Goal: Task Accomplishment & Management: Complete application form

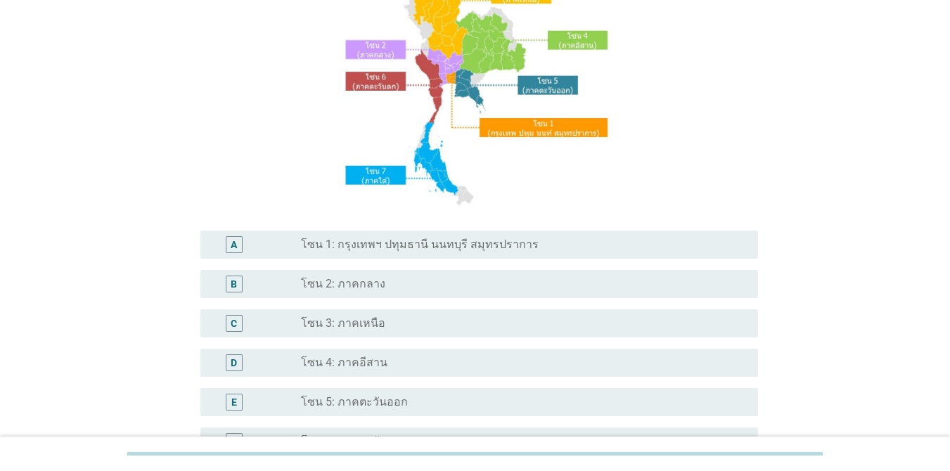
scroll to position [141, 0]
click at [468, 245] on label "โซน 1: กรุงเทพฯ ปทุมธานี นนทบุรี สมุทรปราการ" at bounding box center [420, 244] width 238 height 14
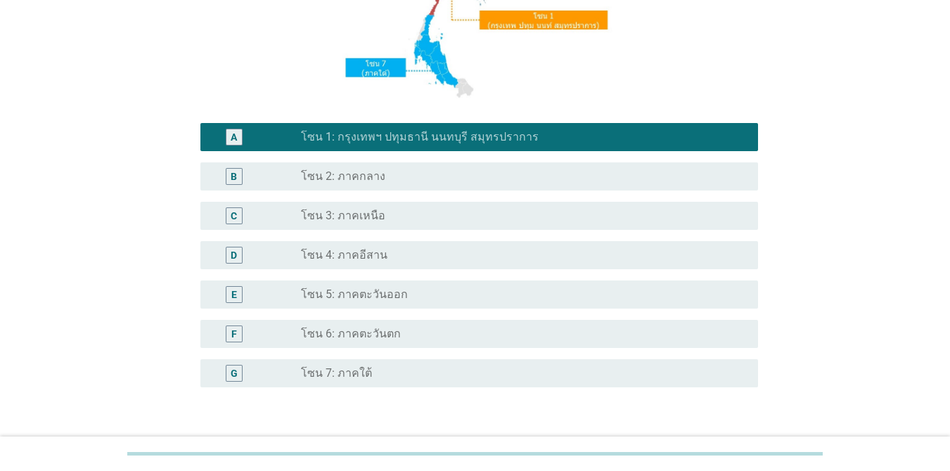
scroll to position [345, 0]
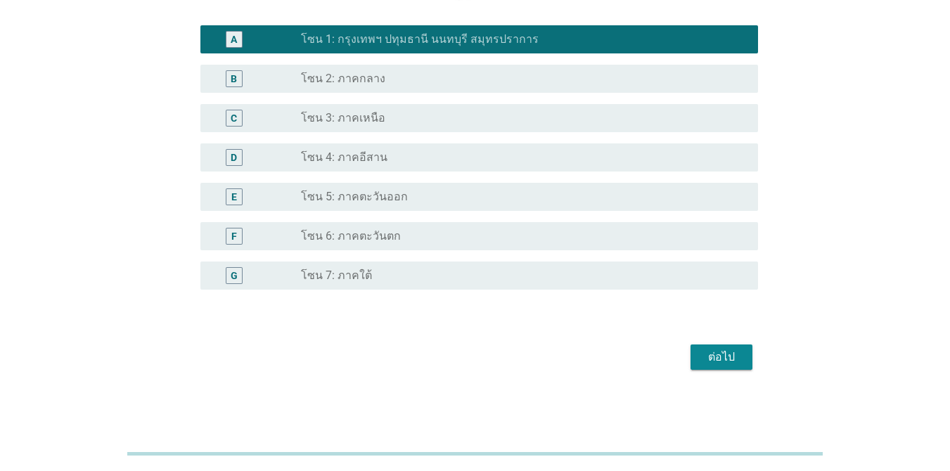
click at [692, 352] on div "ต่อไป" at bounding box center [721, 357] width 39 height 17
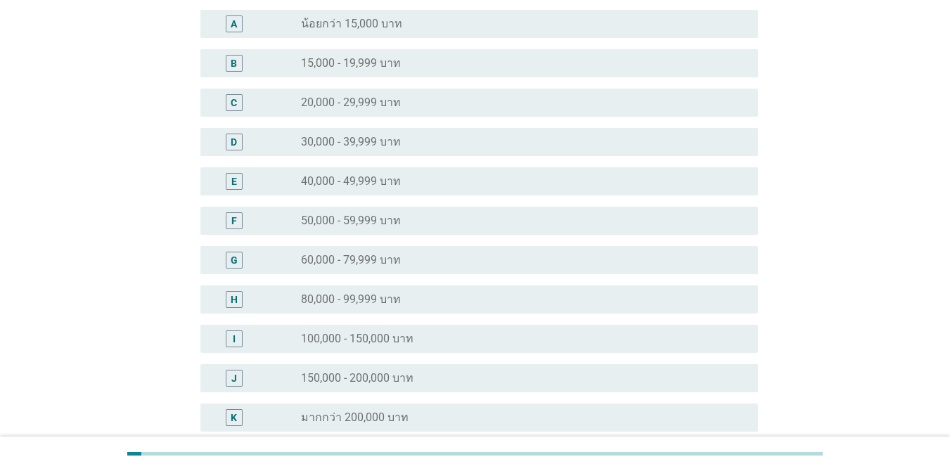
scroll to position [141, 0]
click at [455, 347] on div "I radio_button_unchecked 100,000 - 150,000 บาท" at bounding box center [479, 338] width 558 height 28
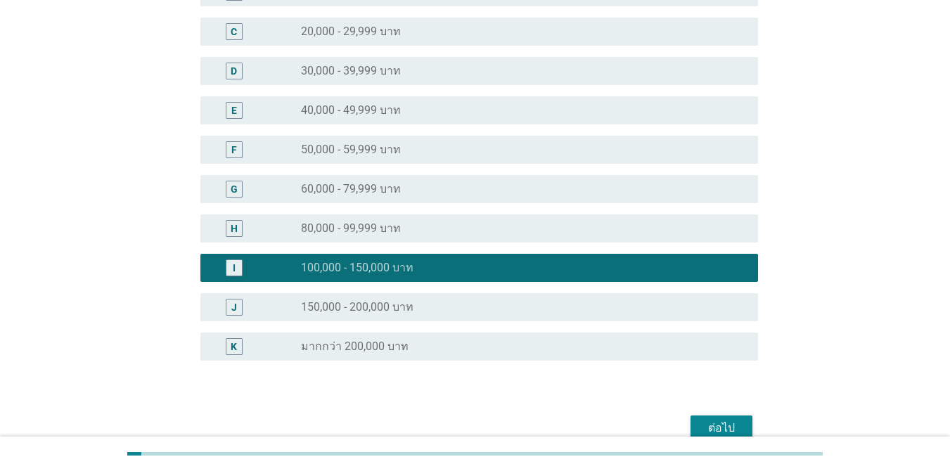
scroll to position [281, 0]
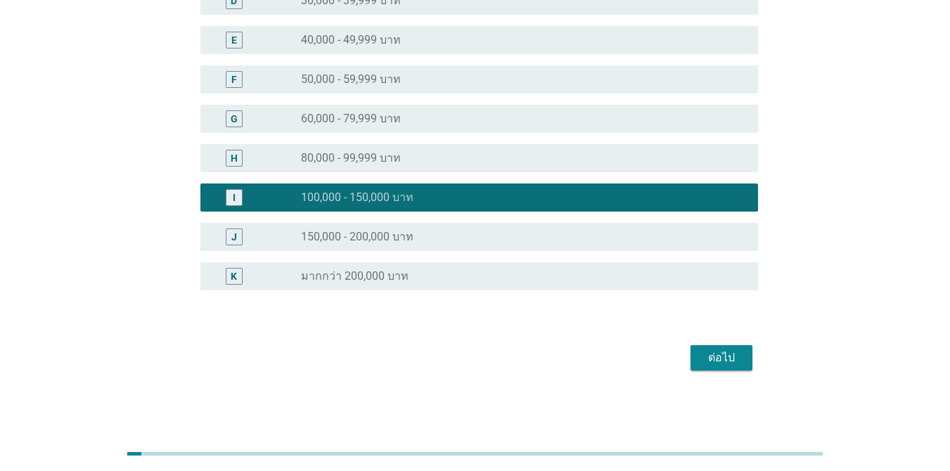
click at [692, 366] on div "ต่อไป" at bounding box center [721, 358] width 39 height 17
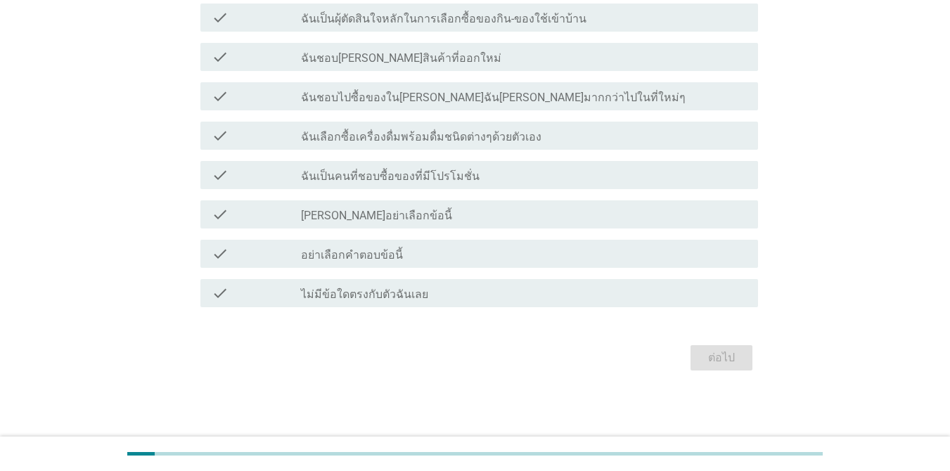
scroll to position [0, 0]
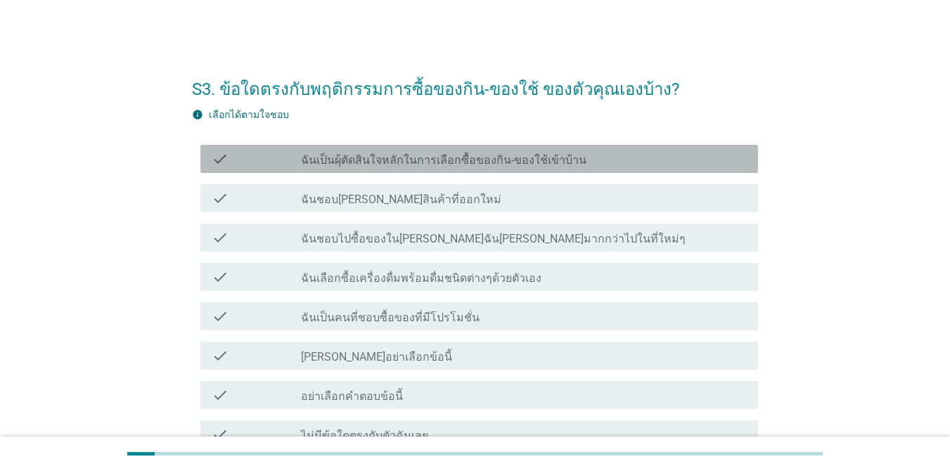
click at [450, 169] on div "check check_box_outline_blank ฉันเป็นผุ้ตัดสินใจหลักในการเลือกซื้อของกิน-ของใช้…" at bounding box center [479, 159] width 558 height 28
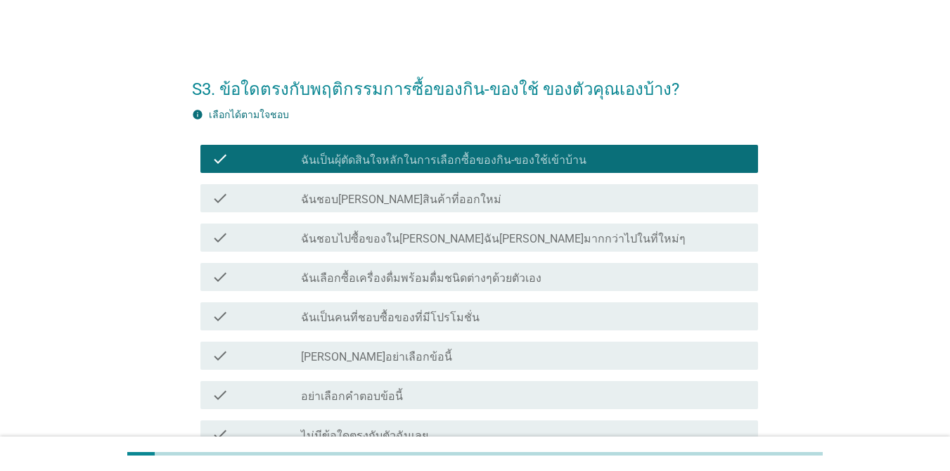
click at [451, 197] on div "check_box_outline_blank ฉันชอบลองสินค้าที่ออกใหม่" at bounding box center [524, 198] width 446 height 17
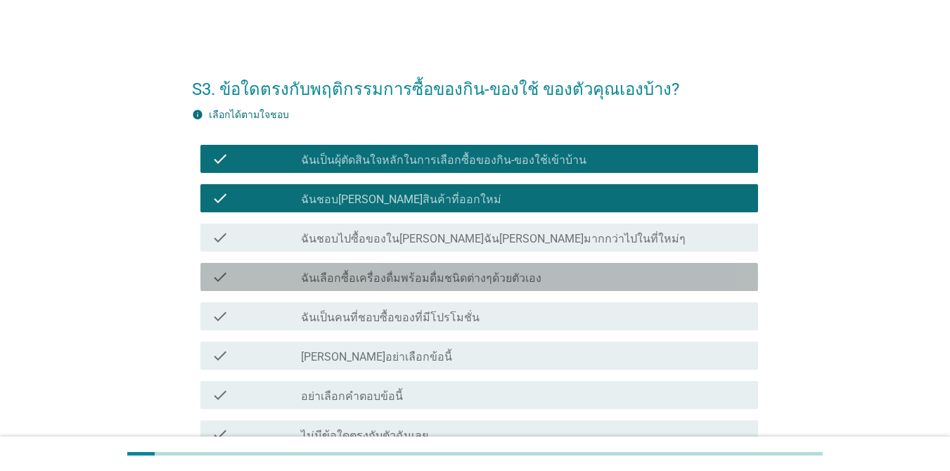
click at [476, 283] on label "ฉันเลือกซื้อเครื่องดื่มพร้อมดื่มชนิดต่างๆด้วยตัวเอง" at bounding box center [421, 279] width 241 height 14
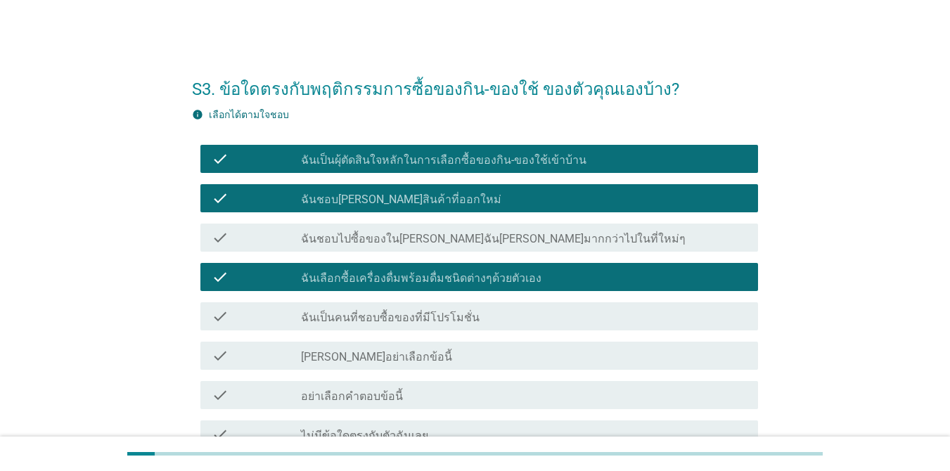
click at [475, 315] on div "check_box_outline_blank ฉันเป็นคนที่ชอบซื้อของที่มีโปรโมชั่น" at bounding box center [524, 316] width 446 height 17
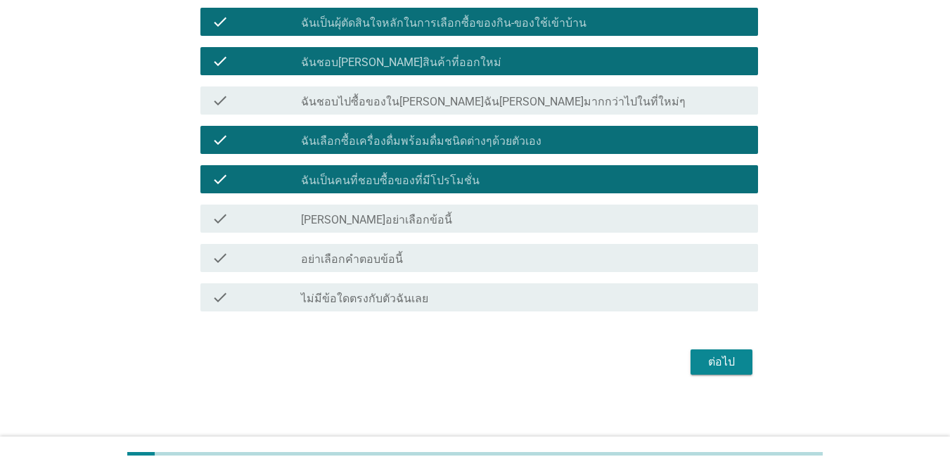
scroll to position [141, 0]
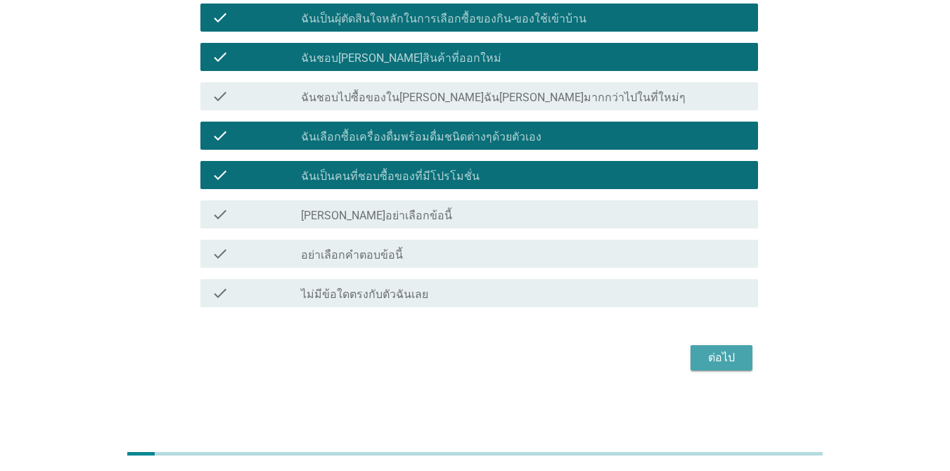
click at [692, 355] on button "ต่อไป" at bounding box center [722, 357] width 62 height 25
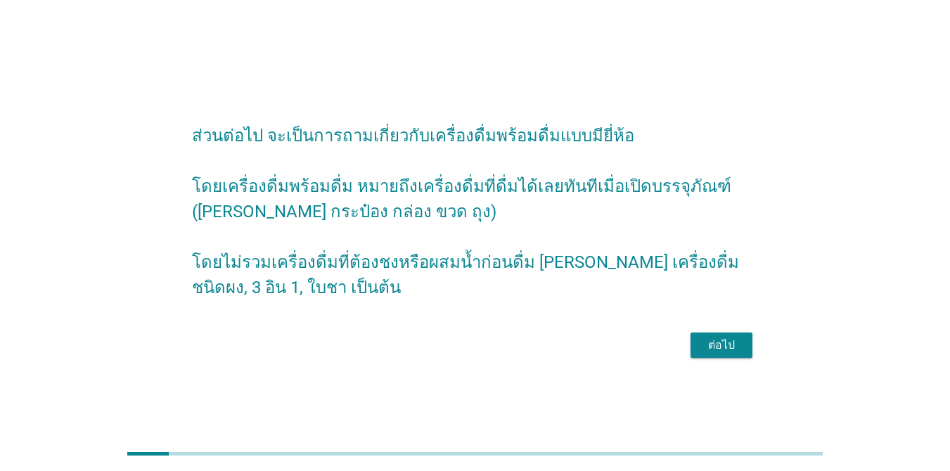
click at [692, 354] on div "ต่อไป" at bounding box center [721, 345] width 39 height 17
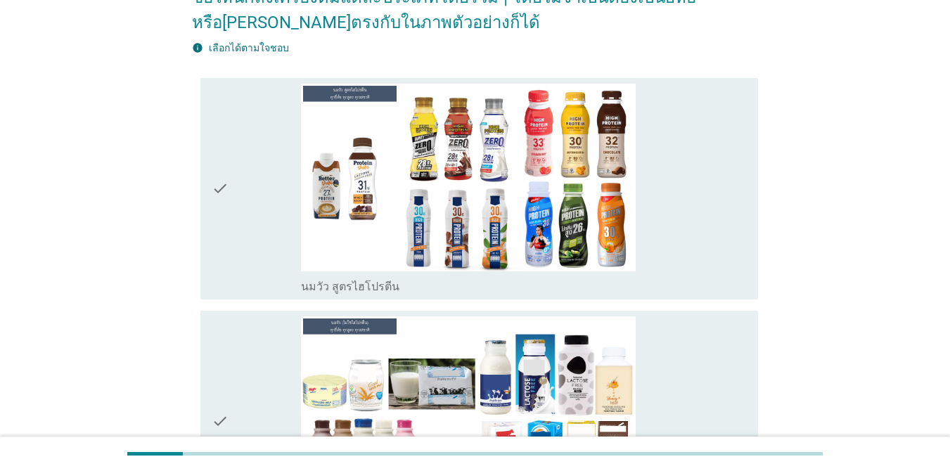
scroll to position [141, 0]
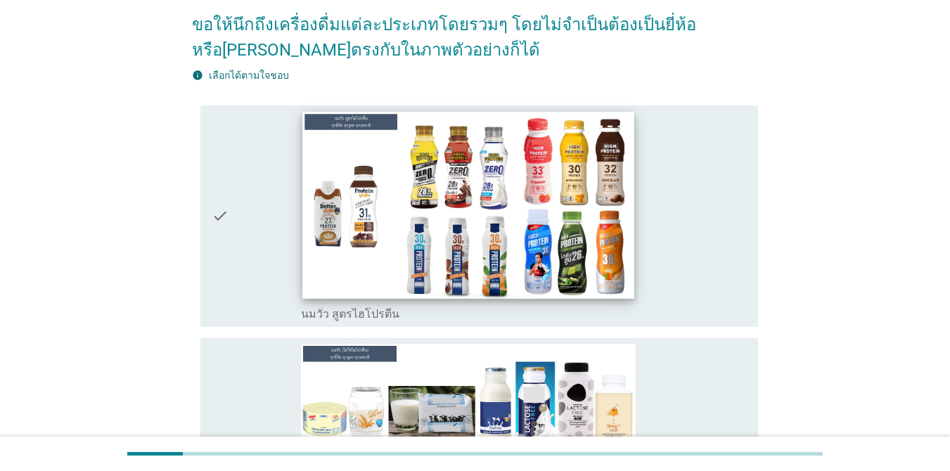
click at [539, 187] on img at bounding box center [468, 205] width 332 height 186
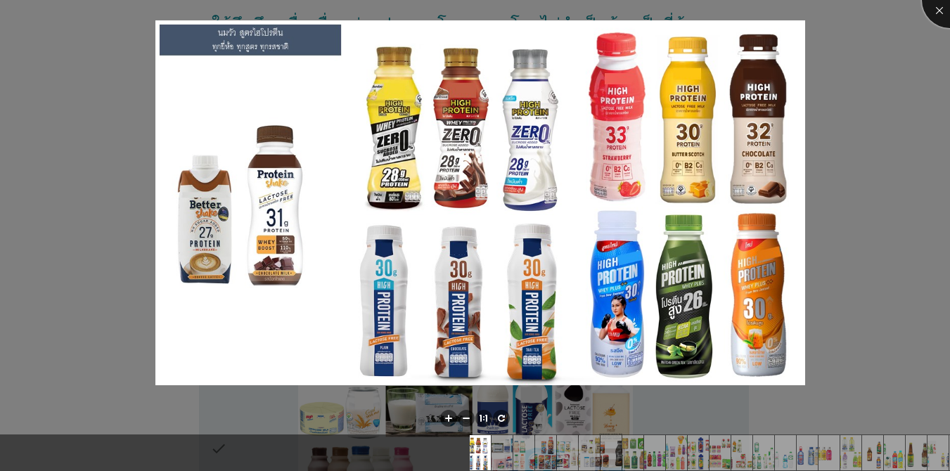
click at [692, 5] on div at bounding box center [950, 0] width 56 height 56
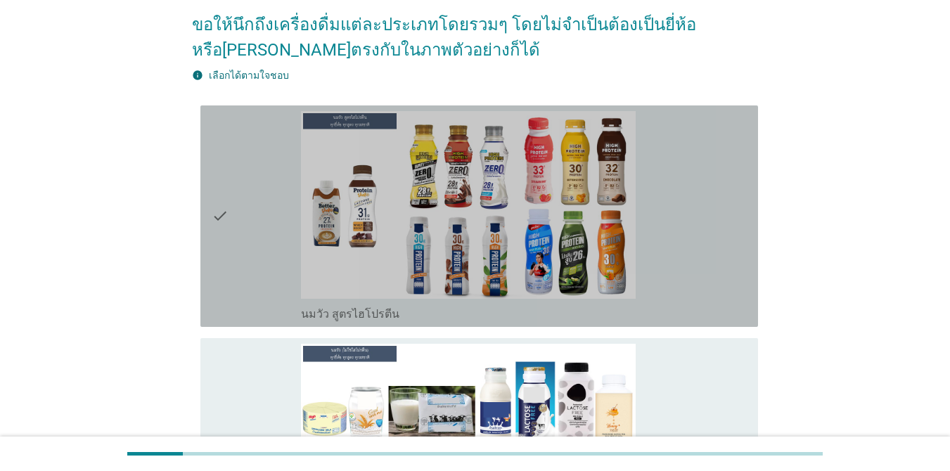
click at [224, 211] on icon "check" at bounding box center [220, 216] width 17 height 210
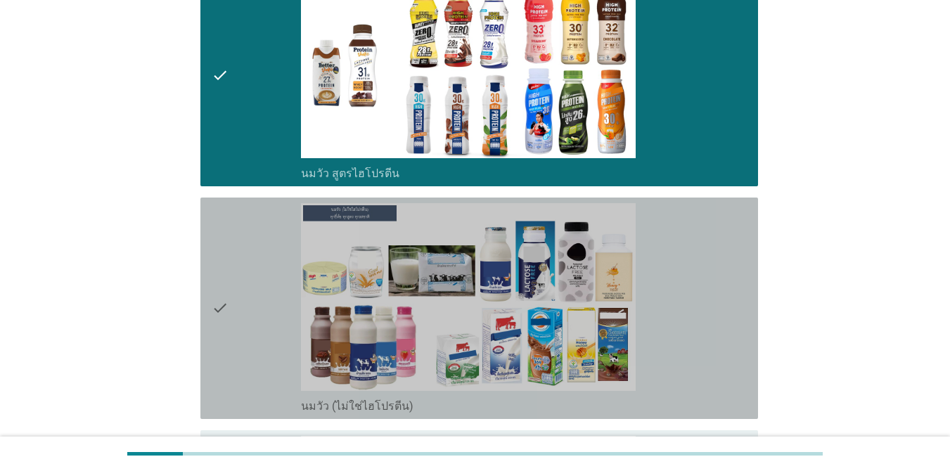
click at [234, 236] on div "check" at bounding box center [256, 308] width 89 height 210
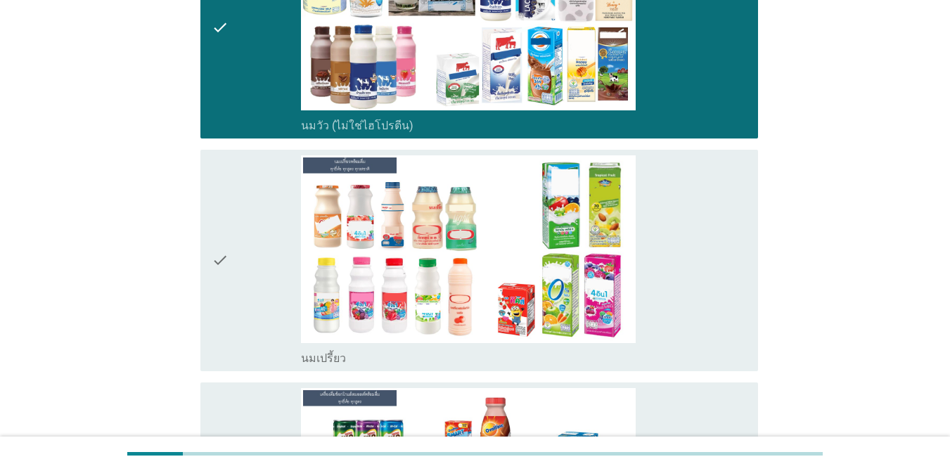
scroll to position [563, 0]
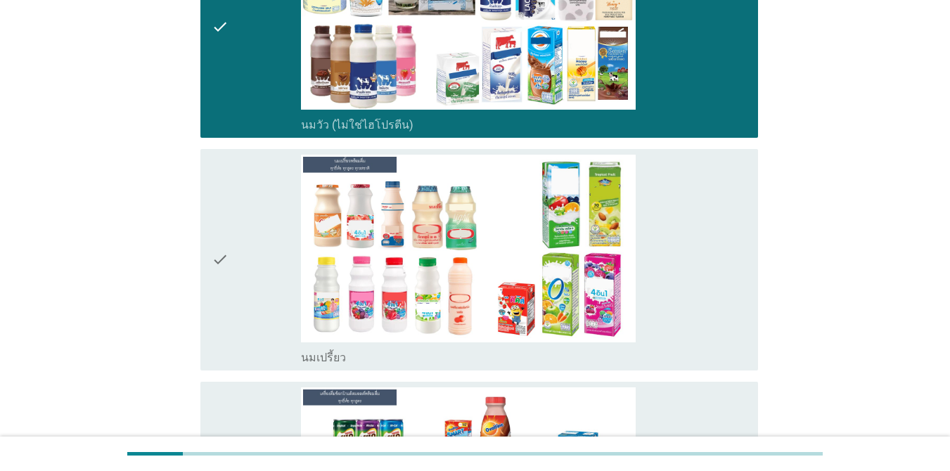
click at [238, 231] on div "check" at bounding box center [256, 260] width 89 height 210
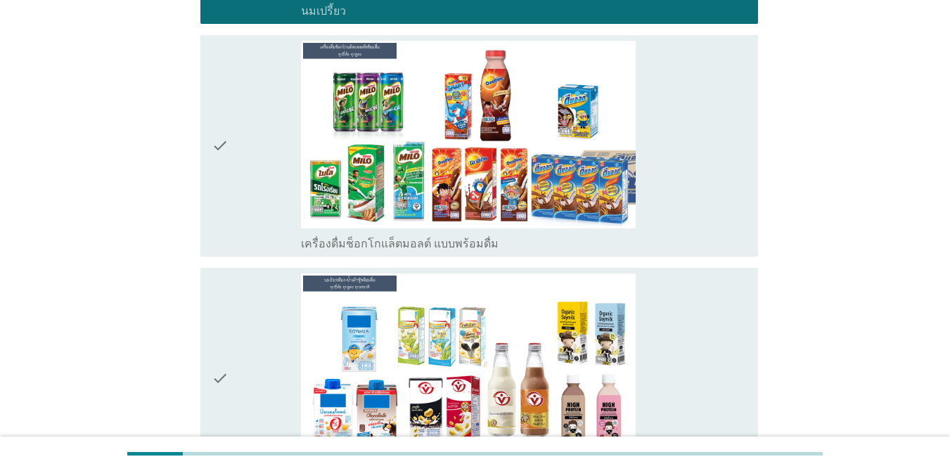
scroll to position [914, 0]
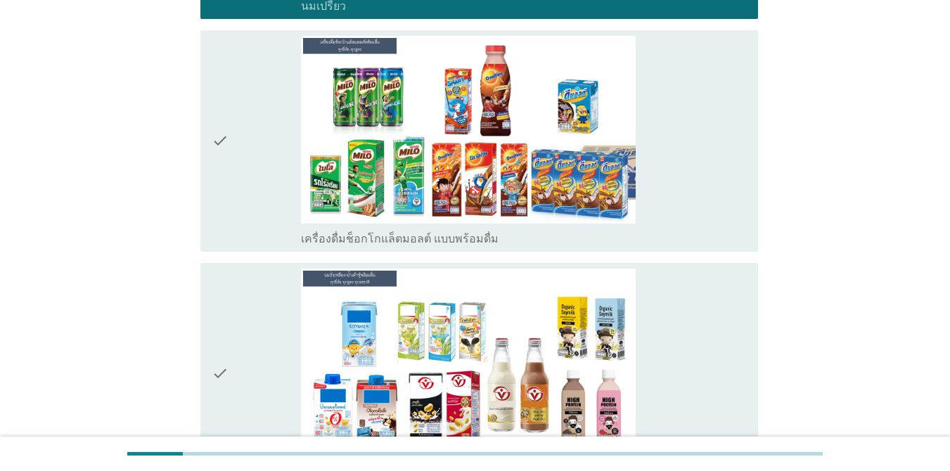
click at [257, 174] on div "check" at bounding box center [256, 141] width 89 height 210
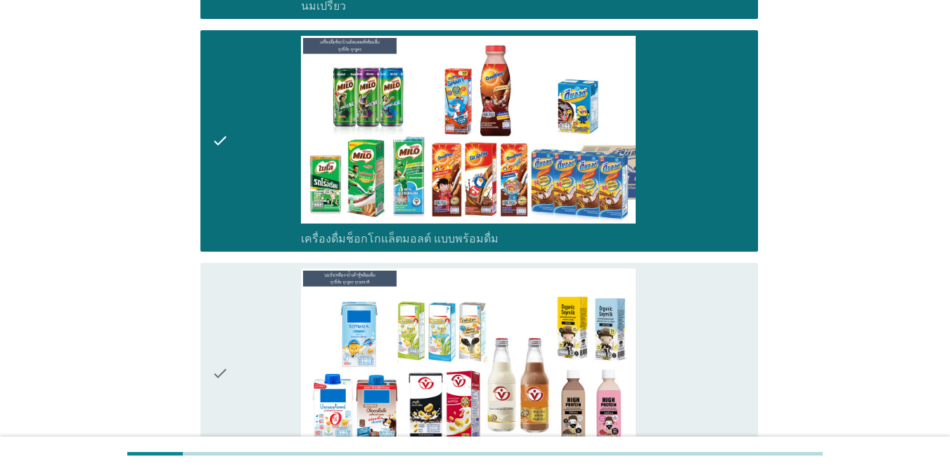
click at [246, 283] on div "check" at bounding box center [256, 374] width 89 height 210
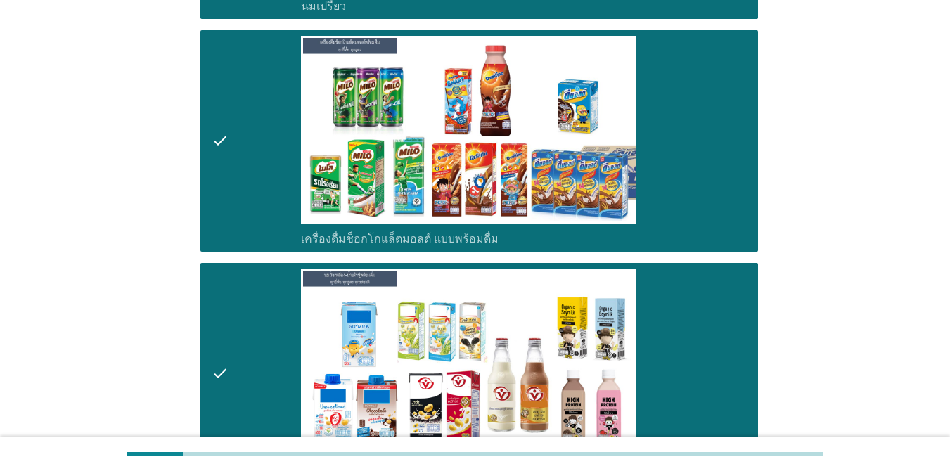
scroll to position [1327, 0]
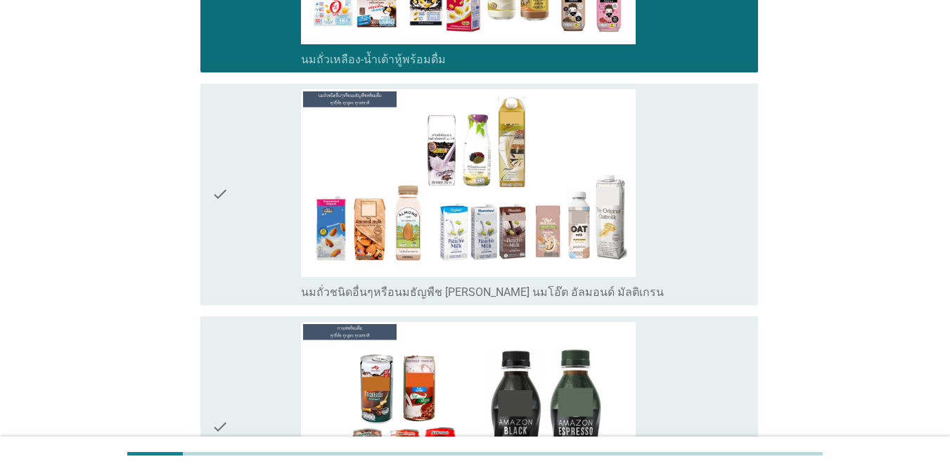
click at [234, 214] on div "check" at bounding box center [256, 194] width 89 height 210
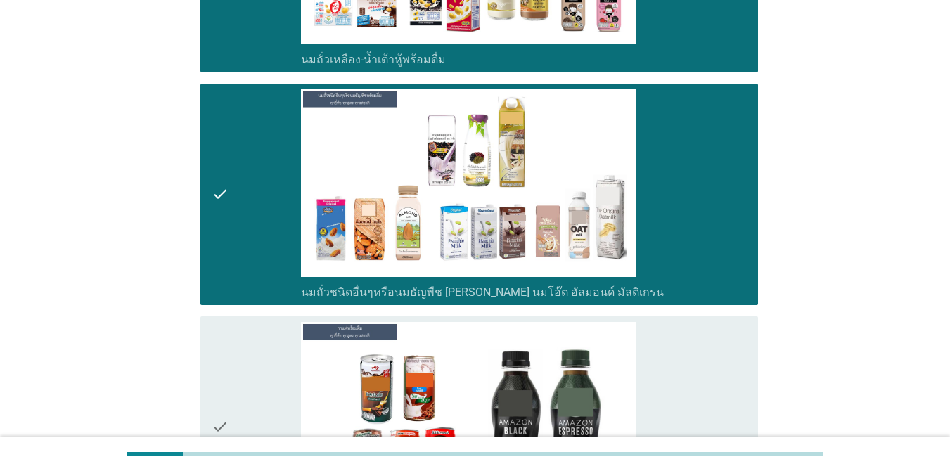
click at [217, 356] on icon "check" at bounding box center [220, 427] width 17 height 210
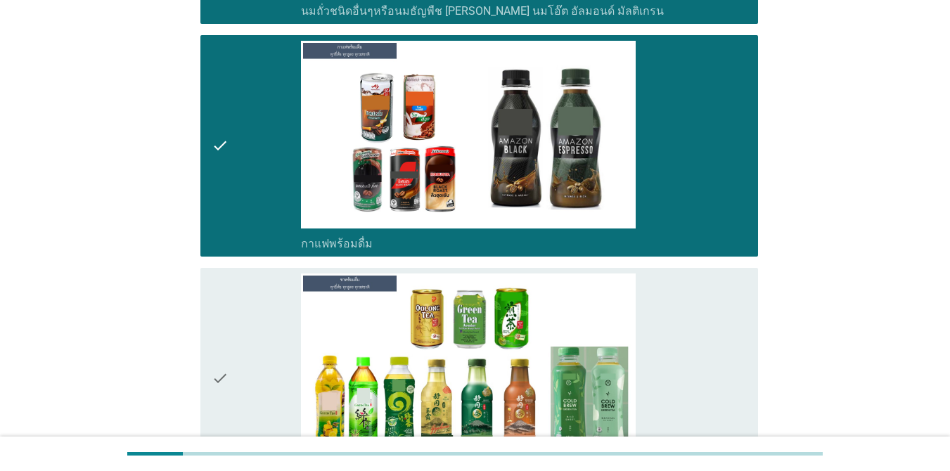
scroll to position [1678, 0]
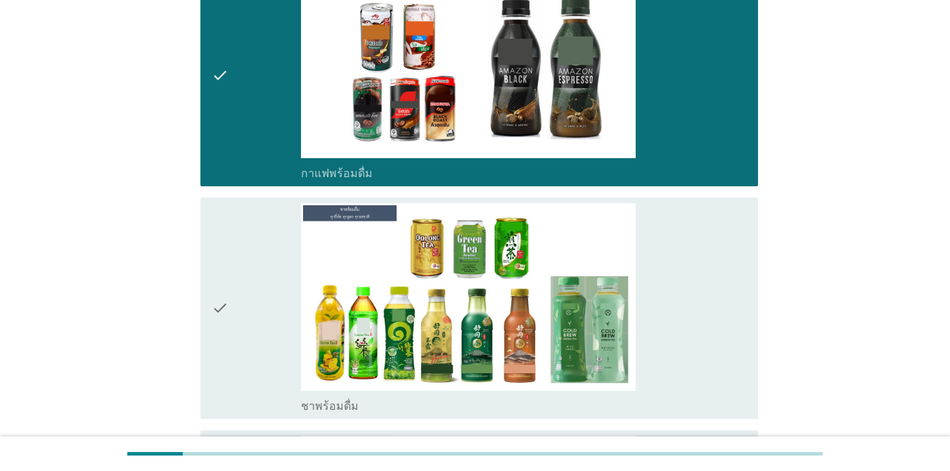
click at [258, 294] on div "check" at bounding box center [256, 308] width 89 height 210
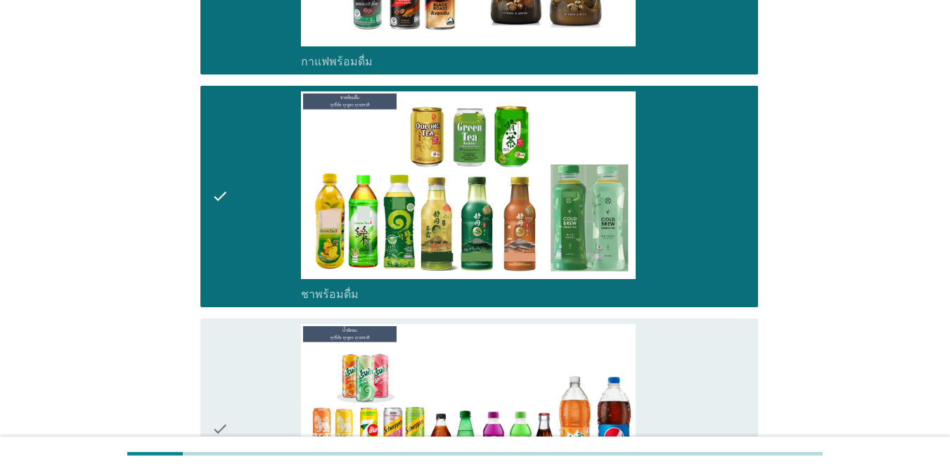
scroll to position [1889, 0]
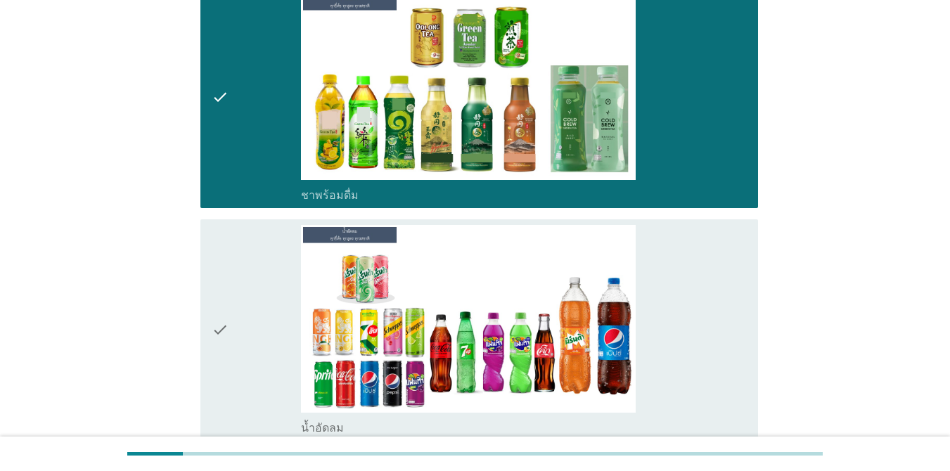
click at [258, 294] on div "check" at bounding box center [256, 330] width 89 height 210
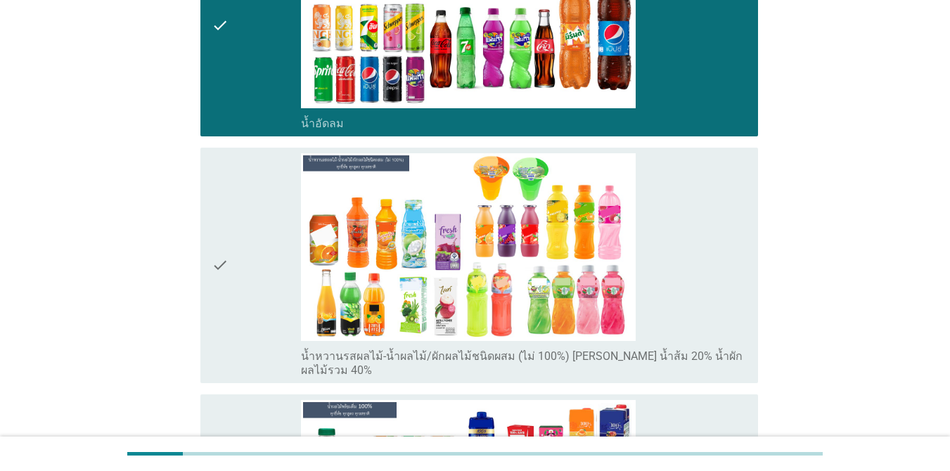
scroll to position [2241, 0]
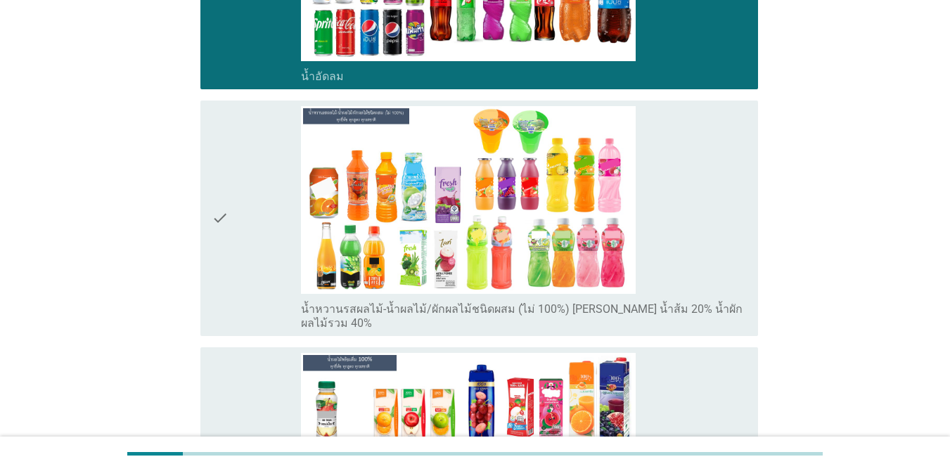
click at [259, 263] on div "check" at bounding box center [256, 218] width 89 height 224
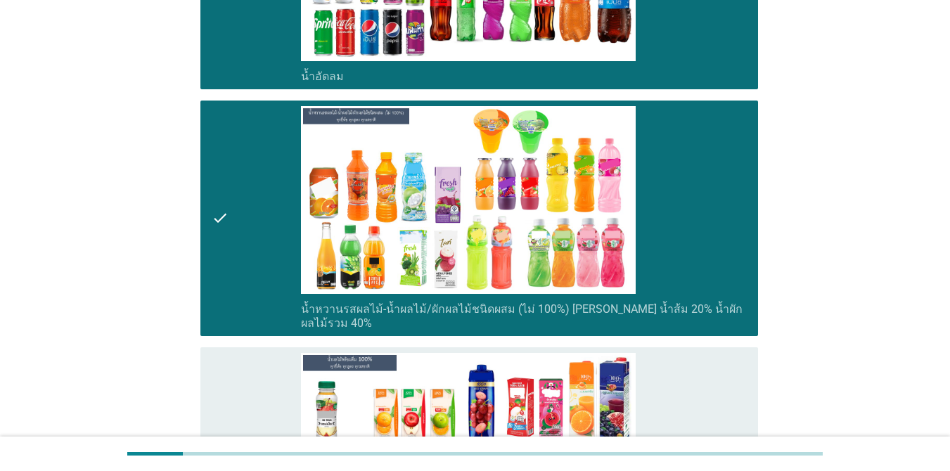
click at [246, 353] on div "check" at bounding box center [256, 458] width 89 height 210
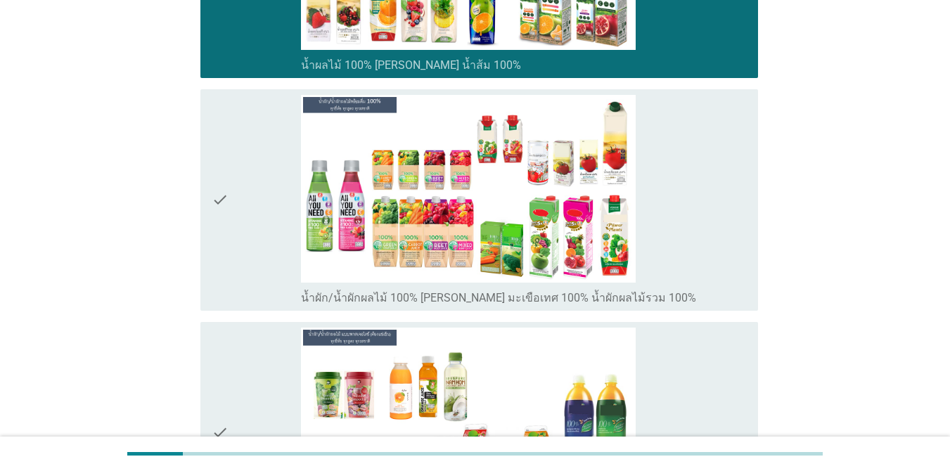
scroll to position [2733, 0]
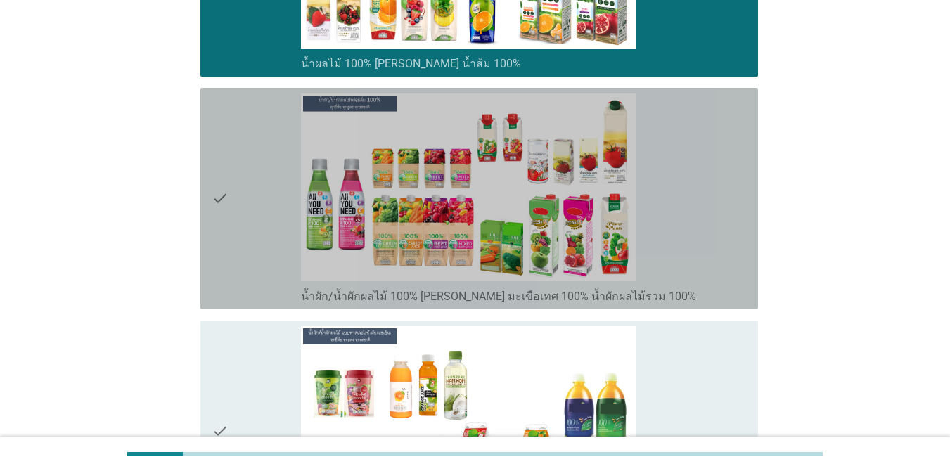
click at [231, 226] on div "check" at bounding box center [256, 199] width 89 height 210
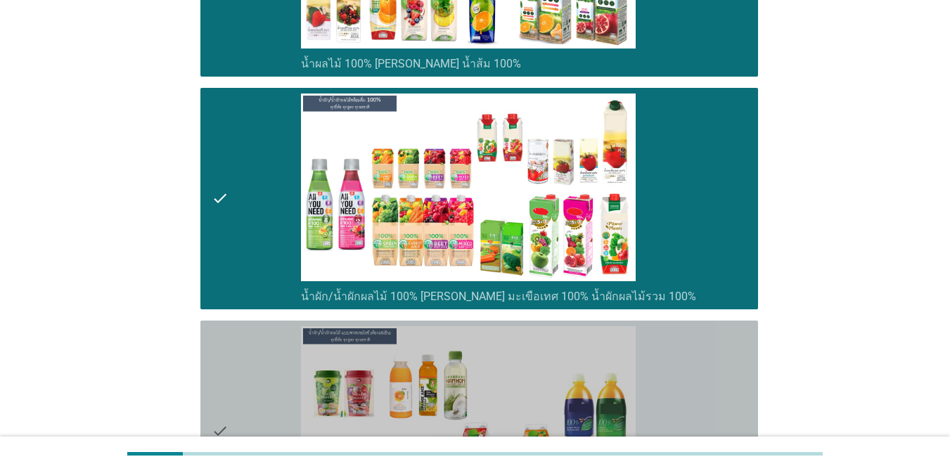
click at [228, 343] on icon "check" at bounding box center [220, 431] width 17 height 210
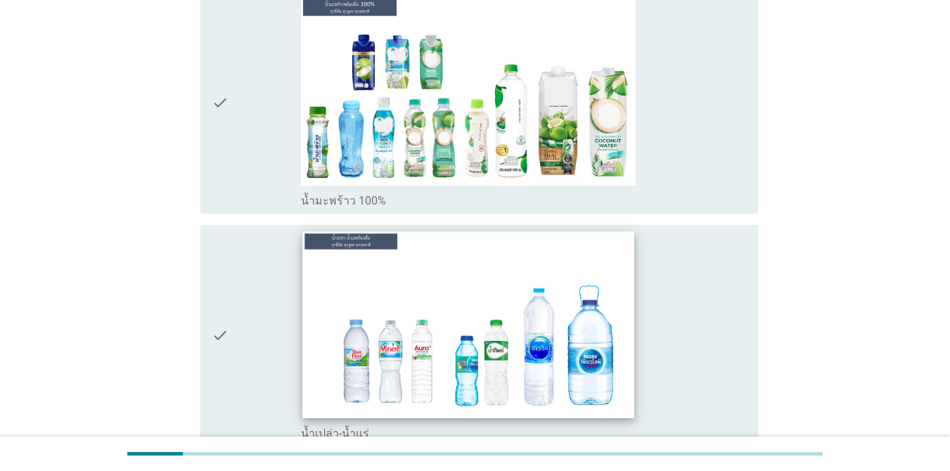
scroll to position [3296, 0]
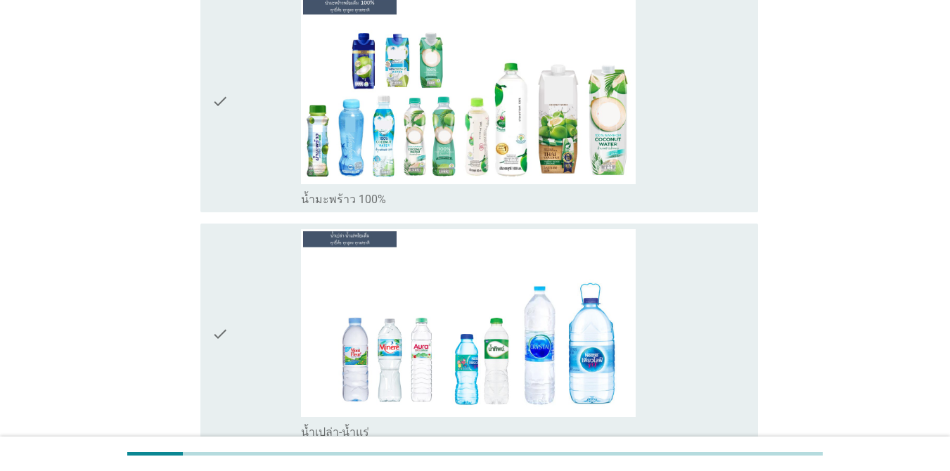
click at [270, 147] on div "check" at bounding box center [256, 101] width 89 height 210
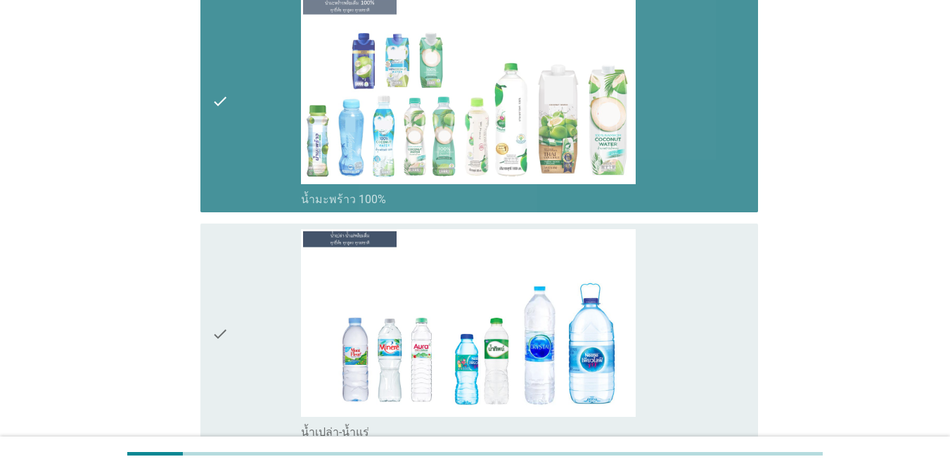
click at [257, 276] on div "check" at bounding box center [256, 334] width 89 height 210
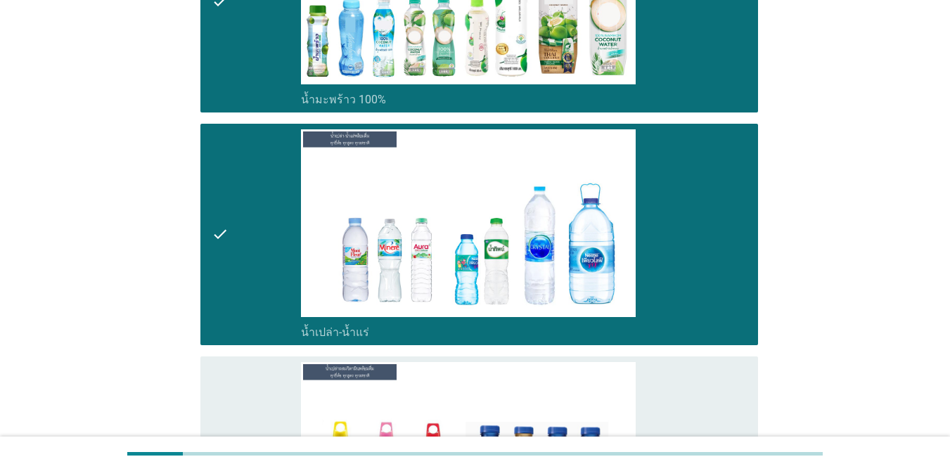
scroll to position [3507, 0]
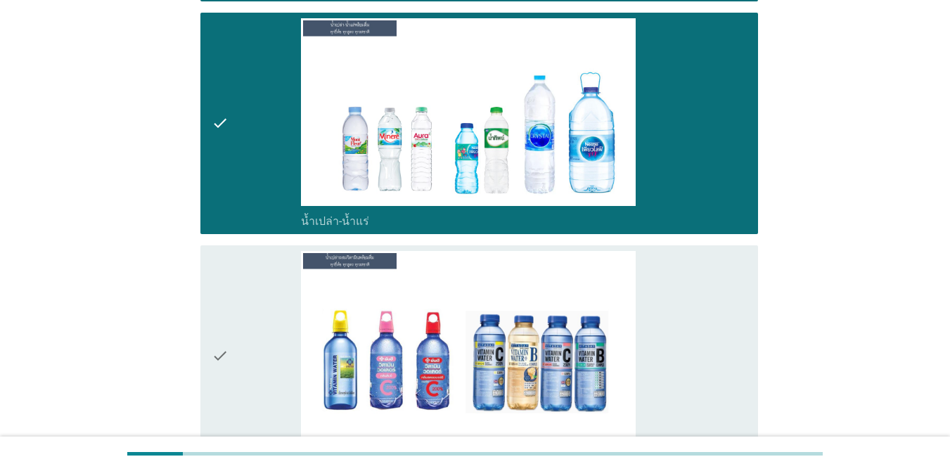
click at [257, 276] on div "check" at bounding box center [256, 356] width 89 height 210
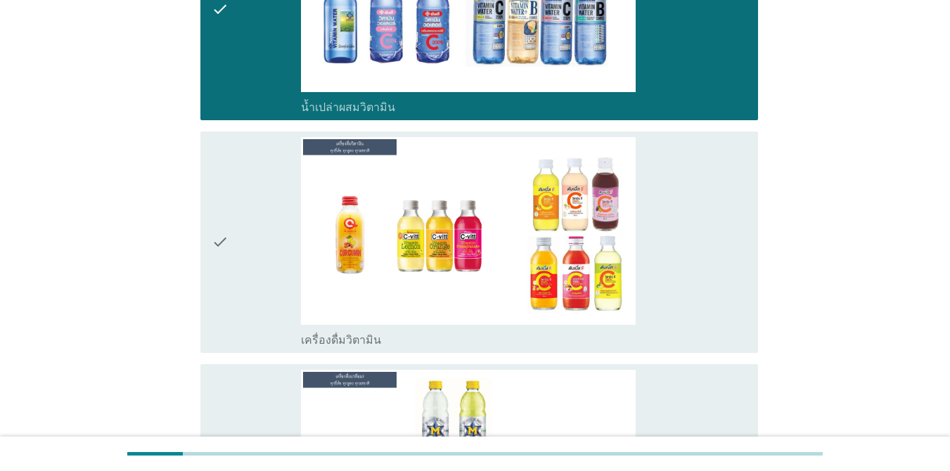
scroll to position [3859, 0]
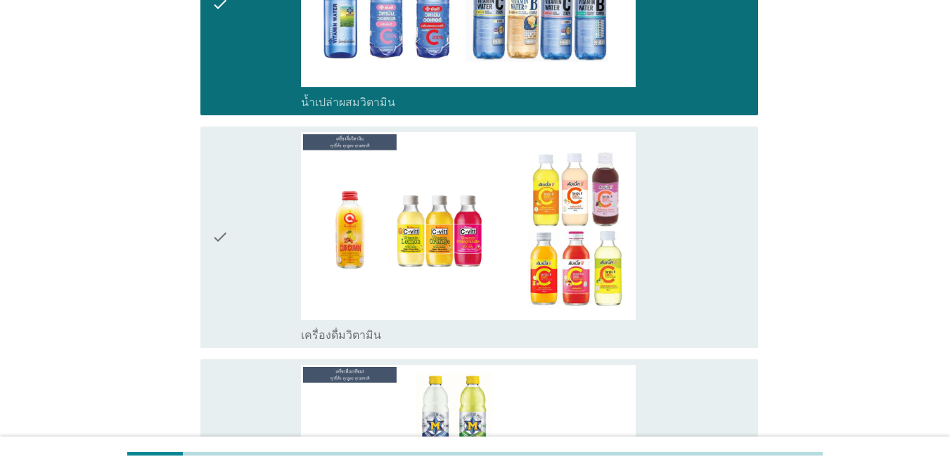
click at [261, 228] on div "check" at bounding box center [256, 237] width 89 height 210
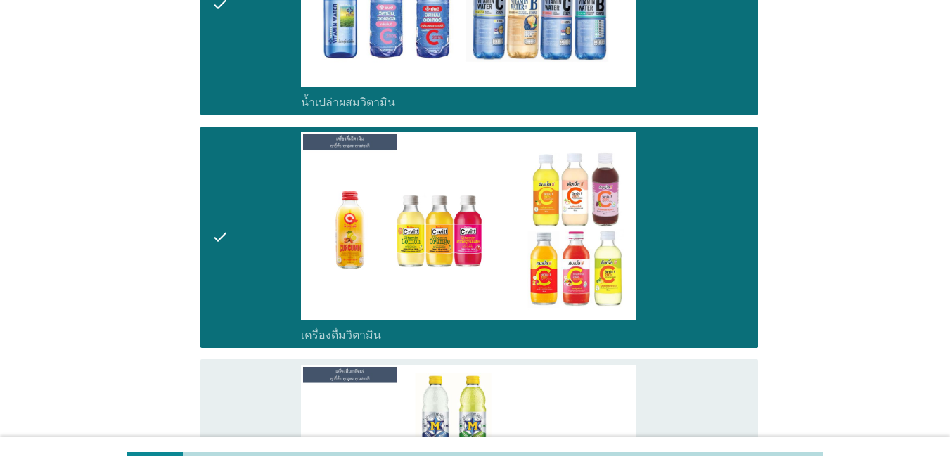
click at [262, 365] on div "check" at bounding box center [256, 470] width 89 height 210
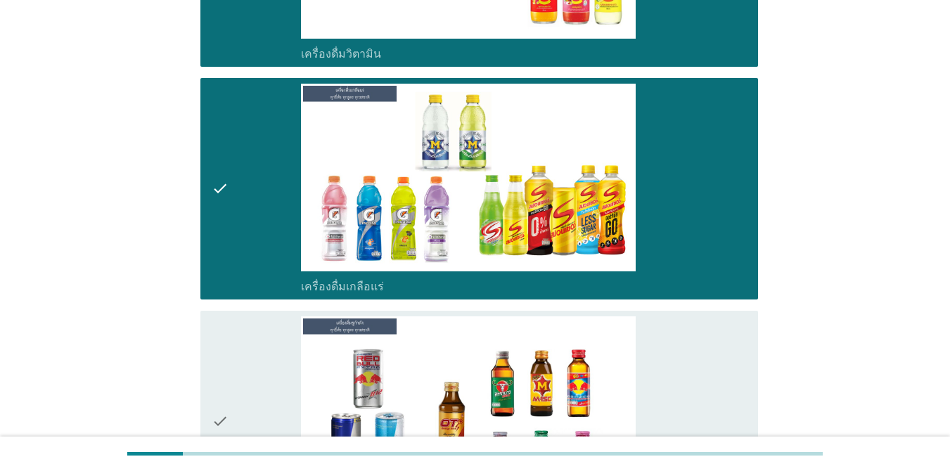
scroll to position [4351, 0]
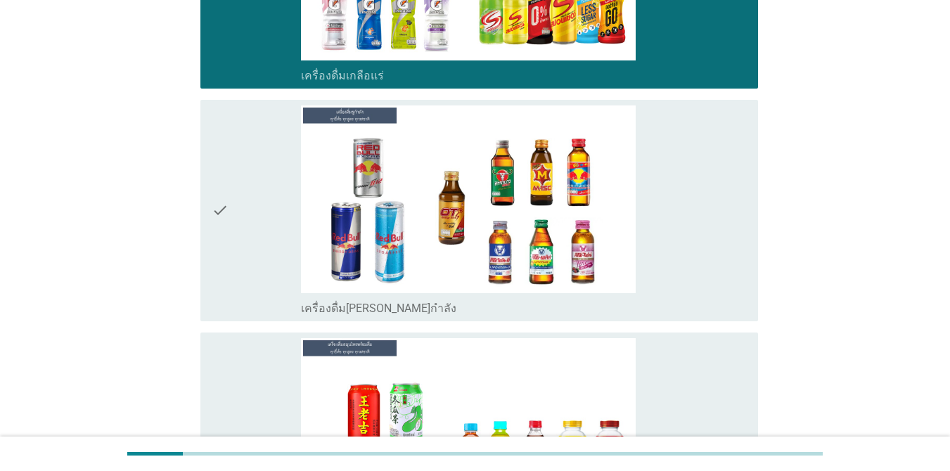
click at [267, 252] on div "check" at bounding box center [256, 211] width 89 height 210
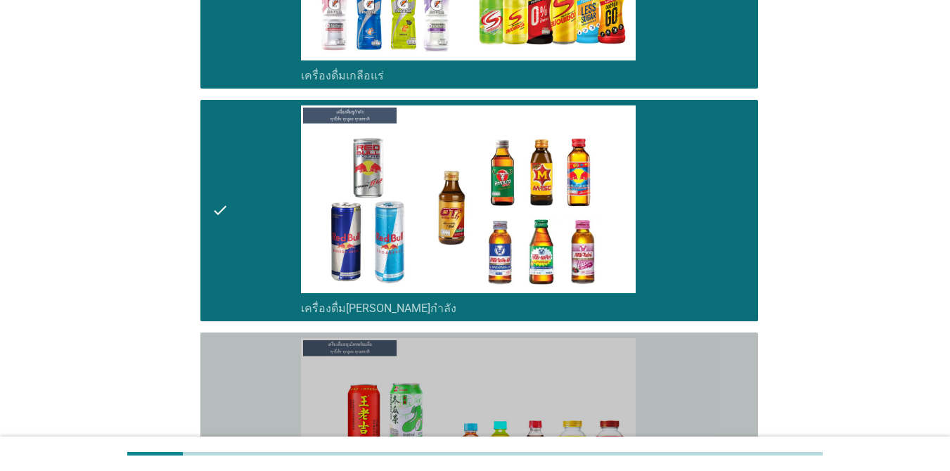
click at [255, 356] on div "check" at bounding box center [256, 443] width 89 height 210
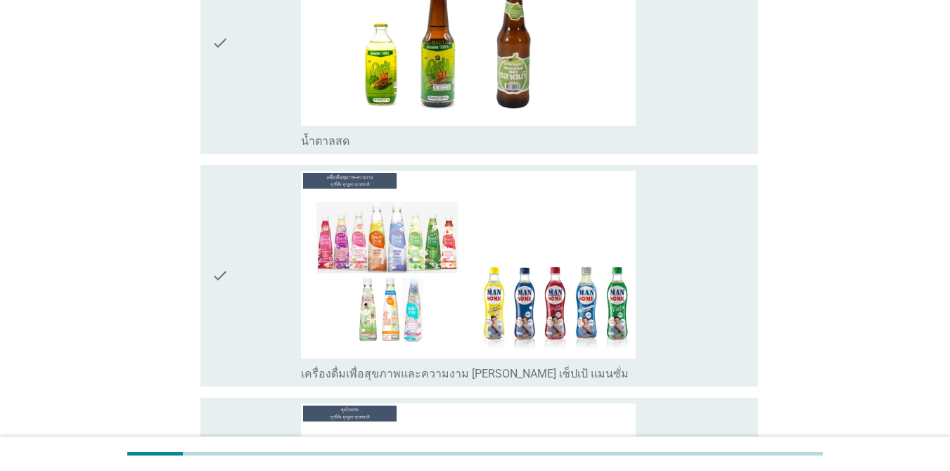
scroll to position [4914, 0]
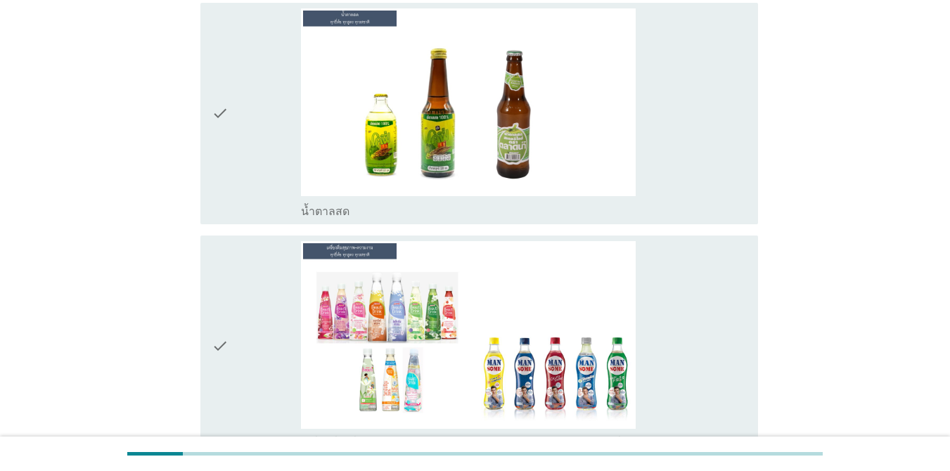
click at [268, 105] on div "check" at bounding box center [256, 113] width 89 height 210
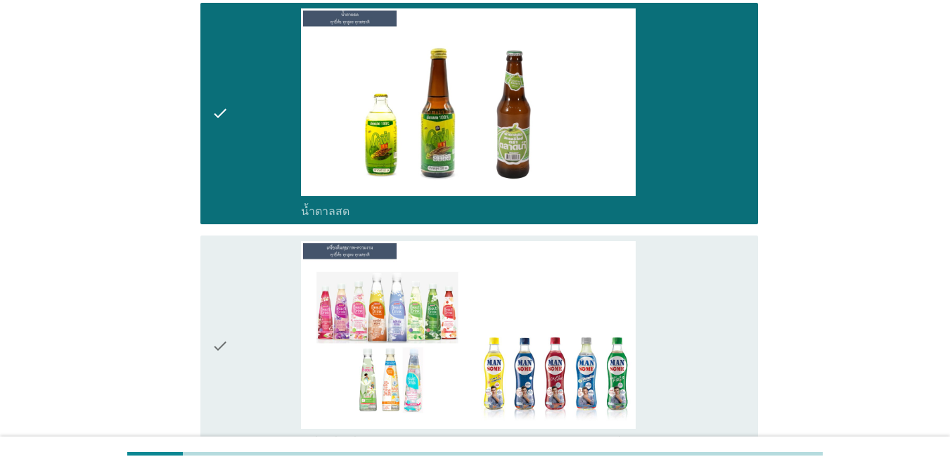
click at [253, 274] on div "check" at bounding box center [256, 346] width 89 height 210
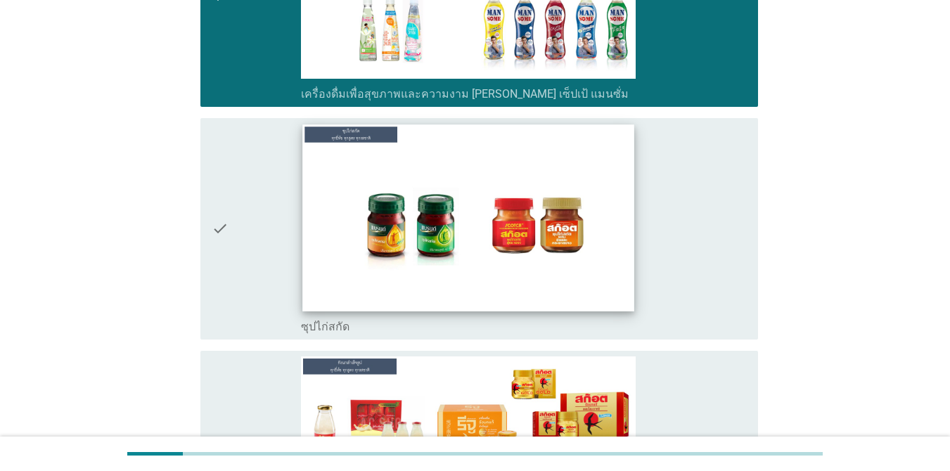
scroll to position [5266, 0]
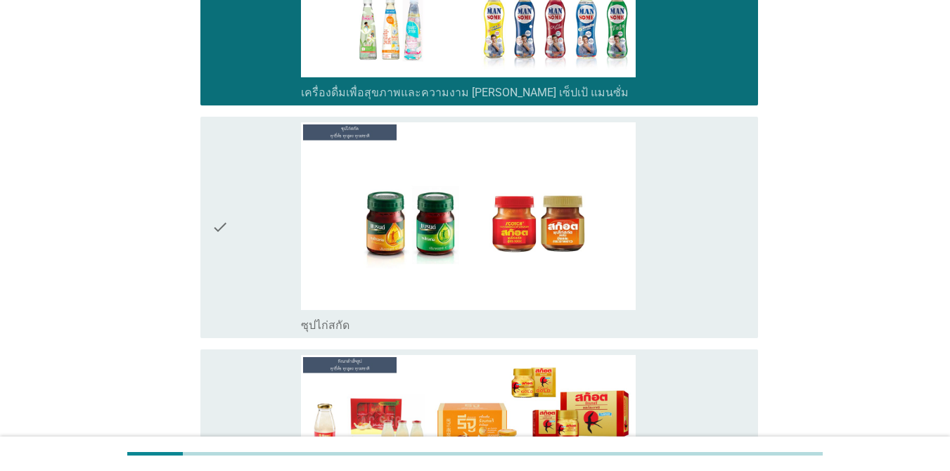
click at [279, 232] on div "check" at bounding box center [256, 227] width 89 height 210
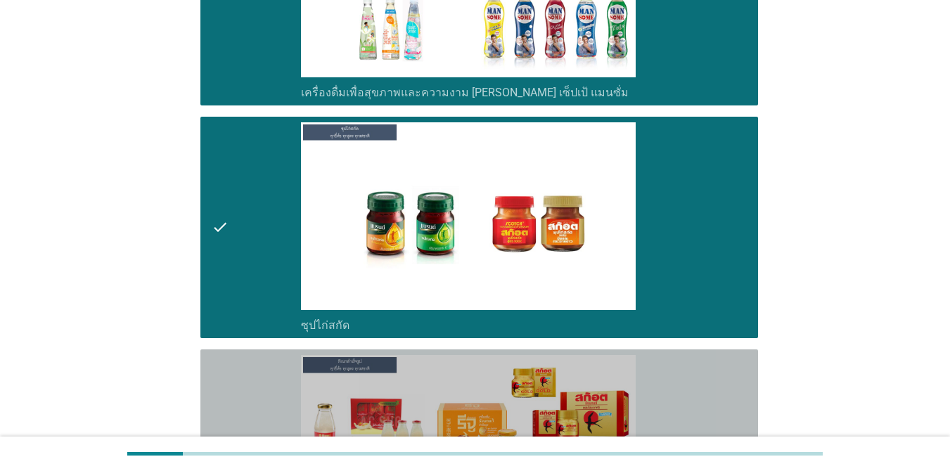
click at [251, 355] on div "check" at bounding box center [256, 460] width 89 height 210
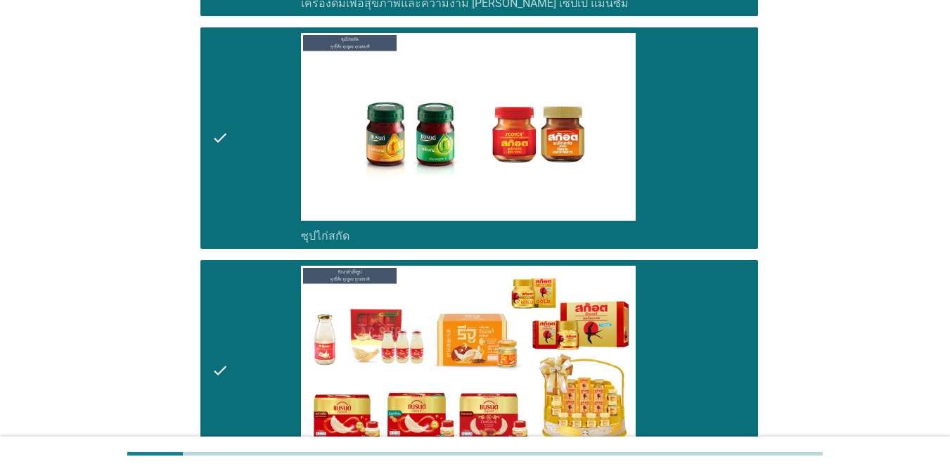
scroll to position [5490, 0]
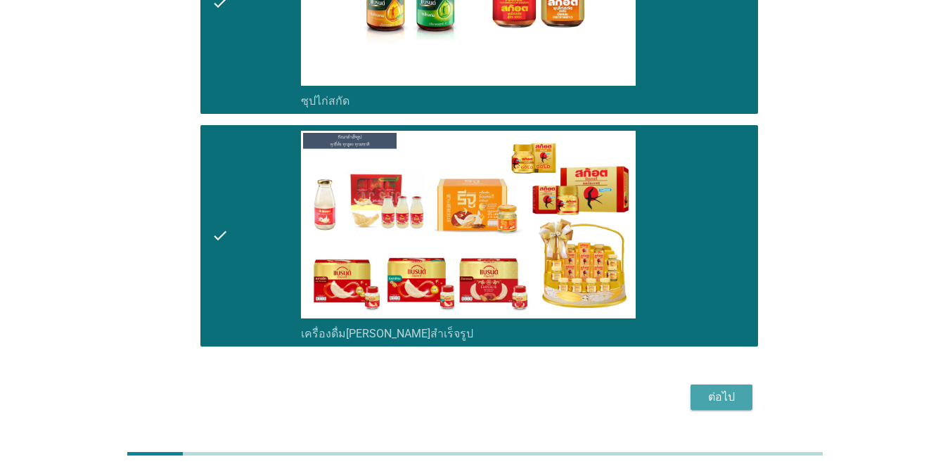
click at [692, 389] on div "ต่อไป" at bounding box center [721, 397] width 39 height 17
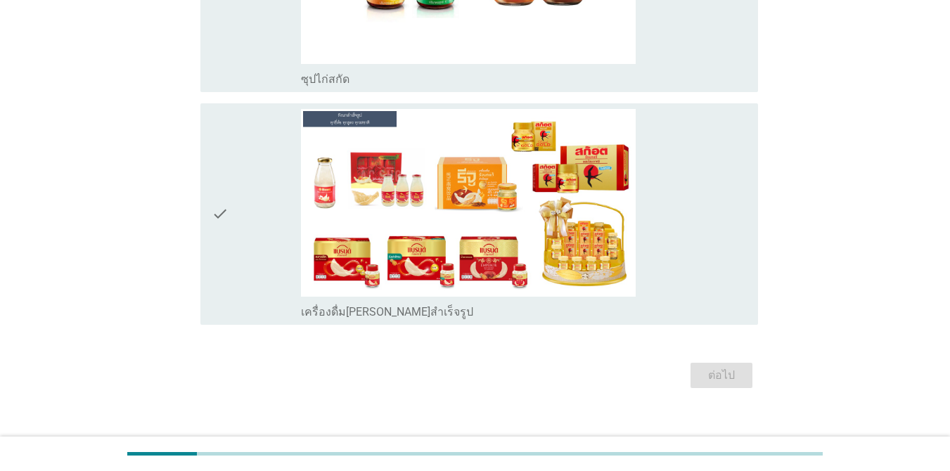
scroll to position [5414, 0]
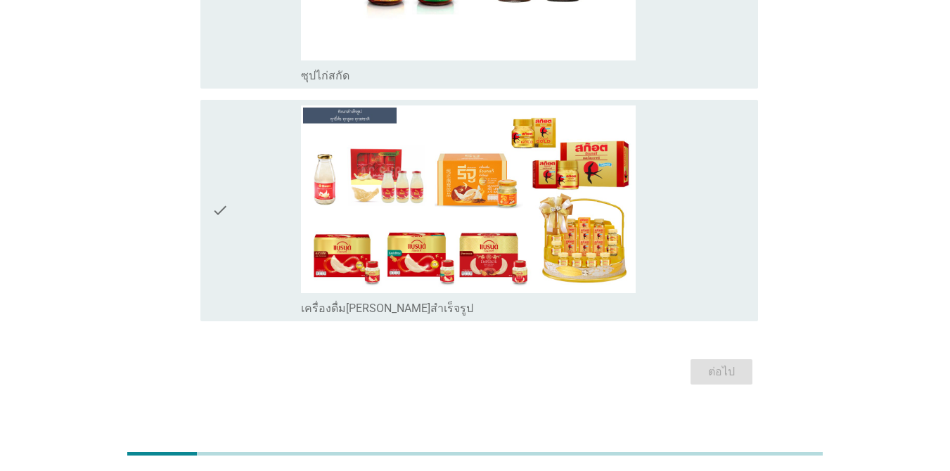
click at [692, 357] on div "ต่อไป" at bounding box center [475, 372] width 566 height 34
click at [692, 363] on div "ต่อไป" at bounding box center [475, 372] width 566 height 34
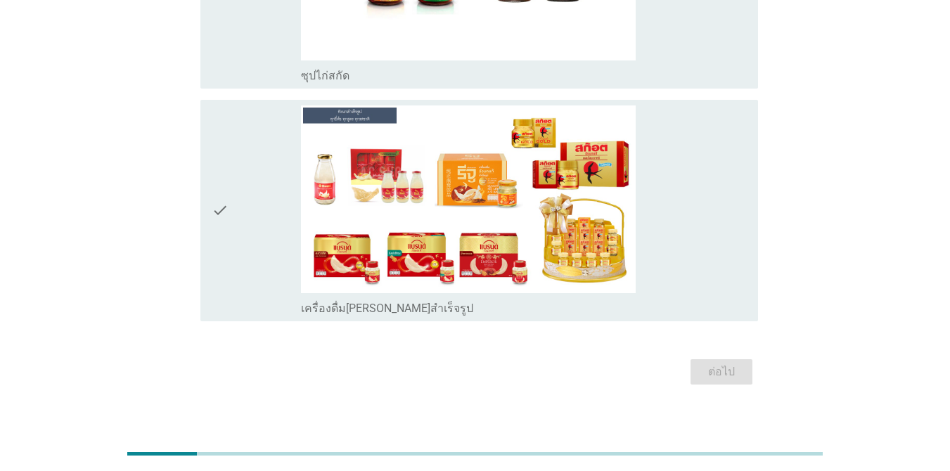
click at [692, 363] on div "ต่อไป" at bounding box center [475, 372] width 566 height 34
click at [692, 362] on div "ต่อไป" at bounding box center [475, 372] width 566 height 34
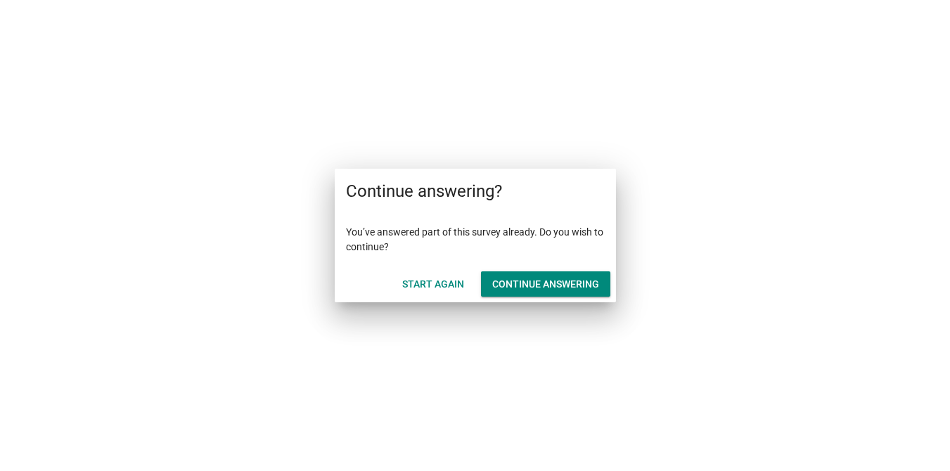
click at [561, 279] on div "Continue answering" at bounding box center [545, 284] width 107 height 15
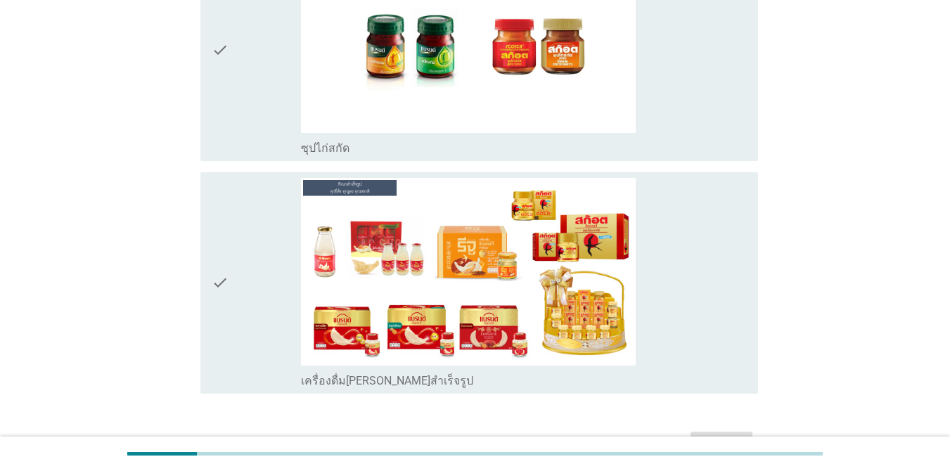
scroll to position [5414, 0]
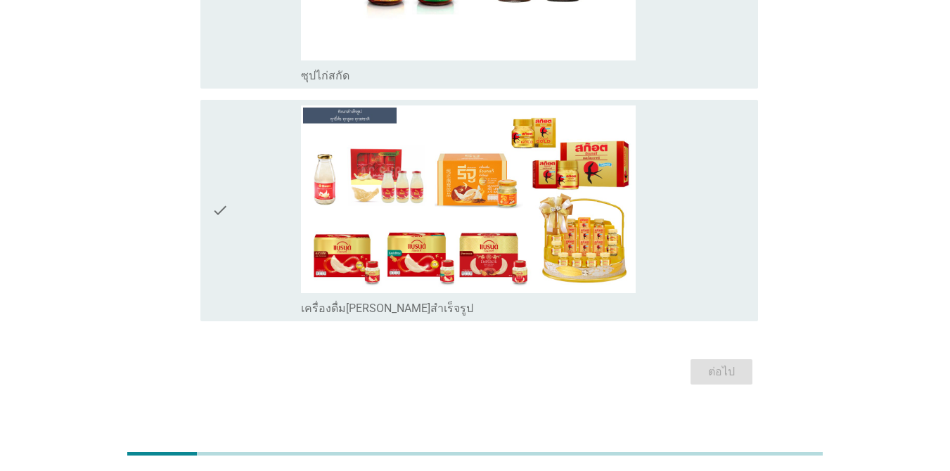
click at [720, 359] on div "ต่อไป" at bounding box center [475, 372] width 566 height 34
click at [720, 357] on div "ต่อไป" at bounding box center [475, 372] width 566 height 34
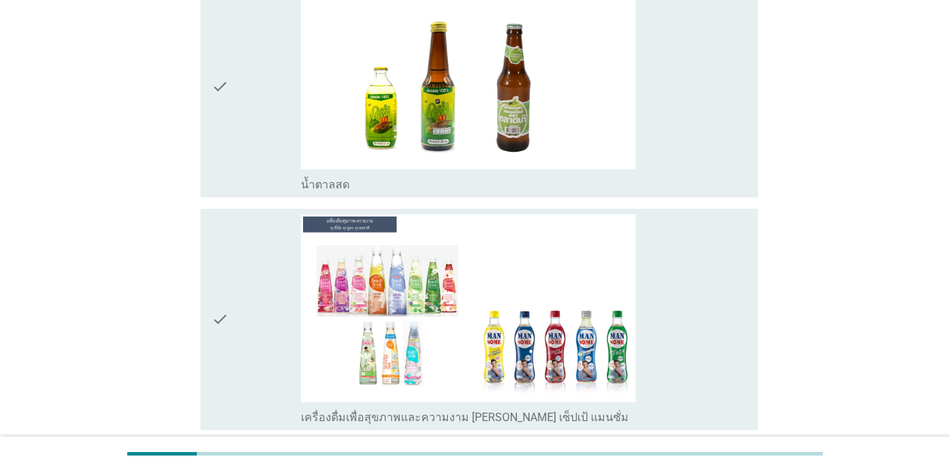
scroll to position [5062, 0]
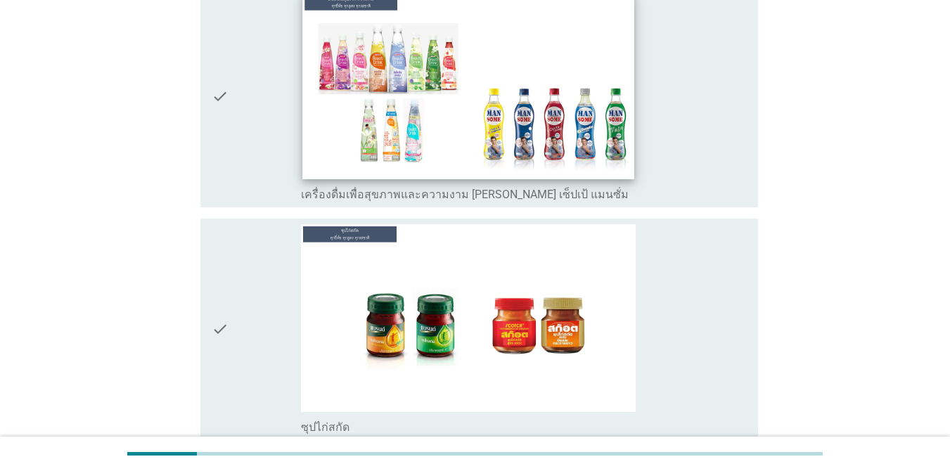
click at [622, 154] on img at bounding box center [468, 85] width 332 height 186
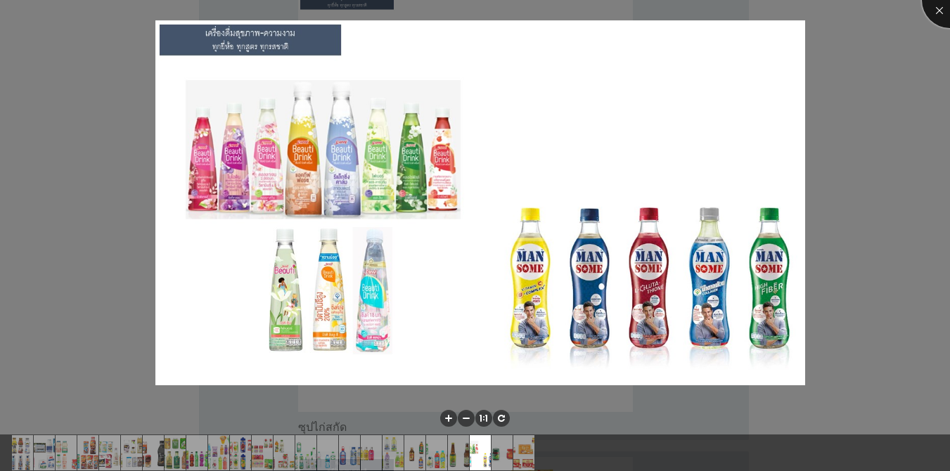
click at [932, 9] on div at bounding box center [950, 0] width 56 height 56
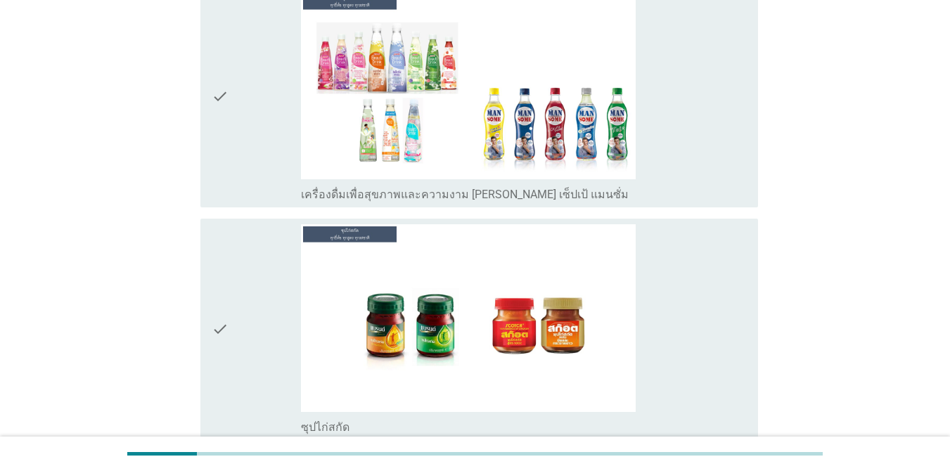
click at [210, 110] on div "check check_box_outline_blank เครื่องดื่มเพื่อสุขภาพและความงาม [PERSON_NAME] เซ…" at bounding box center [479, 97] width 558 height 222
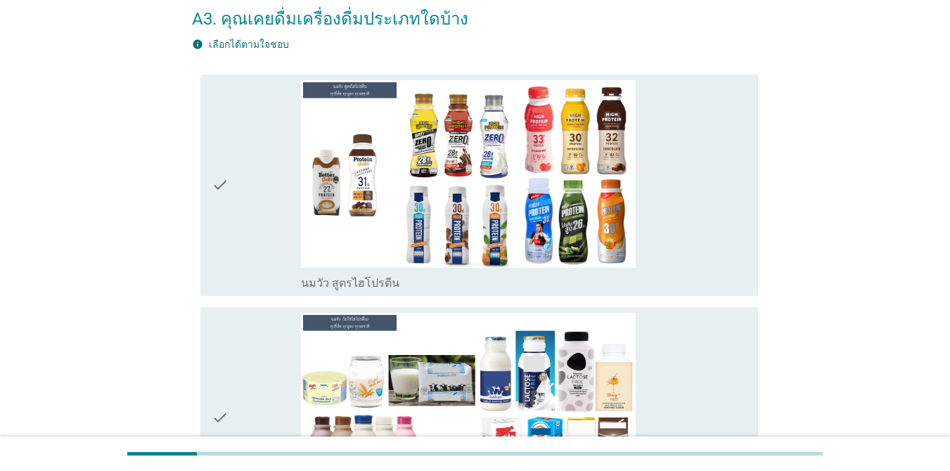
scroll to position [141, 0]
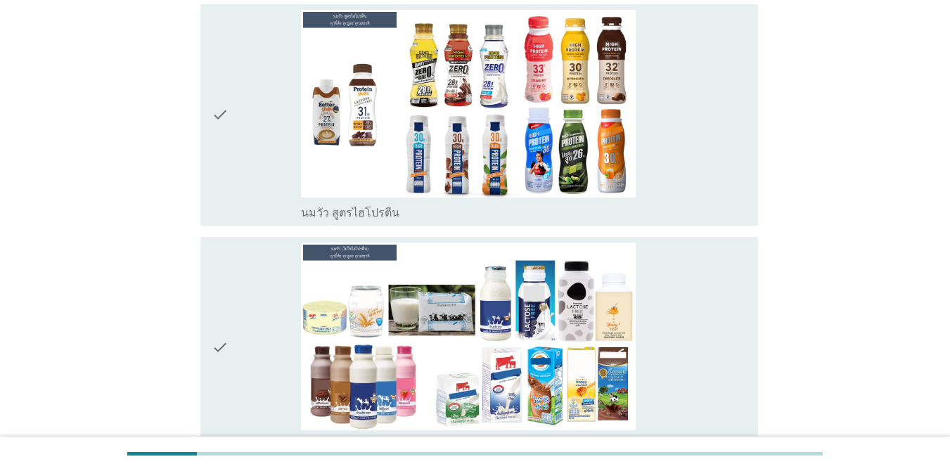
click at [660, 160] on div "check_box_outline_blank นมวัว สูตรไฮโปรตีน" at bounding box center [524, 115] width 446 height 210
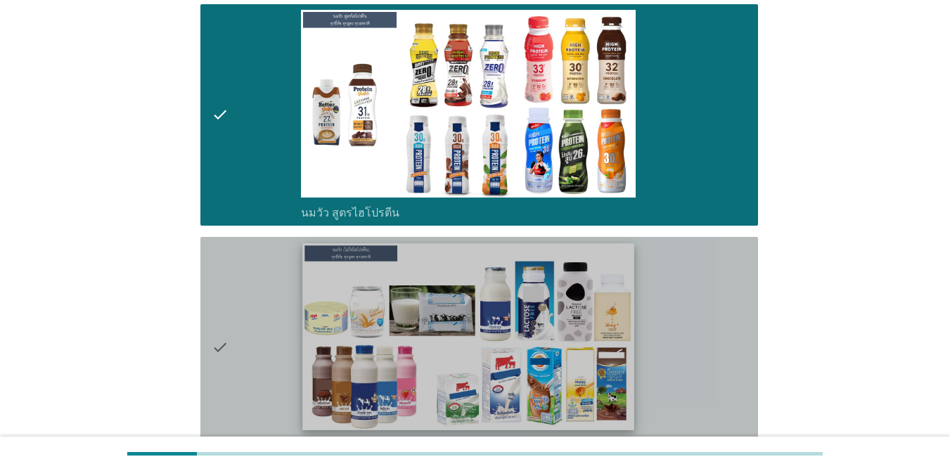
click at [634, 334] on img at bounding box center [468, 336] width 332 height 186
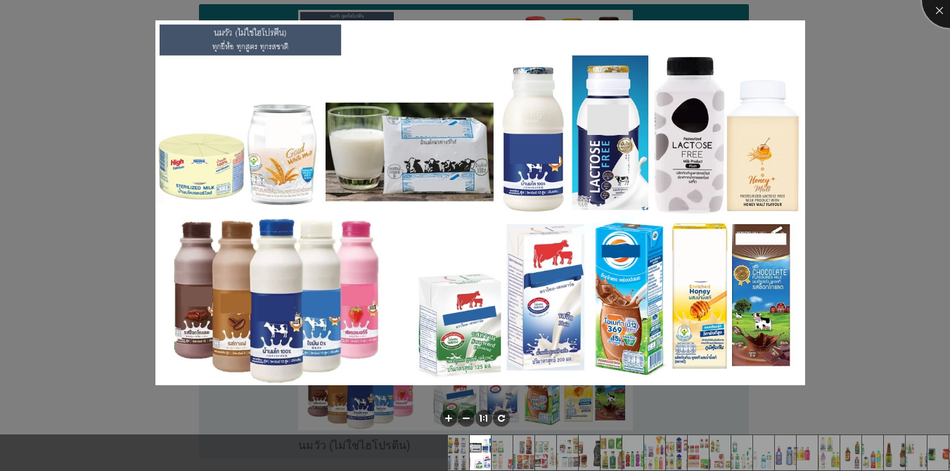
click at [933, 6] on div at bounding box center [950, 0] width 56 height 56
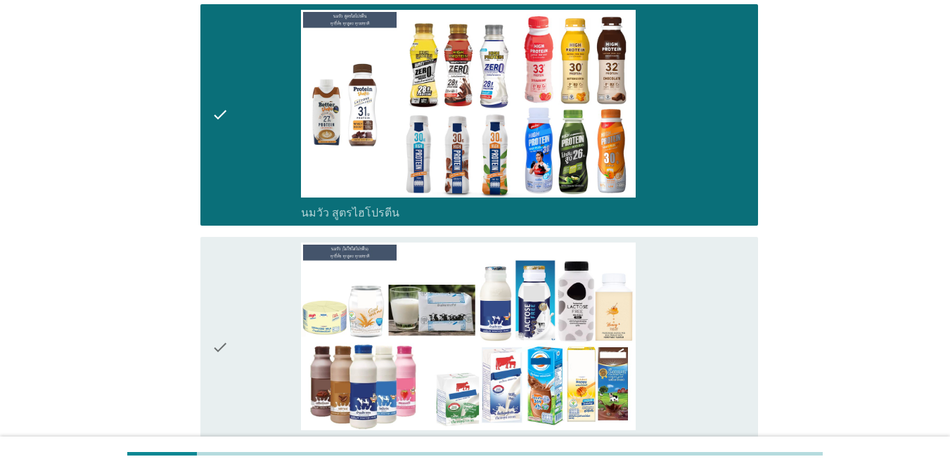
click at [249, 243] on div "check" at bounding box center [256, 348] width 89 height 210
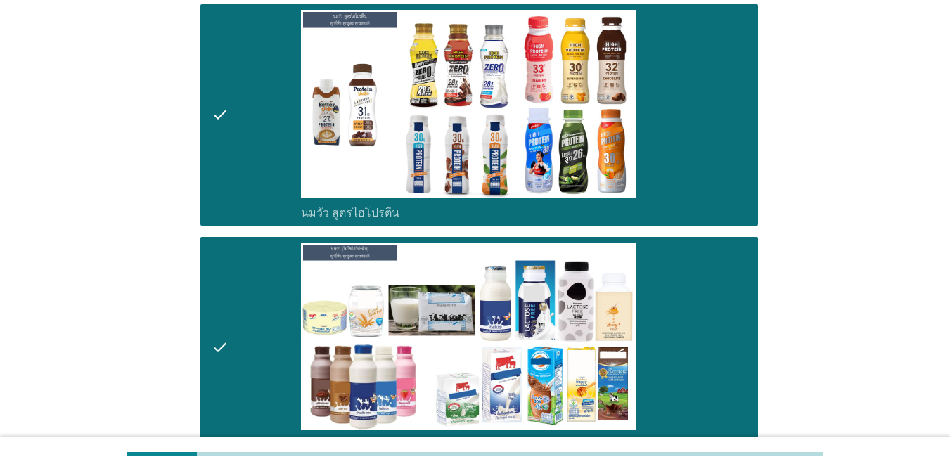
scroll to position [553, 0]
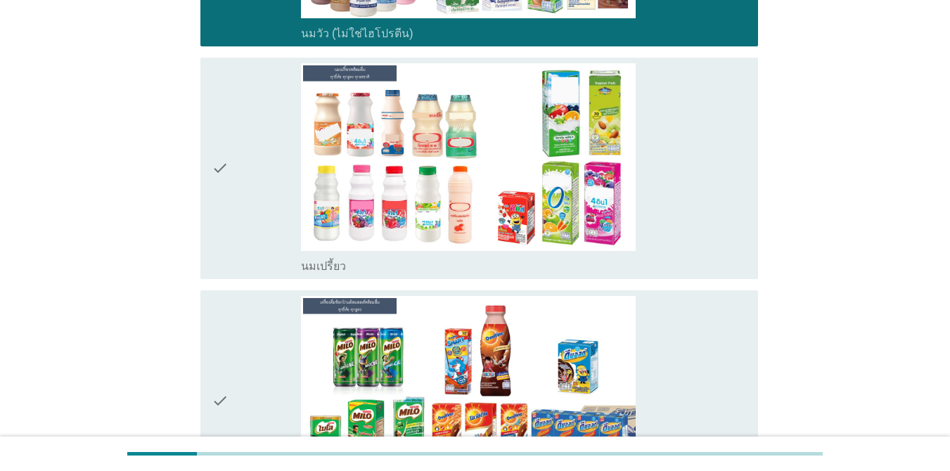
click at [279, 238] on div "check" at bounding box center [256, 168] width 89 height 210
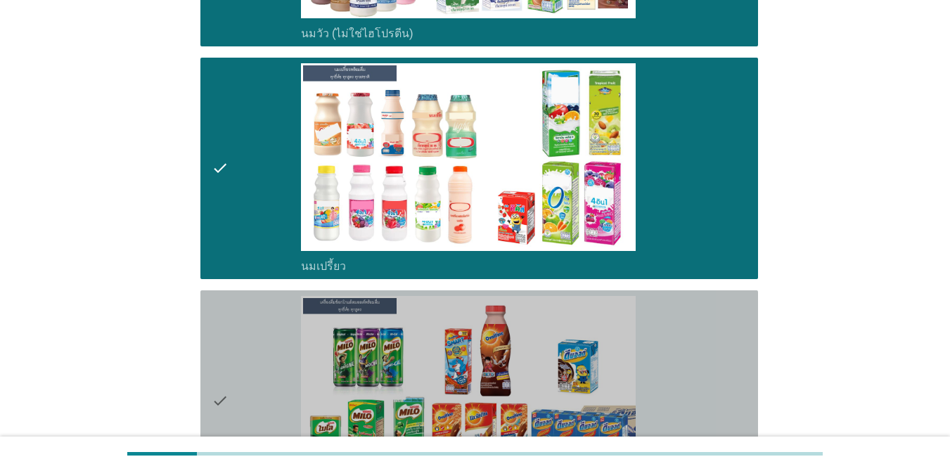
click at [242, 338] on div "check" at bounding box center [256, 401] width 89 height 210
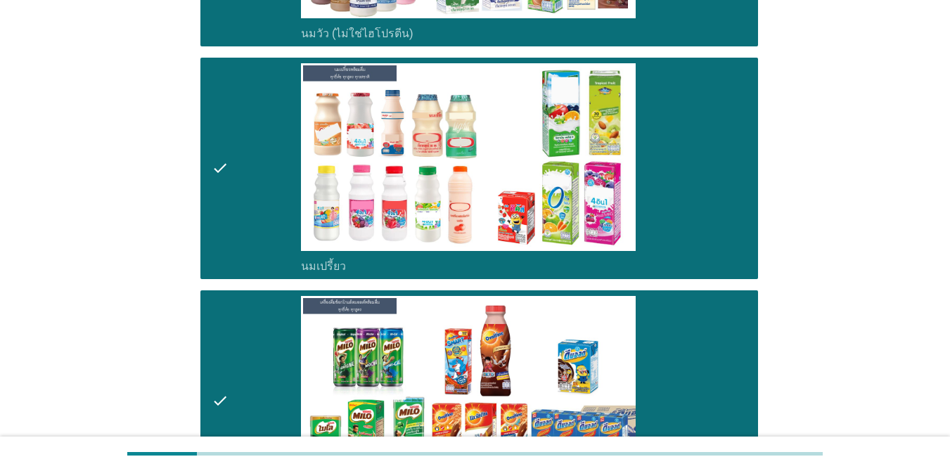
scroll to position [965, 0]
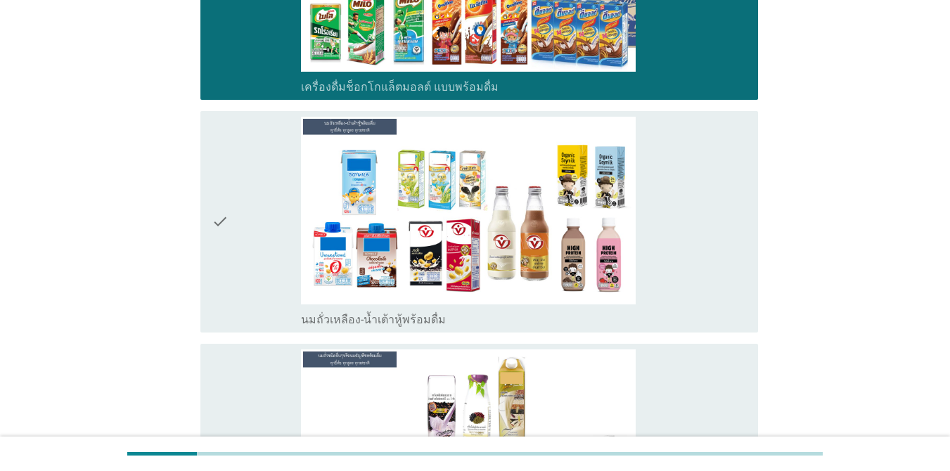
click at [257, 238] on div "check" at bounding box center [256, 222] width 89 height 210
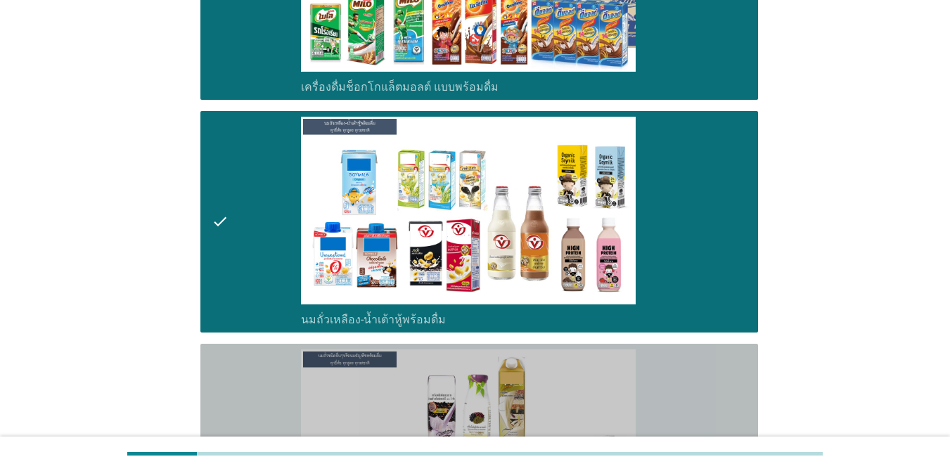
click at [234, 364] on div "check" at bounding box center [256, 455] width 89 height 210
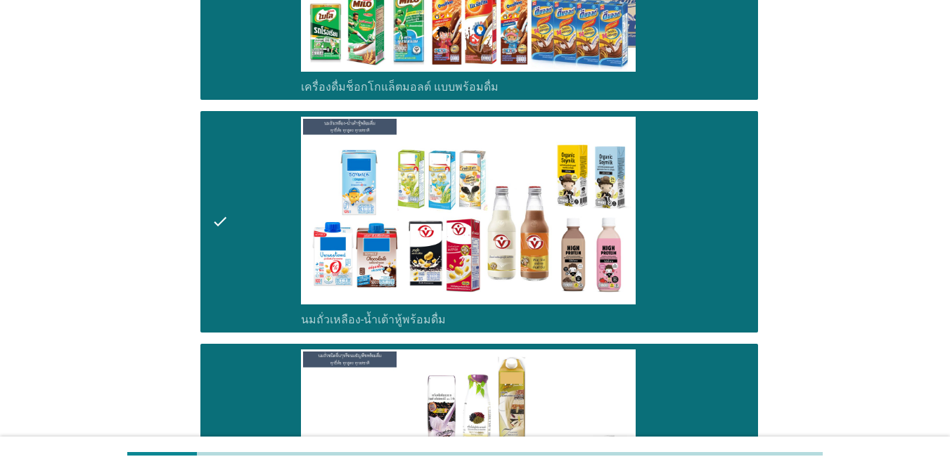
scroll to position [1377, 0]
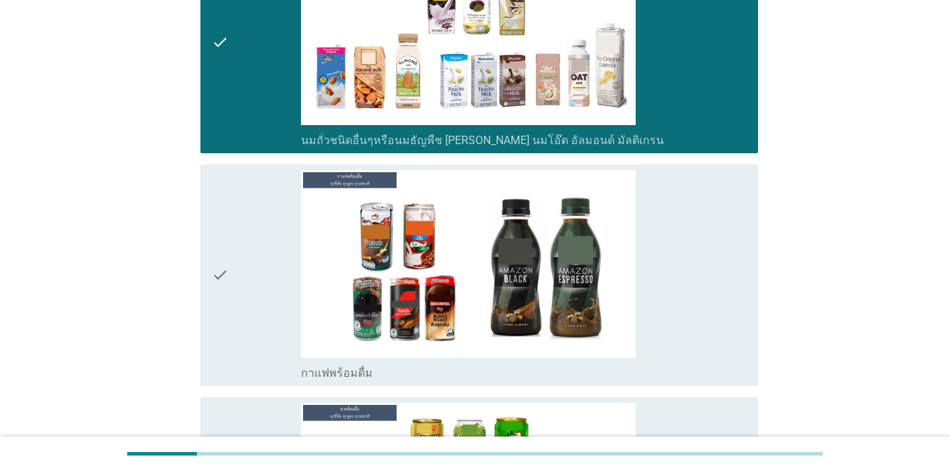
click at [274, 302] on div "check" at bounding box center [256, 275] width 89 height 210
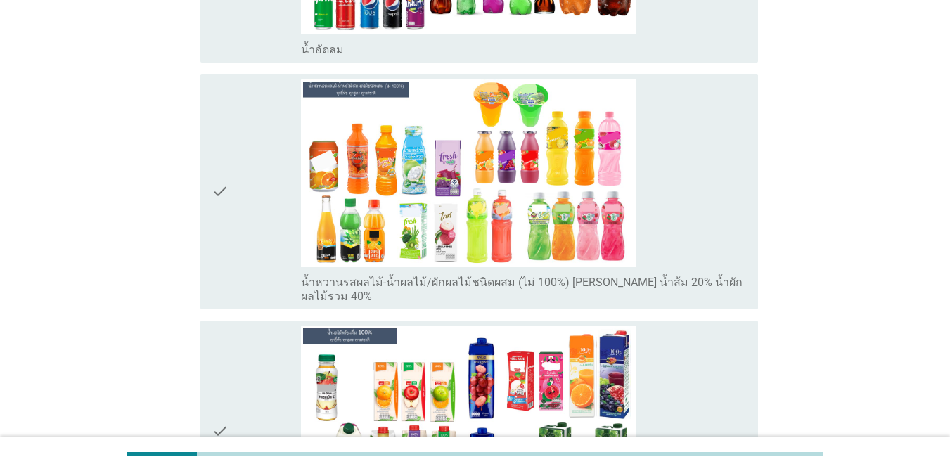
scroll to position [2131, 0]
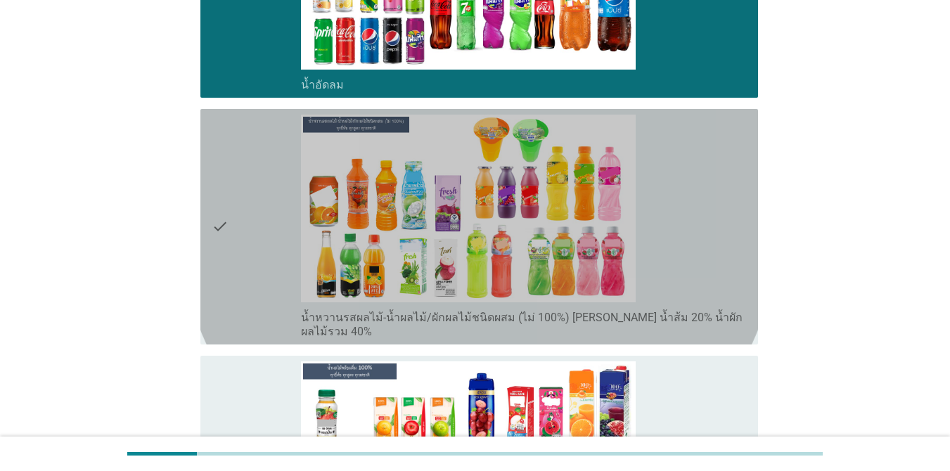
click at [253, 207] on div "check" at bounding box center [256, 227] width 89 height 224
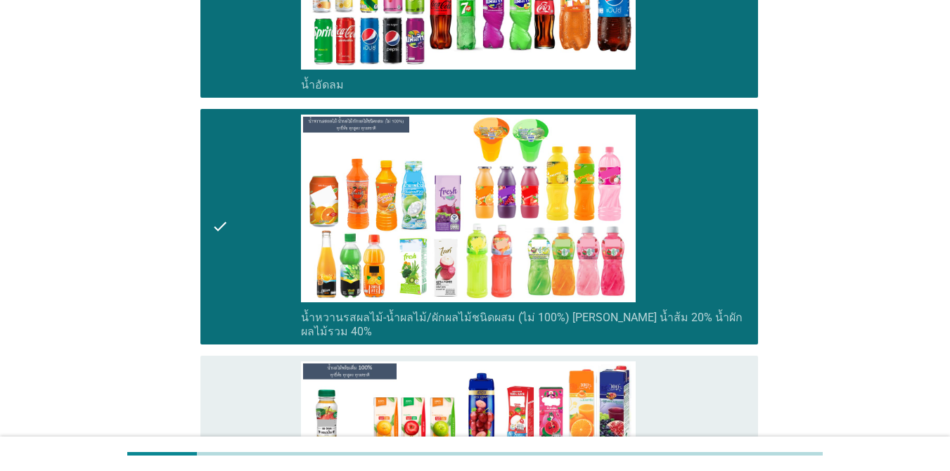
click at [234, 362] on div "check" at bounding box center [256, 467] width 89 height 210
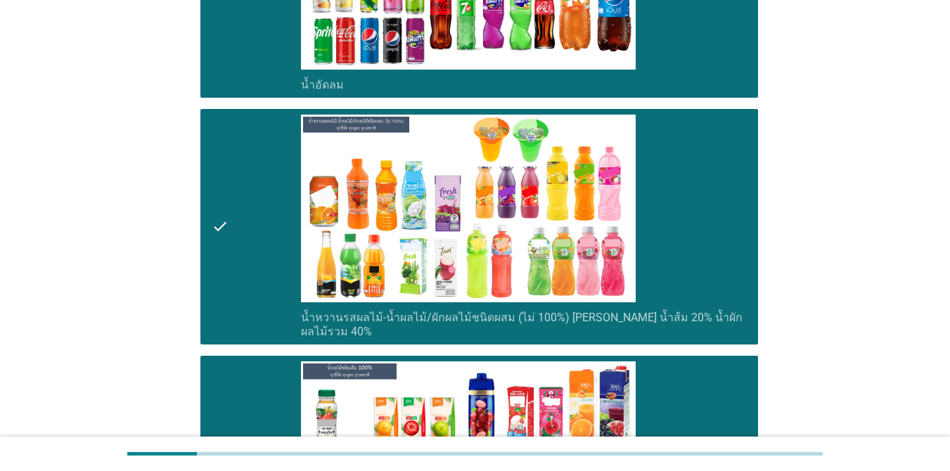
scroll to position [2544, 0]
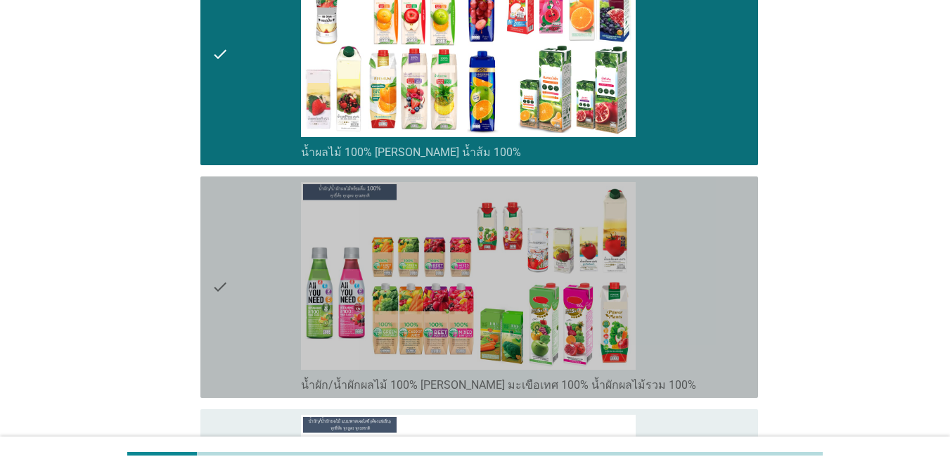
click at [243, 267] on div "check" at bounding box center [256, 287] width 89 height 210
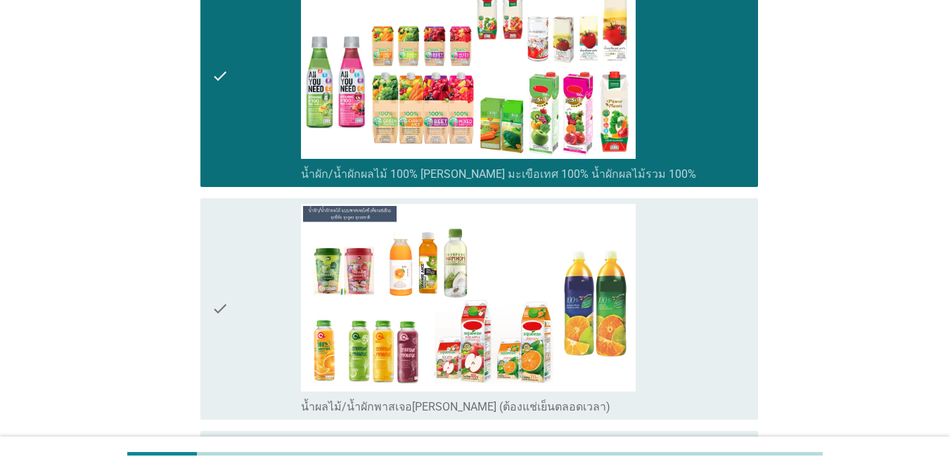
scroll to position [2825, 0]
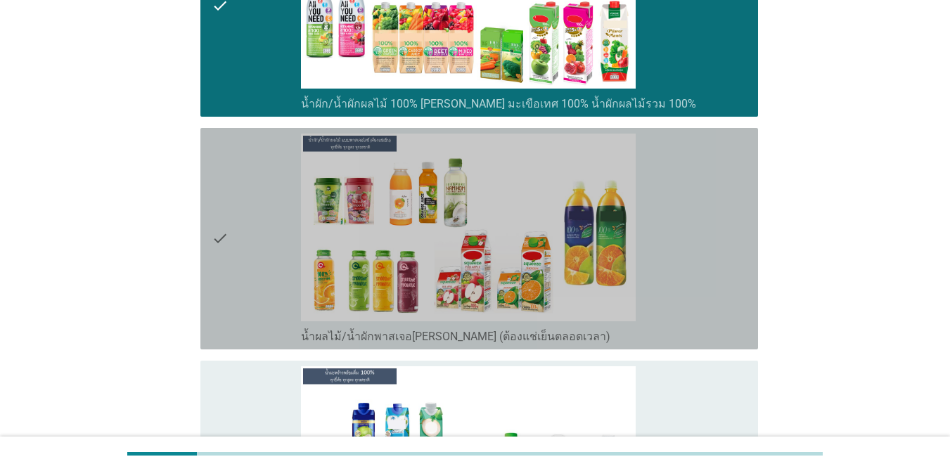
click at [250, 189] on div "check" at bounding box center [256, 239] width 89 height 210
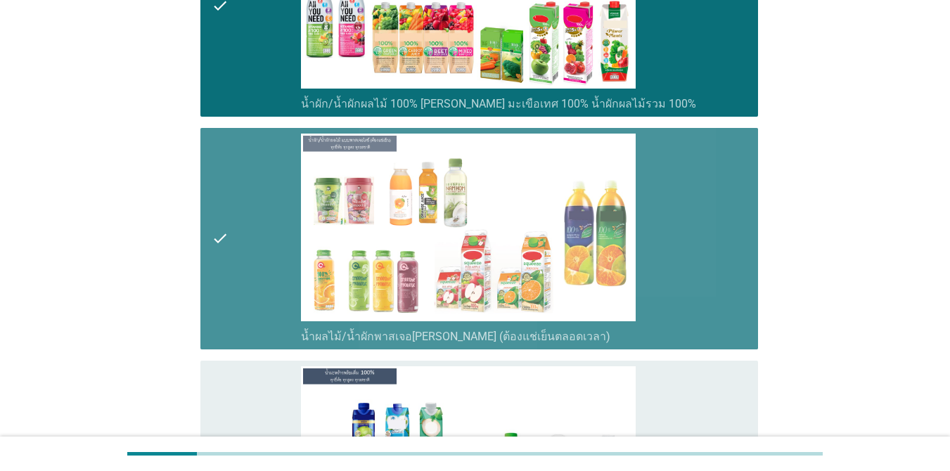
click at [248, 331] on div "check check_box_outline_blank น้ำผลไม้/น้ำผักพาสเจอ[PERSON_NAME] (ต้องแช่เย็นตล…" at bounding box center [479, 239] width 558 height 222
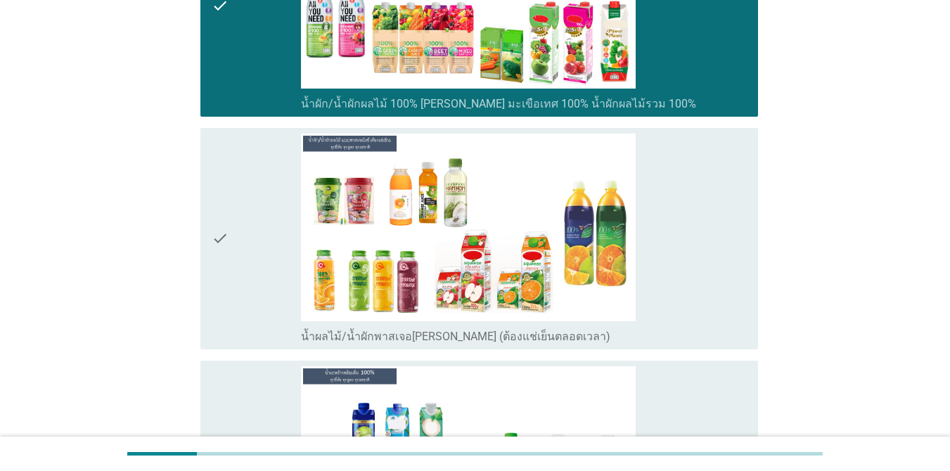
click at [250, 310] on div "check" at bounding box center [256, 239] width 89 height 210
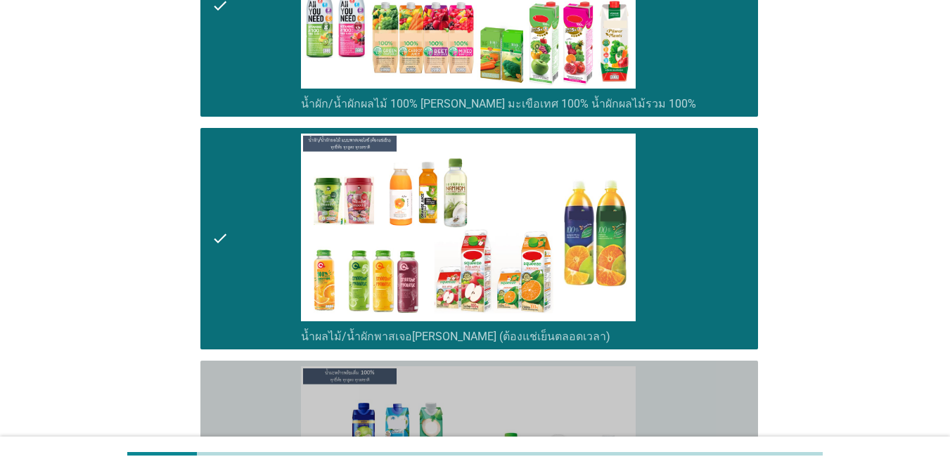
click at [253, 380] on div "check" at bounding box center [256, 471] width 89 height 210
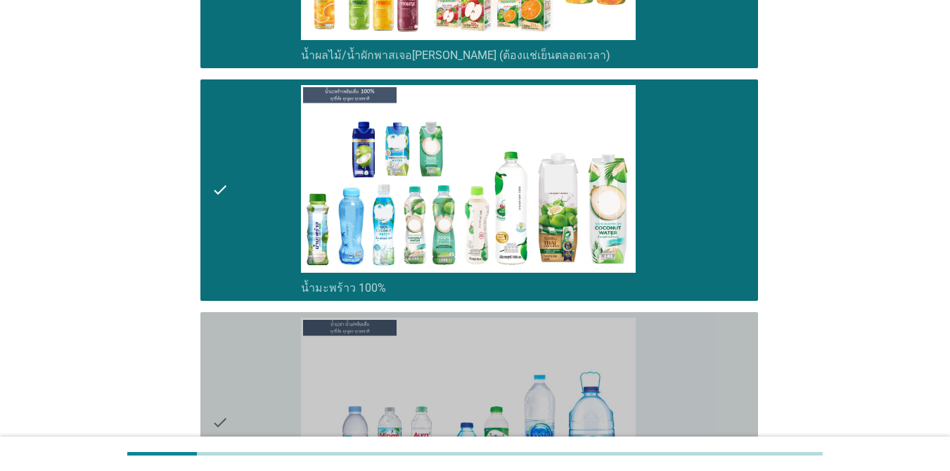
click at [254, 356] on div "check" at bounding box center [256, 423] width 89 height 210
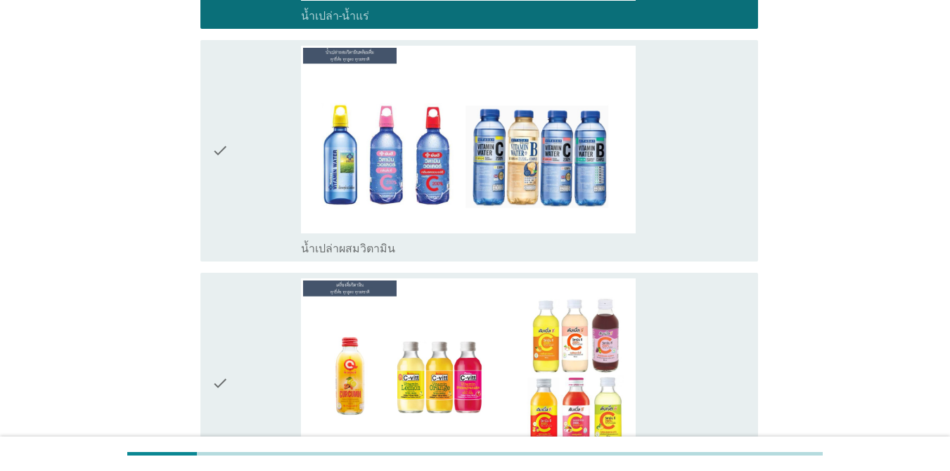
scroll to position [3739, 0]
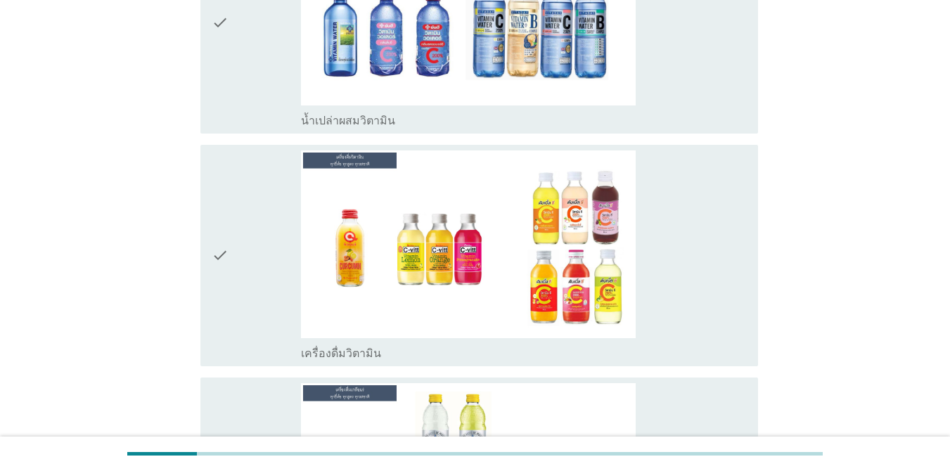
click at [266, 65] on div "check" at bounding box center [256, 23] width 89 height 210
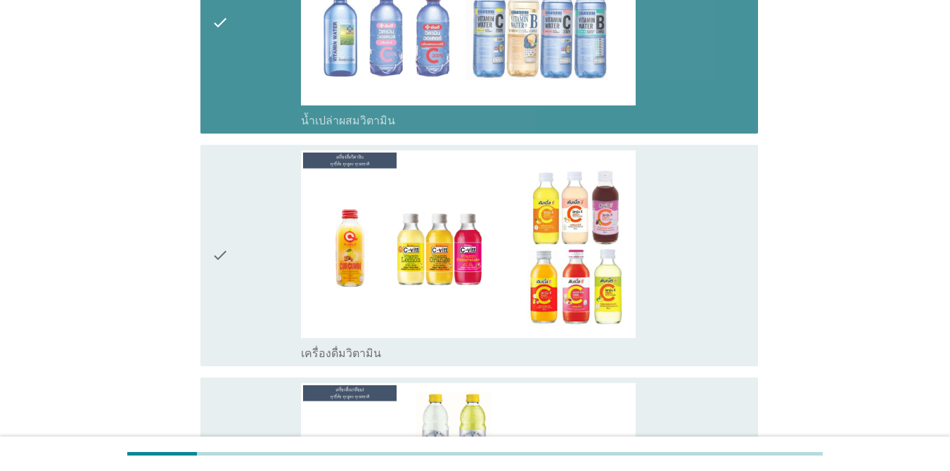
click at [245, 220] on div "check" at bounding box center [256, 256] width 89 height 210
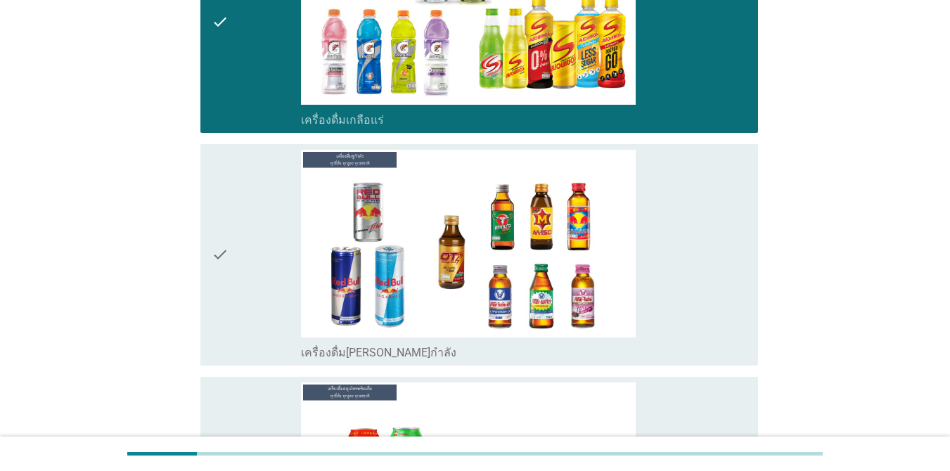
scroll to position [4232, 0]
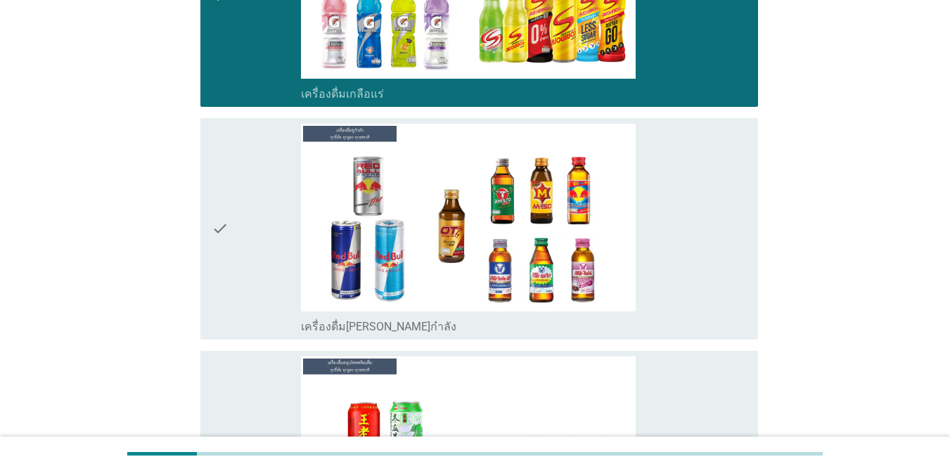
click at [279, 193] on div "check" at bounding box center [256, 229] width 89 height 210
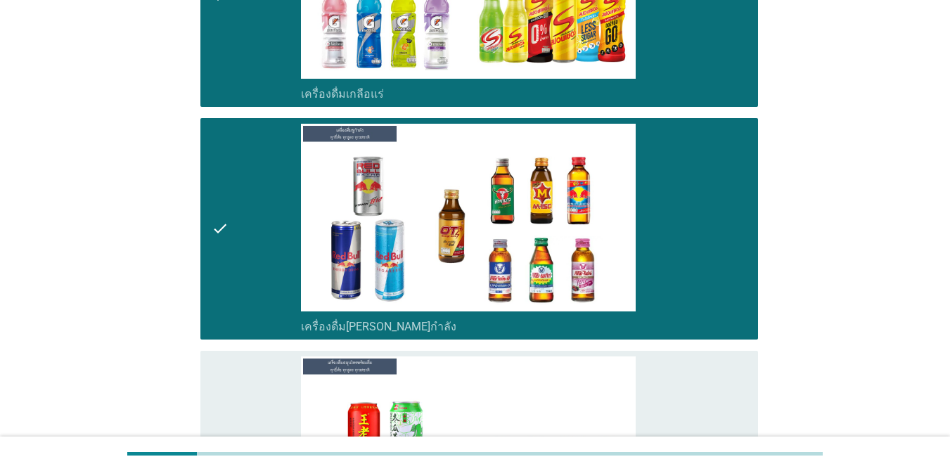
click at [227, 383] on icon "check" at bounding box center [220, 462] width 17 height 210
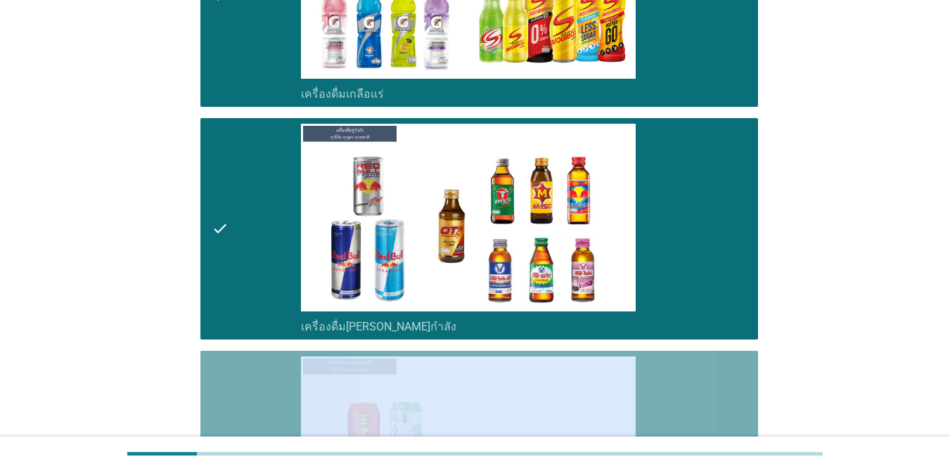
click at [227, 383] on icon "check" at bounding box center [220, 462] width 17 height 210
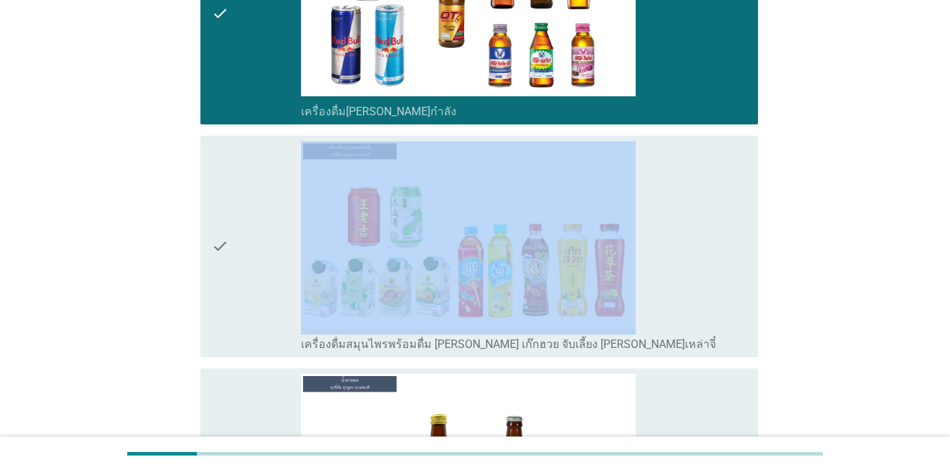
scroll to position [4513, 0]
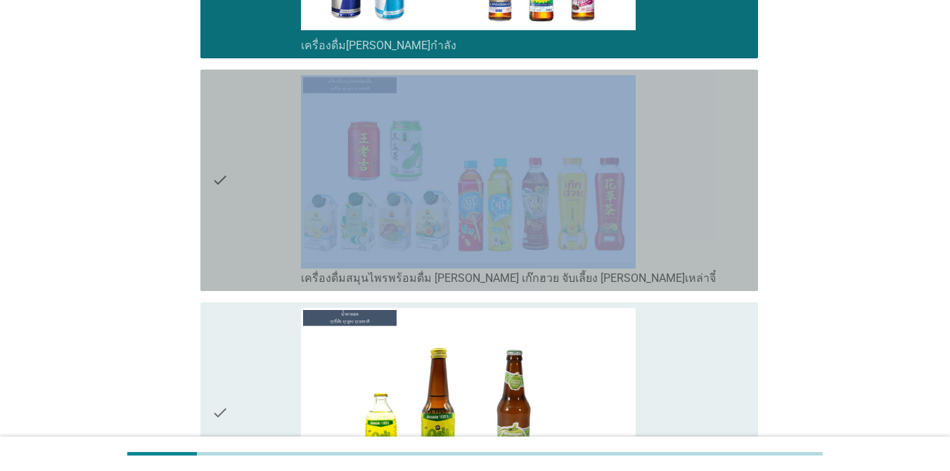
drag, startPoint x: 260, startPoint y: 221, endPoint x: 259, endPoint y: 237, distance: 16.2
click at [260, 220] on div "check" at bounding box center [256, 180] width 89 height 210
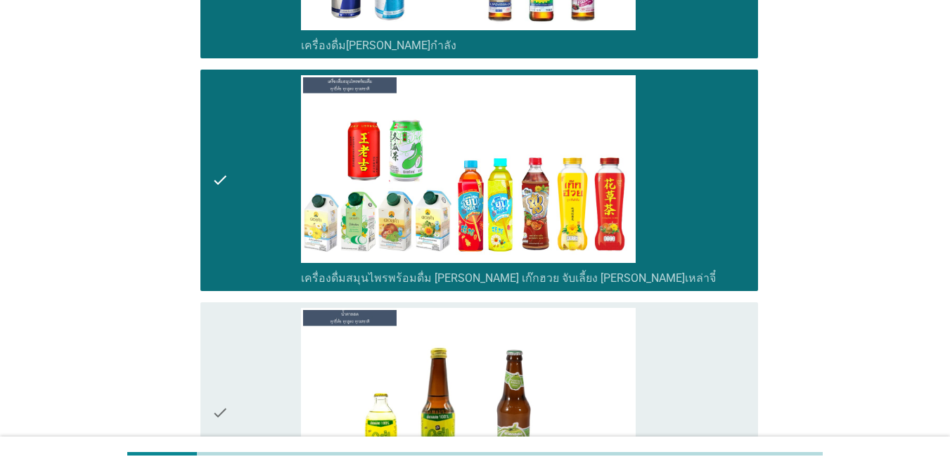
click at [252, 332] on div "check" at bounding box center [256, 413] width 89 height 210
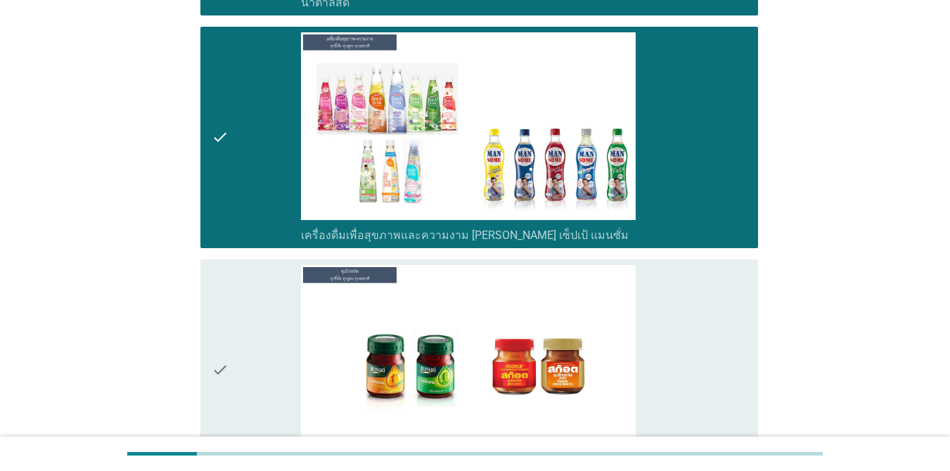
scroll to position [5146, 0]
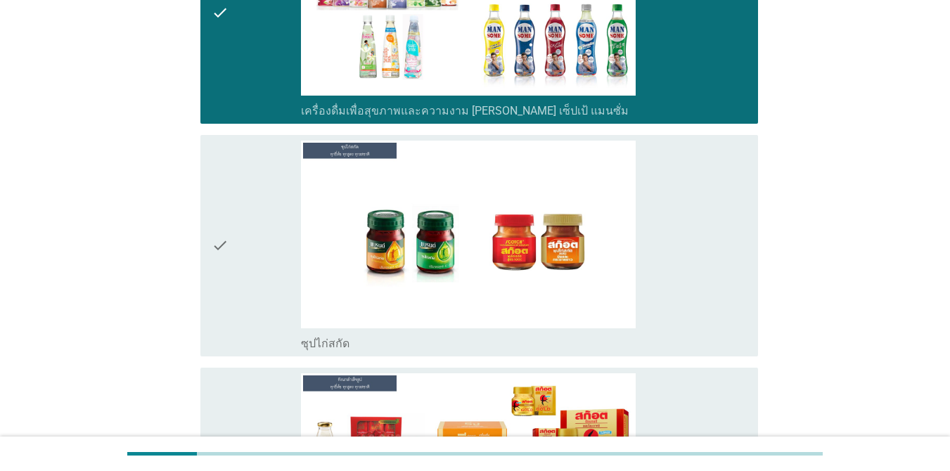
click at [231, 267] on div "check" at bounding box center [256, 246] width 89 height 210
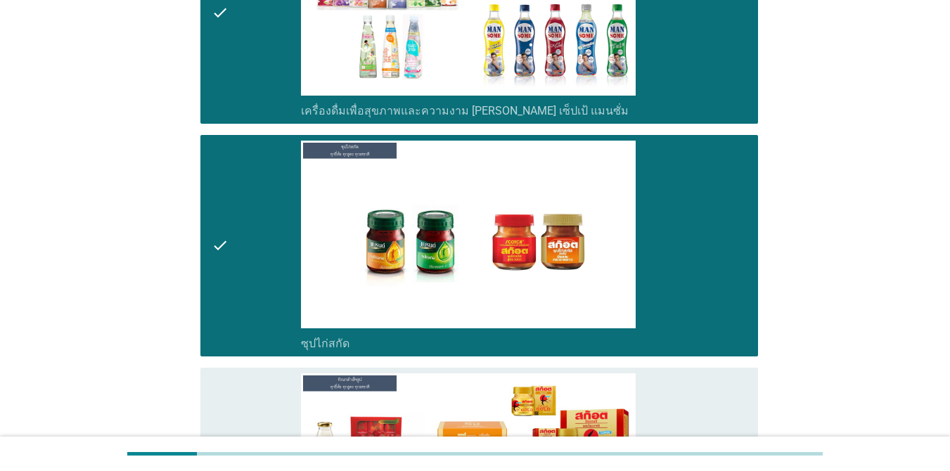
click at [255, 374] on div "check" at bounding box center [256, 479] width 89 height 210
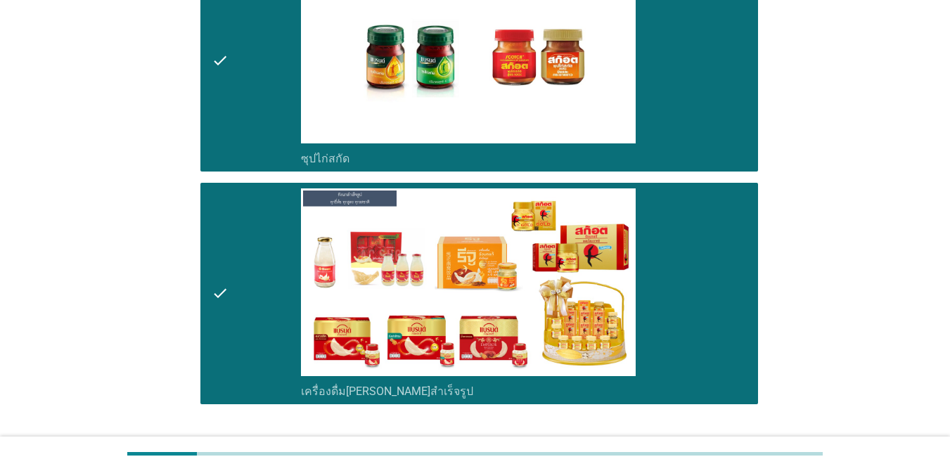
scroll to position [5414, 0]
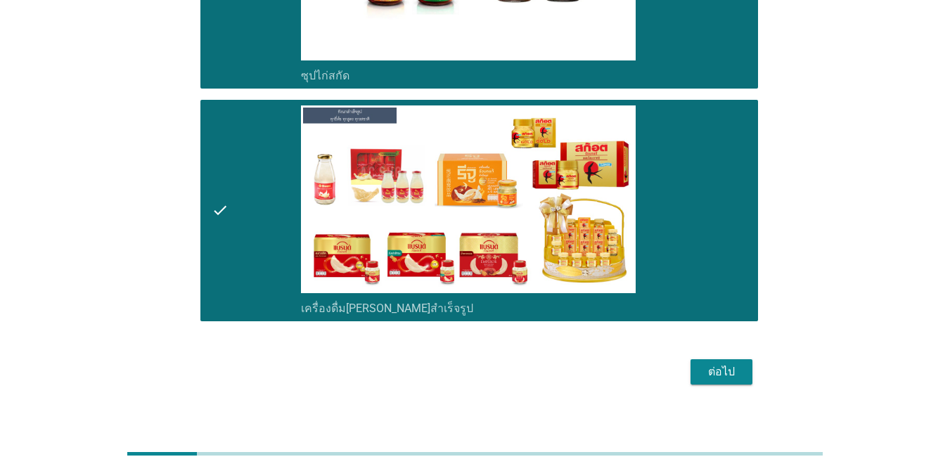
click at [737, 366] on div "ต่อไป" at bounding box center [721, 372] width 39 height 17
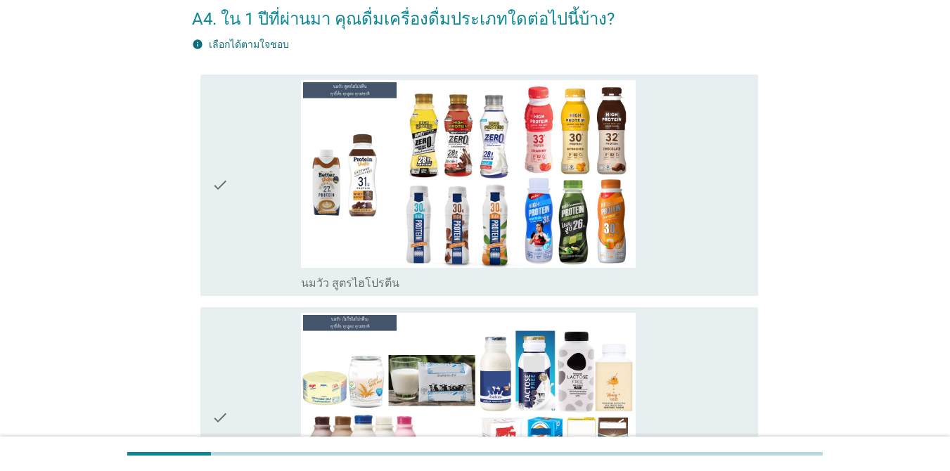
scroll to position [141, 0]
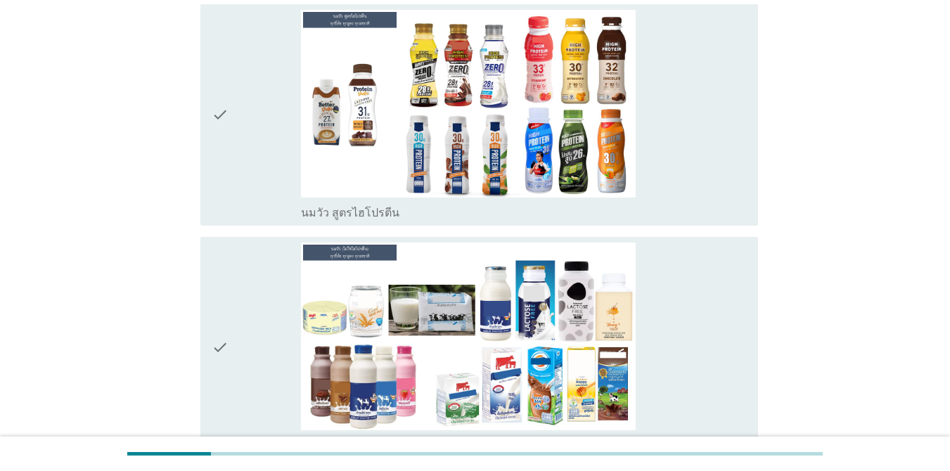
click at [245, 166] on div "check" at bounding box center [256, 115] width 89 height 210
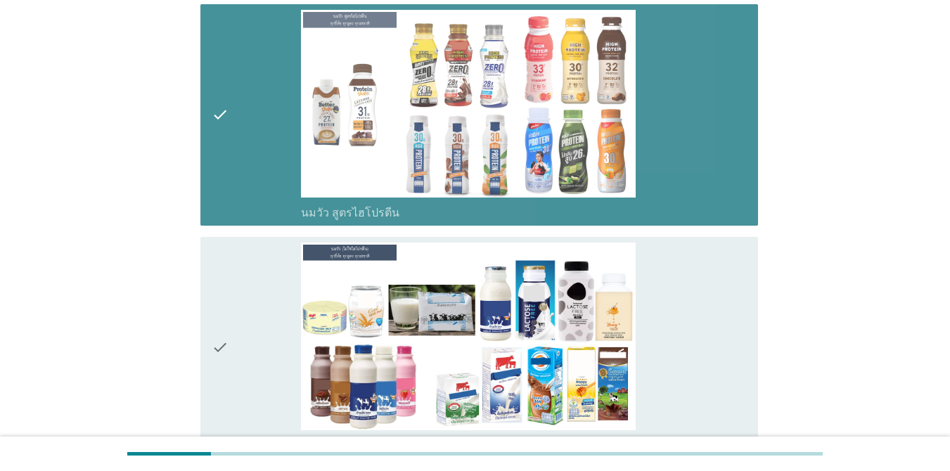
click at [250, 315] on div "check" at bounding box center [256, 348] width 89 height 210
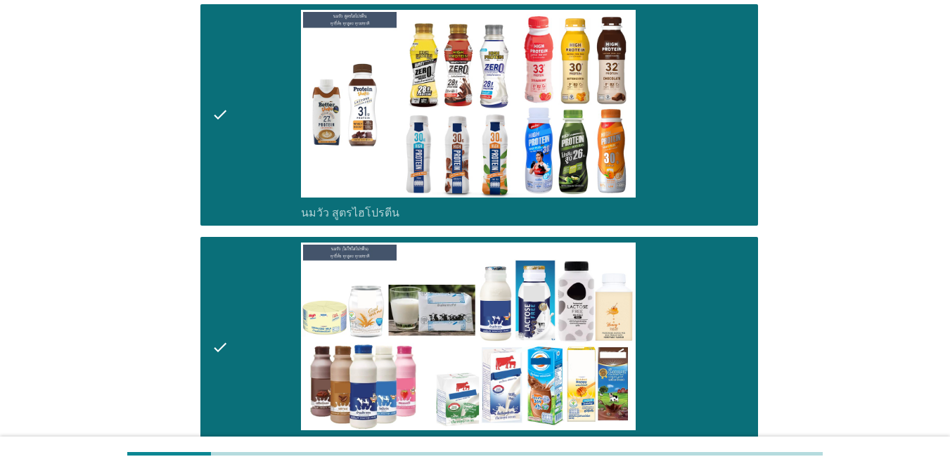
scroll to position [492, 0]
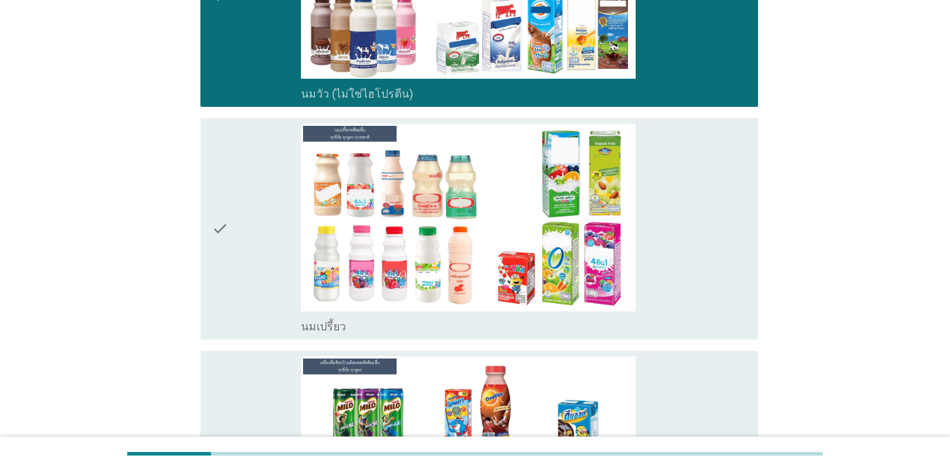
click at [222, 274] on icon "check" at bounding box center [220, 229] width 17 height 210
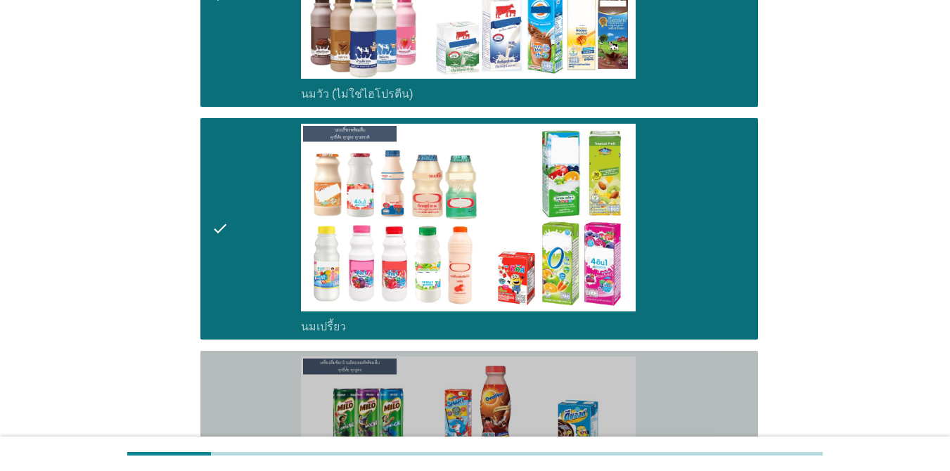
click at [244, 379] on div "check" at bounding box center [256, 462] width 89 height 210
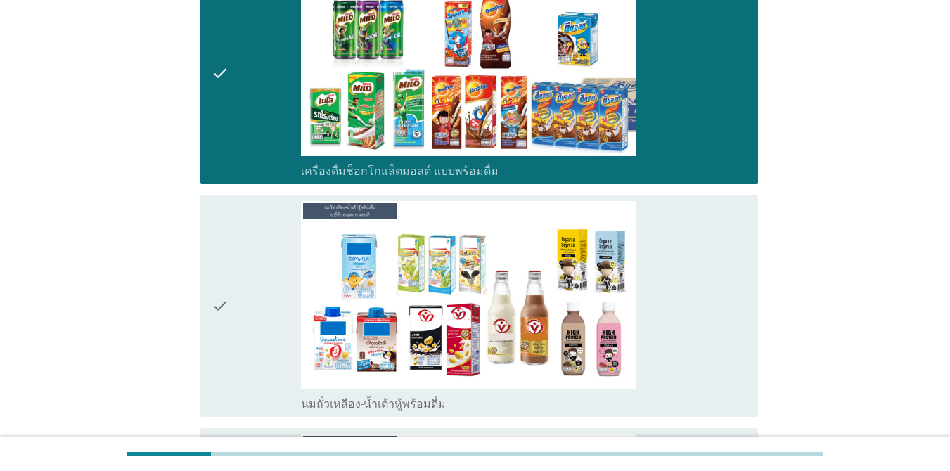
scroll to position [985, 0]
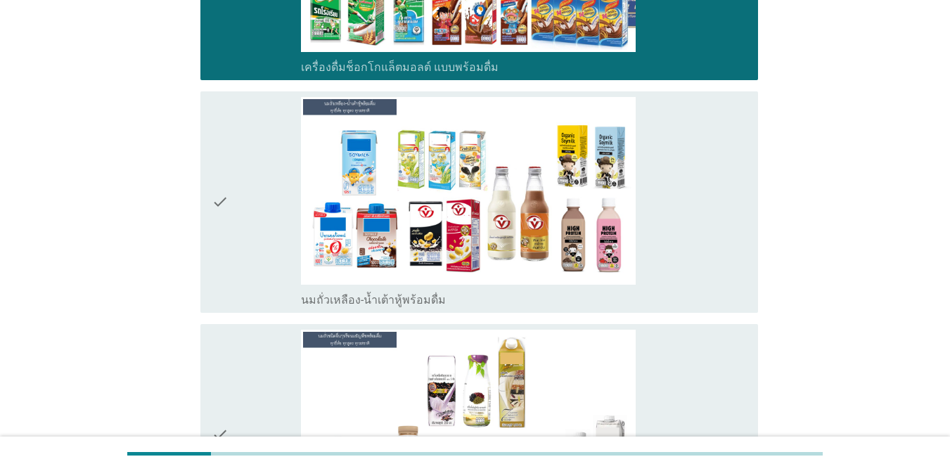
click at [247, 267] on div "check" at bounding box center [256, 202] width 89 height 210
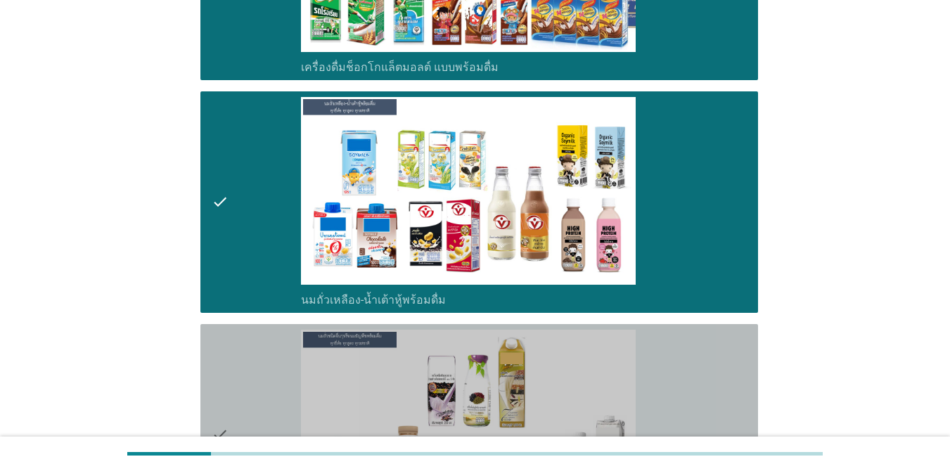
click at [245, 366] on div "check" at bounding box center [256, 435] width 89 height 210
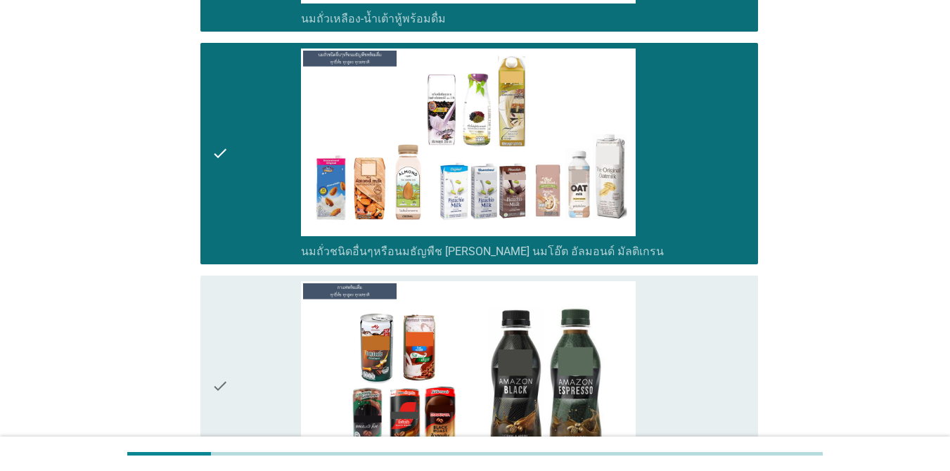
scroll to position [1477, 0]
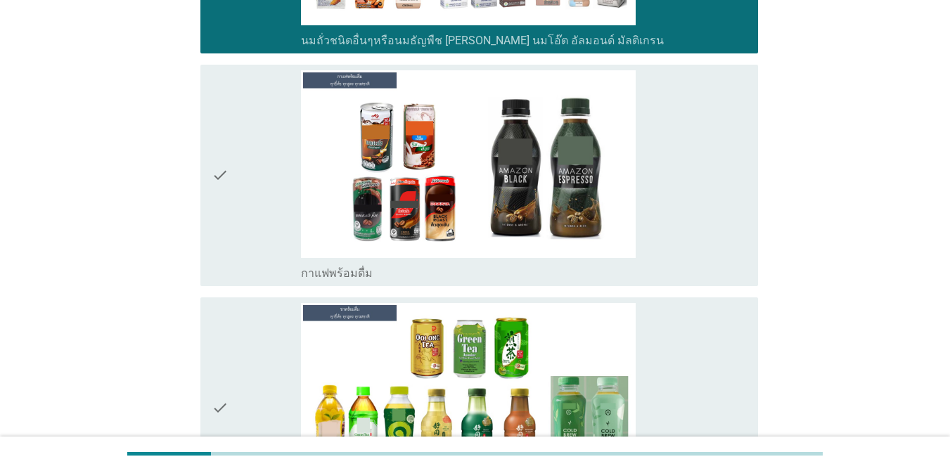
click at [245, 245] on div "check" at bounding box center [256, 175] width 89 height 210
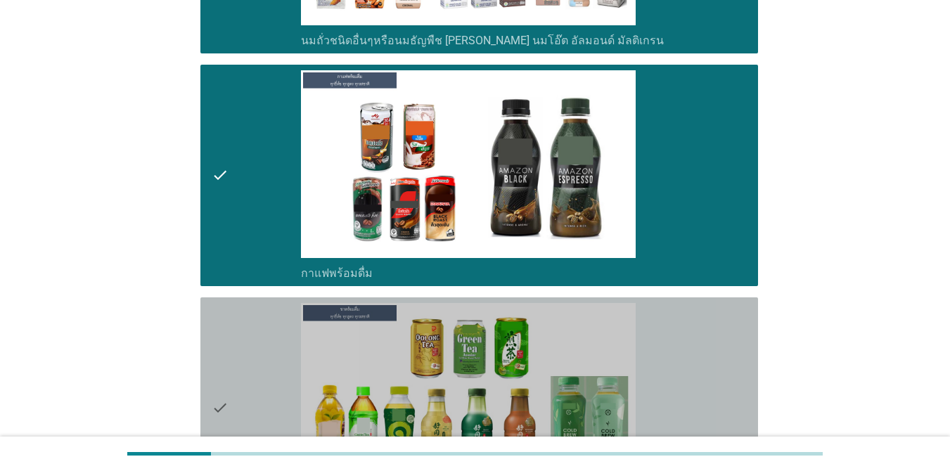
click at [242, 343] on div "check" at bounding box center [256, 408] width 89 height 210
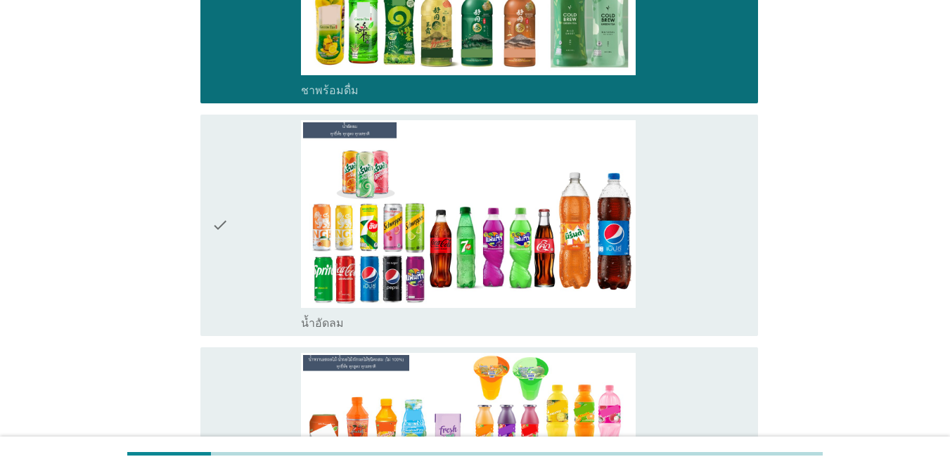
scroll to position [2040, 0]
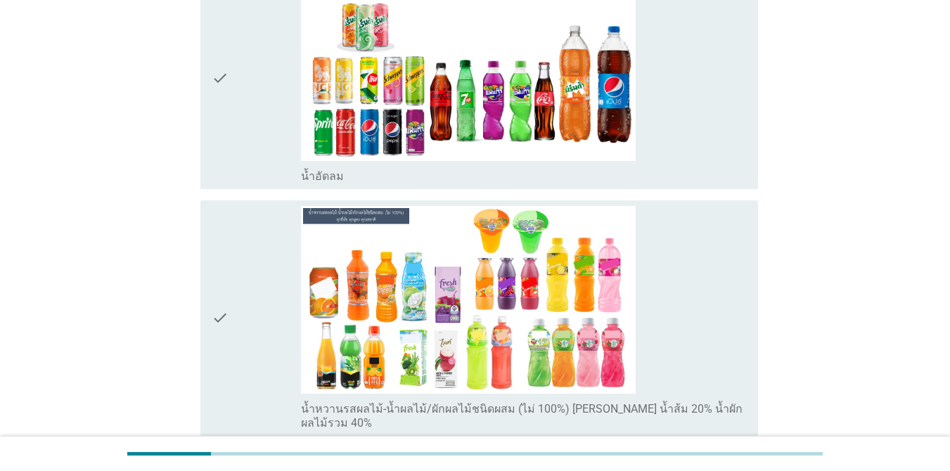
click at [251, 141] on div "check" at bounding box center [256, 78] width 89 height 210
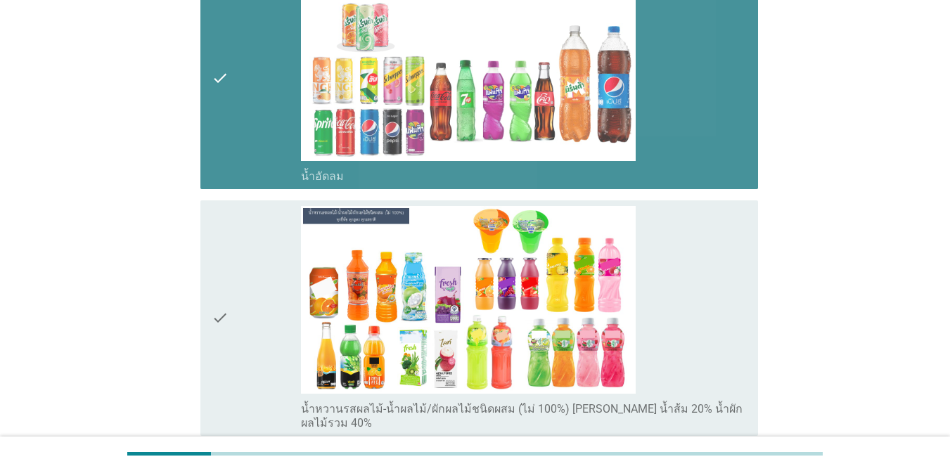
click at [239, 305] on div "check" at bounding box center [256, 318] width 89 height 224
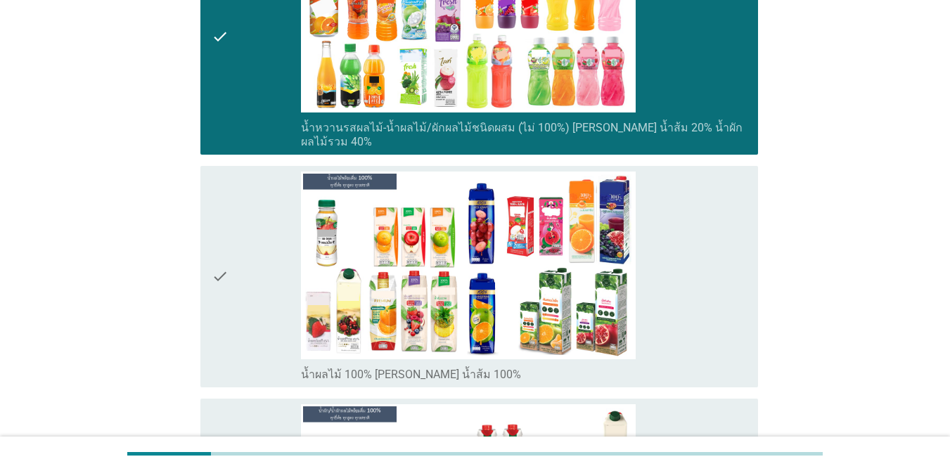
scroll to position [2532, 0]
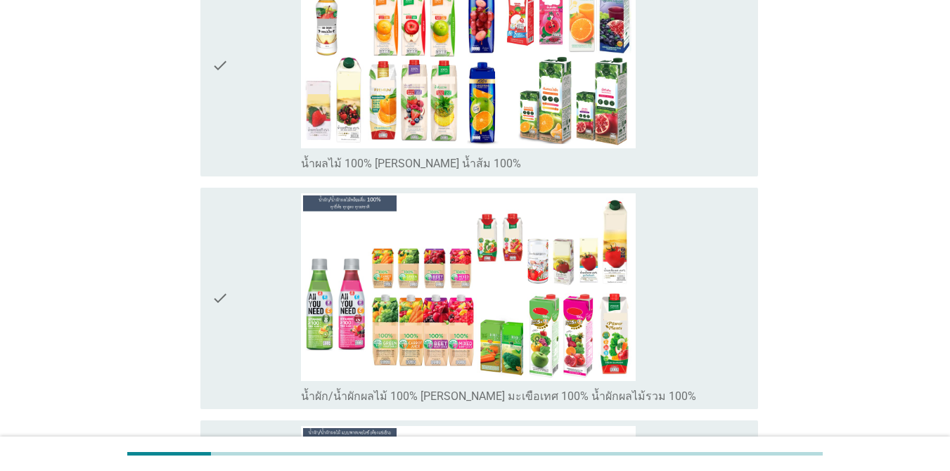
click at [248, 158] on div "check check_box_outline_blank น้ำผลไม้ 100% [PERSON_NAME] น้ำส้ม 100%" at bounding box center [479, 66] width 558 height 222
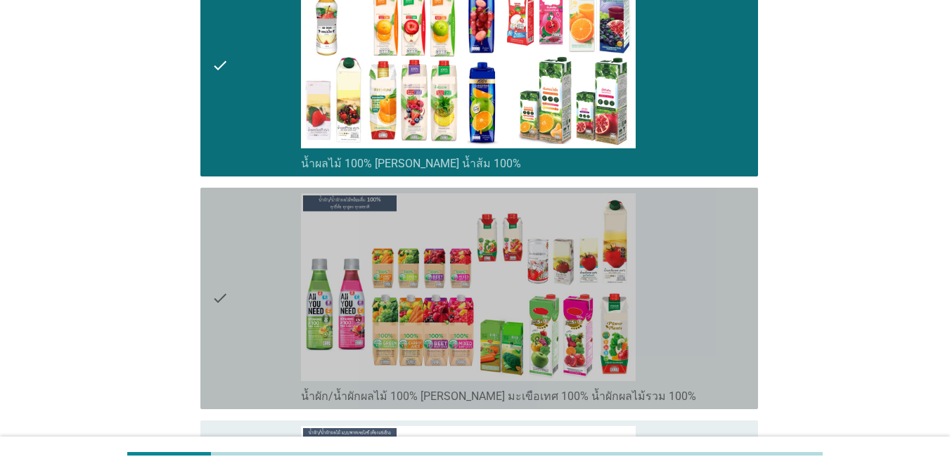
click at [253, 245] on div "check" at bounding box center [256, 298] width 89 height 210
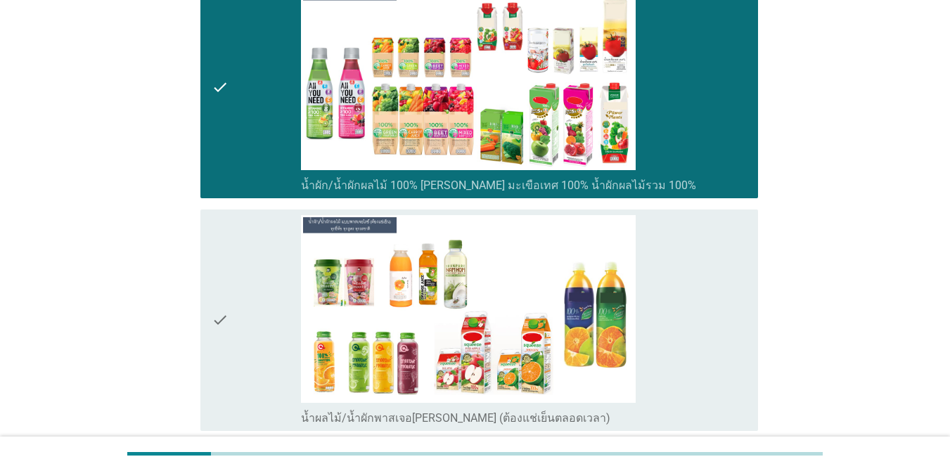
click at [249, 314] on div "check" at bounding box center [256, 320] width 89 height 210
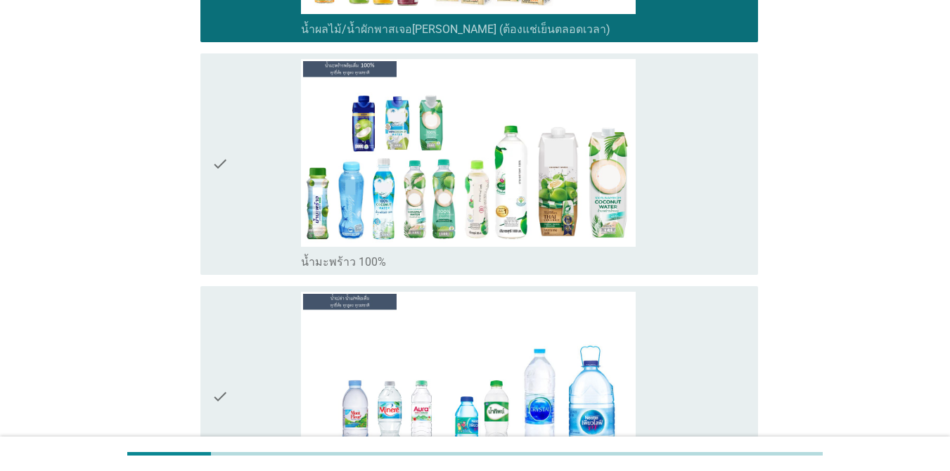
scroll to position [3165, 0]
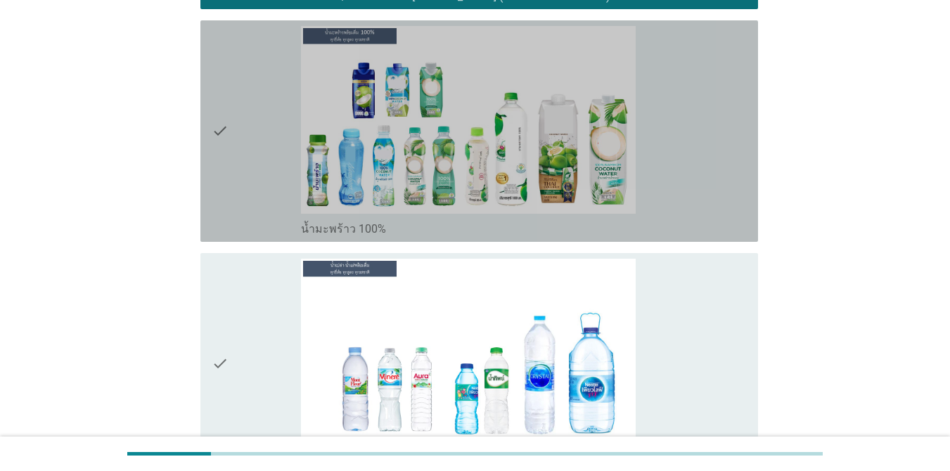
click at [257, 184] on div "check" at bounding box center [256, 131] width 89 height 210
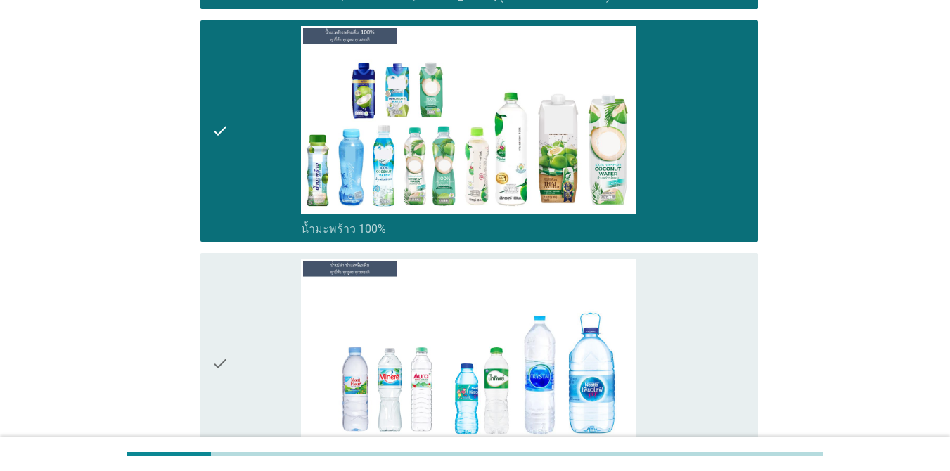
click at [242, 293] on div "check" at bounding box center [256, 364] width 89 height 210
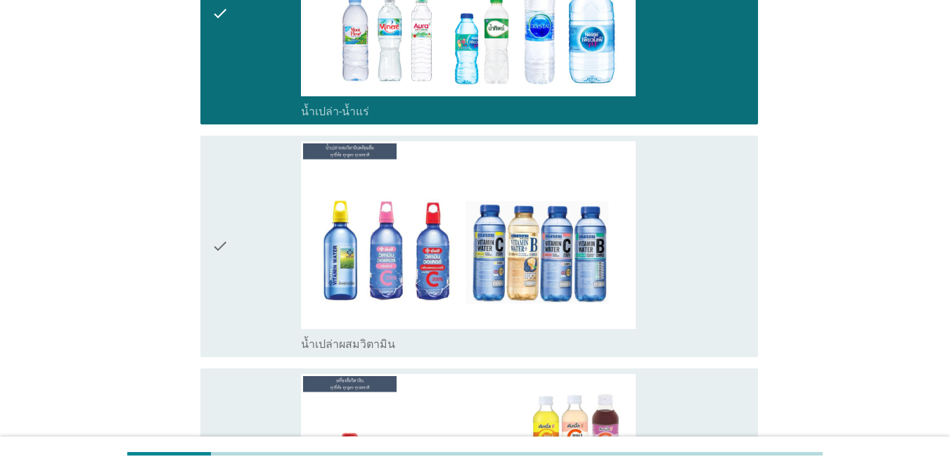
scroll to position [3658, 0]
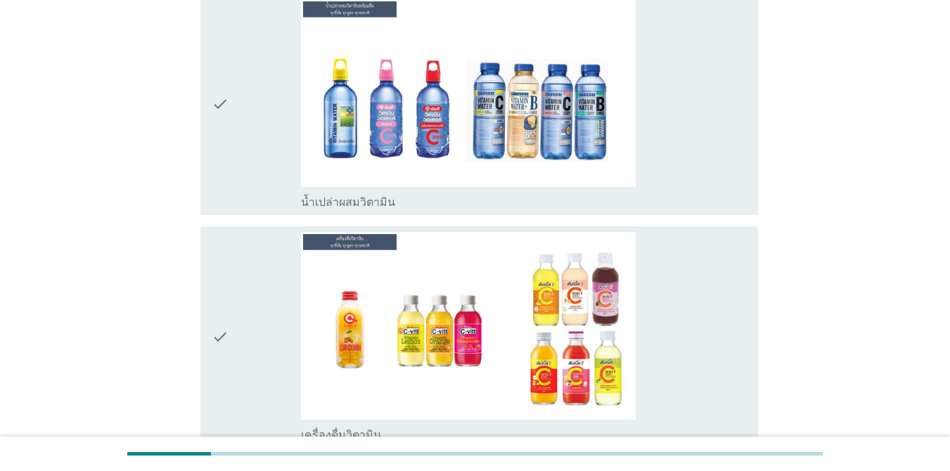
click at [257, 192] on div "check" at bounding box center [256, 104] width 89 height 210
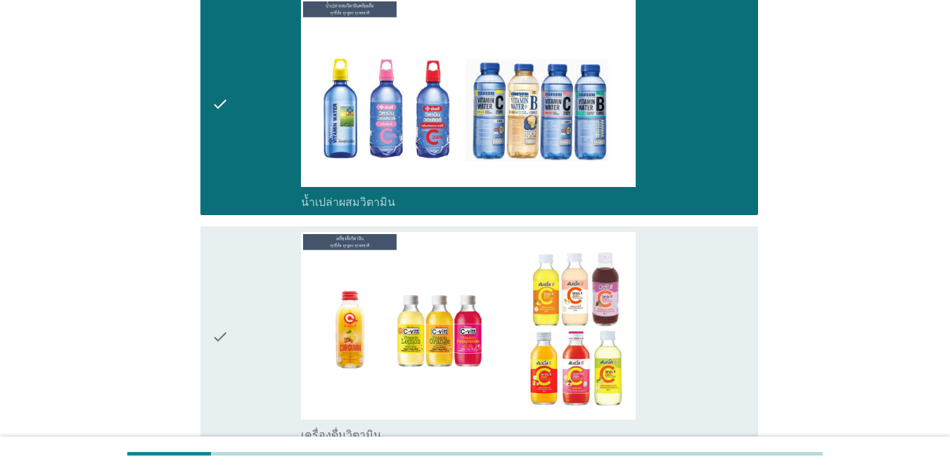
click at [269, 288] on div "check" at bounding box center [256, 337] width 89 height 210
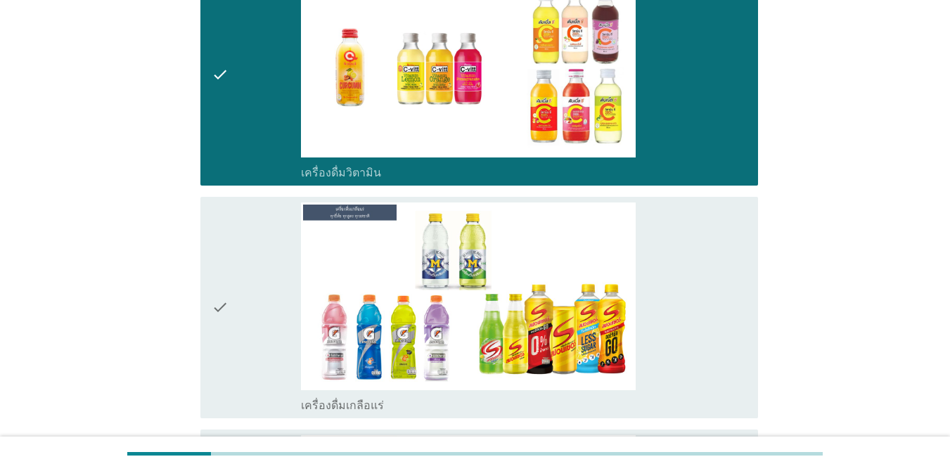
scroll to position [4009, 0]
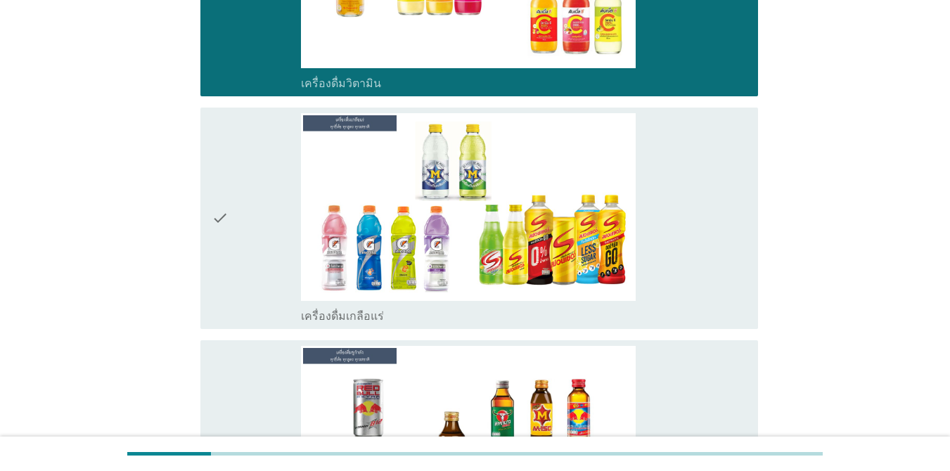
click at [265, 240] on div "check" at bounding box center [256, 218] width 89 height 210
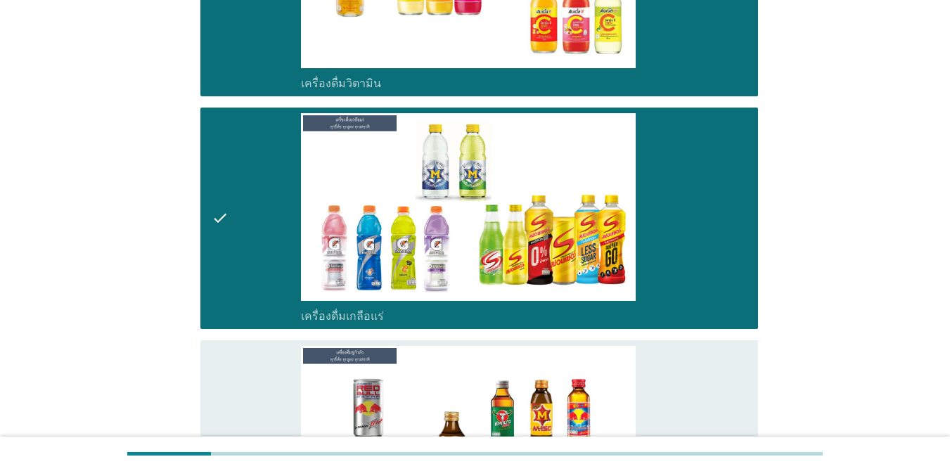
click at [243, 362] on div "check" at bounding box center [256, 451] width 89 height 210
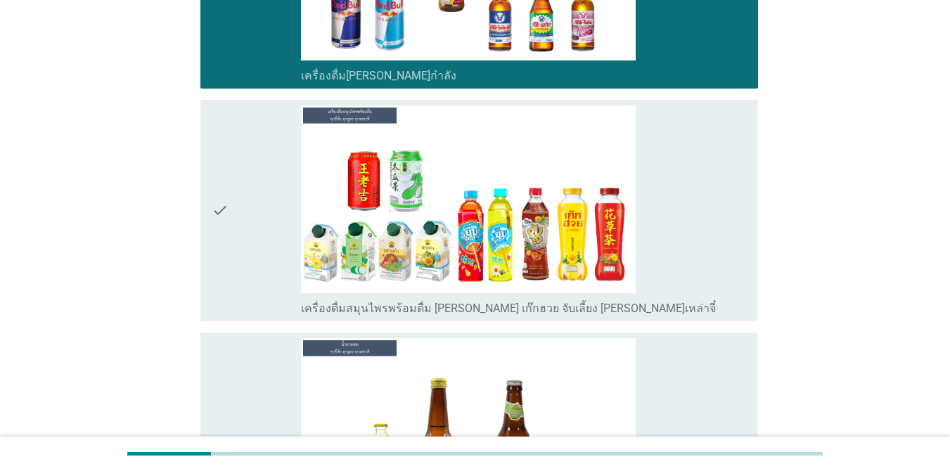
scroll to position [4572, 0]
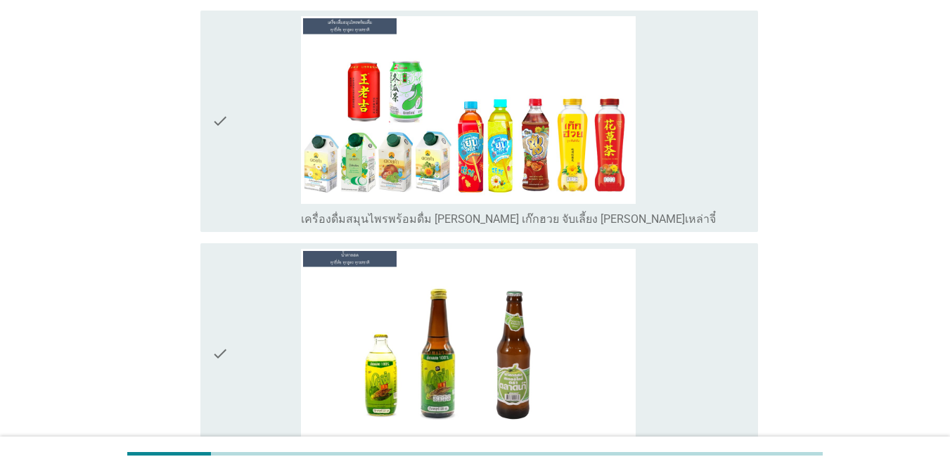
click at [243, 205] on div "check" at bounding box center [256, 121] width 89 height 210
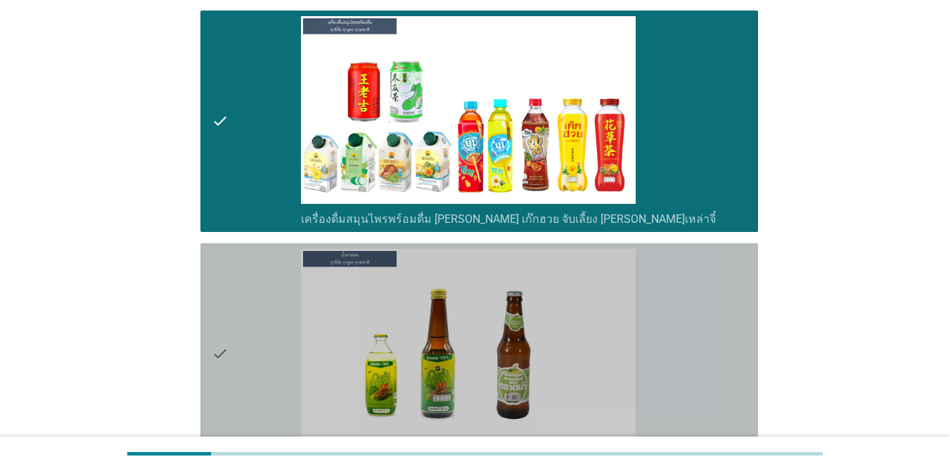
click at [257, 306] on div "check" at bounding box center [256, 354] width 89 height 210
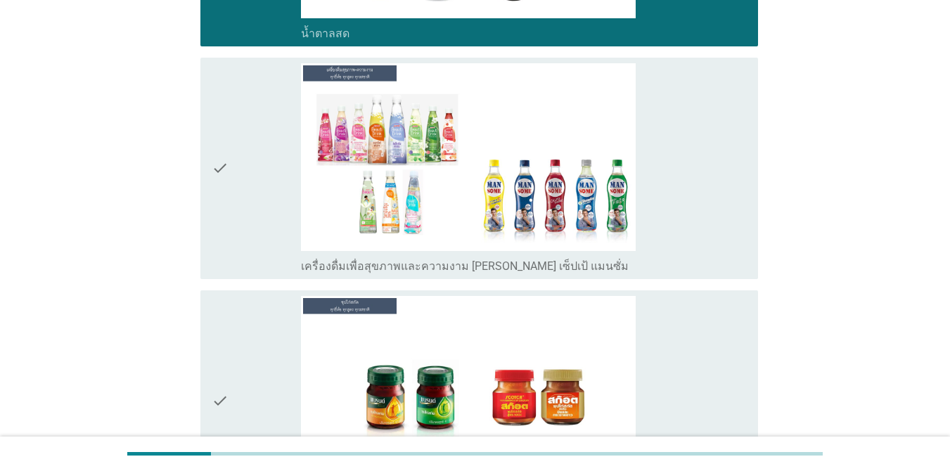
scroll to position [4994, 0]
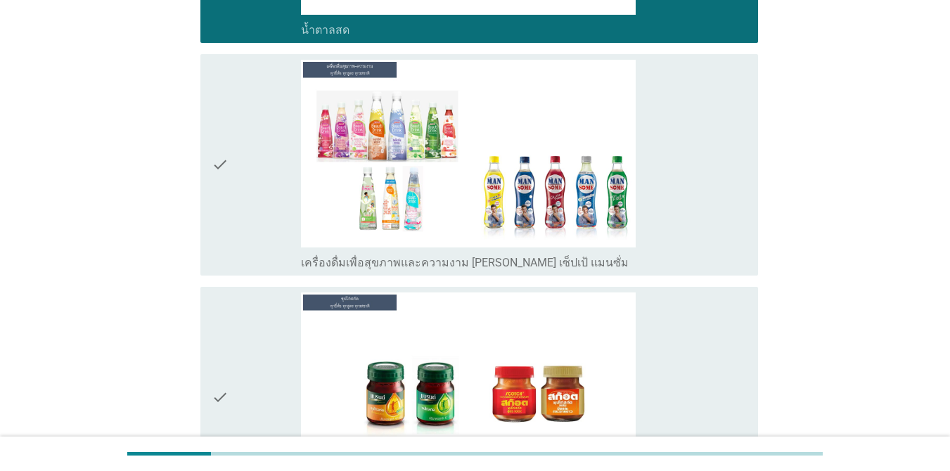
click at [264, 236] on div "check" at bounding box center [256, 165] width 89 height 210
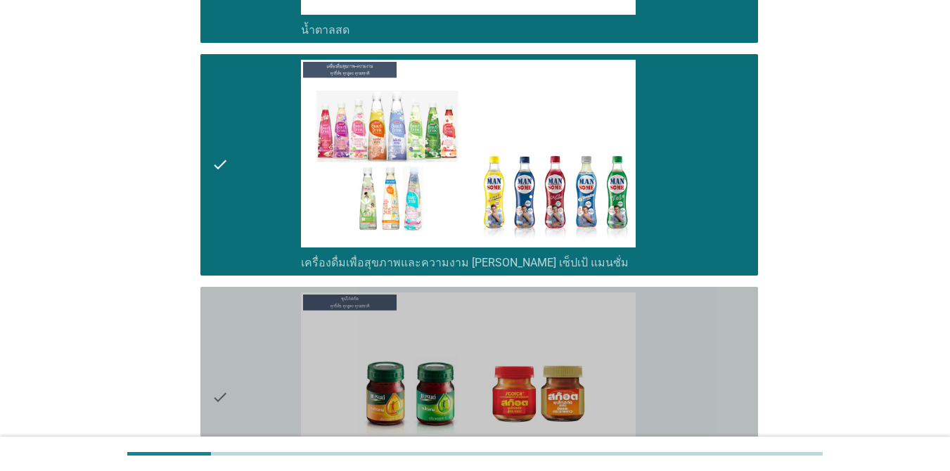
click at [260, 313] on div "check" at bounding box center [256, 398] width 89 height 210
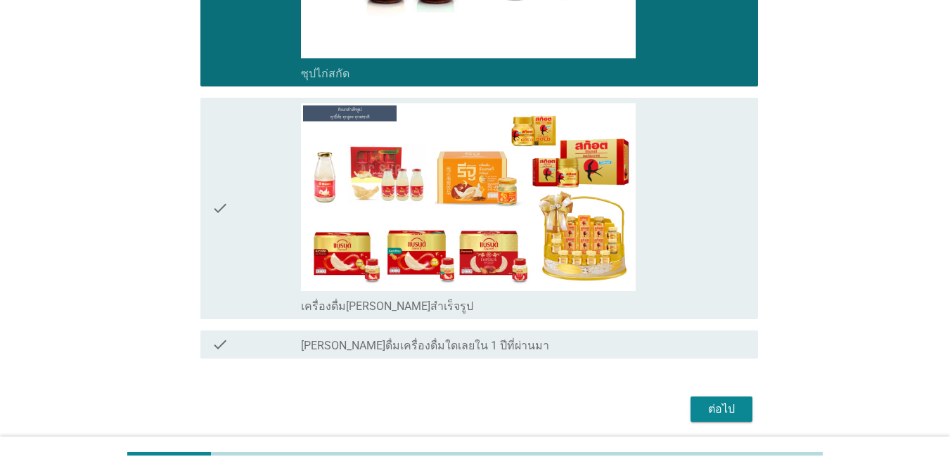
click at [262, 225] on div "check" at bounding box center [256, 208] width 89 height 210
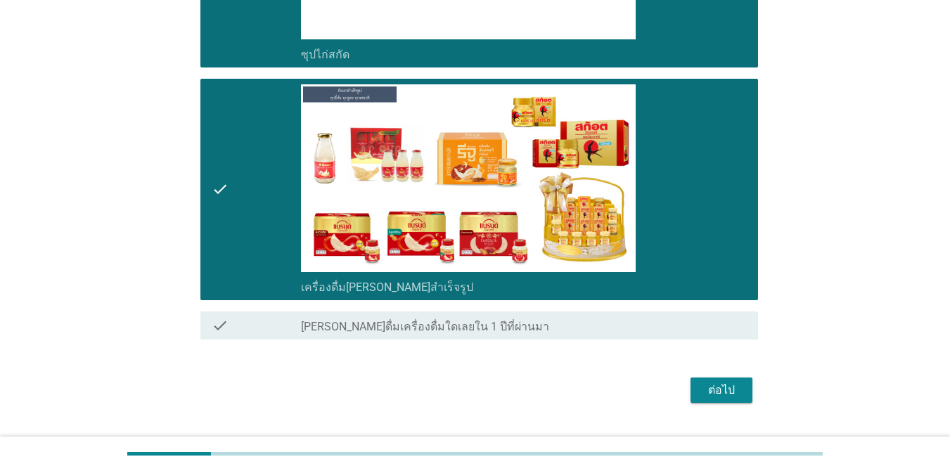
scroll to position [5453, 0]
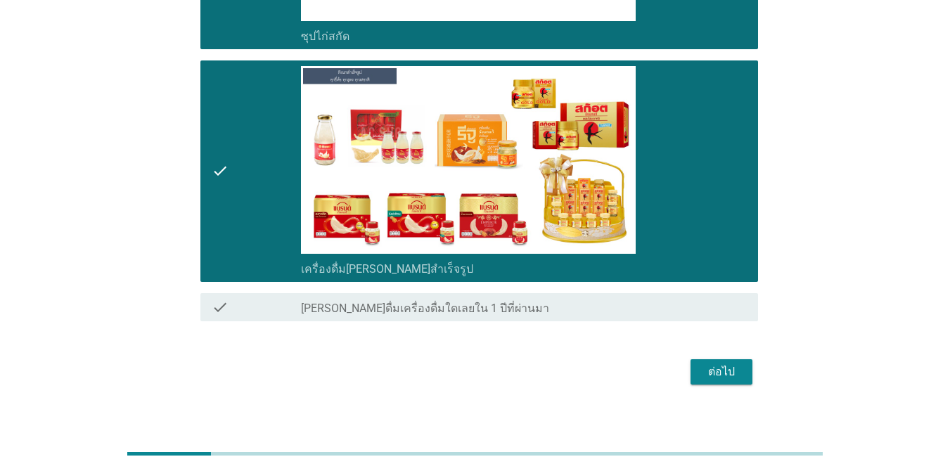
click at [707, 366] on button "ต่อไป" at bounding box center [722, 371] width 62 height 25
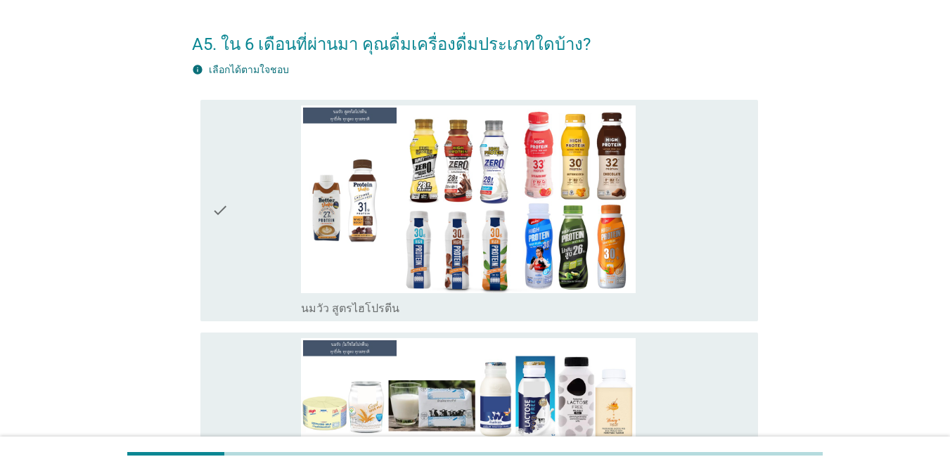
scroll to position [70, 0]
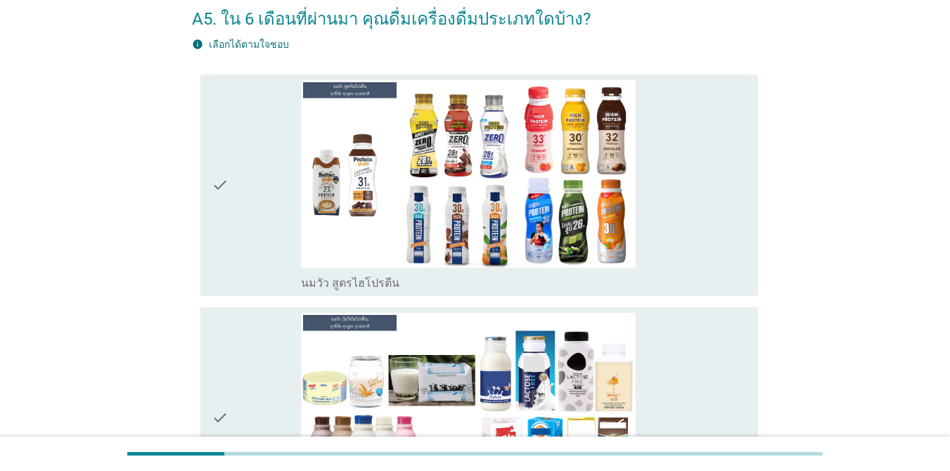
click at [275, 237] on div "check" at bounding box center [256, 185] width 89 height 210
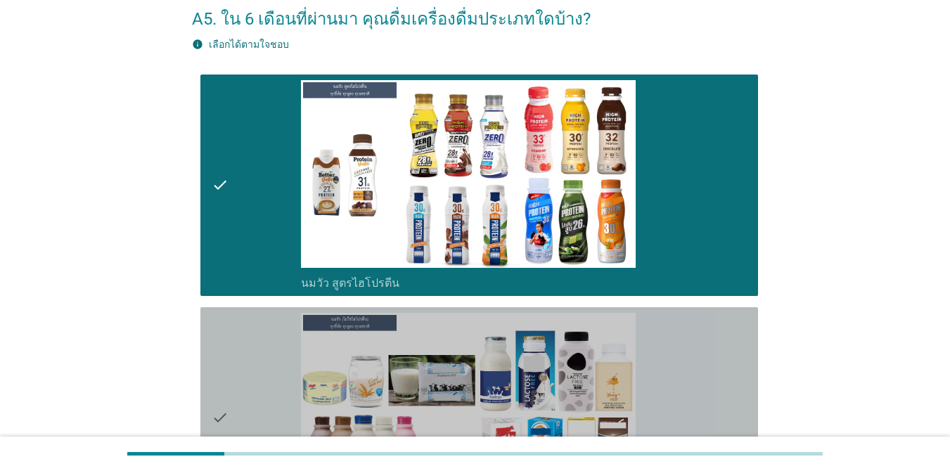
click at [237, 338] on div "check" at bounding box center [256, 418] width 89 height 210
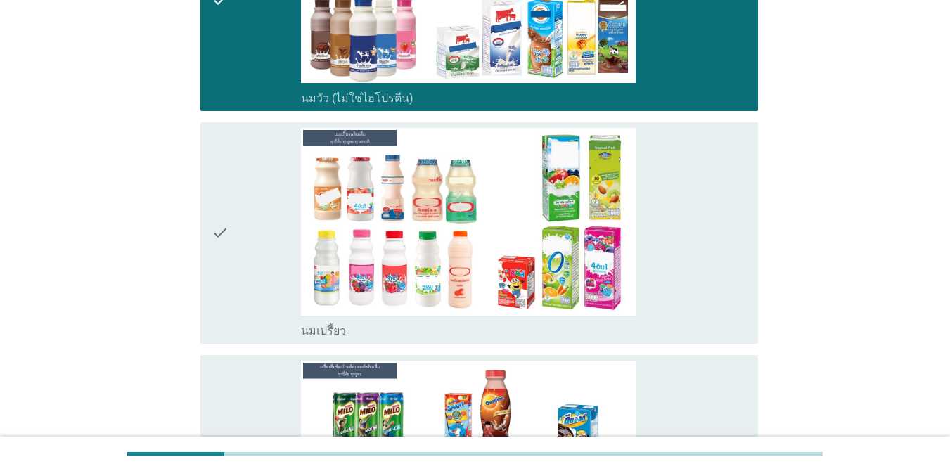
scroll to position [492, 0]
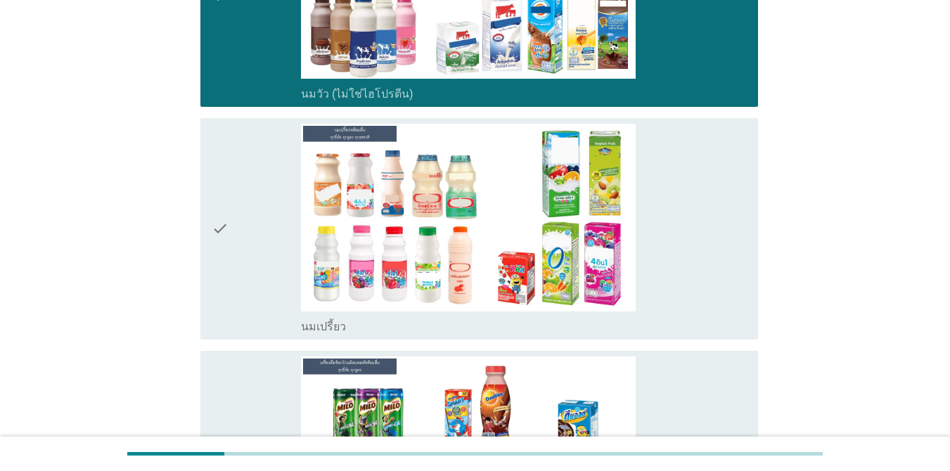
click at [211, 241] on div "check check_box_outline_blank นมเปรี้ยว" at bounding box center [479, 229] width 558 height 222
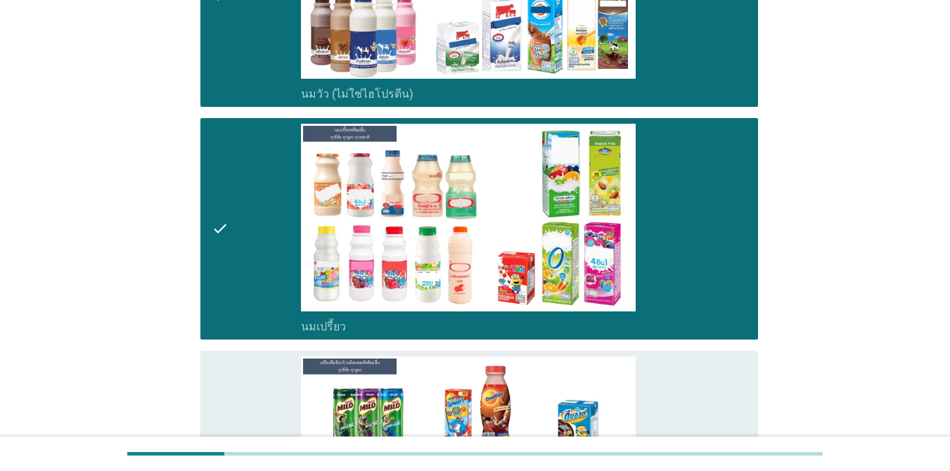
click at [227, 377] on icon "check" at bounding box center [220, 462] width 17 height 210
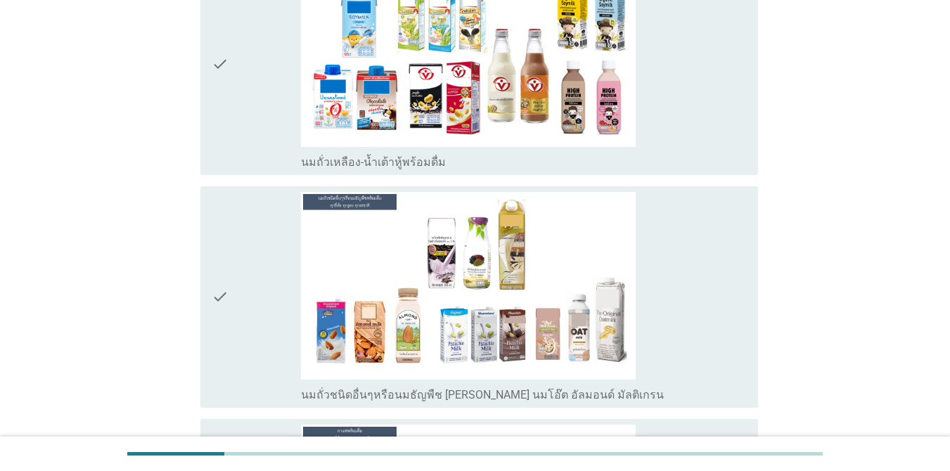
scroll to position [1125, 0]
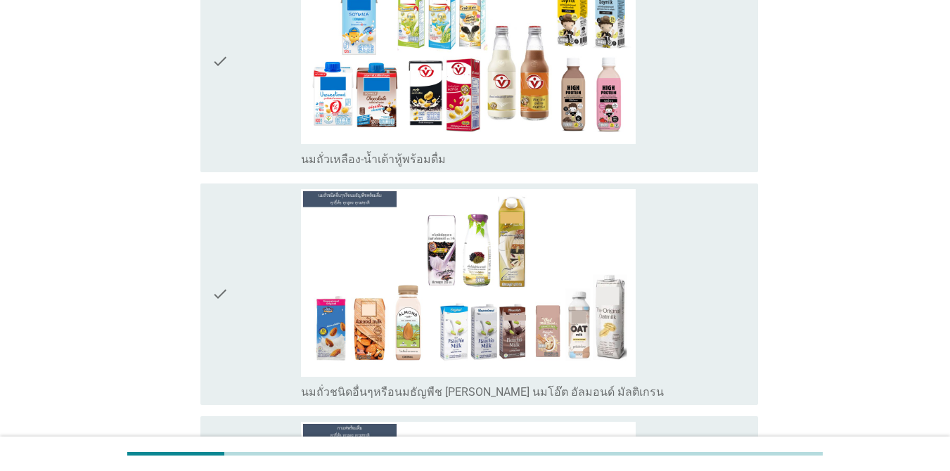
click at [251, 158] on div "check" at bounding box center [256, 61] width 89 height 210
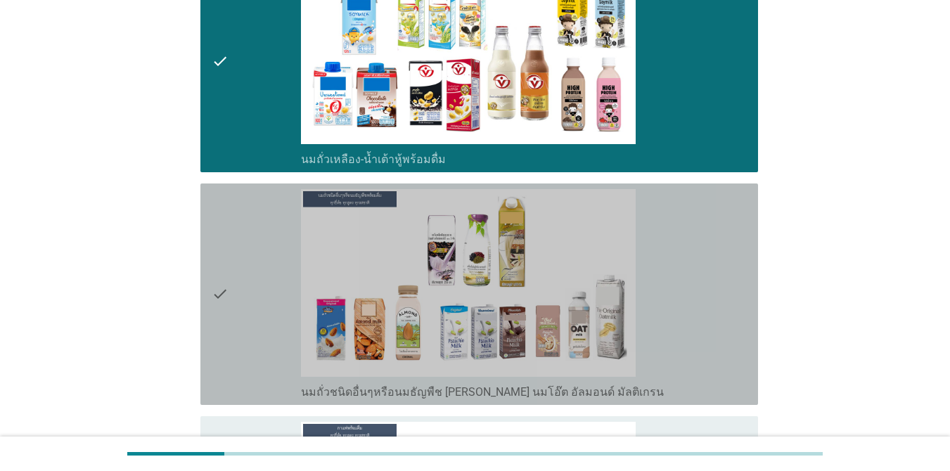
click at [260, 263] on div "check" at bounding box center [256, 294] width 89 height 210
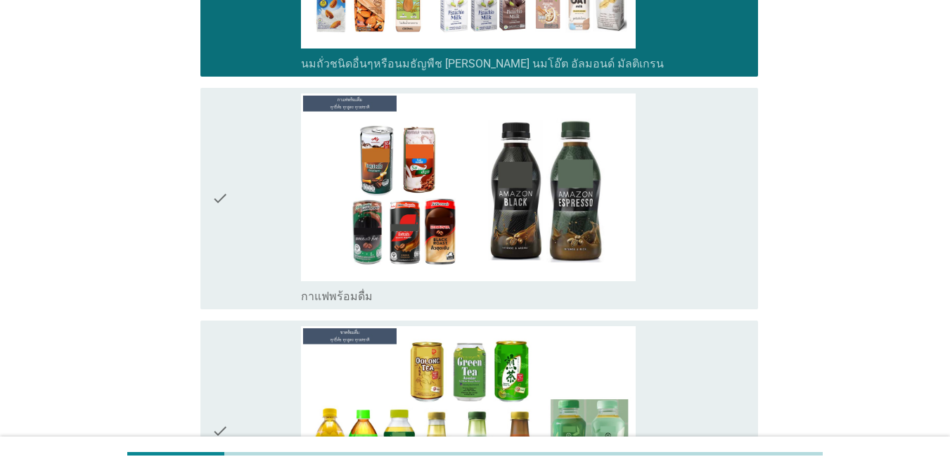
scroll to position [1477, 0]
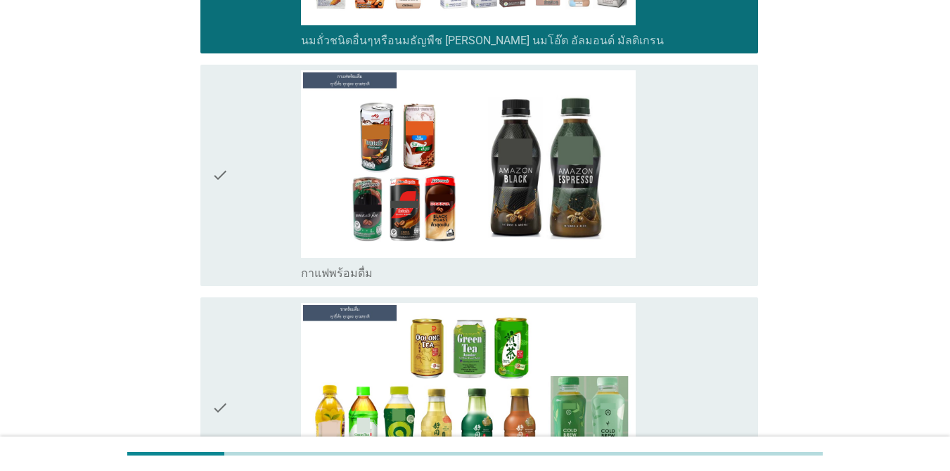
click at [260, 217] on div "check" at bounding box center [256, 175] width 89 height 210
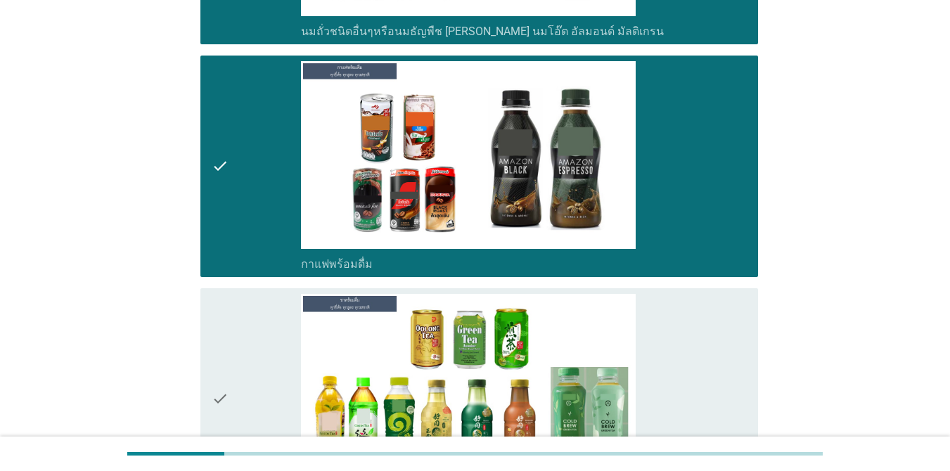
scroll to position [1688, 0]
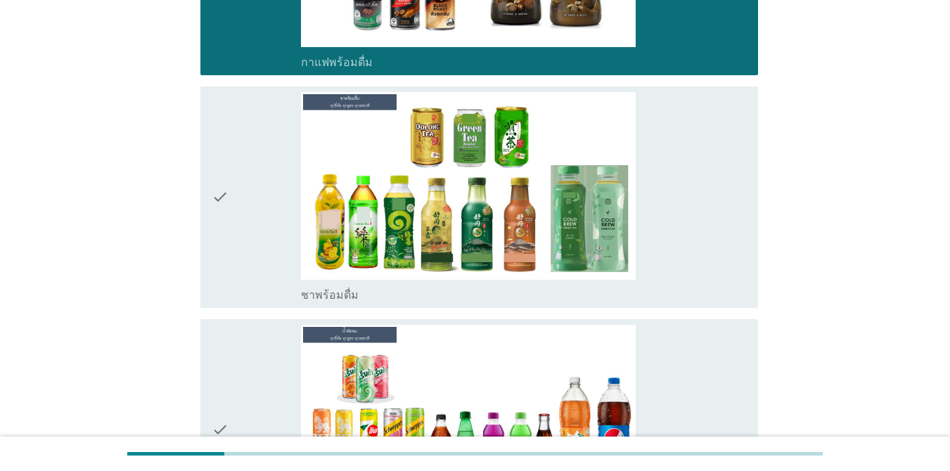
click at [261, 212] on div "check" at bounding box center [256, 197] width 89 height 210
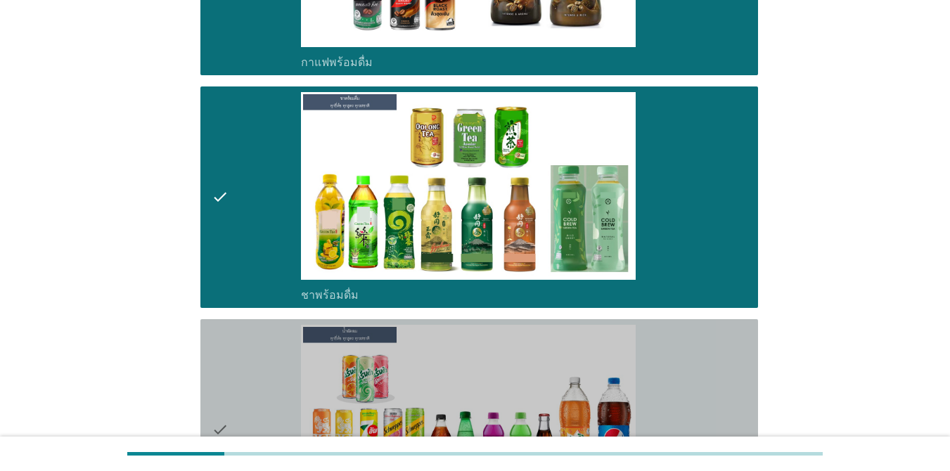
click at [250, 341] on div "check" at bounding box center [256, 430] width 89 height 210
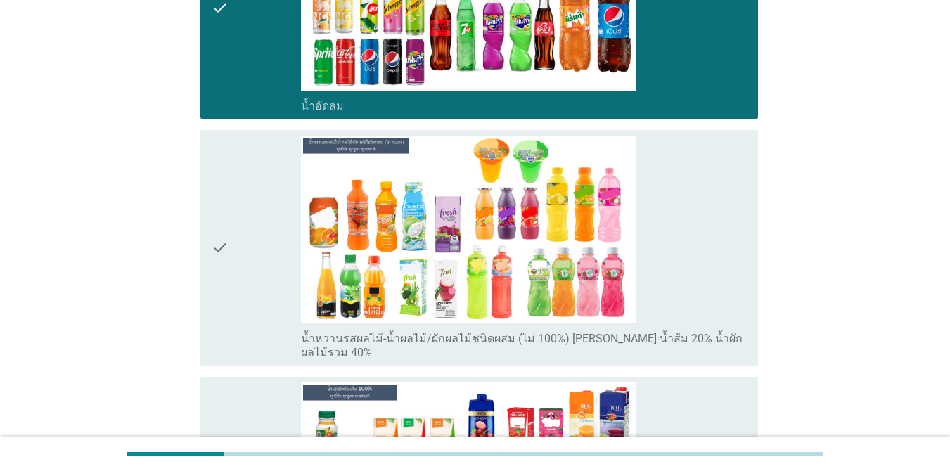
click at [245, 263] on div "check" at bounding box center [256, 248] width 89 height 224
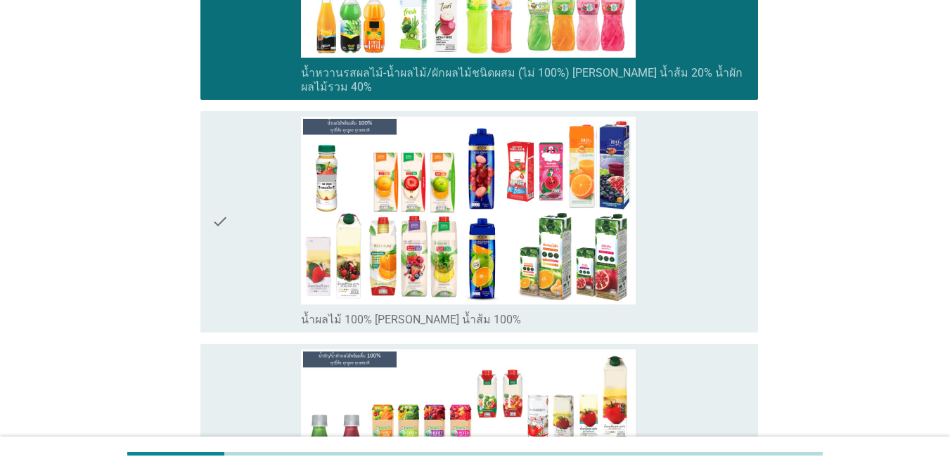
scroll to position [2462, 0]
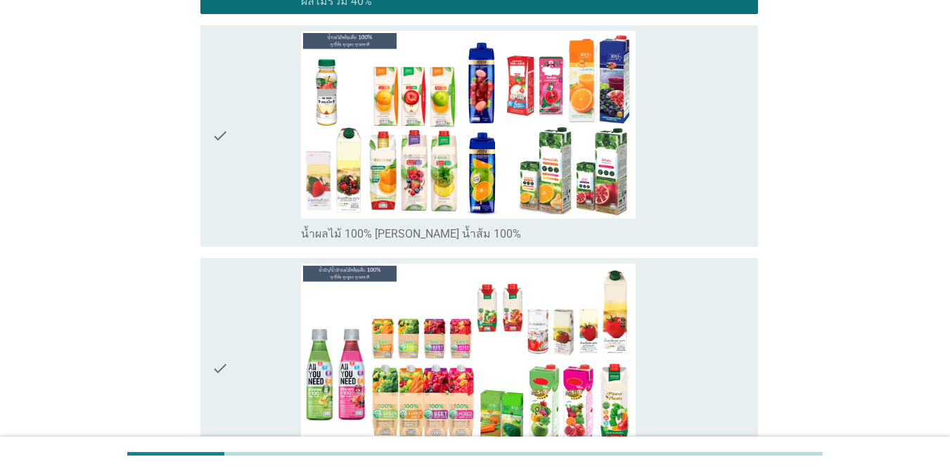
click at [269, 191] on div "check" at bounding box center [256, 136] width 89 height 210
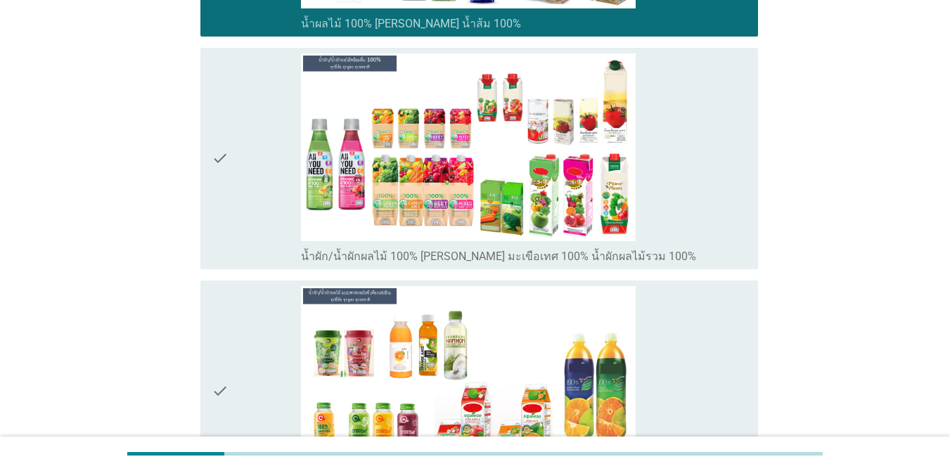
scroll to position [2673, 0]
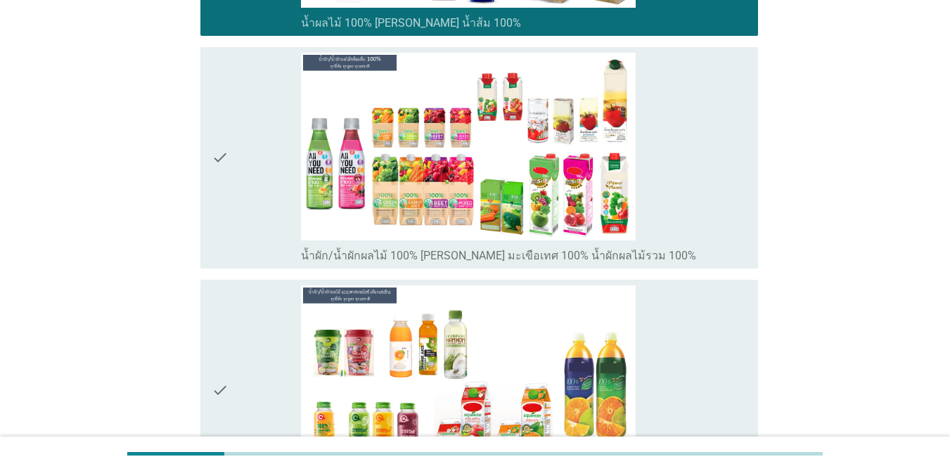
click at [232, 193] on div "check" at bounding box center [256, 158] width 89 height 210
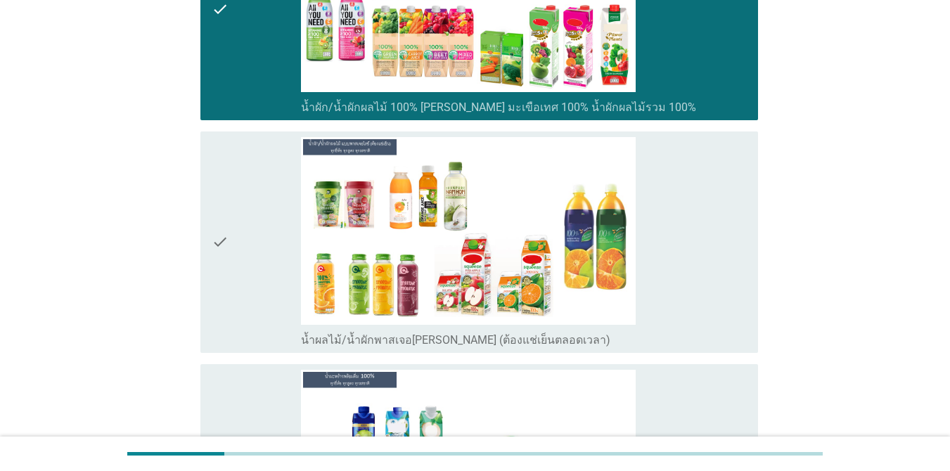
scroll to position [2884, 0]
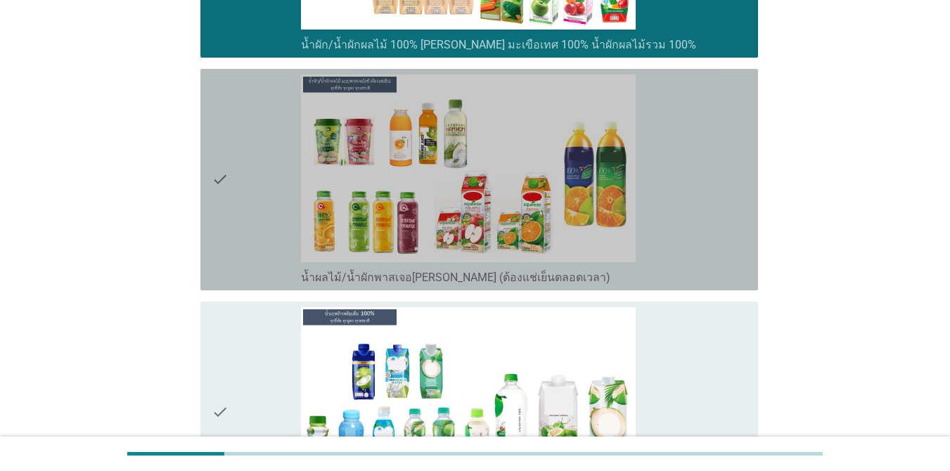
click at [232, 193] on div "check" at bounding box center [256, 180] width 89 height 210
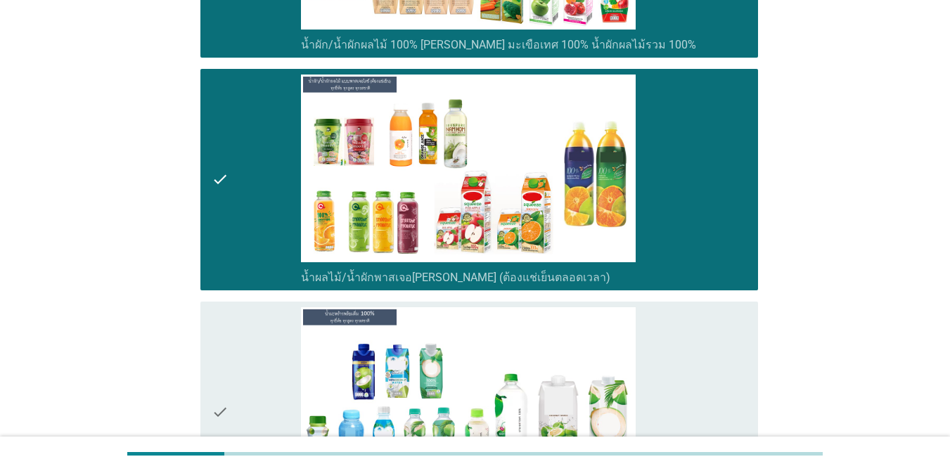
click at [228, 338] on icon "check" at bounding box center [220, 412] width 17 height 210
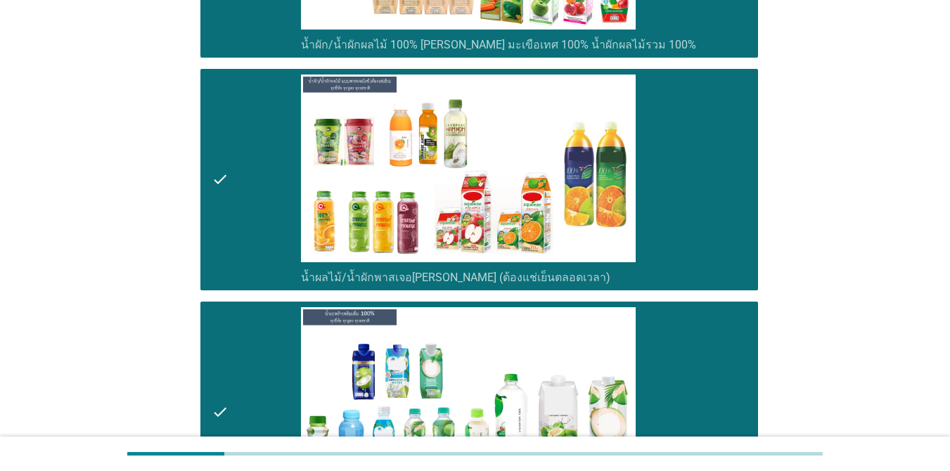
scroll to position [3306, 0]
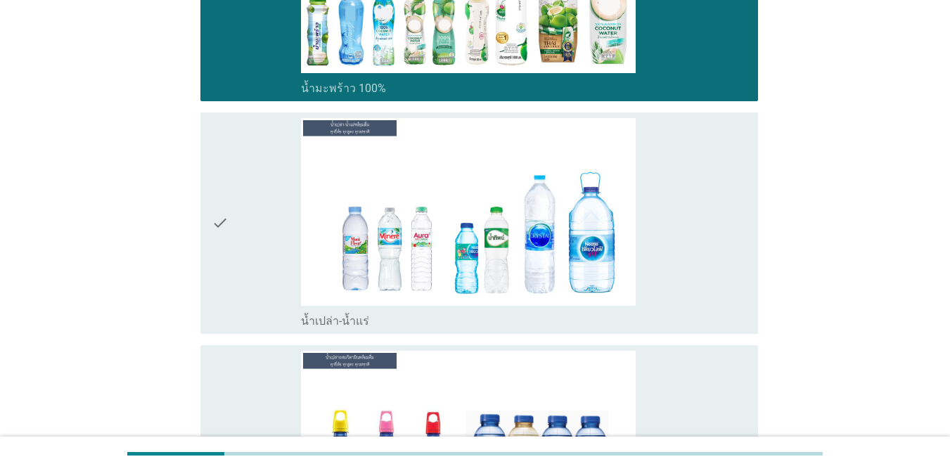
click at [233, 273] on div "check" at bounding box center [256, 223] width 89 height 210
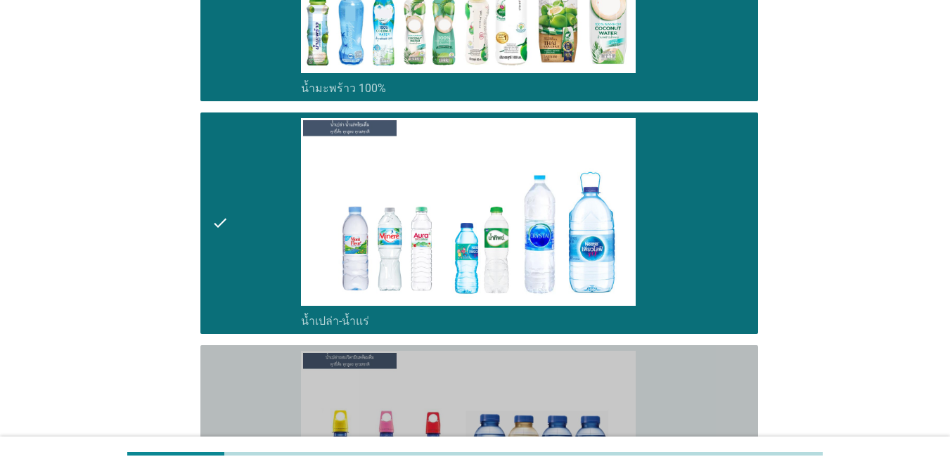
click at [230, 381] on div "check" at bounding box center [256, 456] width 89 height 210
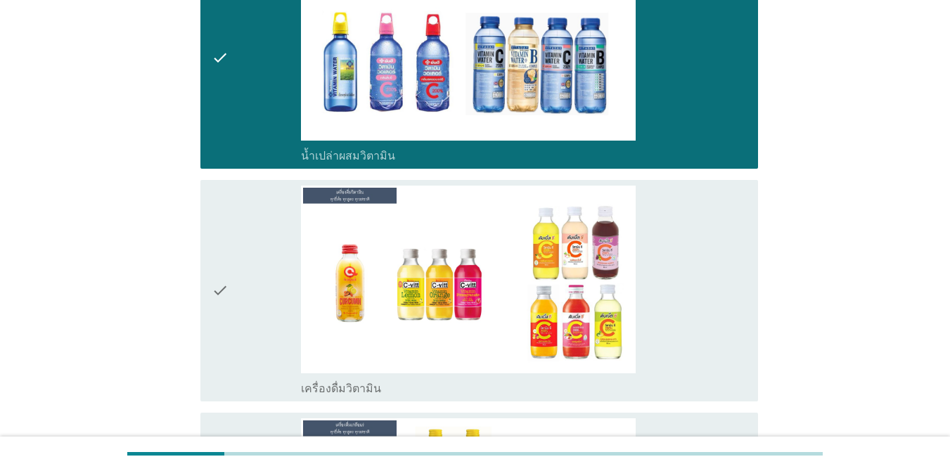
scroll to position [3798, 0]
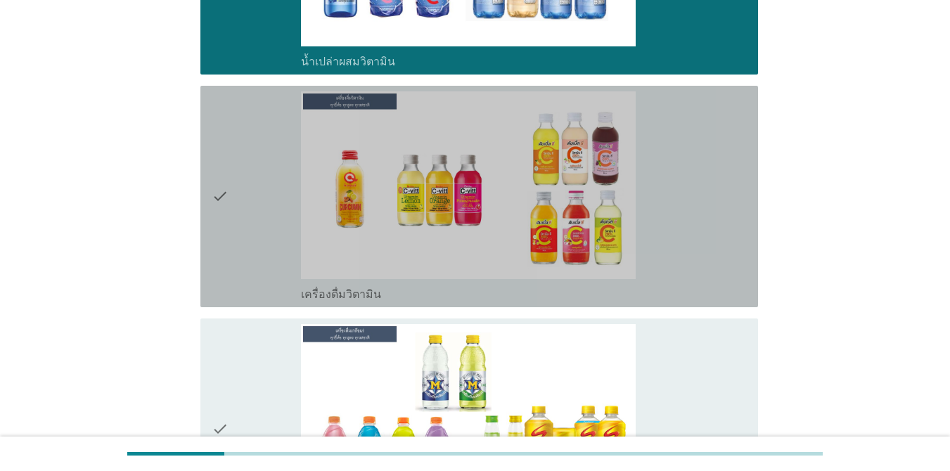
click at [230, 234] on div "check" at bounding box center [256, 196] width 89 height 210
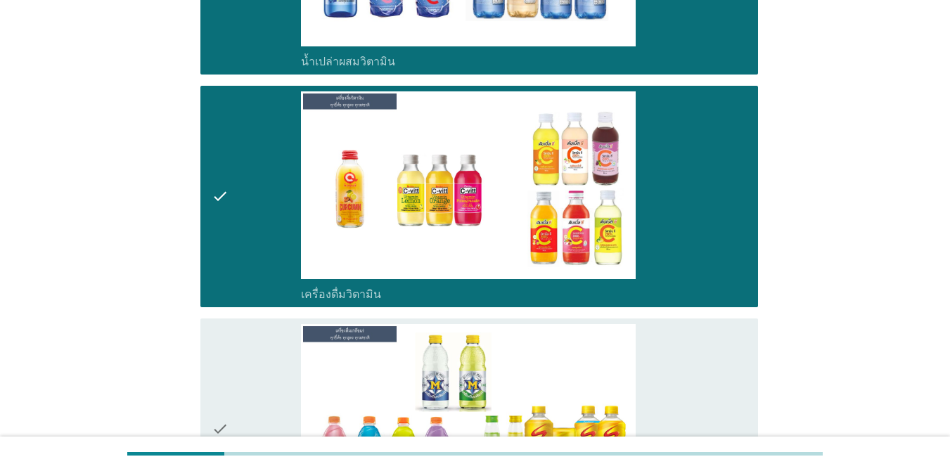
click at [210, 364] on div "check check_box_outline_blank เครื่องดื่มเกลือแร่" at bounding box center [479, 430] width 558 height 222
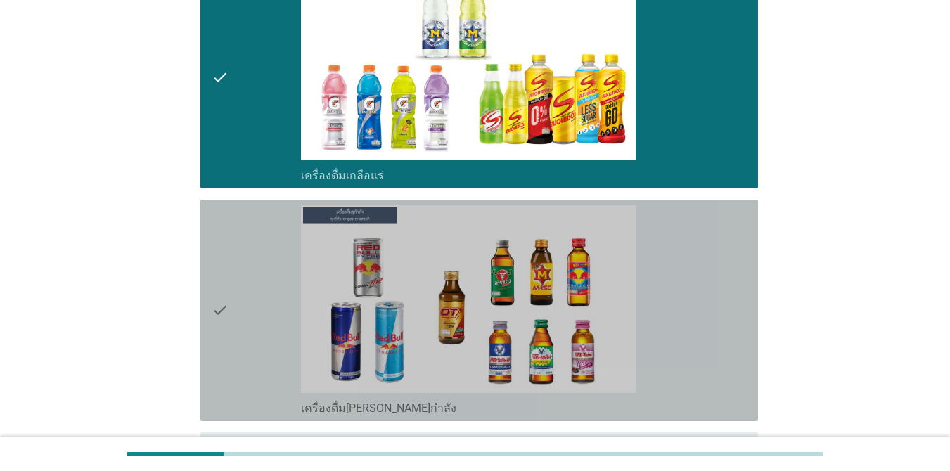
click at [214, 337] on icon "check" at bounding box center [220, 310] width 17 height 210
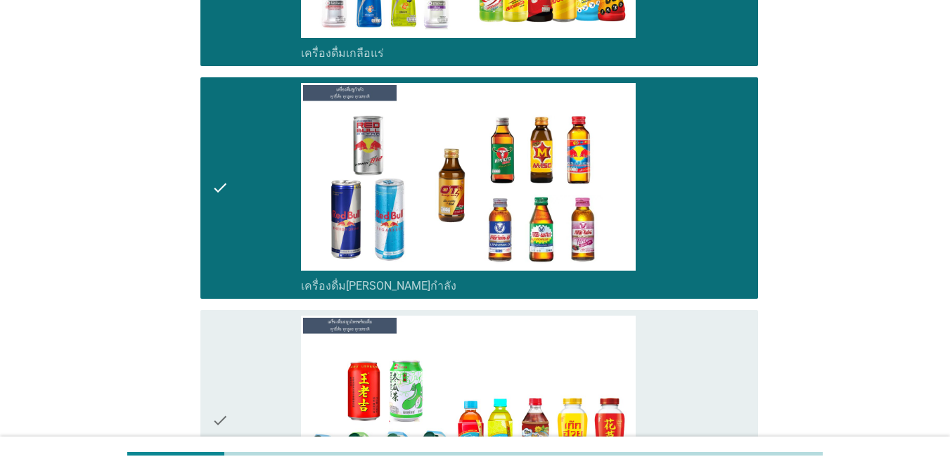
scroll to position [4361, 0]
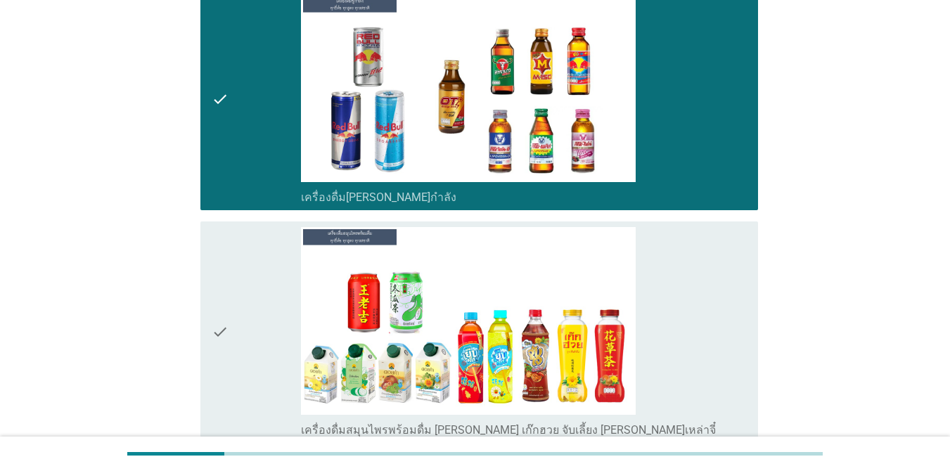
click at [230, 319] on div "check" at bounding box center [256, 332] width 89 height 210
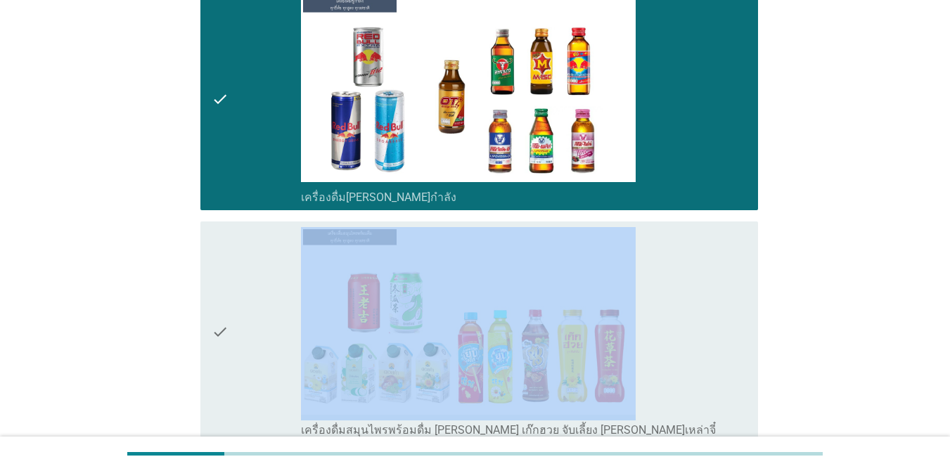
click at [230, 319] on div "check" at bounding box center [256, 332] width 89 height 210
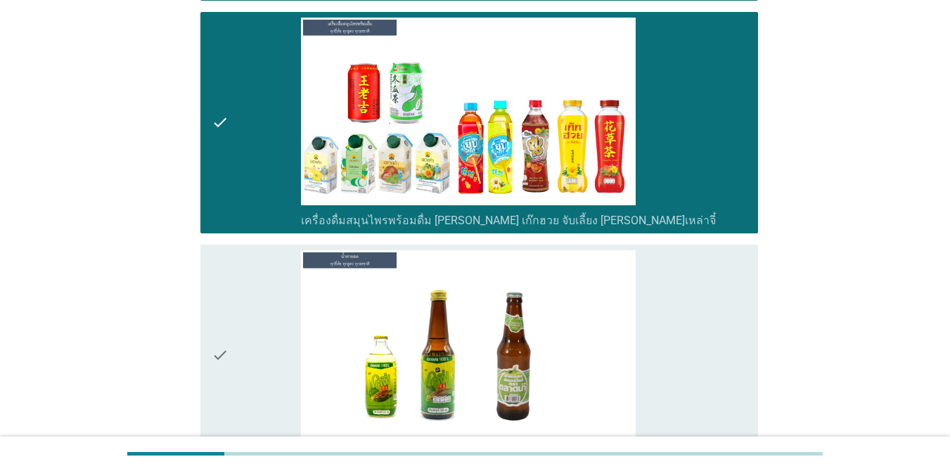
scroll to position [4572, 0]
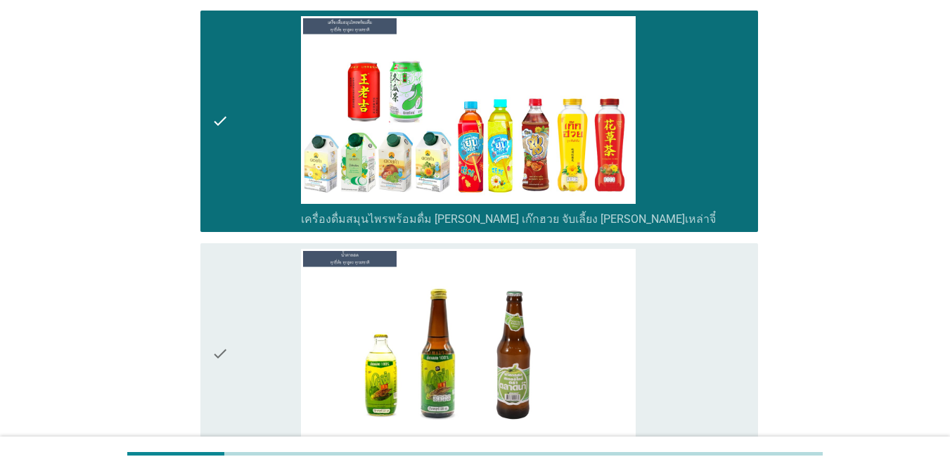
click at [262, 330] on div "check" at bounding box center [256, 354] width 89 height 210
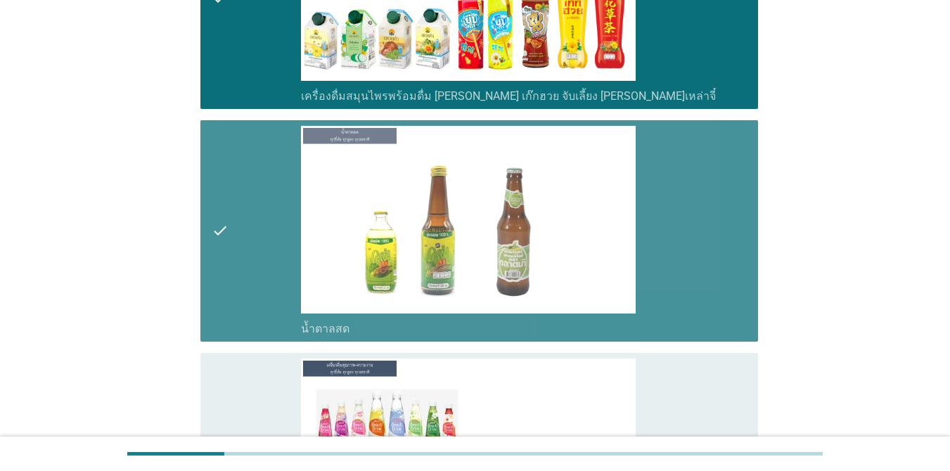
scroll to position [4853, 0]
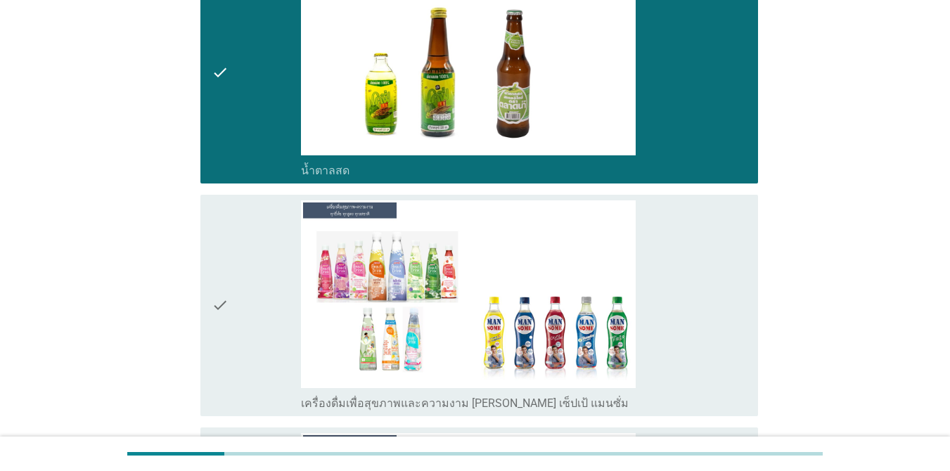
click at [262, 317] on div "check" at bounding box center [256, 305] width 89 height 210
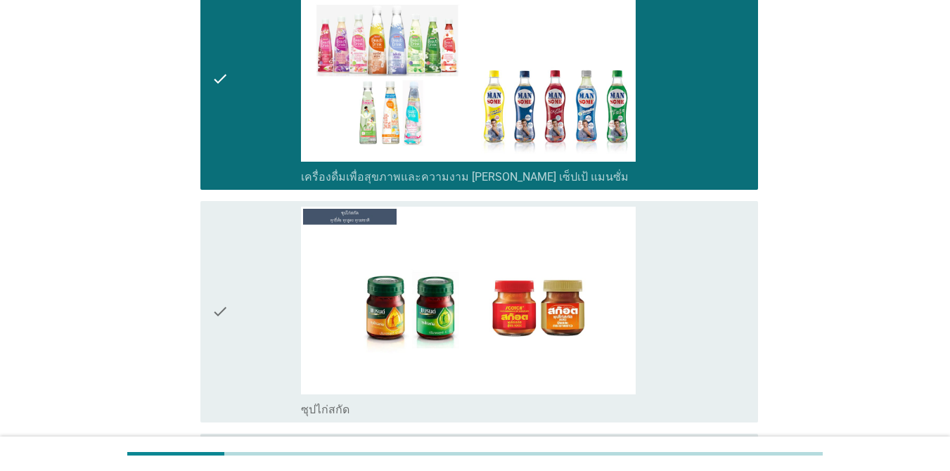
scroll to position [5205, 0]
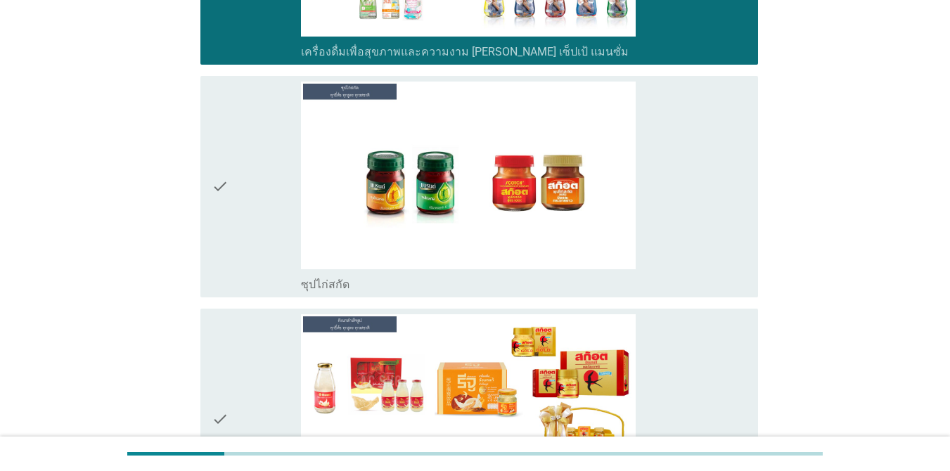
click at [281, 193] on div "check" at bounding box center [256, 187] width 89 height 210
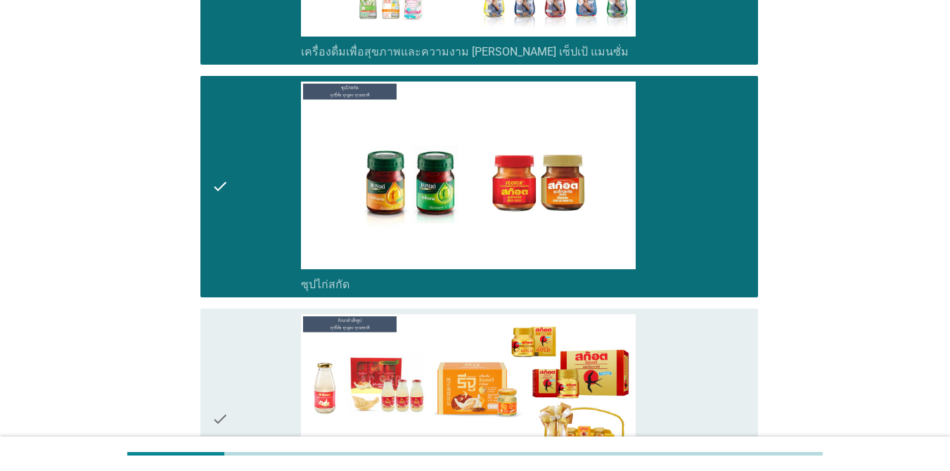
click at [226, 343] on icon "check" at bounding box center [220, 419] width 17 height 210
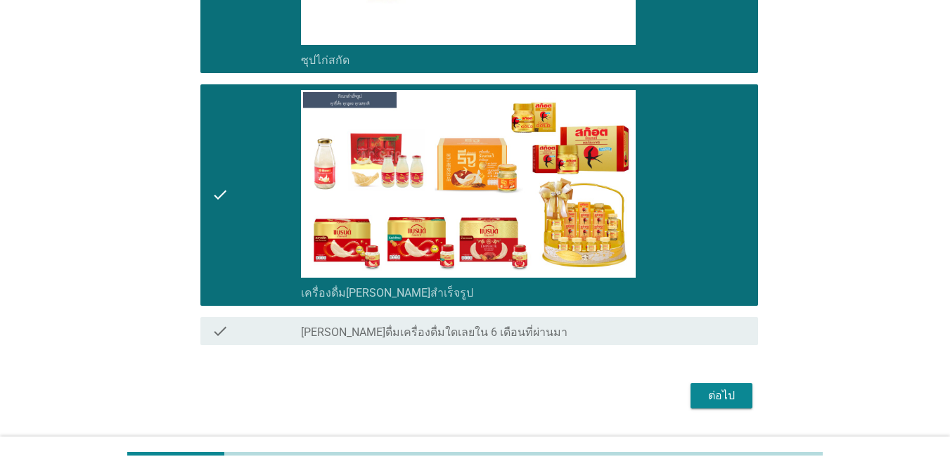
scroll to position [5453, 0]
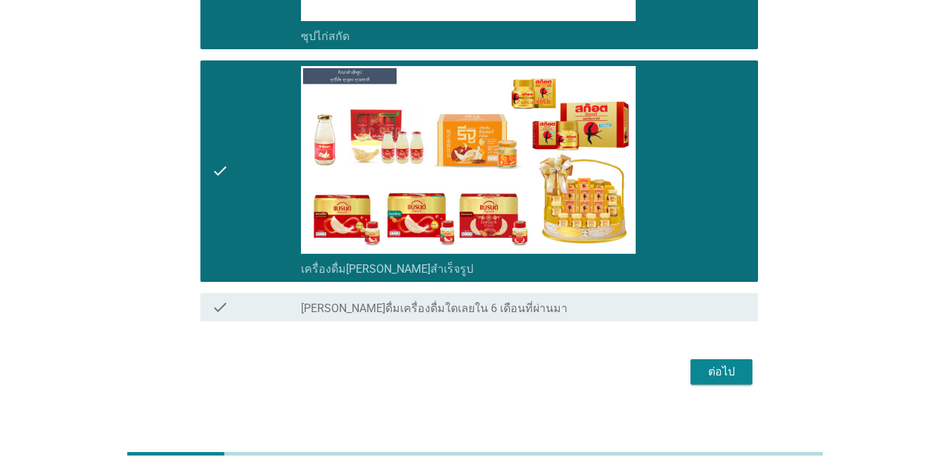
click at [732, 364] on div "ต่อไป" at bounding box center [721, 372] width 39 height 17
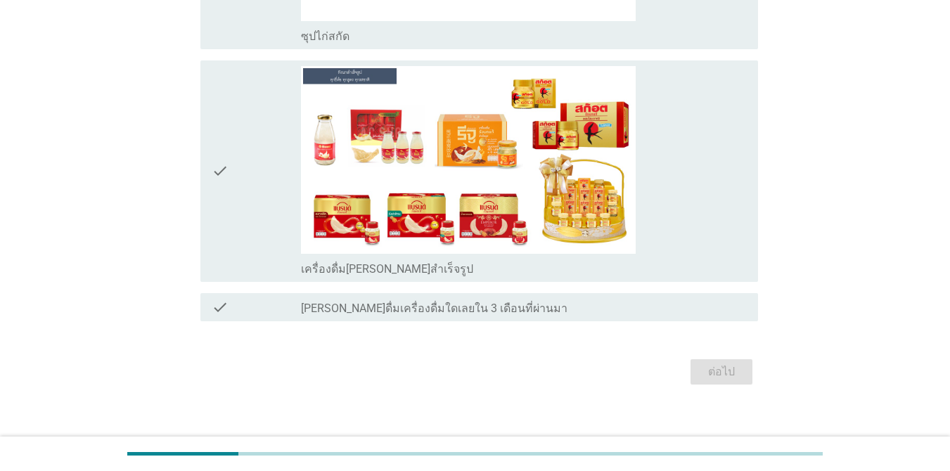
scroll to position [0, 0]
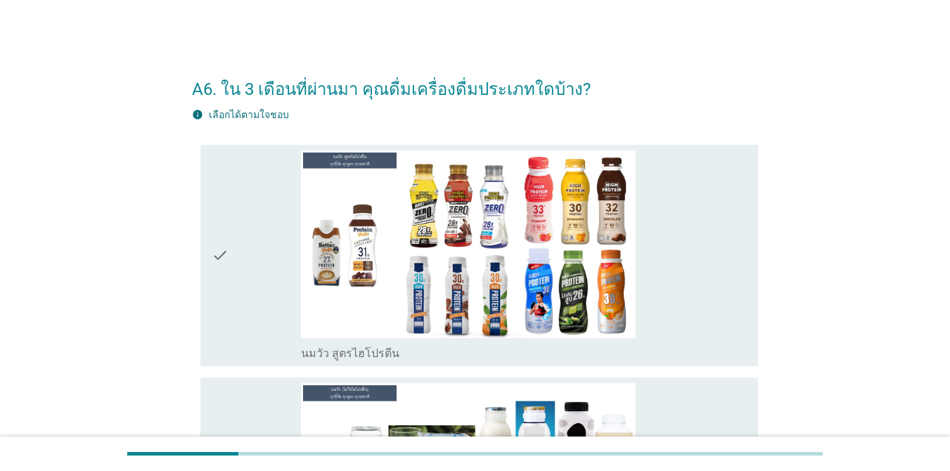
click at [274, 266] on div "check" at bounding box center [256, 256] width 89 height 210
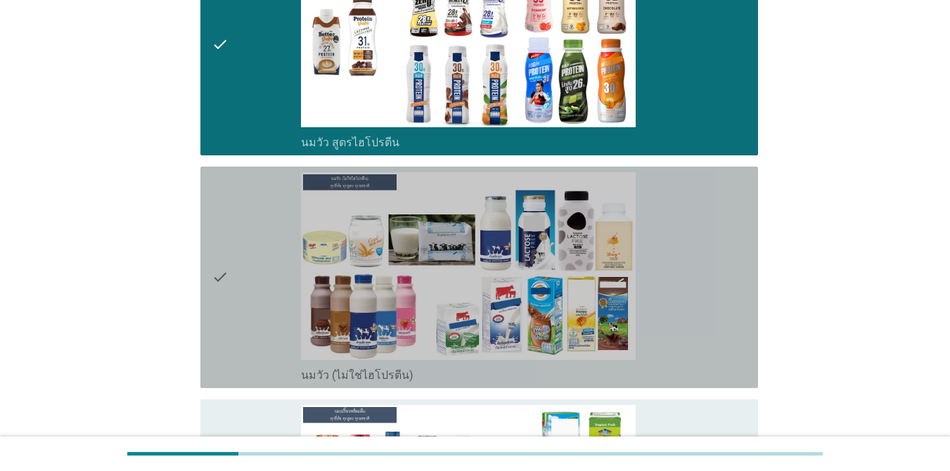
click at [272, 263] on div "check" at bounding box center [256, 277] width 89 height 210
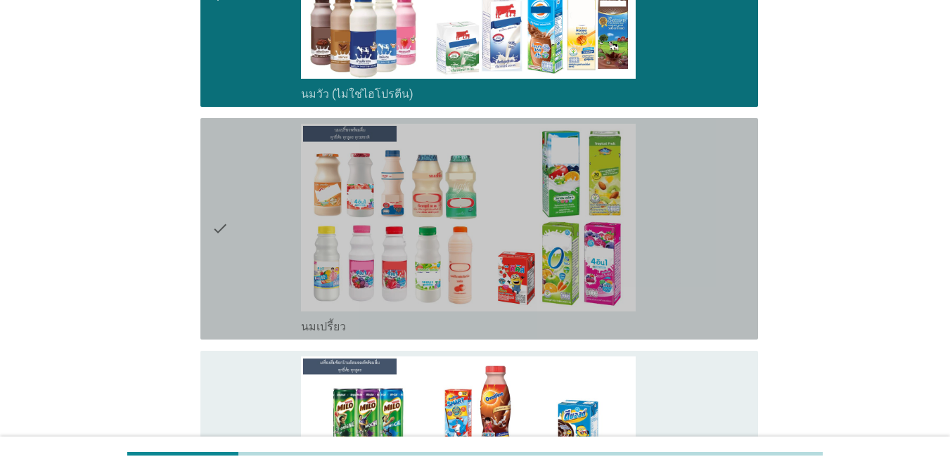
click at [272, 260] on div "check" at bounding box center [256, 229] width 89 height 210
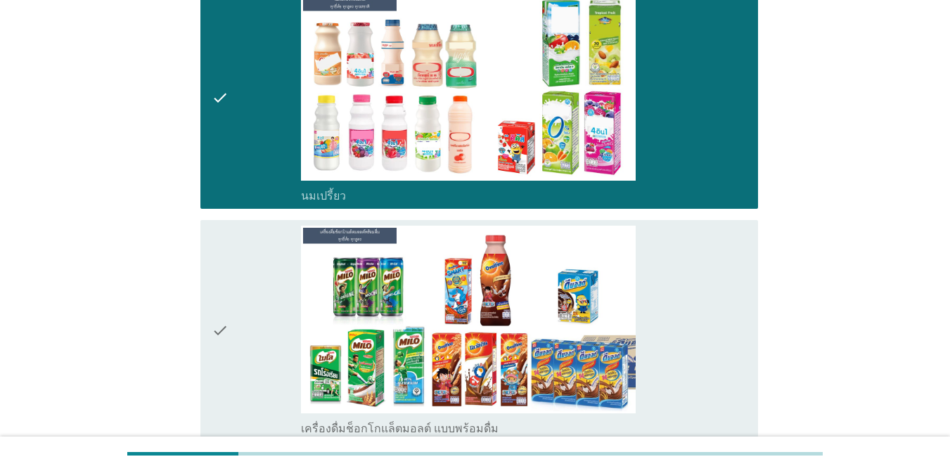
scroll to position [774, 0]
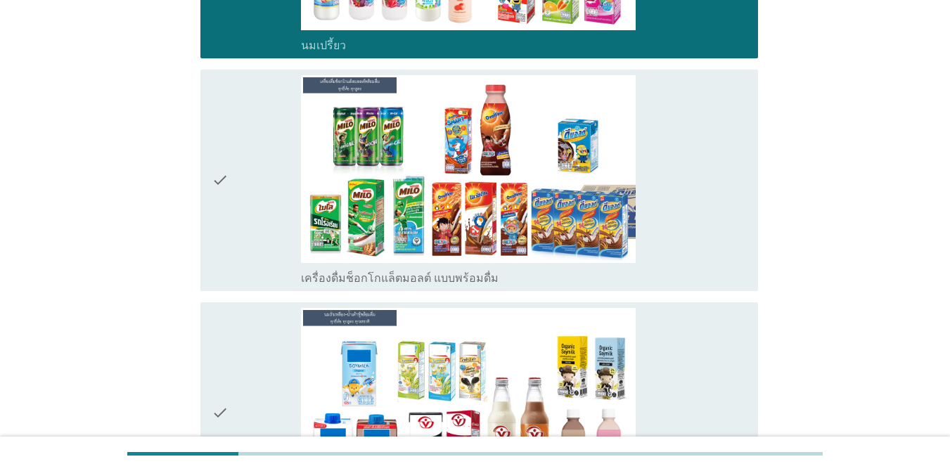
click at [272, 252] on div "check" at bounding box center [256, 180] width 89 height 210
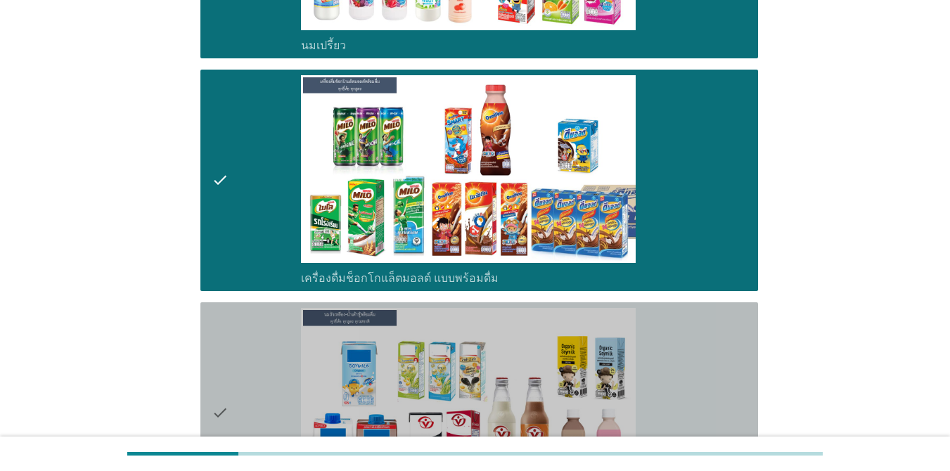
click at [236, 340] on div "check" at bounding box center [256, 413] width 89 height 210
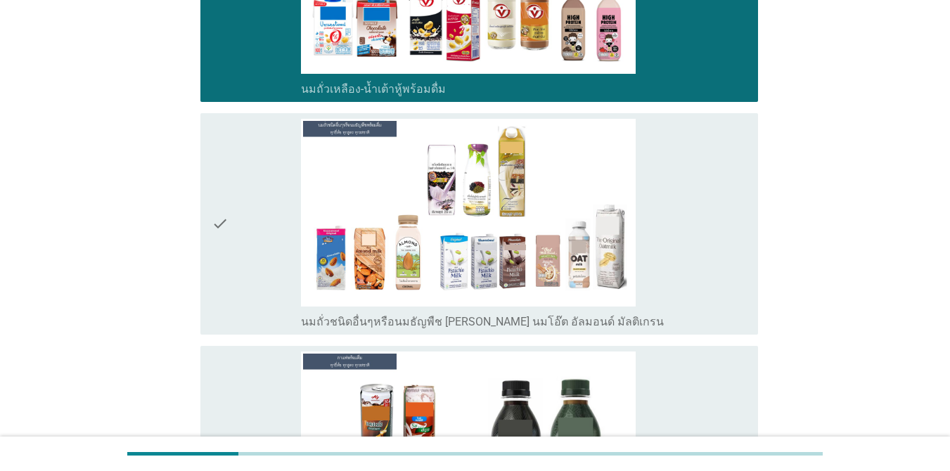
click at [250, 264] on div "check" at bounding box center [256, 224] width 89 height 210
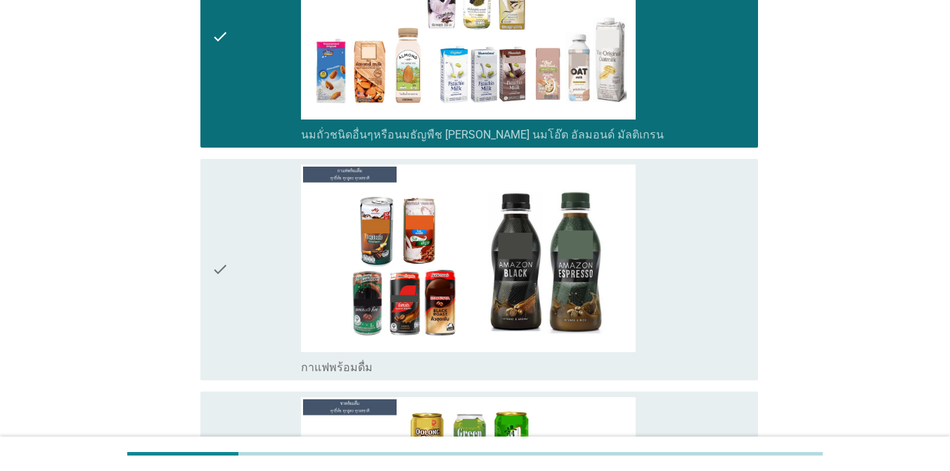
scroll to position [1477, 0]
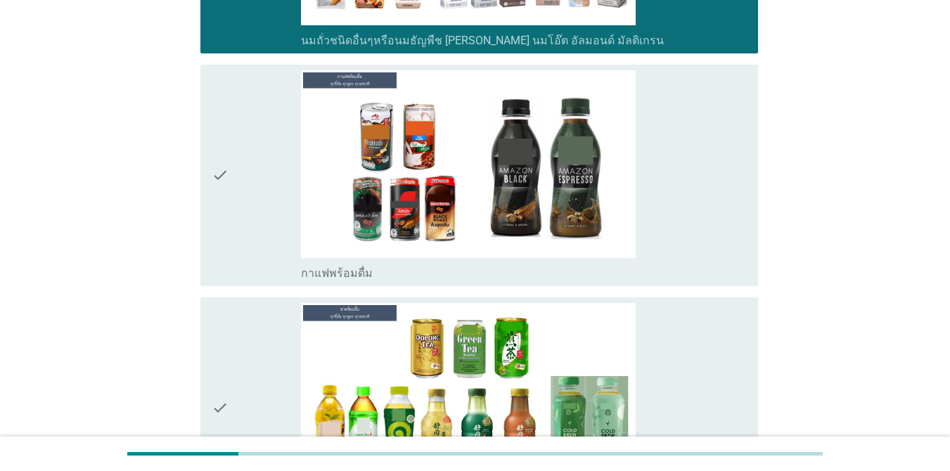
click at [267, 207] on div "check" at bounding box center [256, 175] width 89 height 210
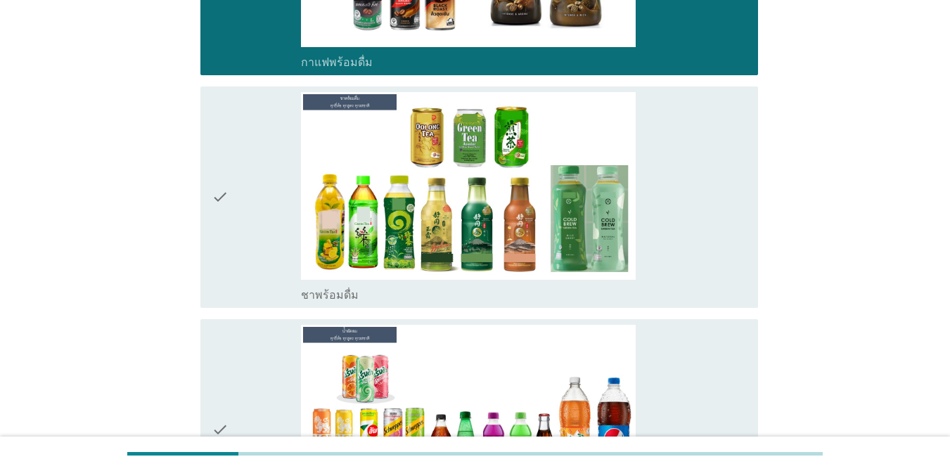
click at [267, 207] on div "check" at bounding box center [256, 197] width 89 height 210
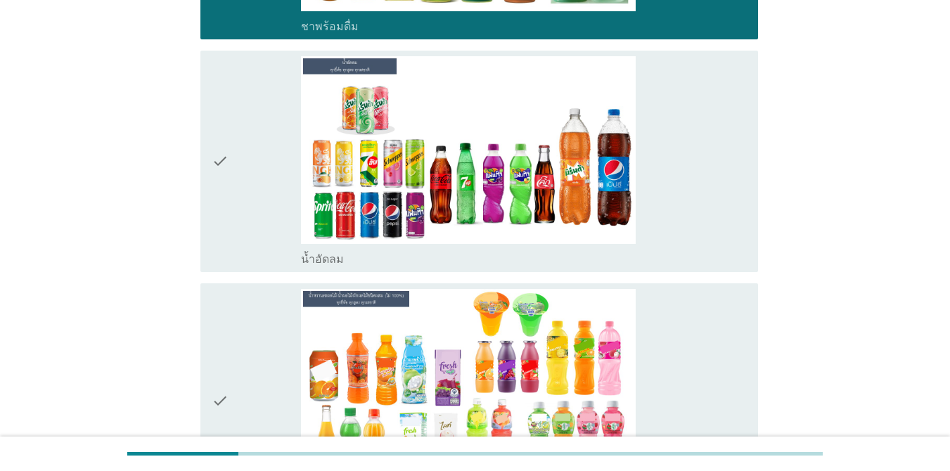
scroll to position [2110, 0]
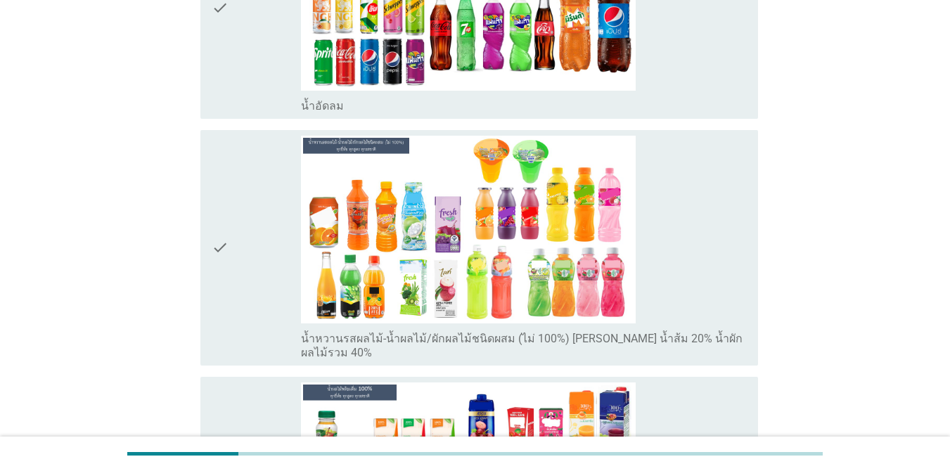
click at [261, 118] on div "check check_box_outline_blank น้ำอัดลม" at bounding box center [475, 8] width 566 height 233
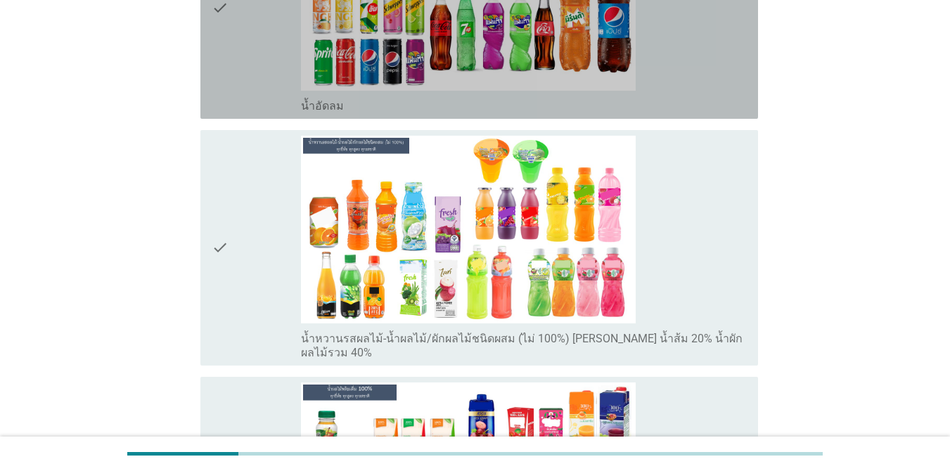
click at [267, 109] on div "check" at bounding box center [256, 8] width 89 height 210
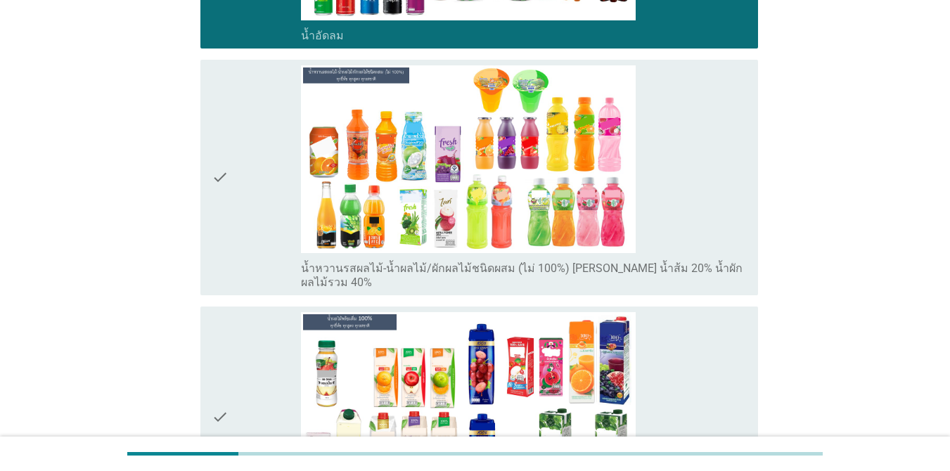
scroll to position [2251, 0]
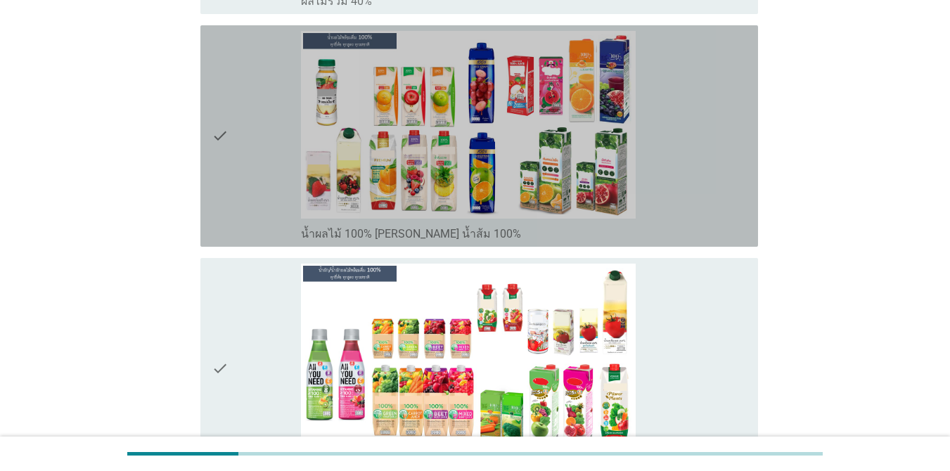
click at [244, 191] on div "check" at bounding box center [256, 136] width 89 height 210
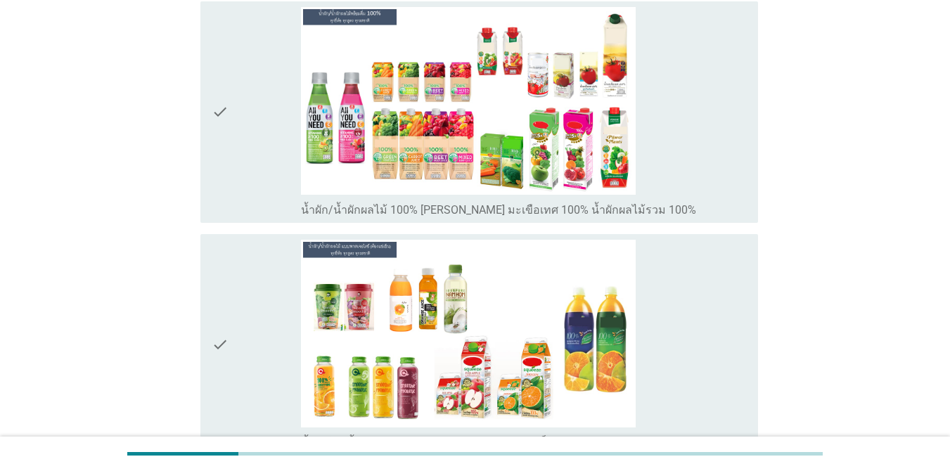
scroll to position [2743, 0]
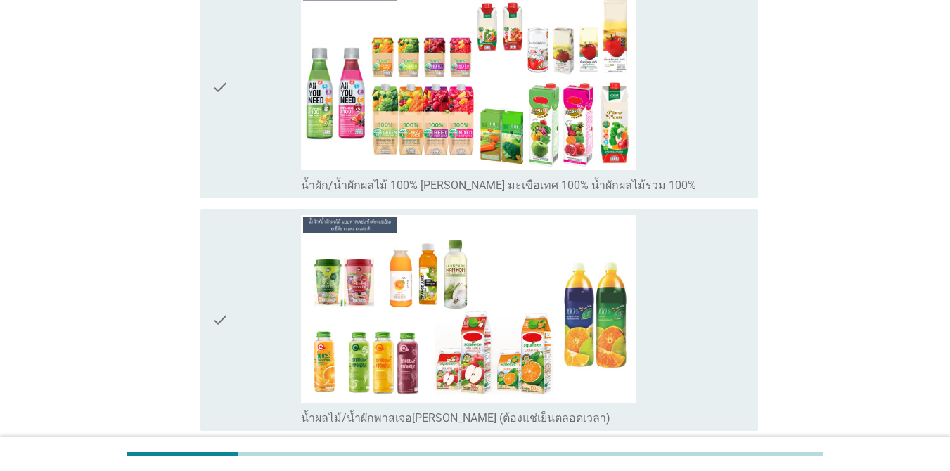
click at [272, 160] on div "check" at bounding box center [256, 87] width 89 height 210
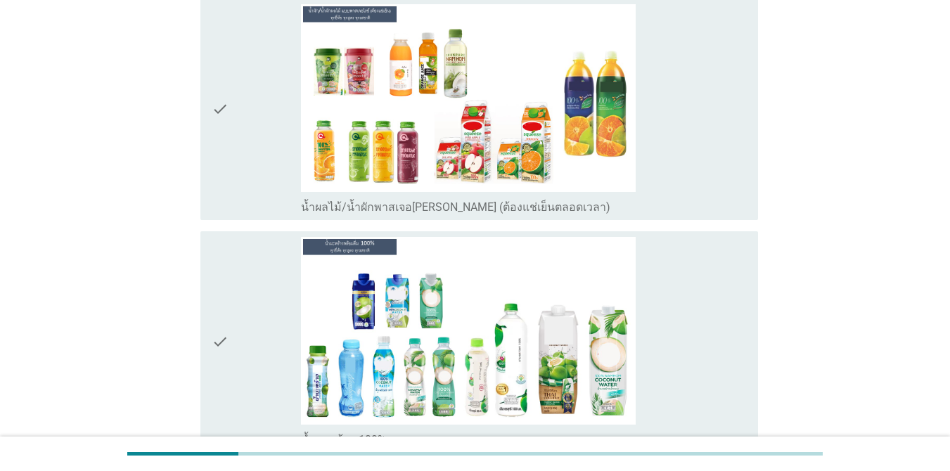
scroll to position [3165, 0]
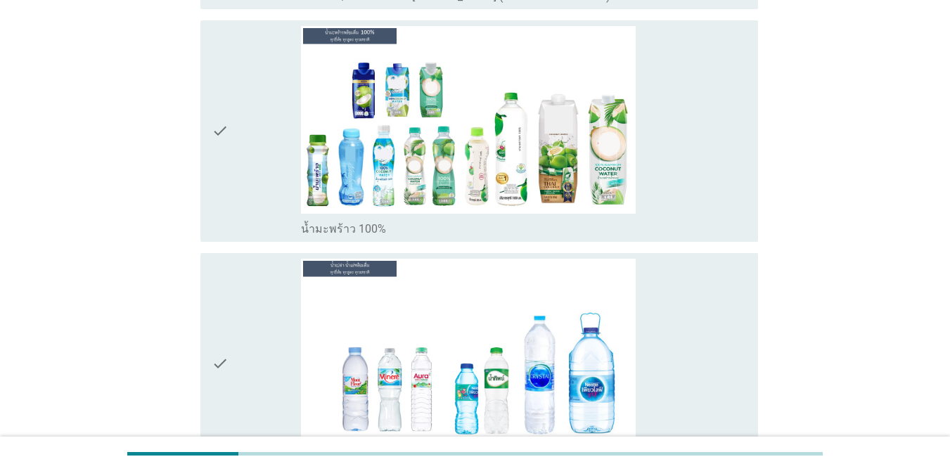
click at [233, 170] on div "check" at bounding box center [256, 131] width 89 height 210
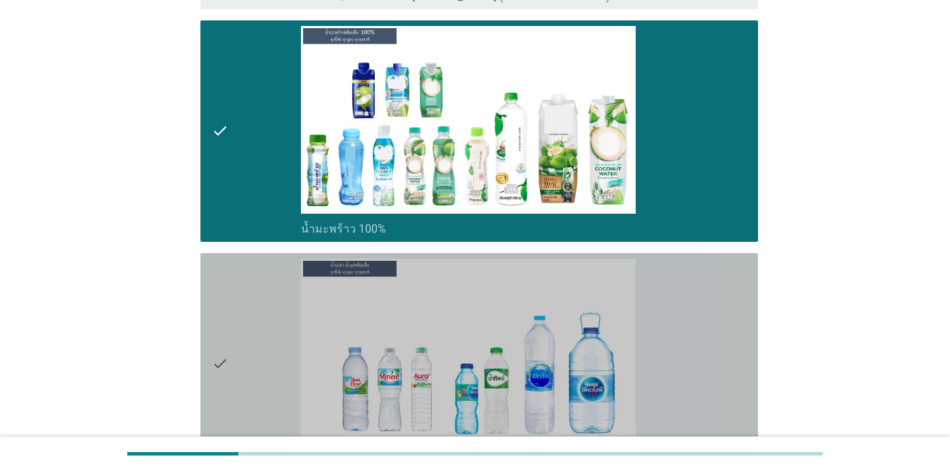
click at [241, 366] on div "check" at bounding box center [256, 364] width 89 height 210
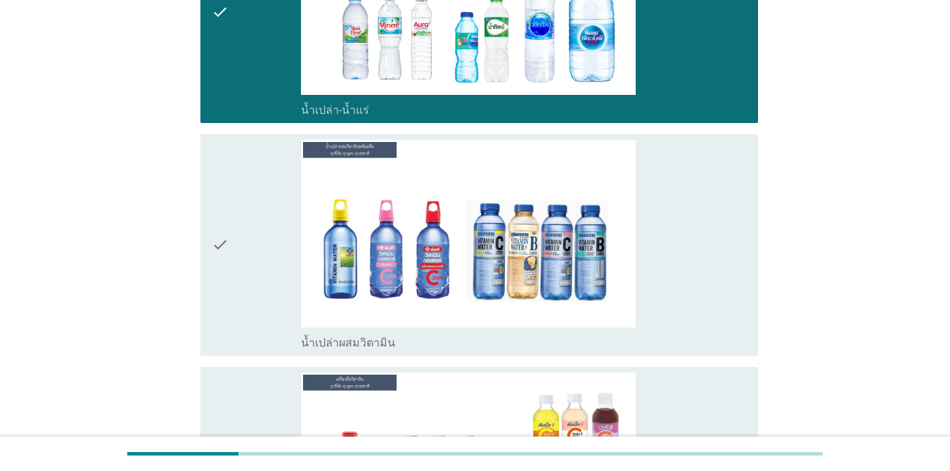
scroll to position [3728, 0]
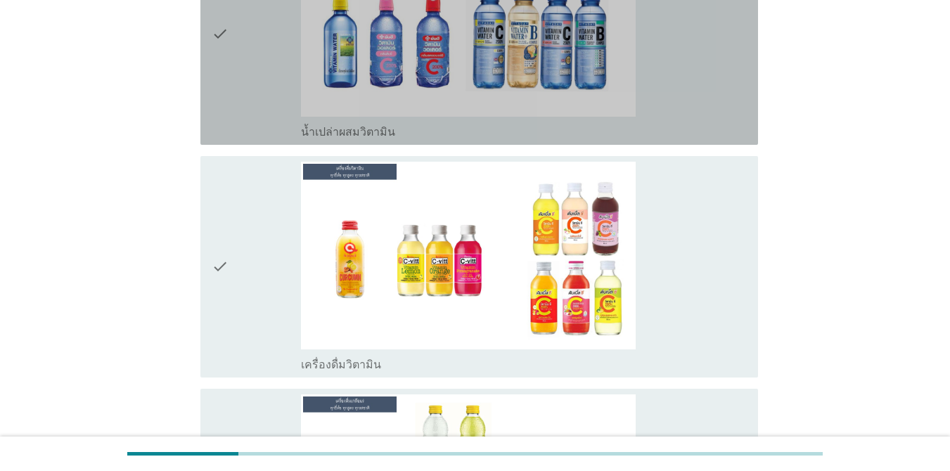
click at [244, 108] on div "check" at bounding box center [256, 34] width 89 height 210
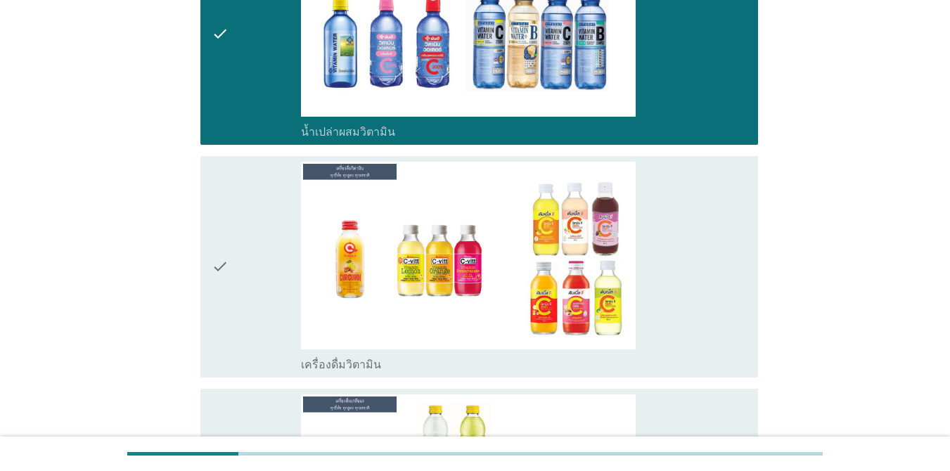
click at [238, 248] on div "check" at bounding box center [256, 267] width 89 height 210
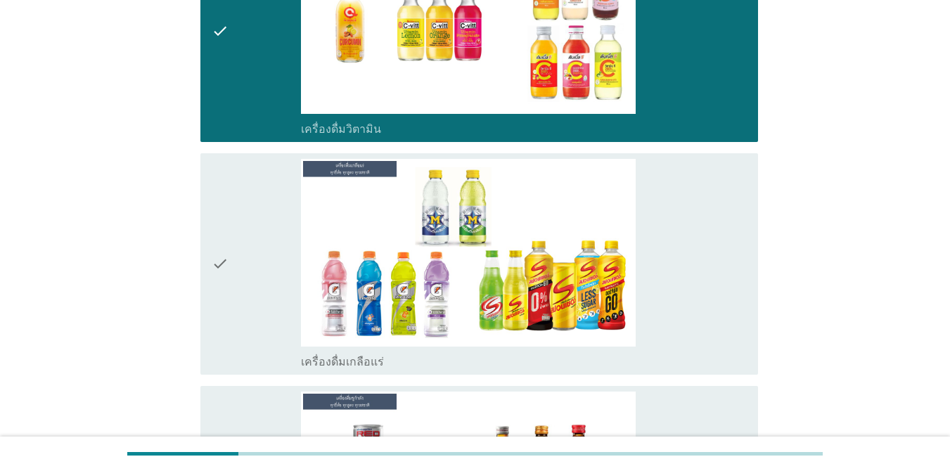
scroll to position [4080, 0]
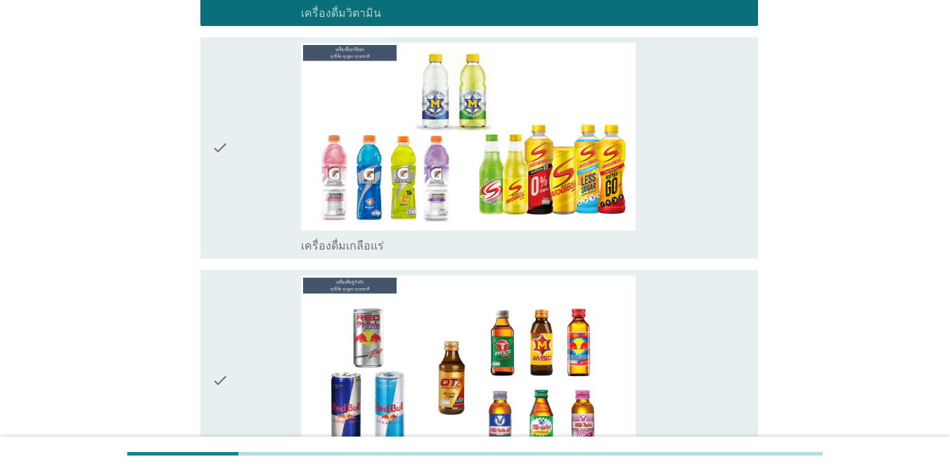
click at [253, 144] on div "check" at bounding box center [256, 148] width 89 height 210
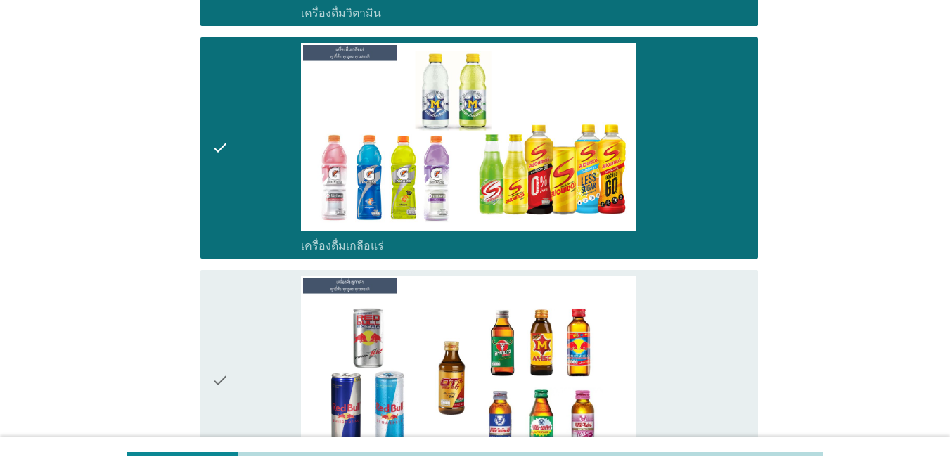
click at [247, 307] on div "check" at bounding box center [256, 381] width 89 height 210
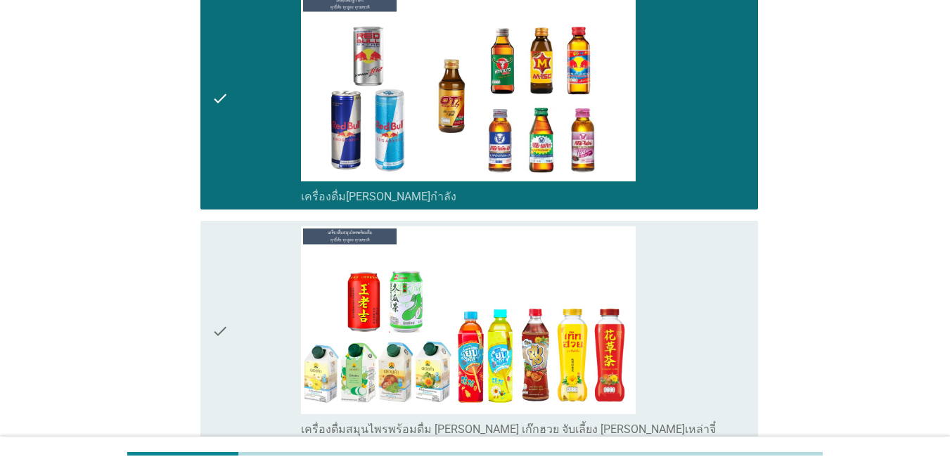
scroll to position [4502, 0]
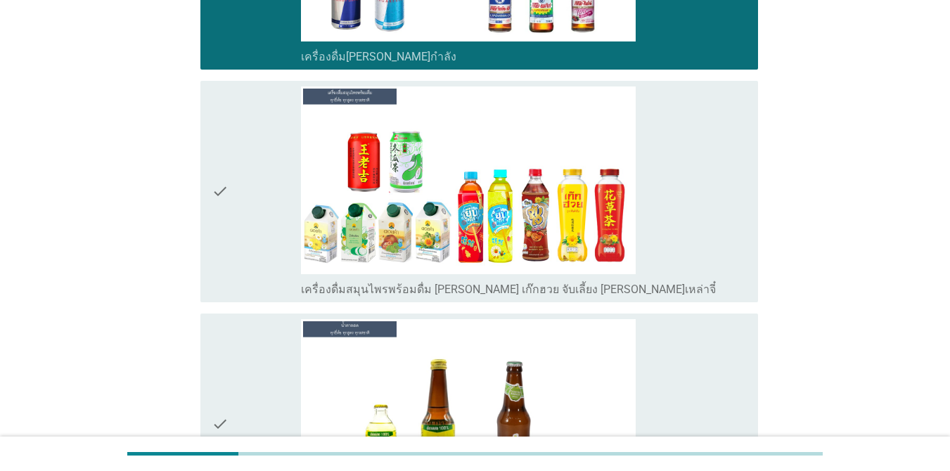
click at [252, 203] on div "check" at bounding box center [256, 192] width 89 height 210
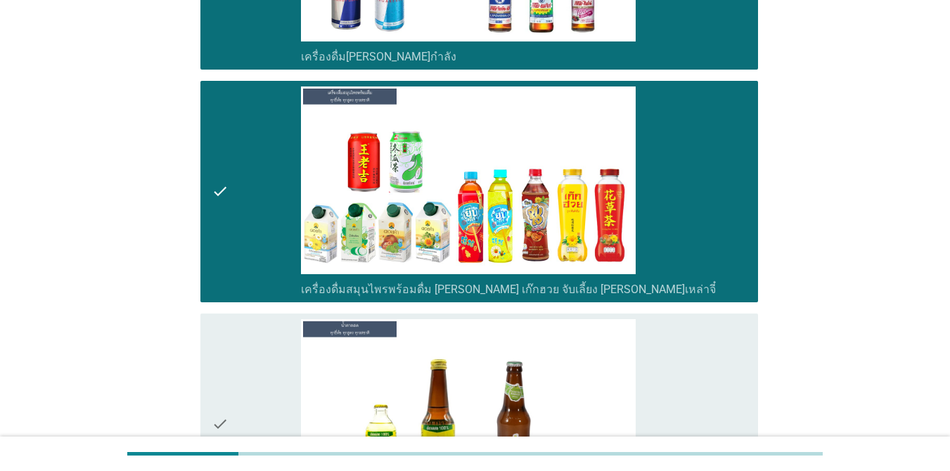
click at [248, 342] on div "check" at bounding box center [256, 424] width 89 height 210
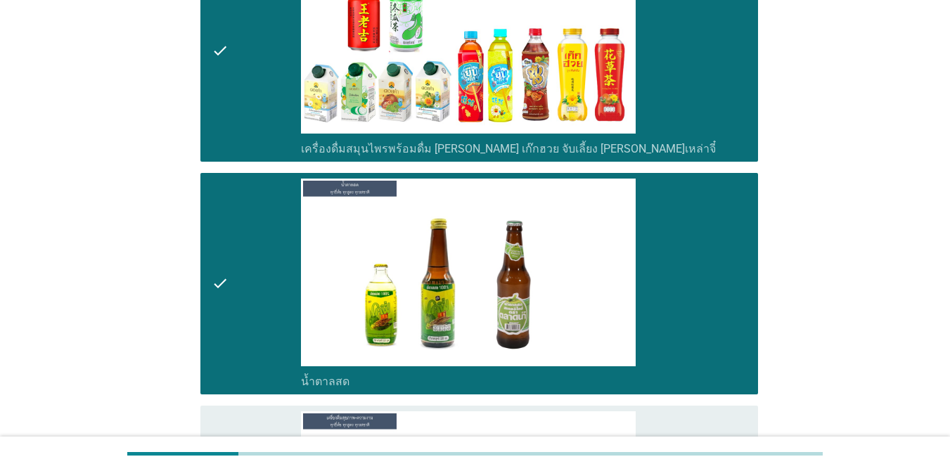
scroll to position [4783, 0]
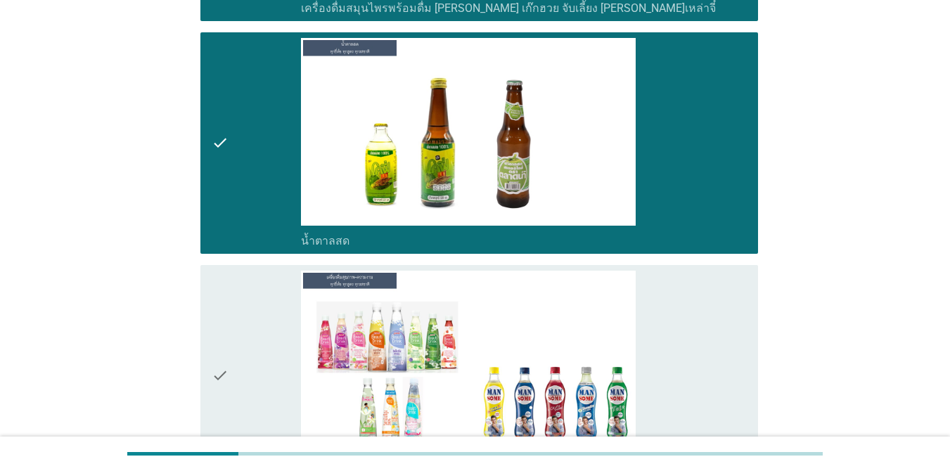
click at [248, 333] on div "check" at bounding box center [256, 376] width 89 height 210
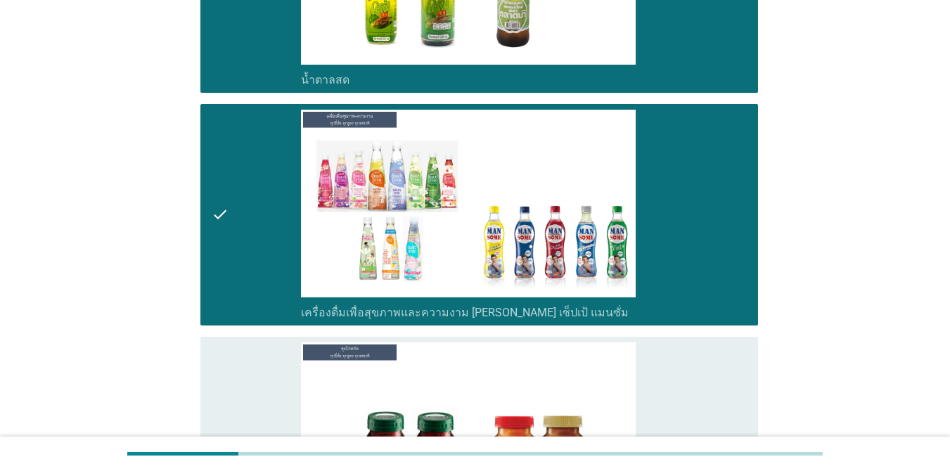
scroll to position [4994, 0]
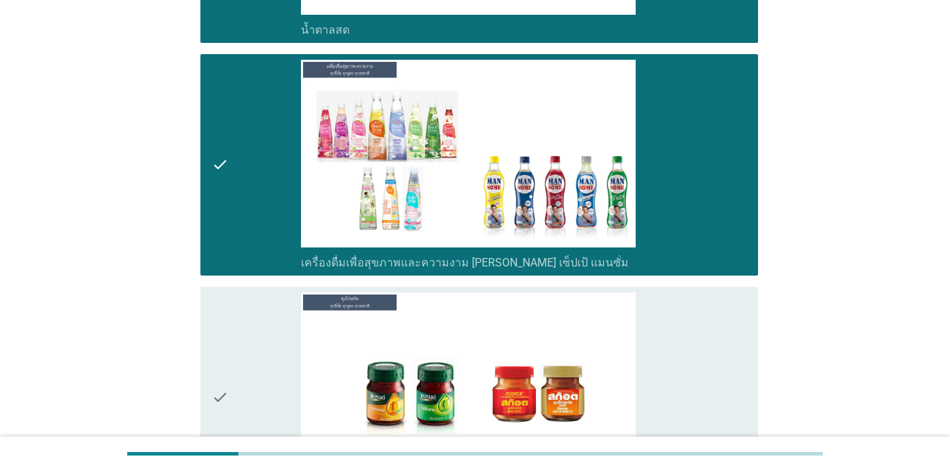
click at [253, 194] on div "check" at bounding box center [256, 165] width 89 height 210
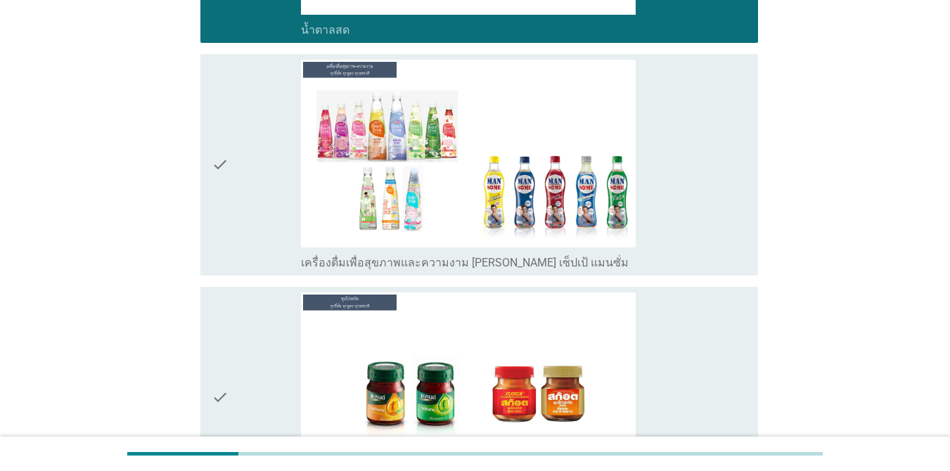
click at [250, 349] on div "check" at bounding box center [256, 398] width 89 height 210
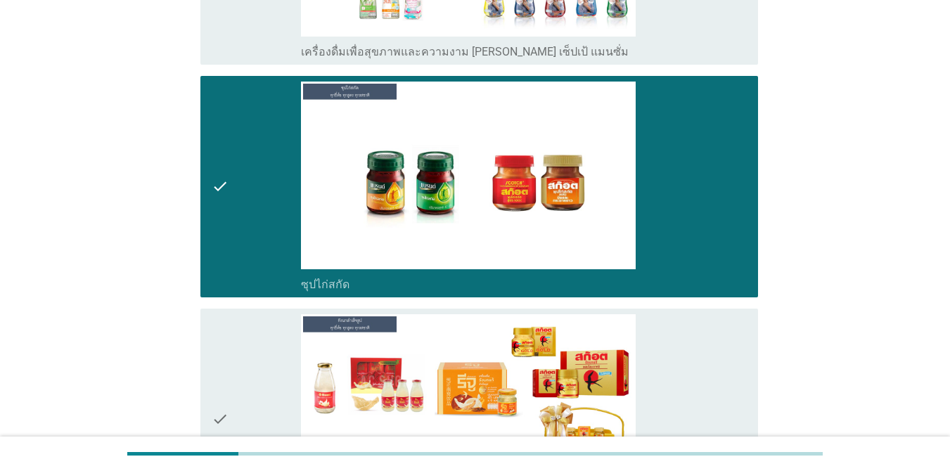
click at [250, 325] on div "check" at bounding box center [256, 419] width 89 height 210
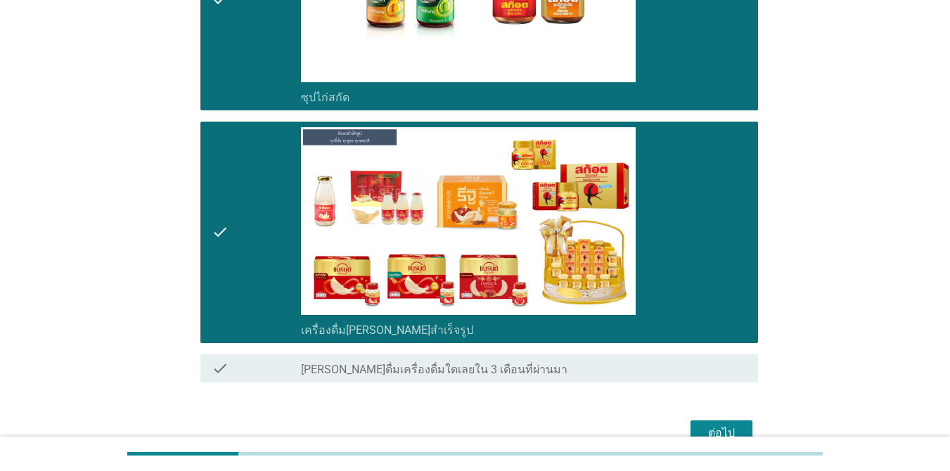
scroll to position [5453, 0]
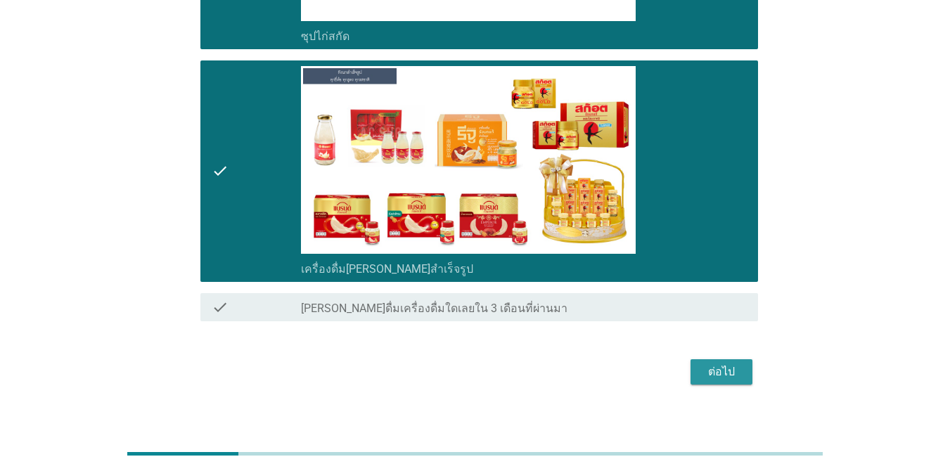
click at [739, 364] on div "ต่อไป" at bounding box center [721, 372] width 39 height 17
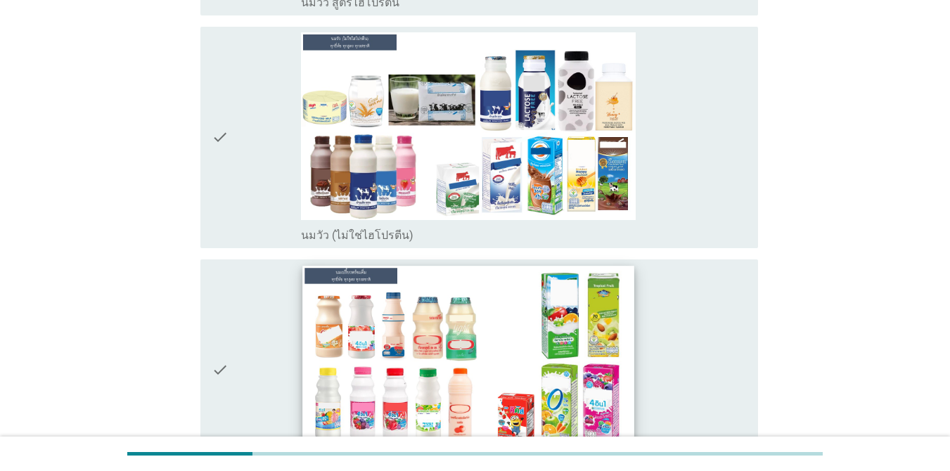
scroll to position [352, 0]
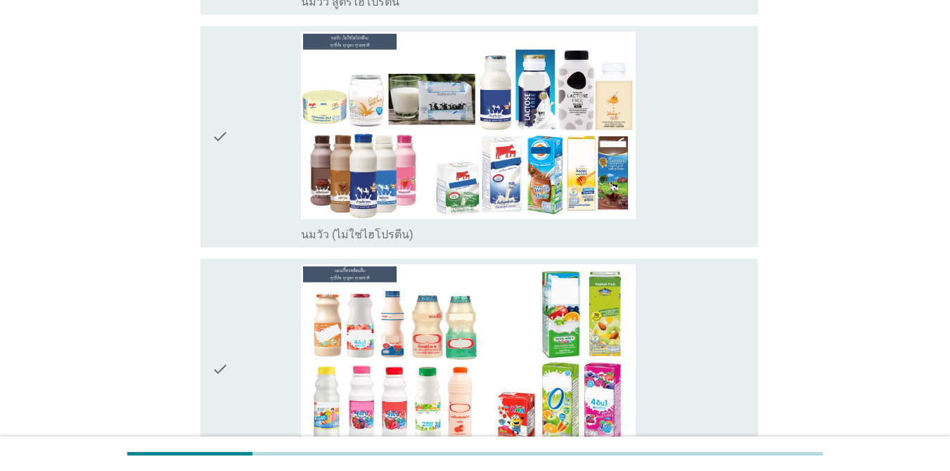
click at [264, 181] on div "check" at bounding box center [256, 137] width 89 height 210
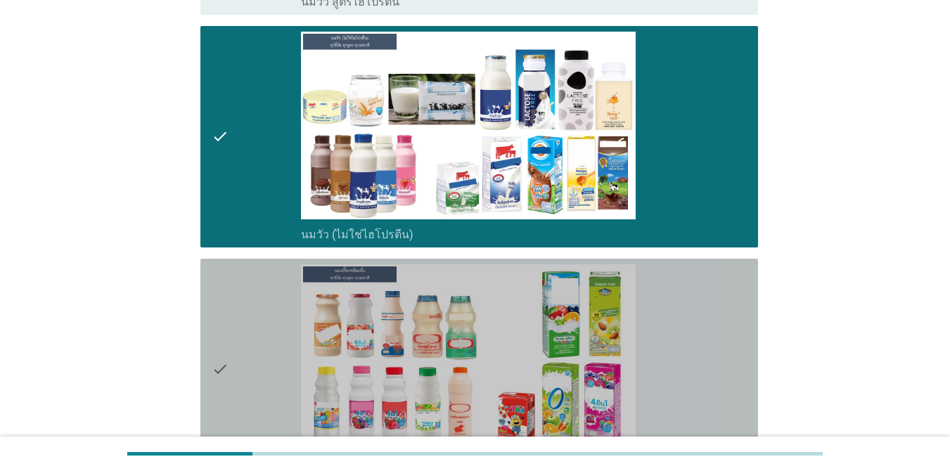
click at [275, 321] on div "check" at bounding box center [256, 369] width 89 height 210
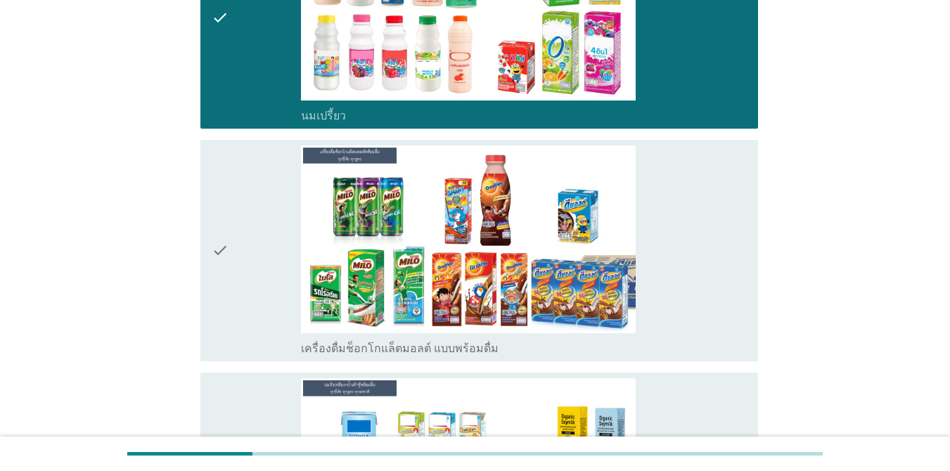
click at [257, 283] on div "check" at bounding box center [256, 251] width 89 height 210
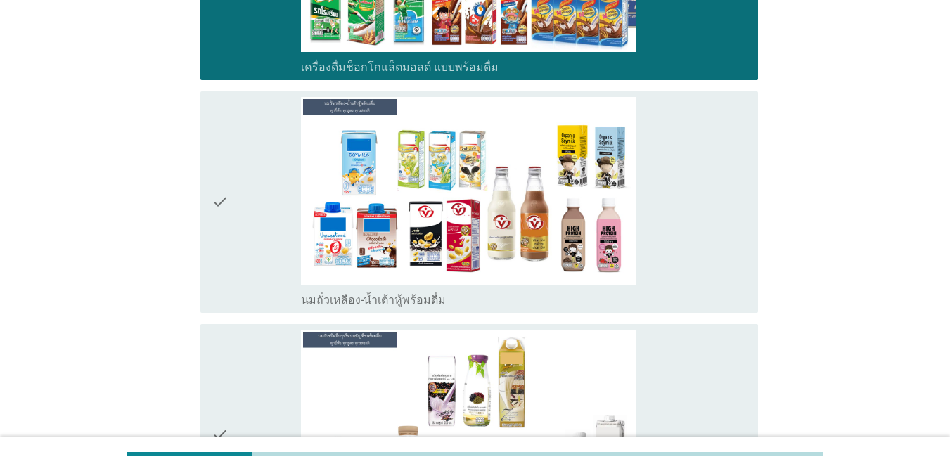
click at [264, 222] on div "check" at bounding box center [256, 202] width 89 height 210
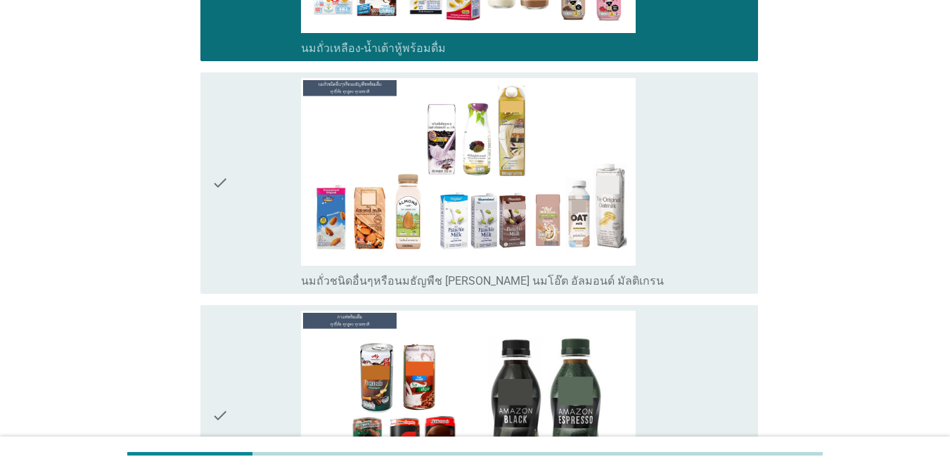
scroll to position [1266, 0]
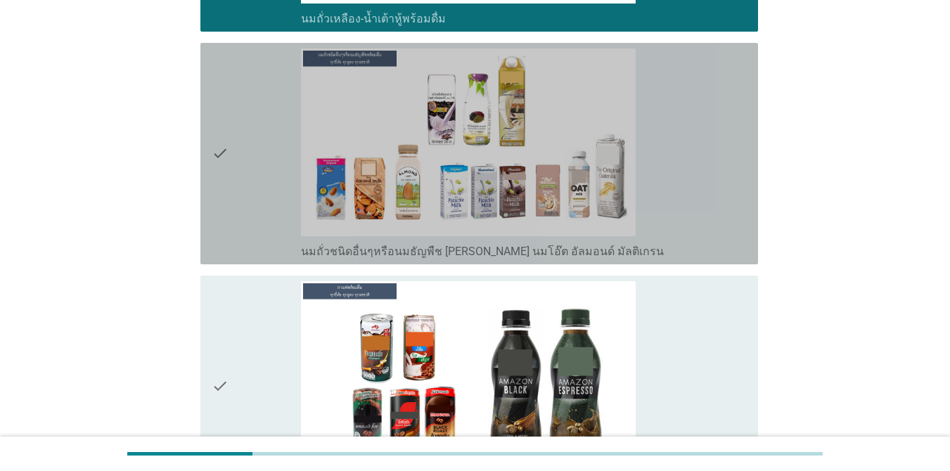
click at [264, 215] on div "check" at bounding box center [256, 154] width 89 height 210
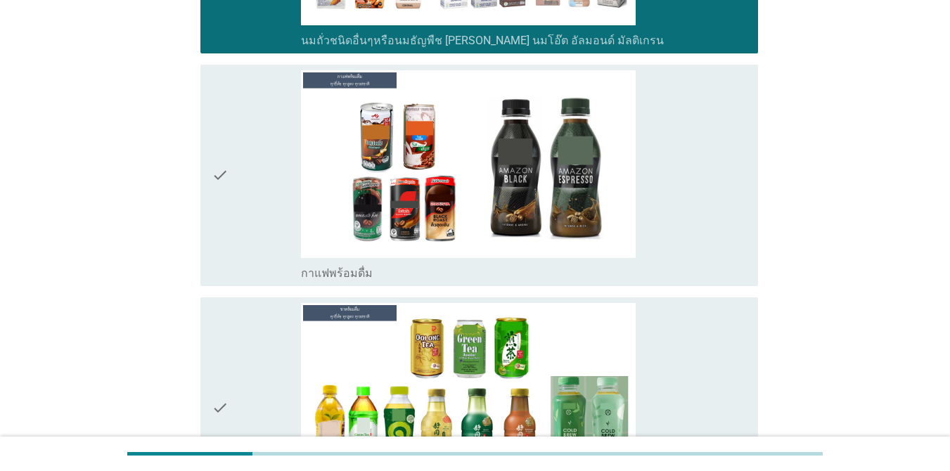
click at [264, 215] on div "check" at bounding box center [256, 175] width 89 height 210
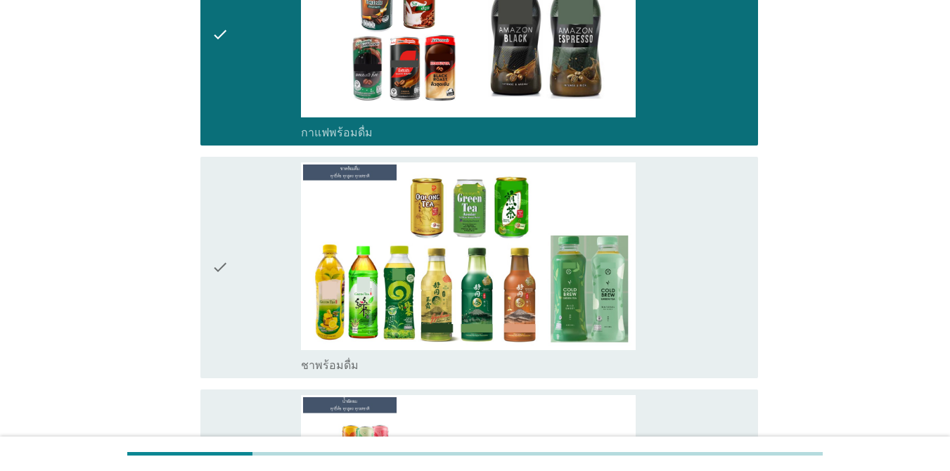
click at [262, 220] on div "check" at bounding box center [256, 267] width 89 height 210
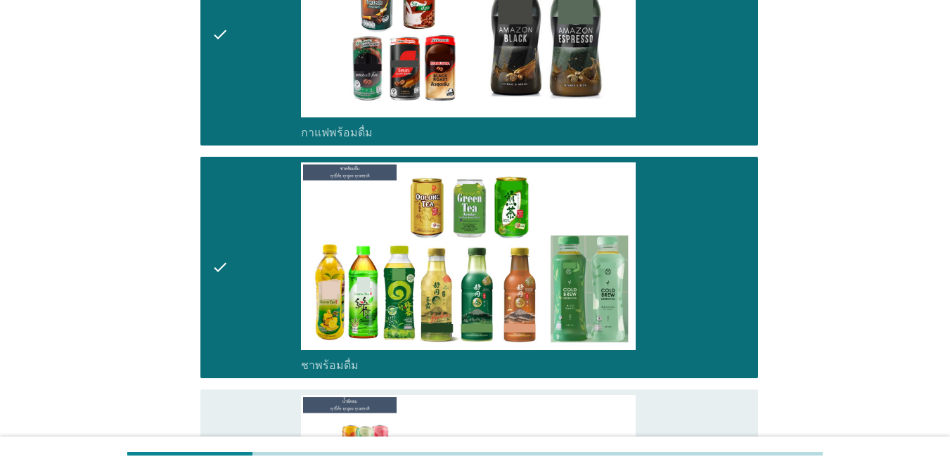
scroll to position [1899, 0]
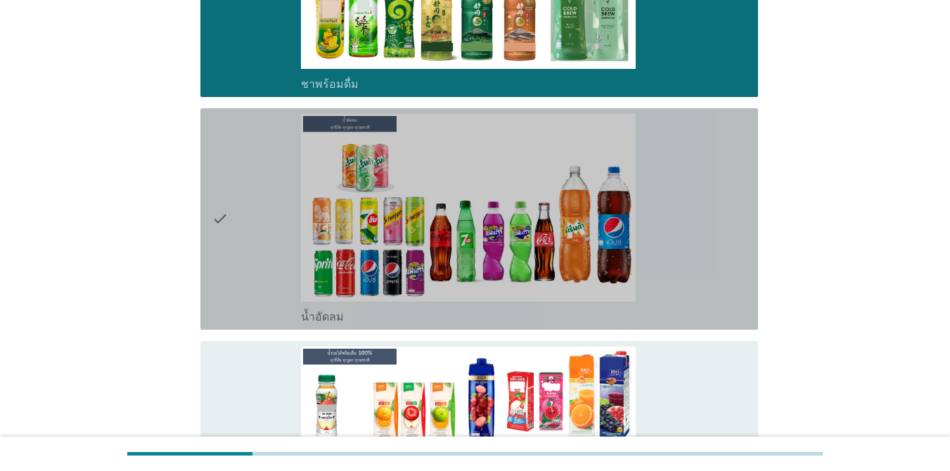
click at [262, 220] on div "check" at bounding box center [256, 219] width 89 height 210
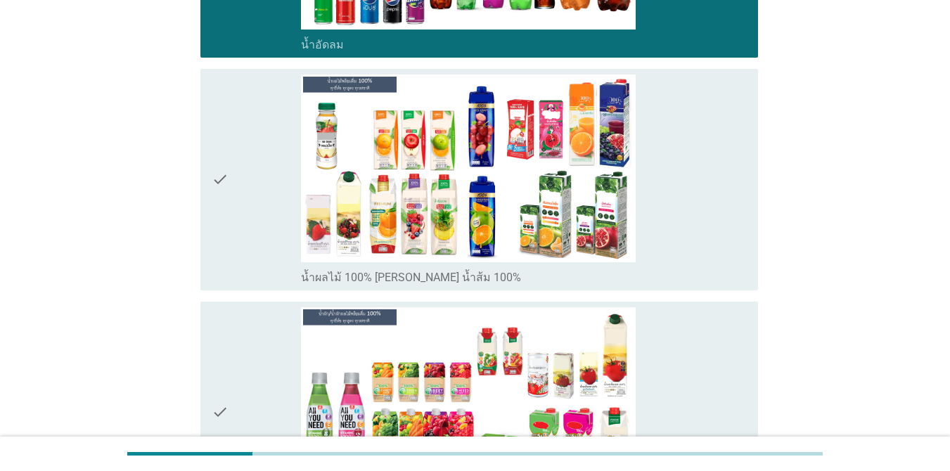
scroll to position [2251, 0]
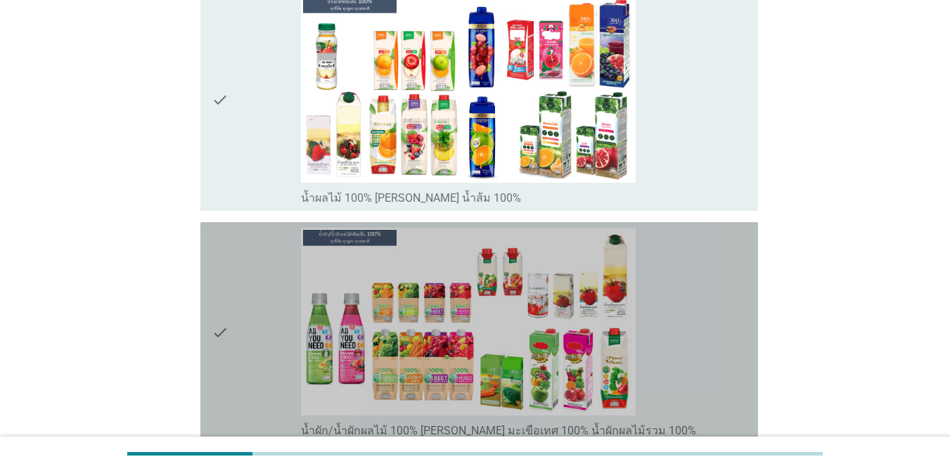
click at [217, 314] on icon "check" at bounding box center [220, 333] width 17 height 210
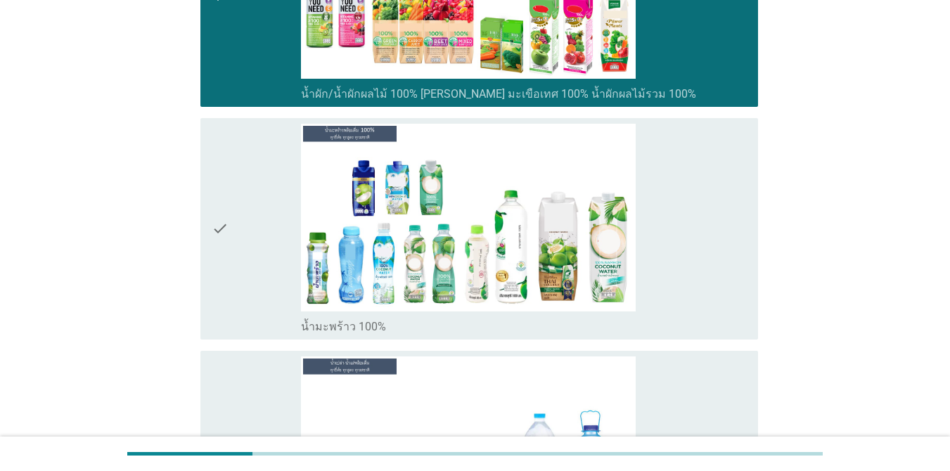
scroll to position [2673, 0]
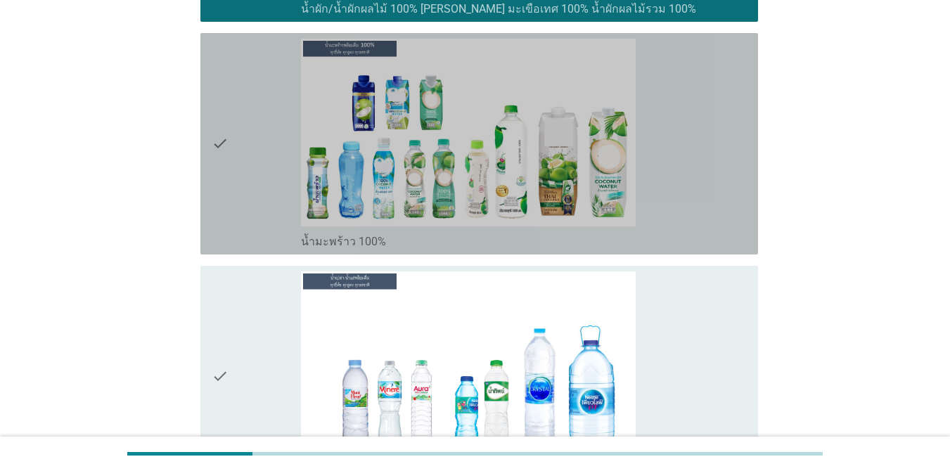
click at [250, 175] on div "check" at bounding box center [256, 144] width 89 height 210
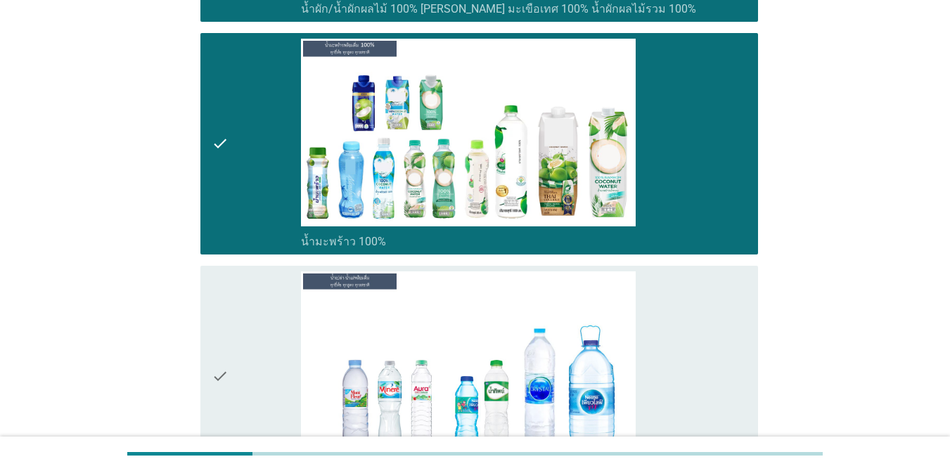
click at [250, 324] on div "check" at bounding box center [256, 377] width 89 height 210
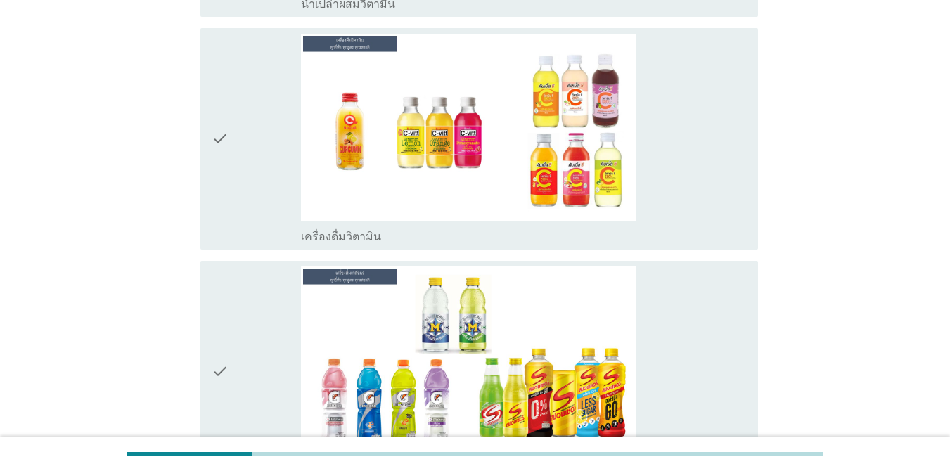
scroll to position [3517, 0]
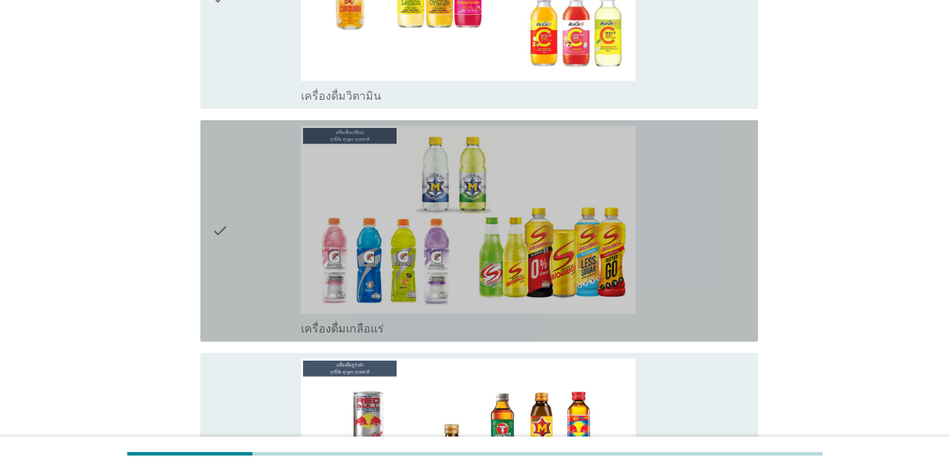
click at [238, 272] on div "check" at bounding box center [256, 231] width 89 height 210
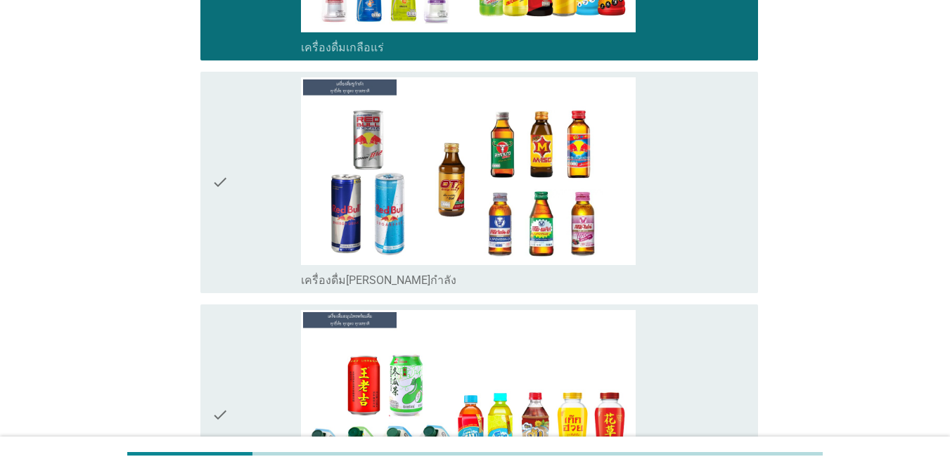
click at [247, 218] on div "check" at bounding box center [256, 182] width 89 height 210
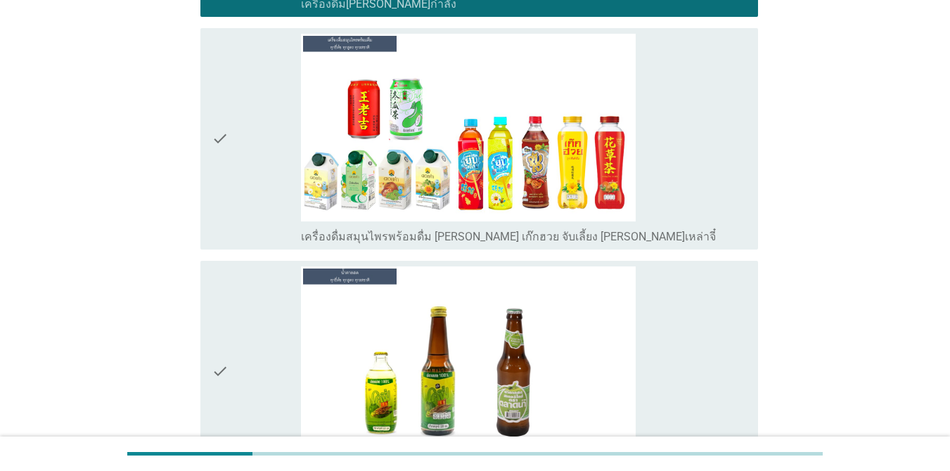
scroll to position [4080, 0]
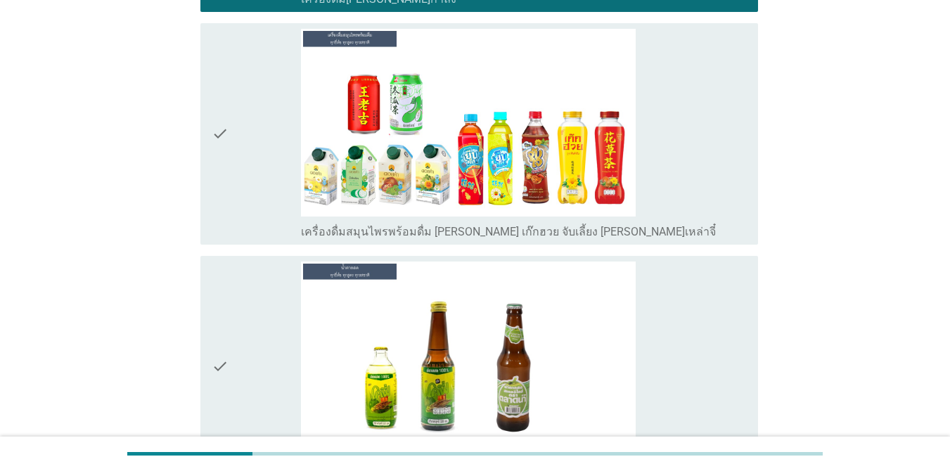
click at [250, 194] on div "check" at bounding box center [256, 134] width 89 height 210
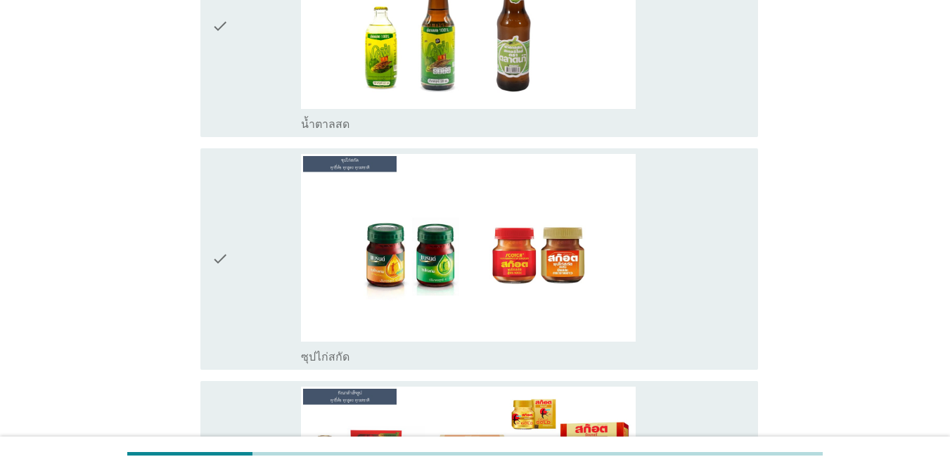
scroll to position [4502, 0]
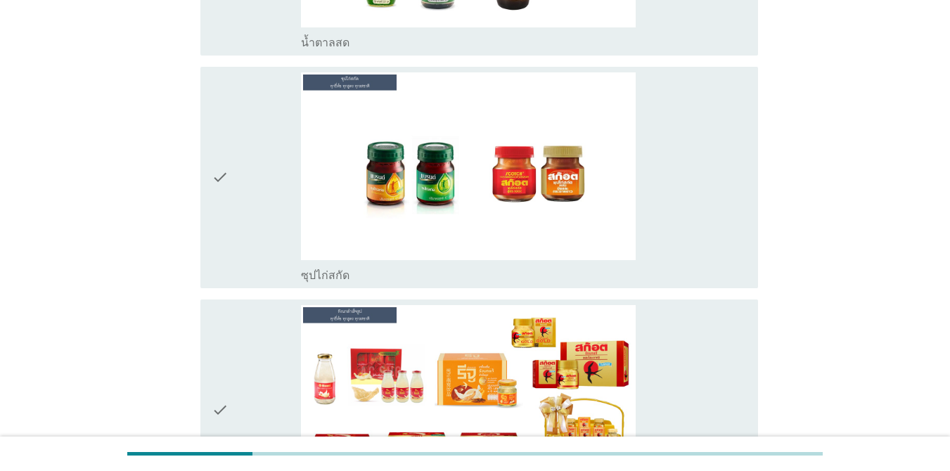
click at [268, 205] on div "check" at bounding box center [256, 177] width 89 height 210
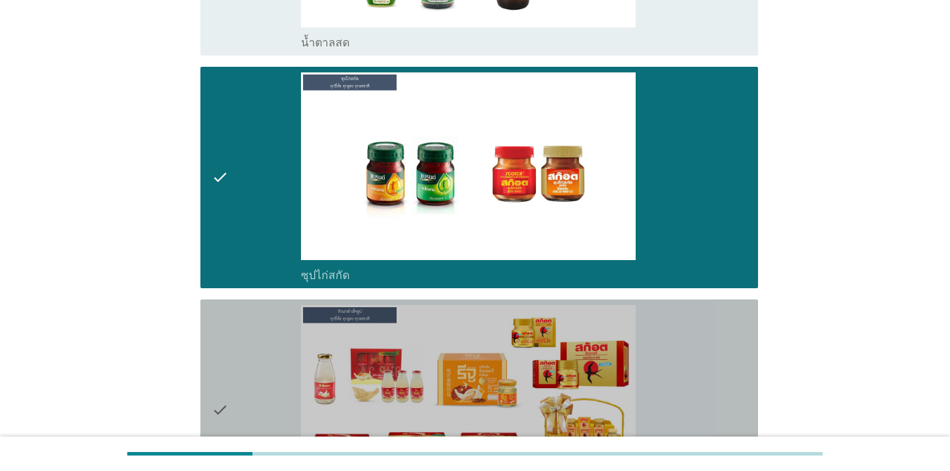
click at [257, 346] on div "check" at bounding box center [256, 410] width 89 height 210
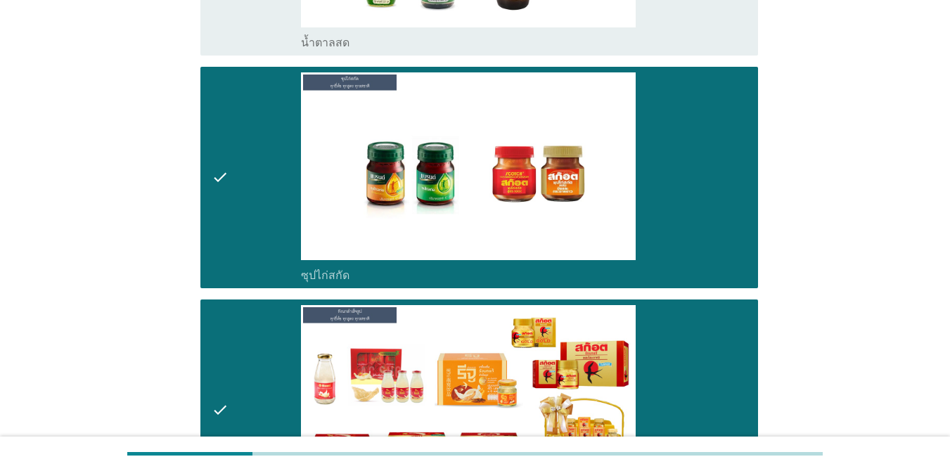
scroll to position [4755, 0]
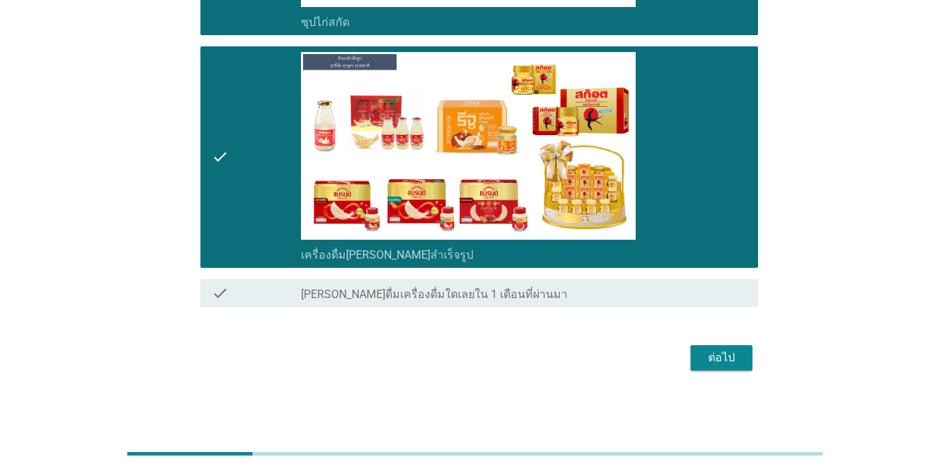
click at [711, 363] on div "ต่อไป" at bounding box center [721, 358] width 39 height 17
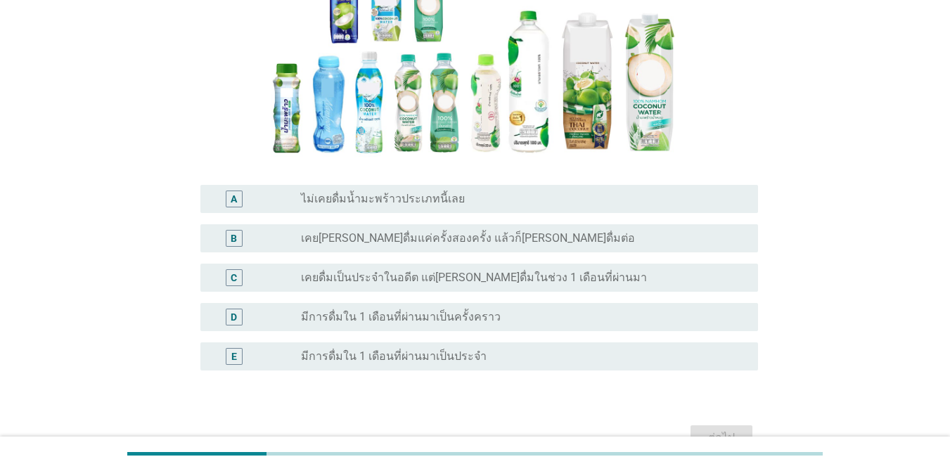
scroll to position [141, 0]
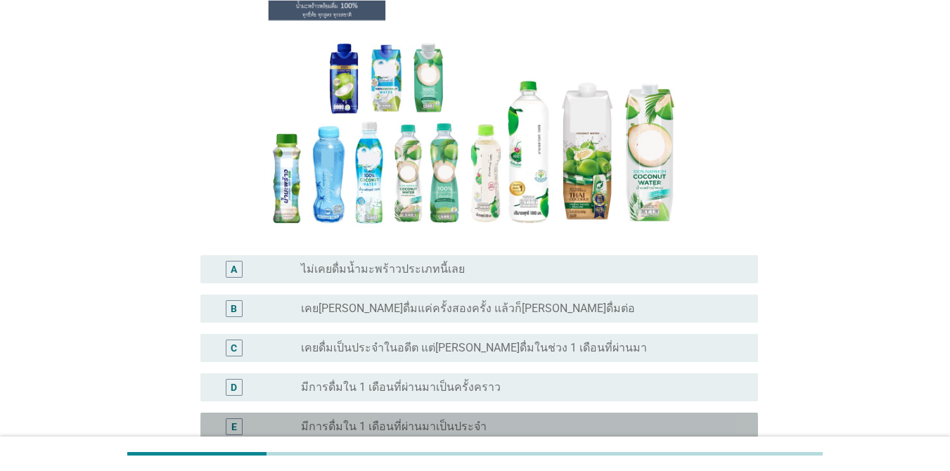
click at [454, 419] on div "radio_button_unchecked มีการดื่มใน 1 เดือนที่ผ่านมาเป็นประจำ" at bounding box center [524, 427] width 446 height 17
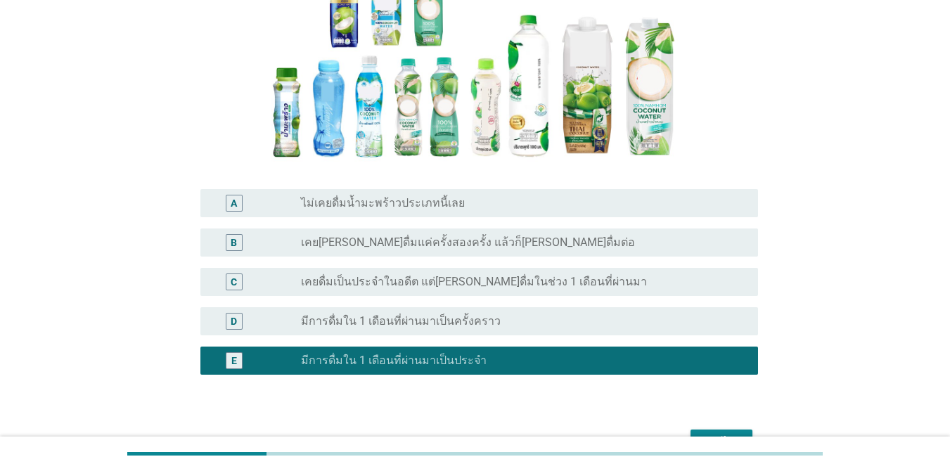
scroll to position [292, 0]
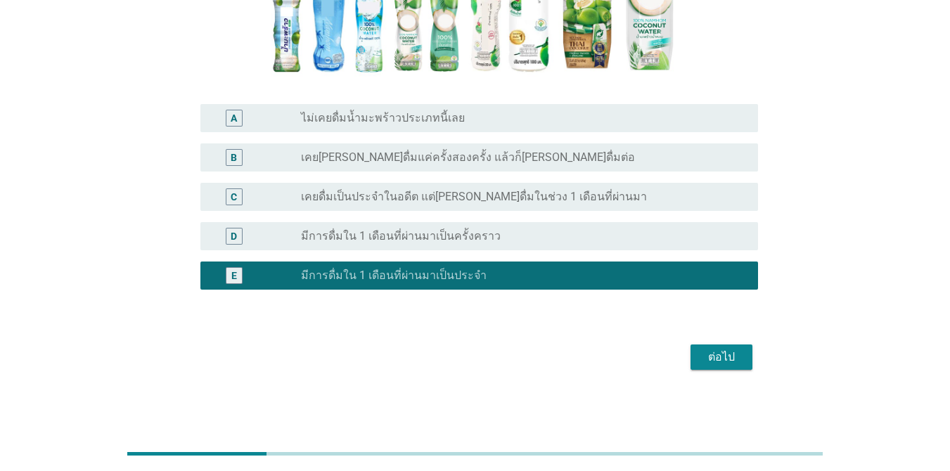
click at [730, 352] on div "ต่อไป" at bounding box center [721, 357] width 39 height 17
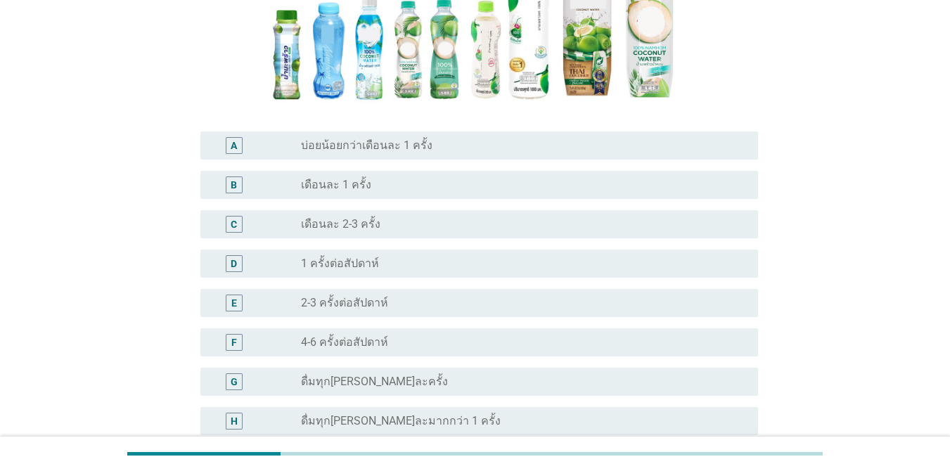
scroll to position [211, 0]
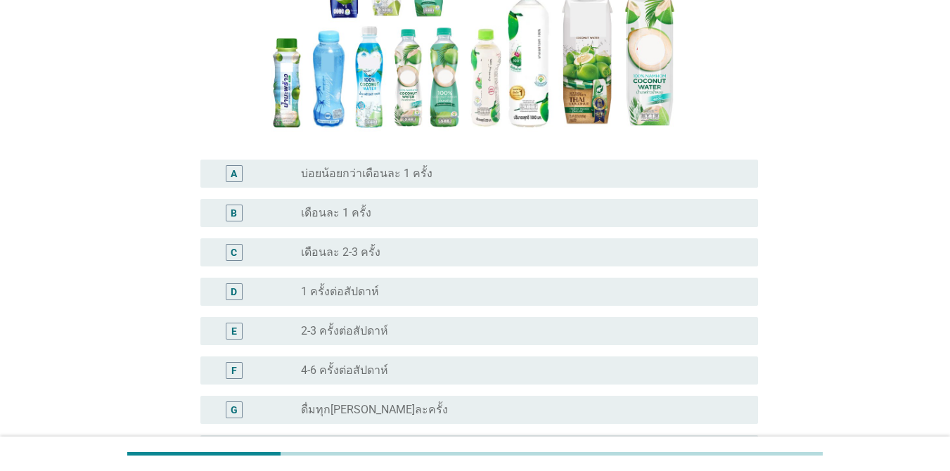
click at [393, 328] on div "radio_button_unchecked 2-3 ครั้งต่อสัปดาห์" at bounding box center [518, 331] width 435 height 14
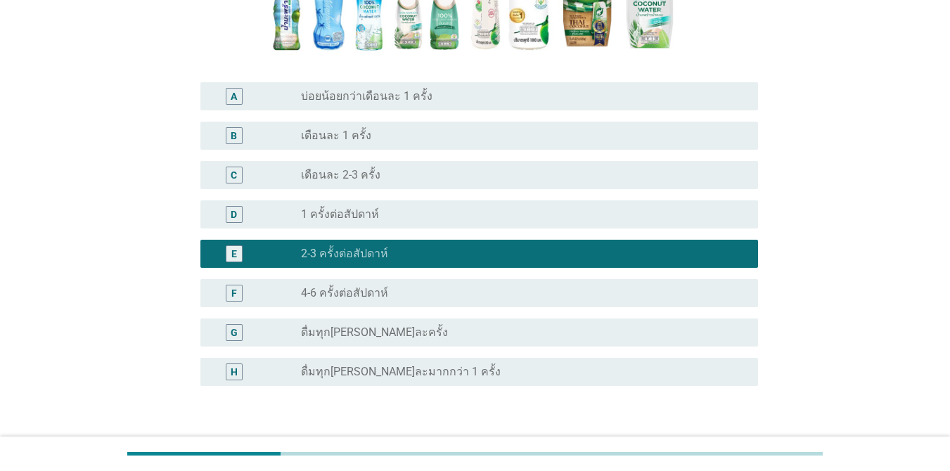
scroll to position [385, 0]
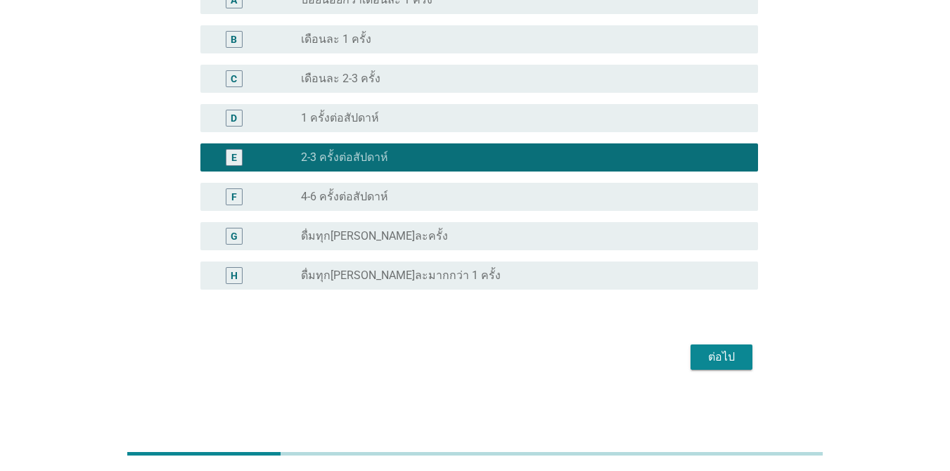
click at [724, 358] on div "ต่อไป" at bounding box center [721, 357] width 39 height 17
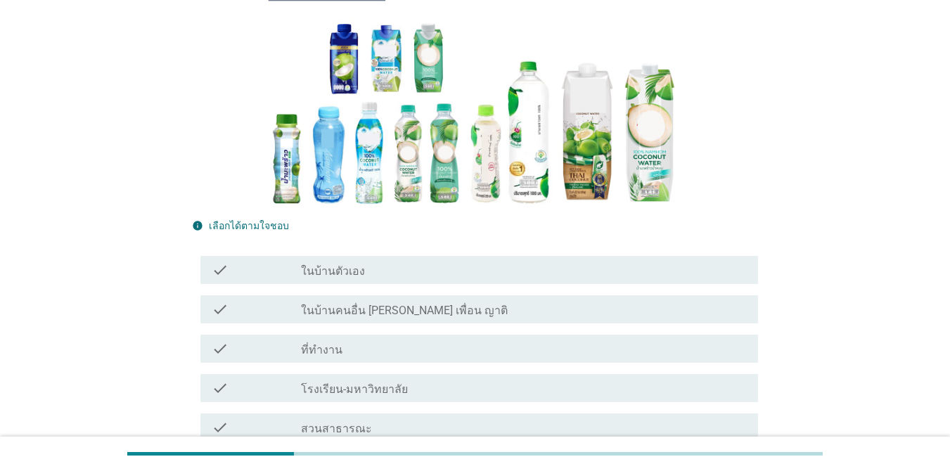
scroll to position [141, 0]
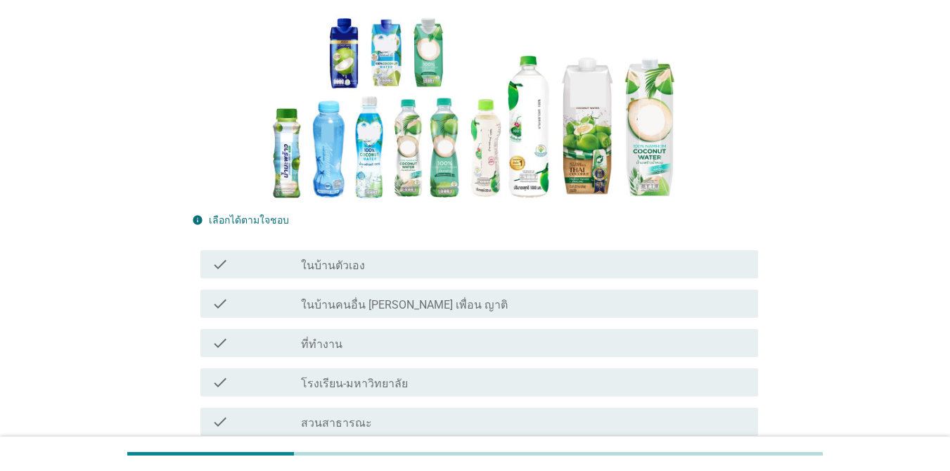
click at [456, 266] on div "check_box_outline_blank ในบ้านตัวเอง" at bounding box center [524, 264] width 446 height 17
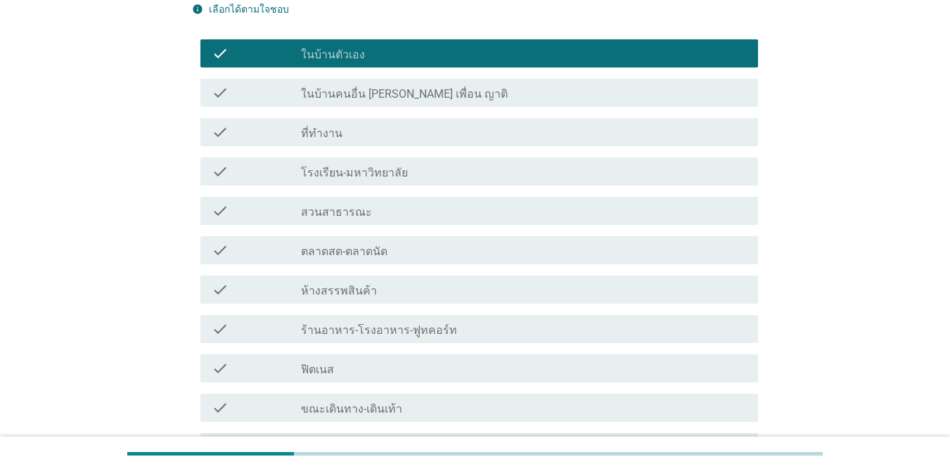
scroll to position [492, 0]
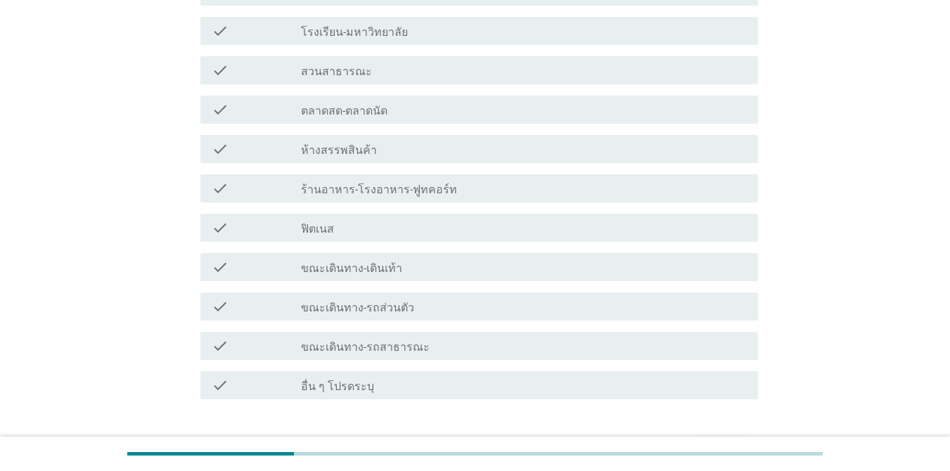
click at [446, 308] on div "check_box_outline_blank ขณะเดินทาง-รถส่วนตัว" at bounding box center [524, 306] width 446 height 17
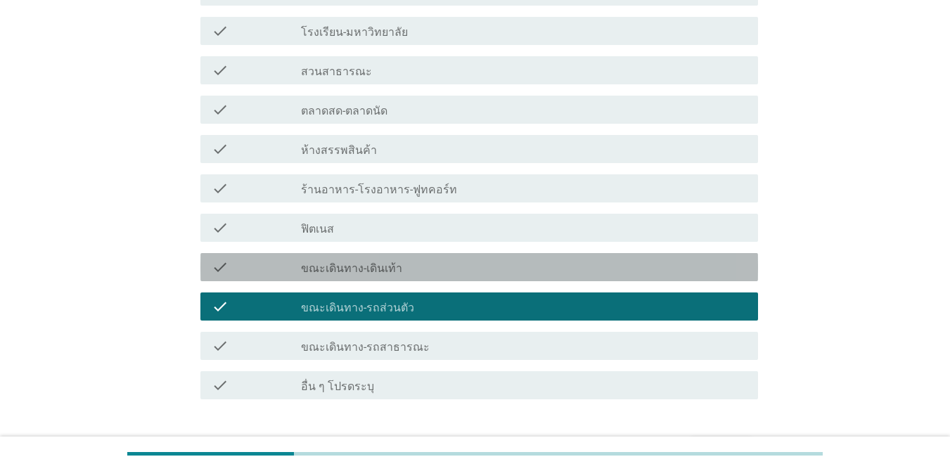
click at [457, 268] on div "check_box_outline_blank ขณะเดินทาง-เดินเท้า" at bounding box center [524, 267] width 446 height 17
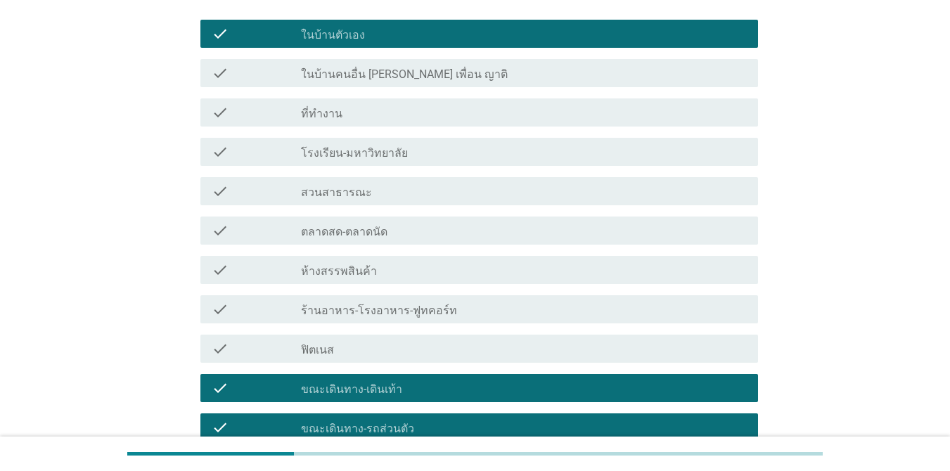
scroll to position [352, 0]
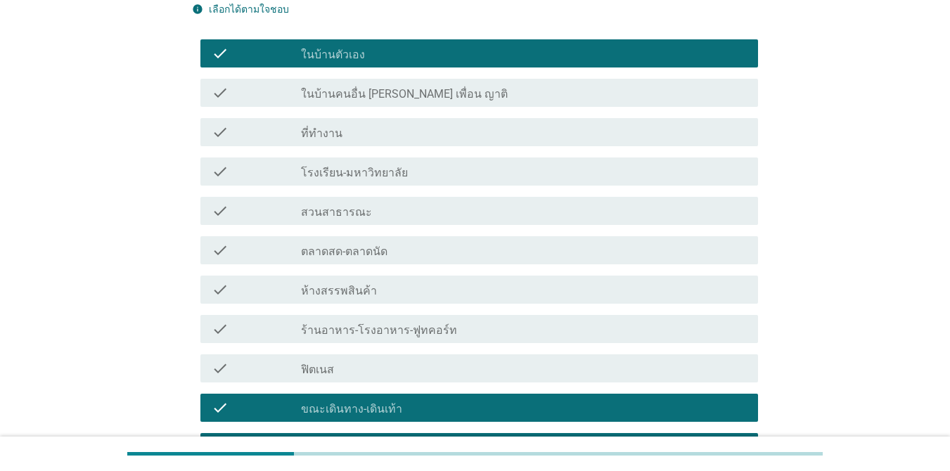
click at [409, 204] on div "check_box_outline_blank สวนสาธารณะ" at bounding box center [524, 211] width 446 height 17
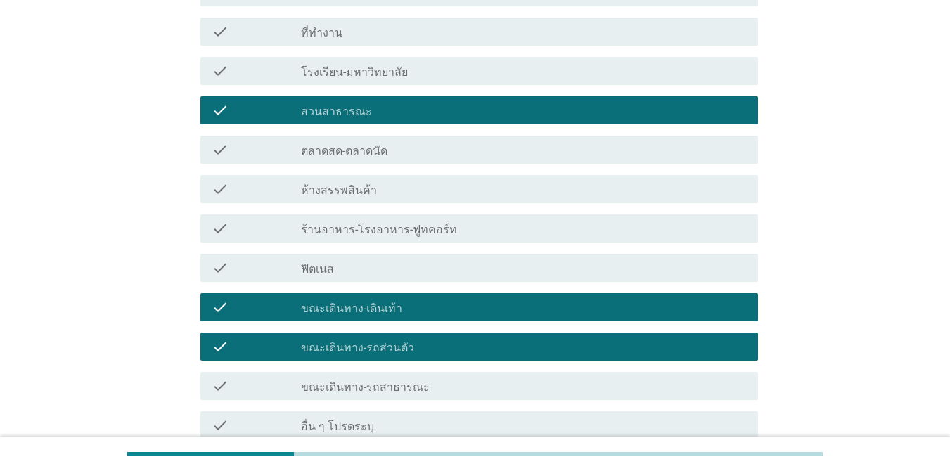
scroll to position [585, 0]
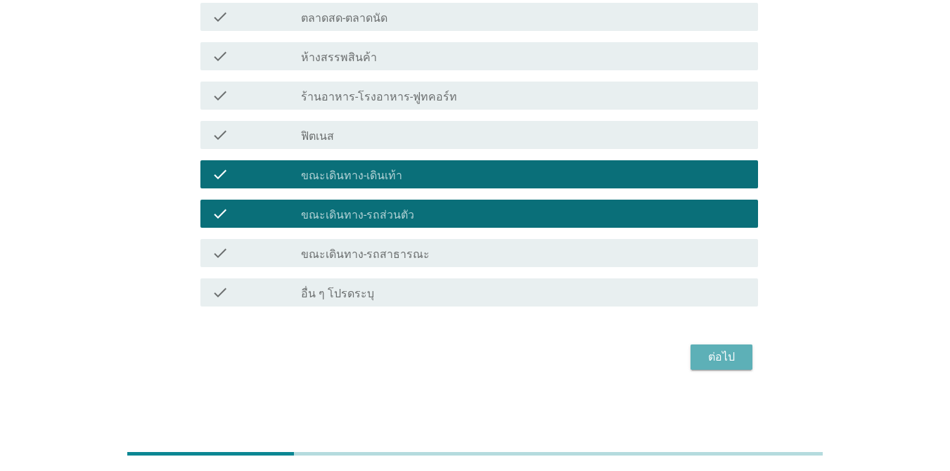
click at [728, 354] on div "ต่อไป" at bounding box center [721, 357] width 39 height 17
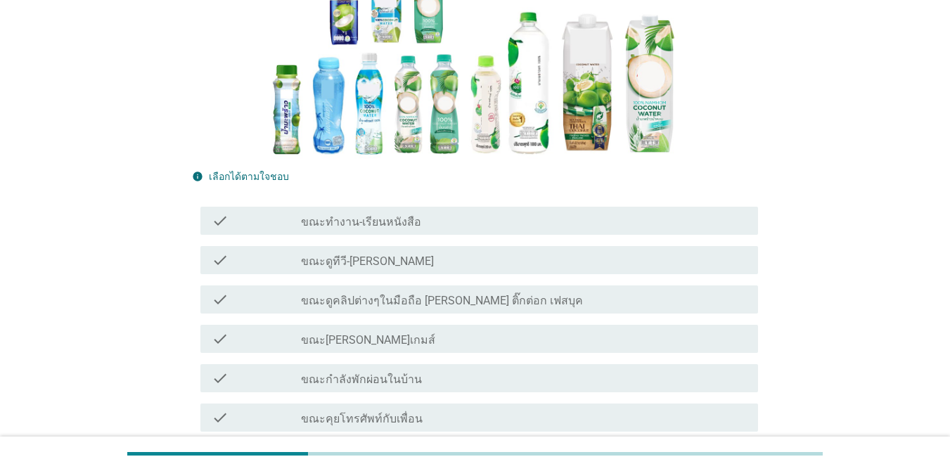
scroll to position [211, 0]
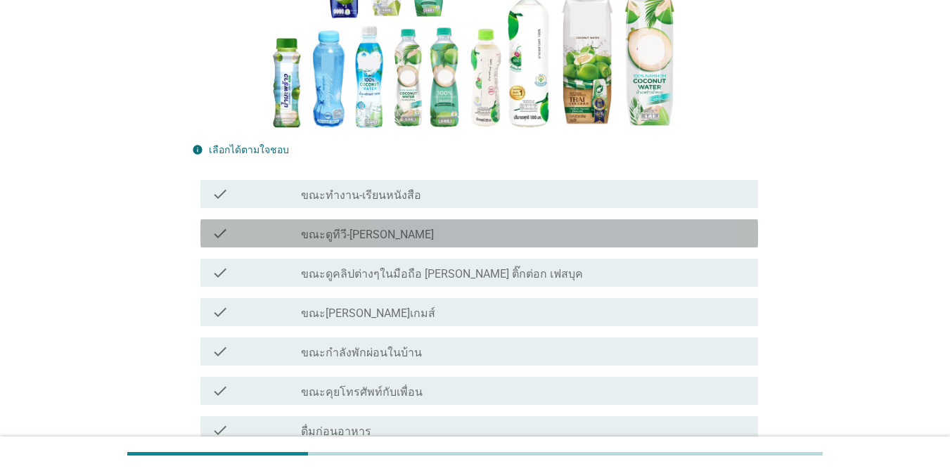
click at [422, 234] on div "check_box_outline_blank ขณะดูทีวี-[PERSON_NAME]" at bounding box center [524, 233] width 446 height 17
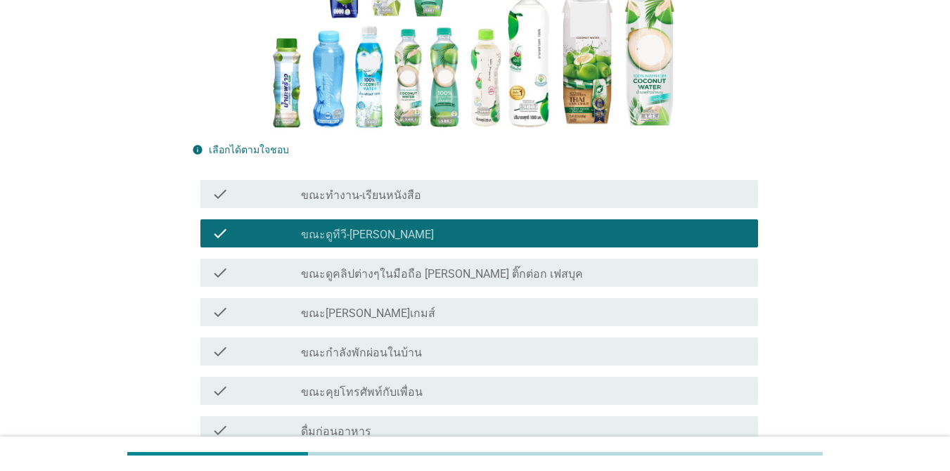
click at [423, 272] on label "ขณะดูคลิปต่างๆในมือถือ [PERSON_NAME] ติ๊กต่อก เฟสบุค" at bounding box center [442, 274] width 282 height 14
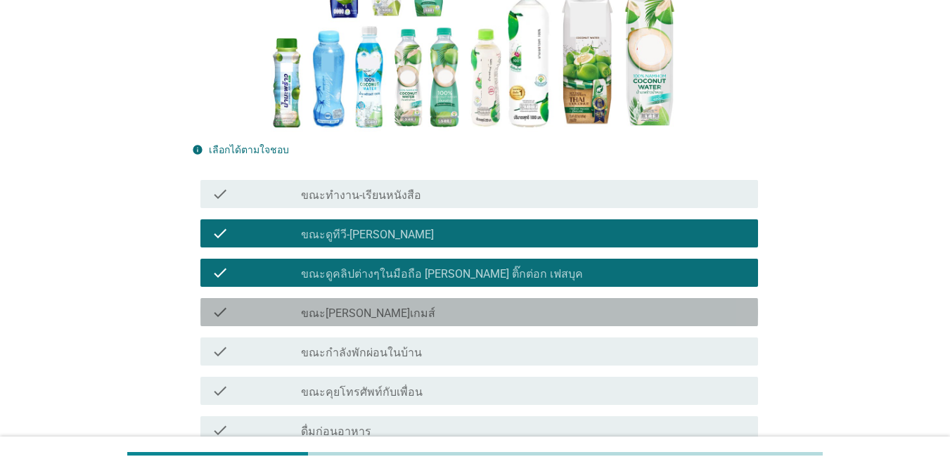
click at [422, 298] on div "check check_box_outline_blank ขณะ[PERSON_NAME]เกมส์" at bounding box center [479, 312] width 558 height 28
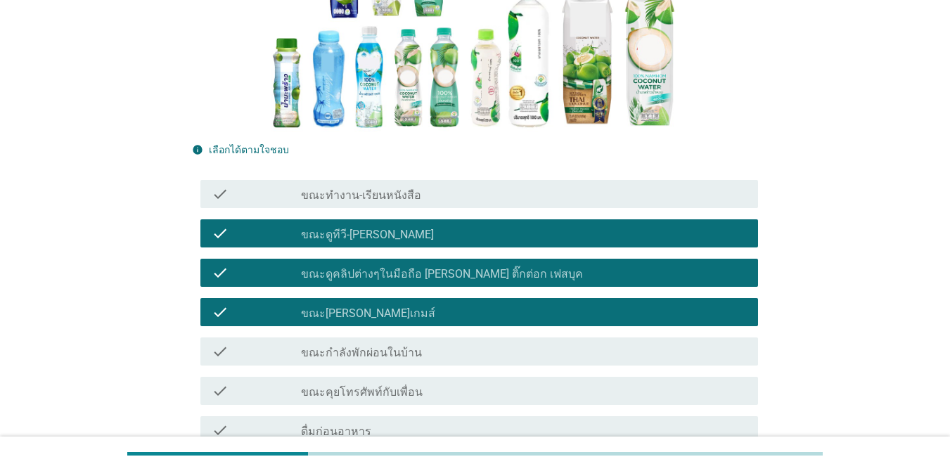
click at [430, 342] on div "check check_box_outline_blank ขณะกำลังพักผ่อนในบ้าน" at bounding box center [479, 352] width 558 height 28
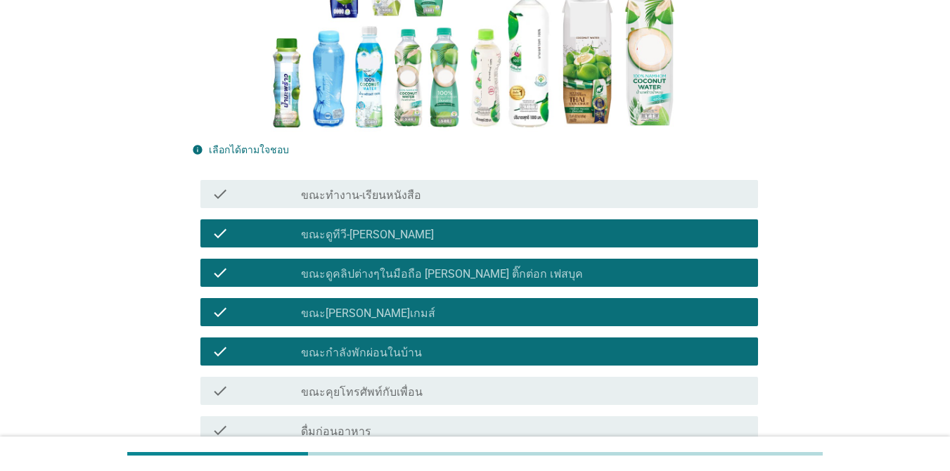
click at [444, 388] on div "check_box_outline_blank ขณะคุยโทรศัพท์กับเพื่อน" at bounding box center [524, 391] width 446 height 17
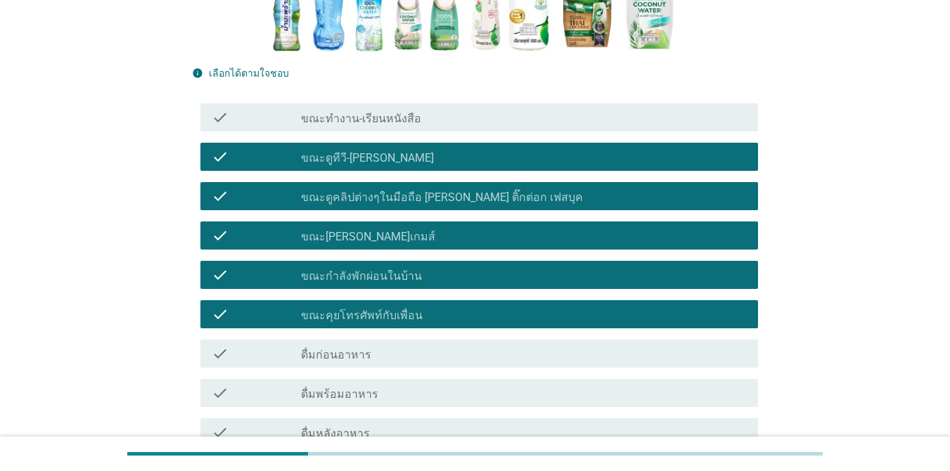
scroll to position [352, 0]
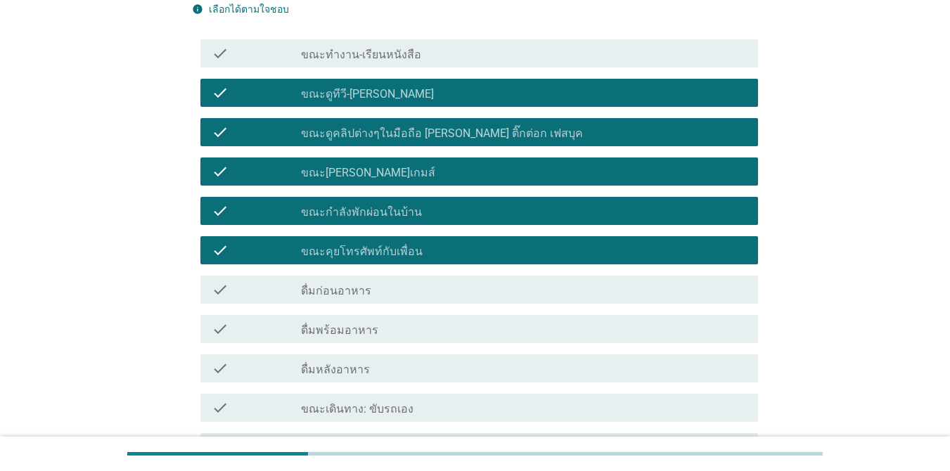
click at [446, 292] on div "check_box_outline_blank ดื่มก่อนอาหาร" at bounding box center [524, 289] width 446 height 17
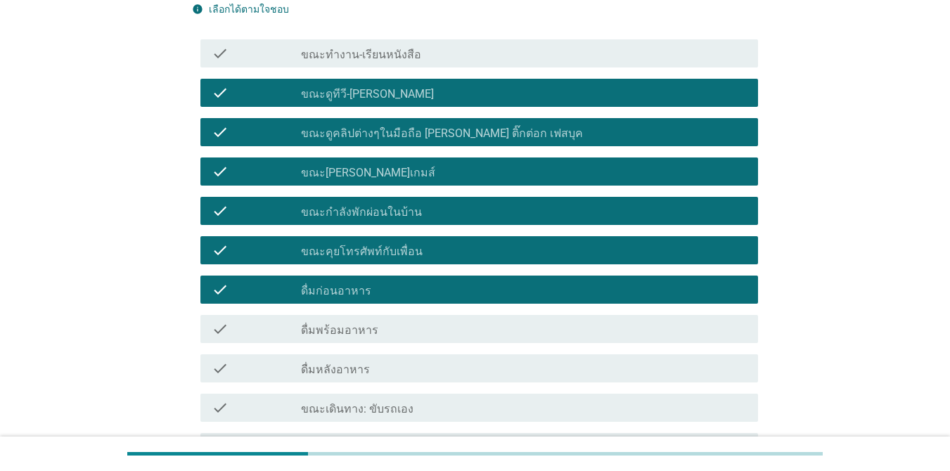
click at [435, 331] on div "check_box_outline_blank ดื่มพร้อมอาหาร" at bounding box center [524, 329] width 446 height 17
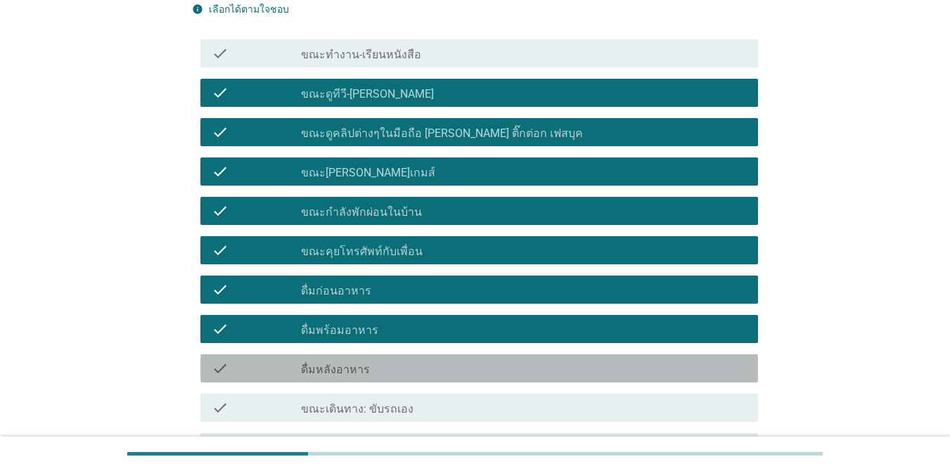
click at [435, 356] on div "check check_box_outline_blank ดื่มหลังอาหาร" at bounding box center [479, 369] width 558 height 28
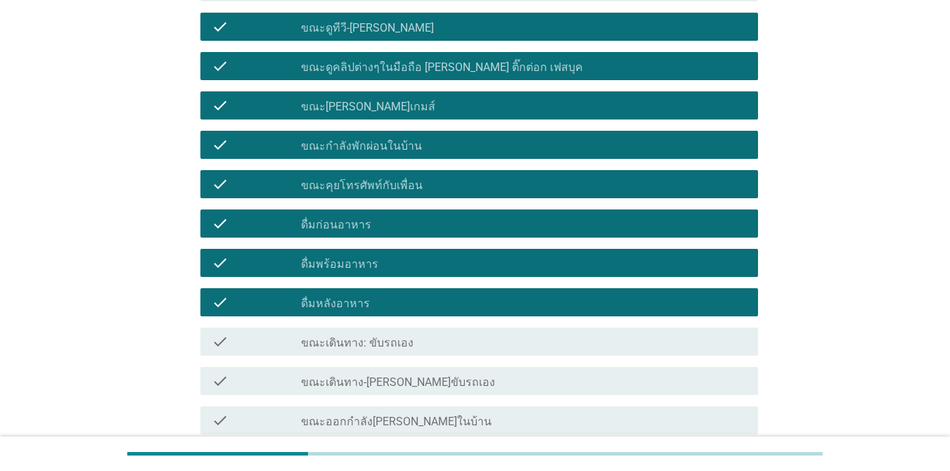
scroll to position [492, 0]
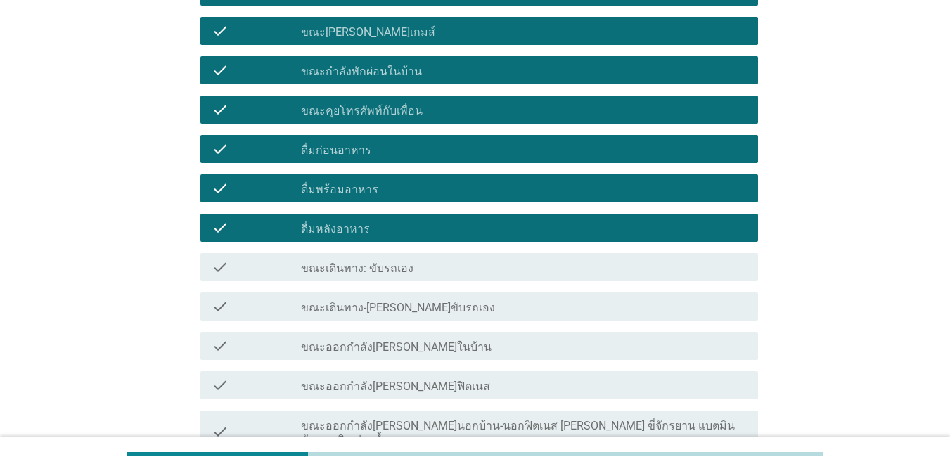
click at [468, 272] on div "check_box_outline_blank ขณะเดินทาง: ขับรถเอง" at bounding box center [524, 267] width 446 height 17
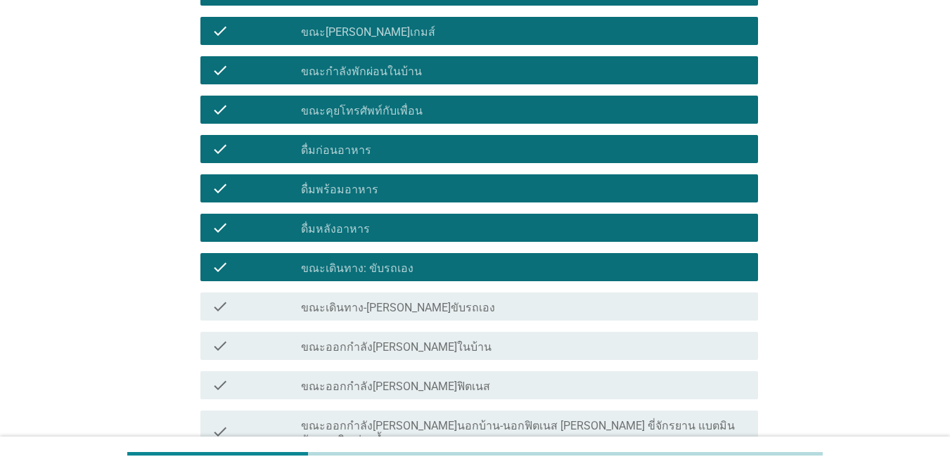
click at [459, 352] on div "check_box_outline_blank ขณะออกกำลัง[PERSON_NAME]ในบ้าน" at bounding box center [524, 346] width 446 height 17
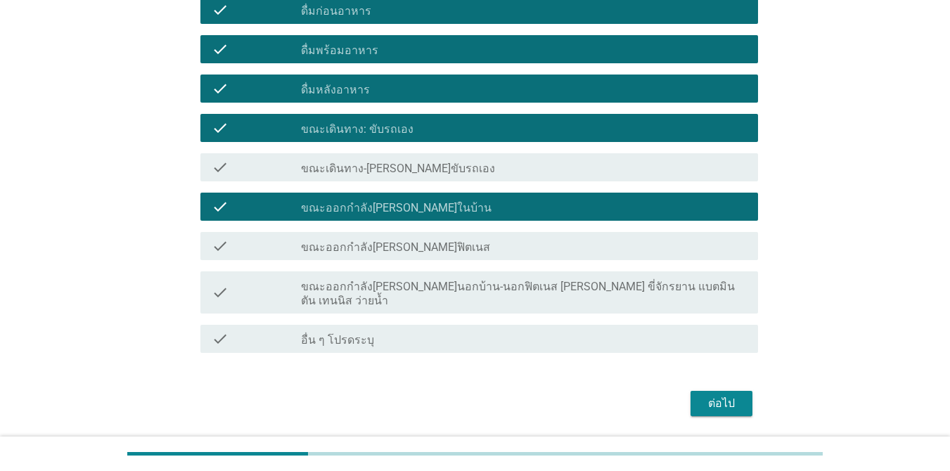
scroll to position [633, 0]
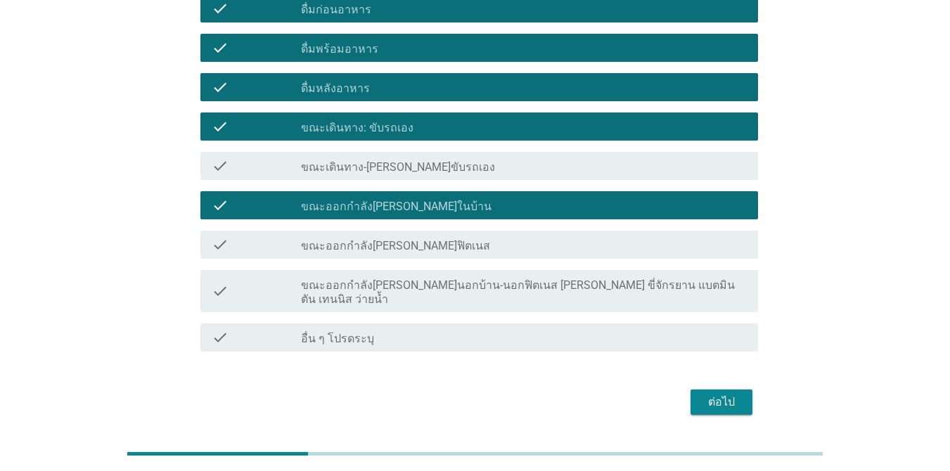
click at [521, 295] on div "check check_box_outline_blank ขณะออกกำลัง[PERSON_NAME]นอกบ้าน-นอกฟิตเนส [PERSON…" at bounding box center [479, 291] width 558 height 42
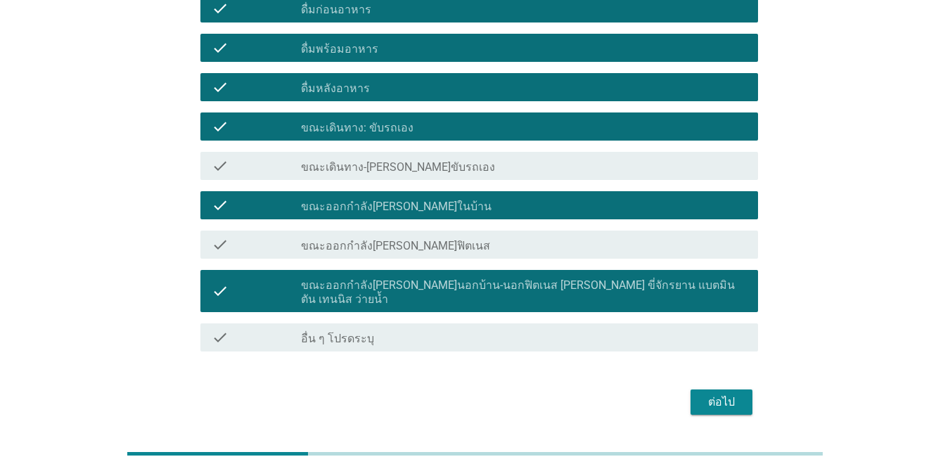
click at [746, 390] on button "ต่อไป" at bounding box center [722, 402] width 62 height 25
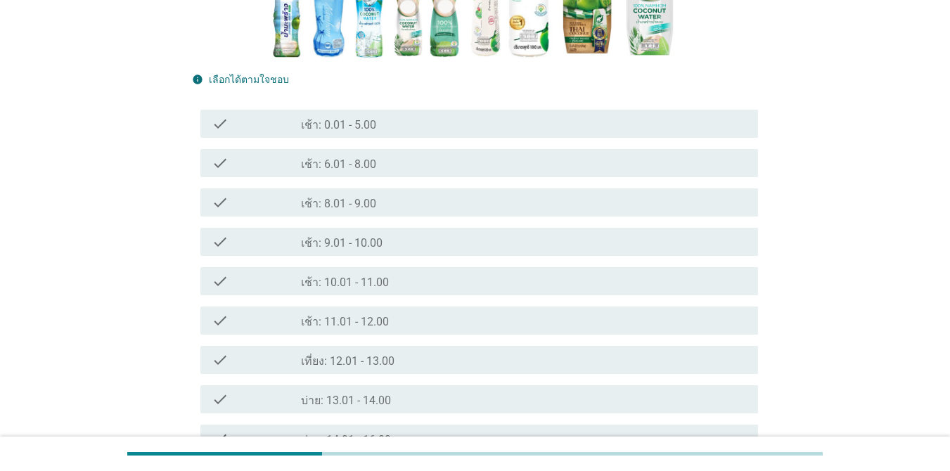
scroll to position [352, 0]
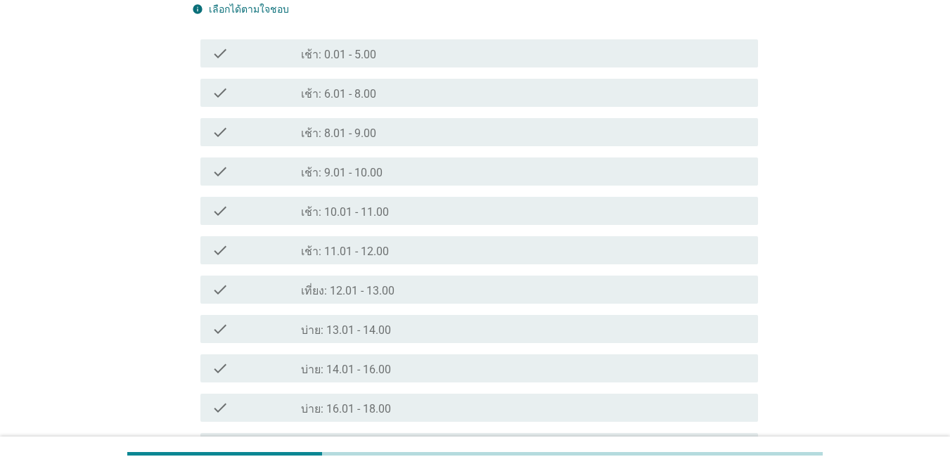
click at [390, 94] on div "check_box_outline_blank เช้า: 6.01 - 8.00" at bounding box center [524, 92] width 446 height 17
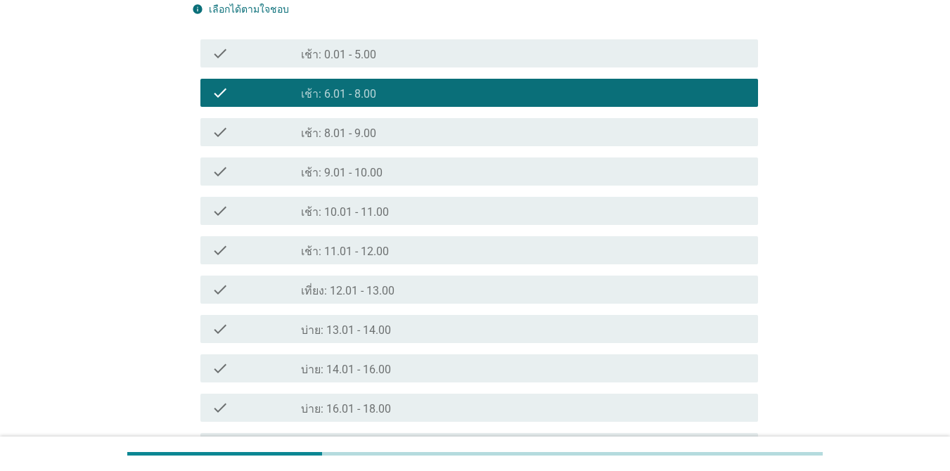
click at [382, 127] on div "check_box_outline_blank เช้า: 8.01 - 9.00" at bounding box center [524, 132] width 446 height 17
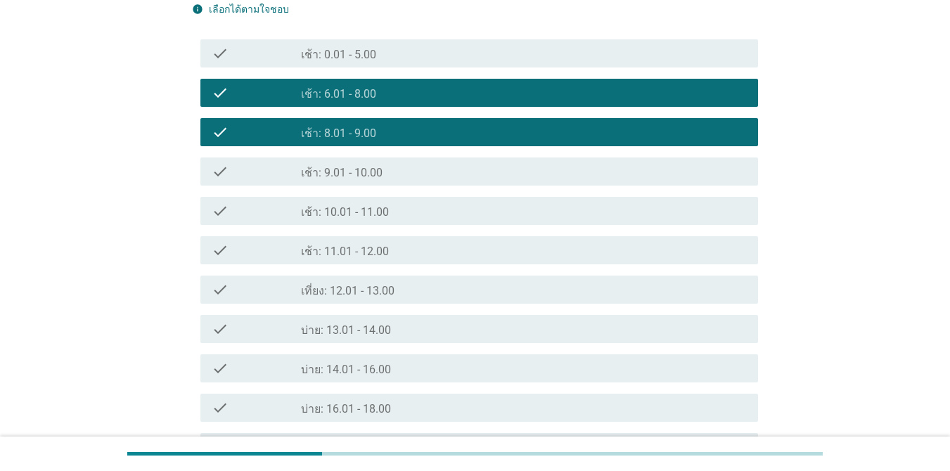
click at [400, 288] on div "check_box_outline_blank เที่ยง: 12.01 - 13.00" at bounding box center [524, 289] width 446 height 17
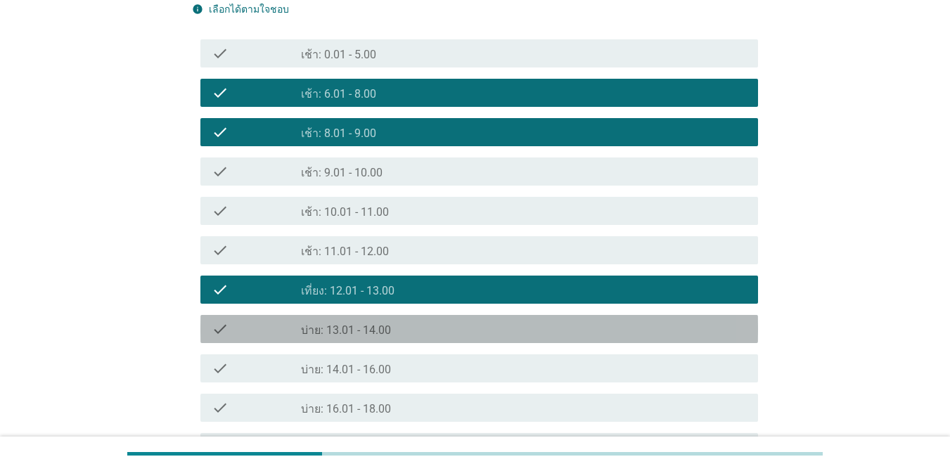
click at [402, 326] on div "check_box_outline_blank บ่าย: 13.01 - 14.00" at bounding box center [524, 329] width 446 height 17
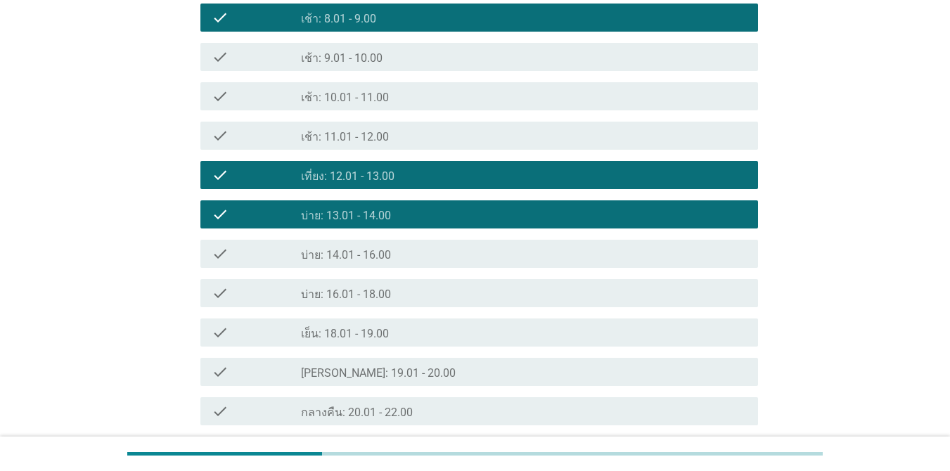
scroll to position [492, 0]
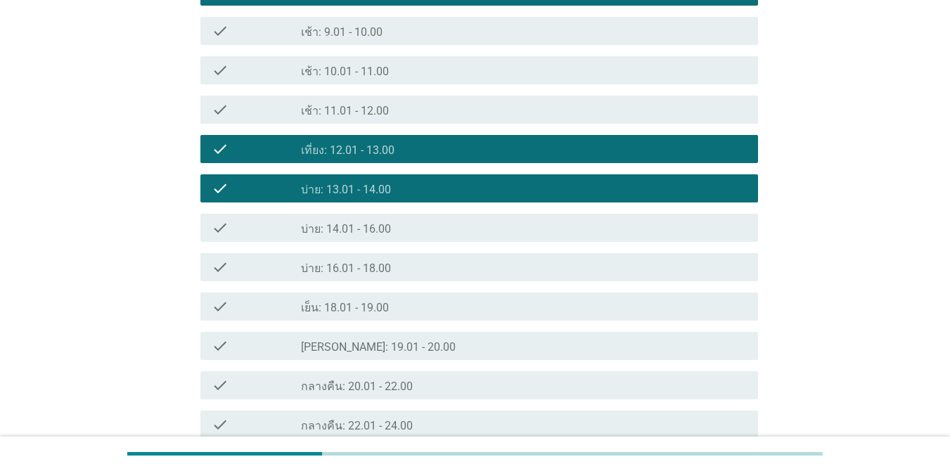
click at [390, 309] on div "check_box_outline_blank เย็น: 18.01 - 19.00" at bounding box center [524, 306] width 446 height 17
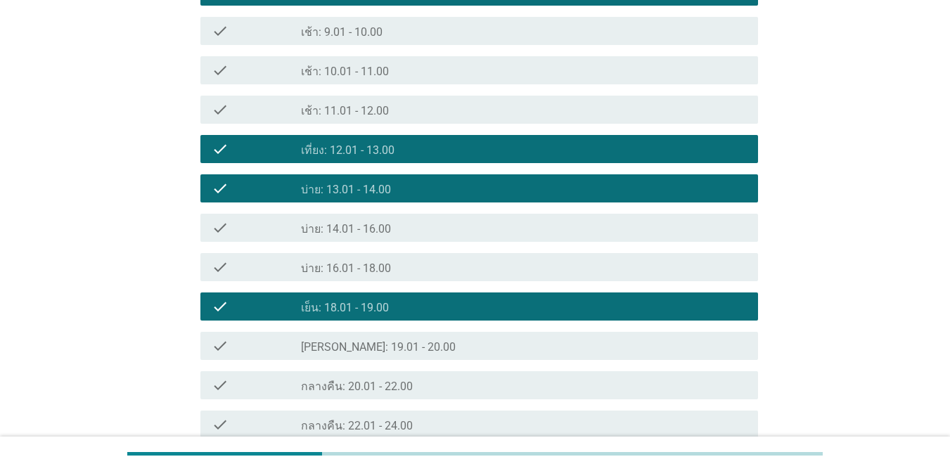
click at [390, 335] on div "check check_box_outline_blank [PERSON_NAME]: 19.01 - 20.00" at bounding box center [479, 346] width 558 height 28
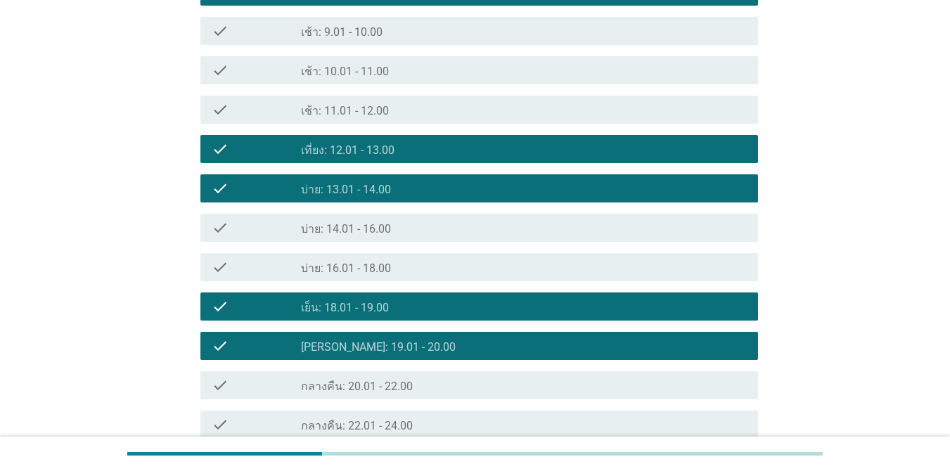
click at [399, 381] on label "กลางคืน: 20.01 - 22.00" at bounding box center [357, 387] width 112 height 14
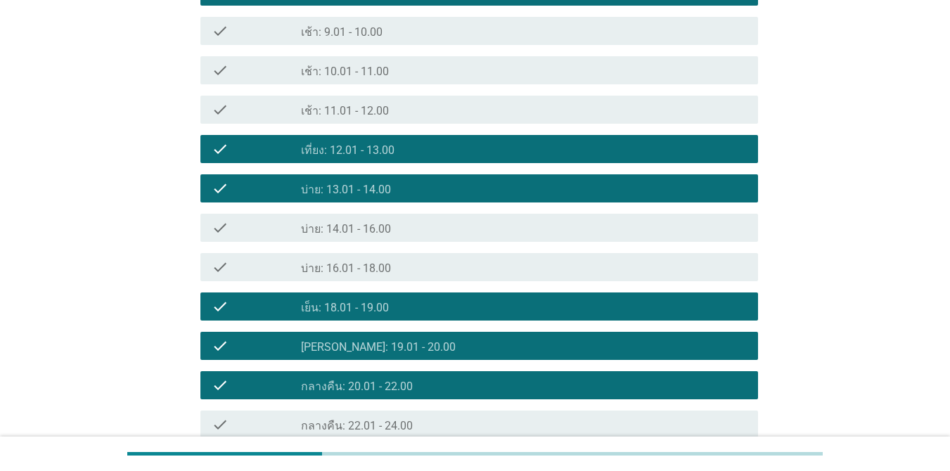
scroll to position [625, 0]
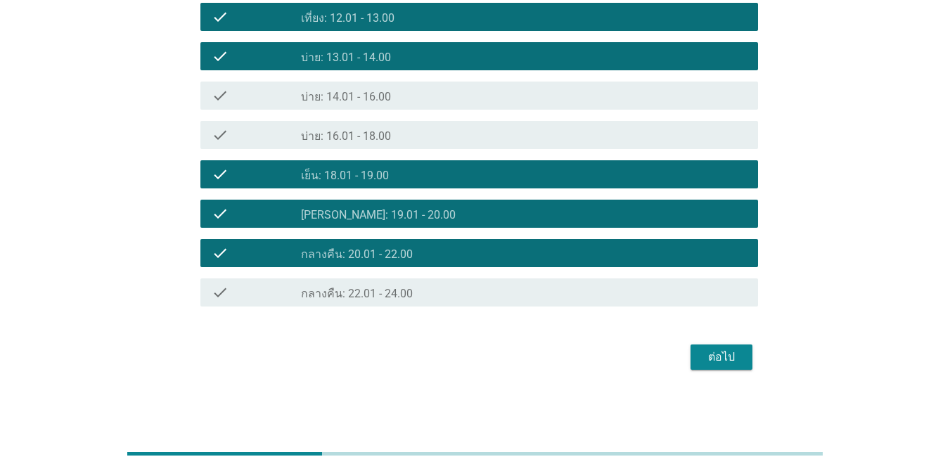
click at [561, 295] on div "check_box_outline_blank กลางคืน: 22.01 - 24.00" at bounding box center [524, 292] width 446 height 17
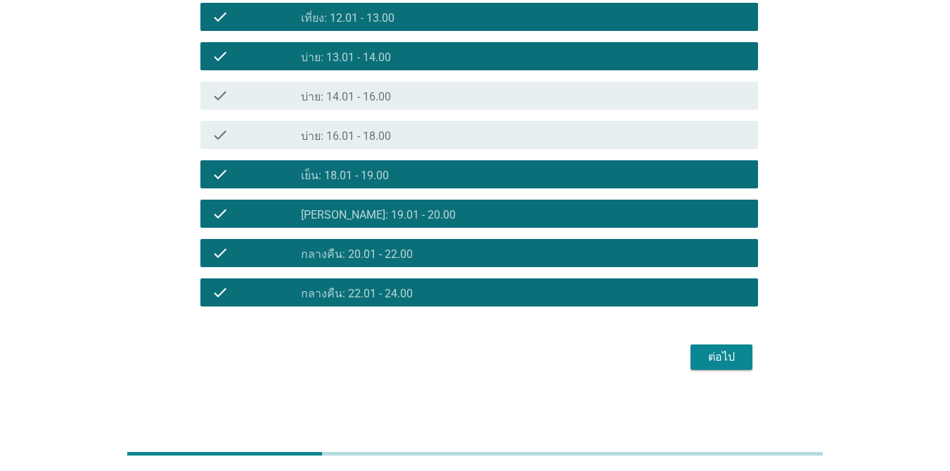
click at [723, 359] on div "ต่อไป" at bounding box center [721, 357] width 39 height 17
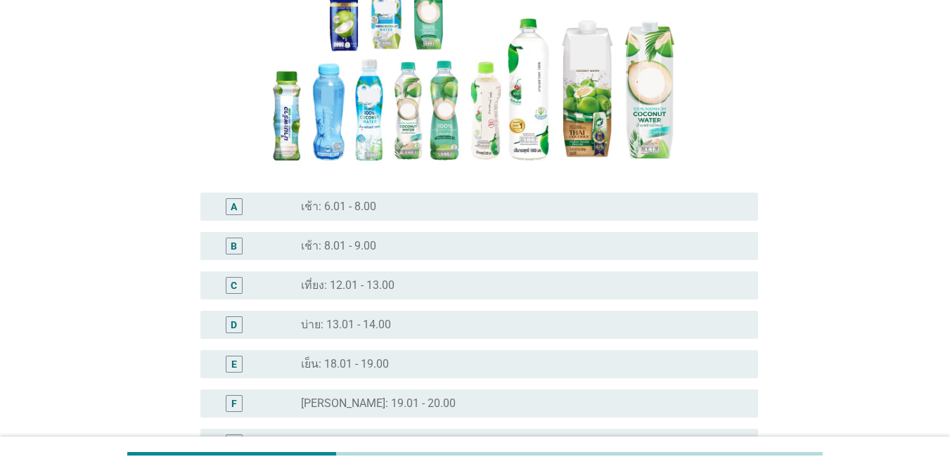
scroll to position [211, 0]
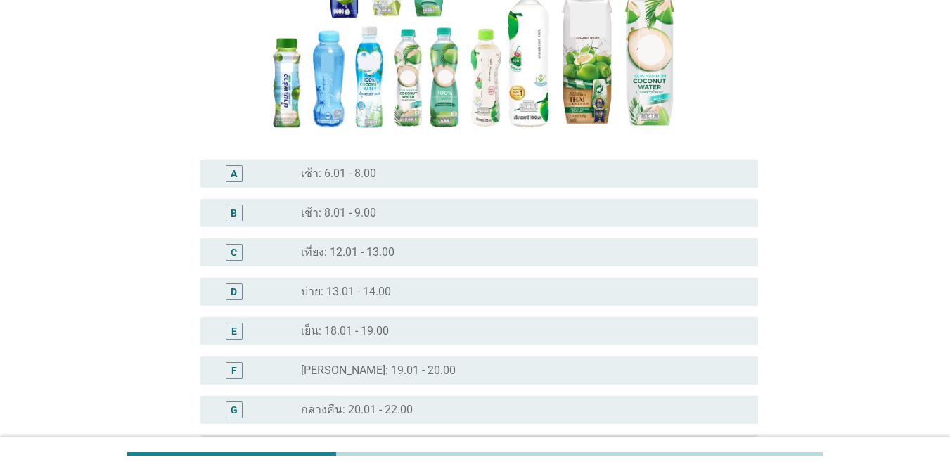
click at [419, 246] on div "radio_button_unchecked เที่ยง: 12.01 - 13.00" at bounding box center [518, 252] width 435 height 14
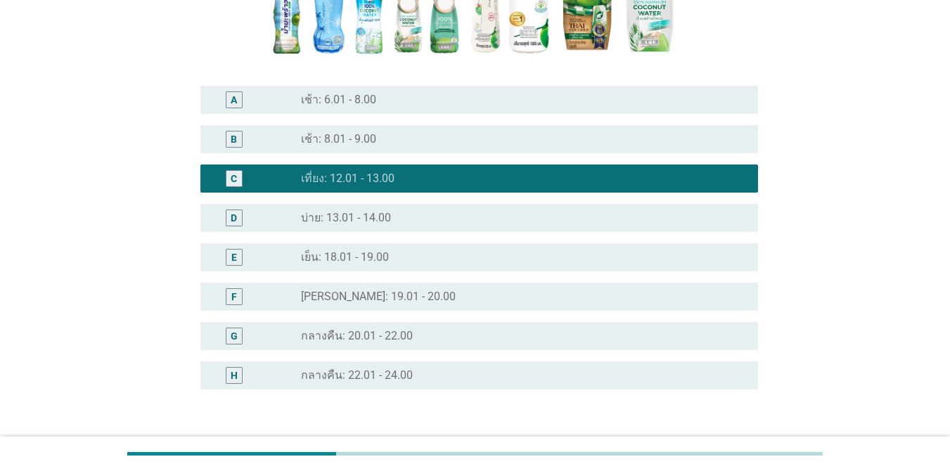
scroll to position [385, 0]
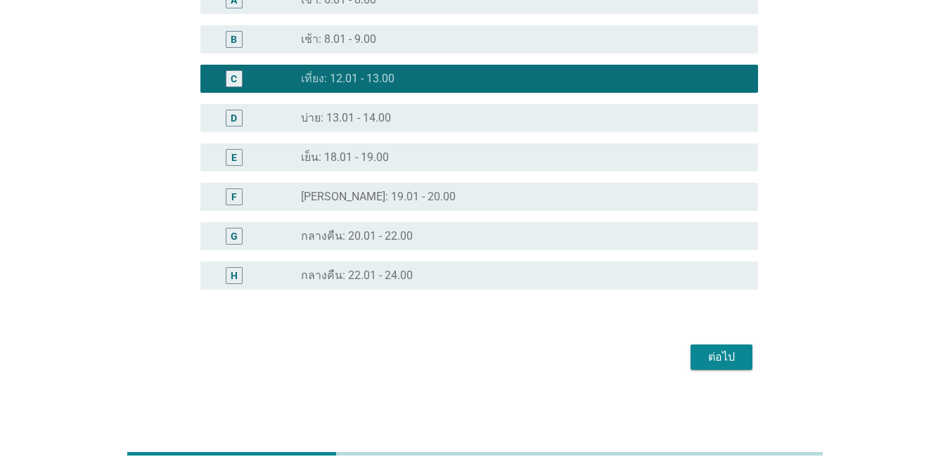
click at [741, 362] on button "ต่อไป" at bounding box center [722, 357] width 62 height 25
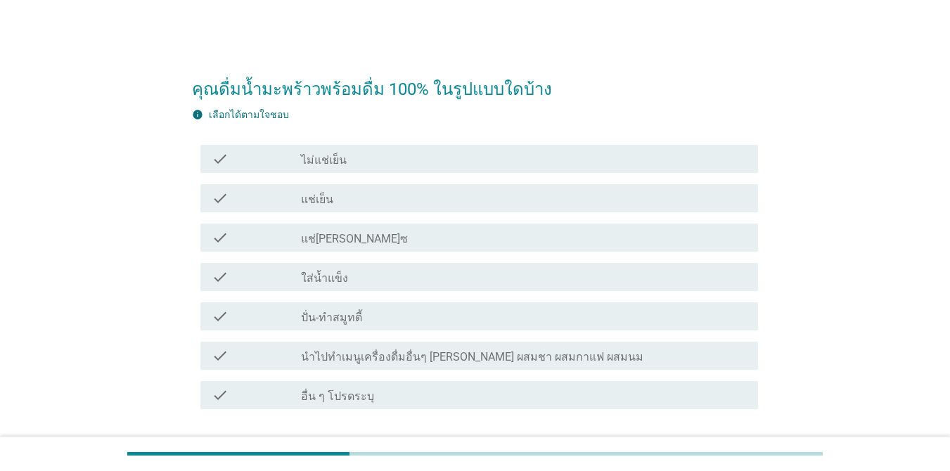
click at [376, 200] on div "check_box_outline_blank แช่เย็น" at bounding box center [524, 198] width 446 height 17
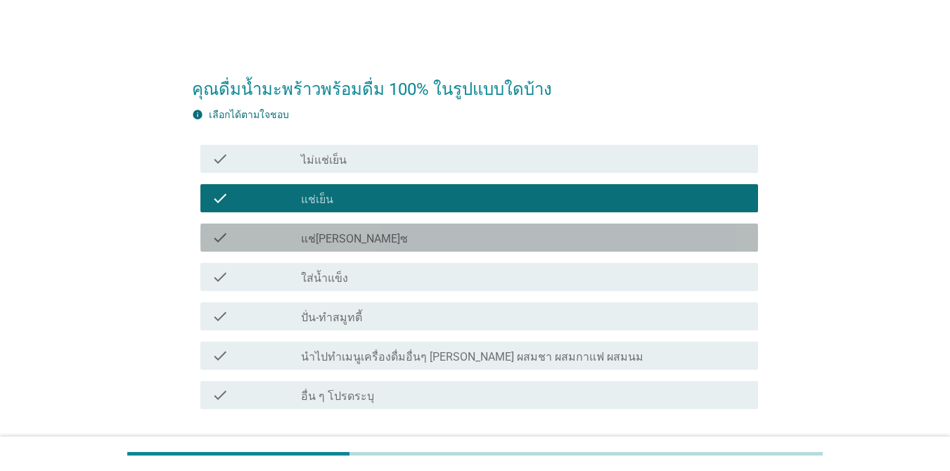
click at [374, 233] on div "check_box_outline_blank แช่[PERSON_NAME]ซ" at bounding box center [524, 237] width 446 height 17
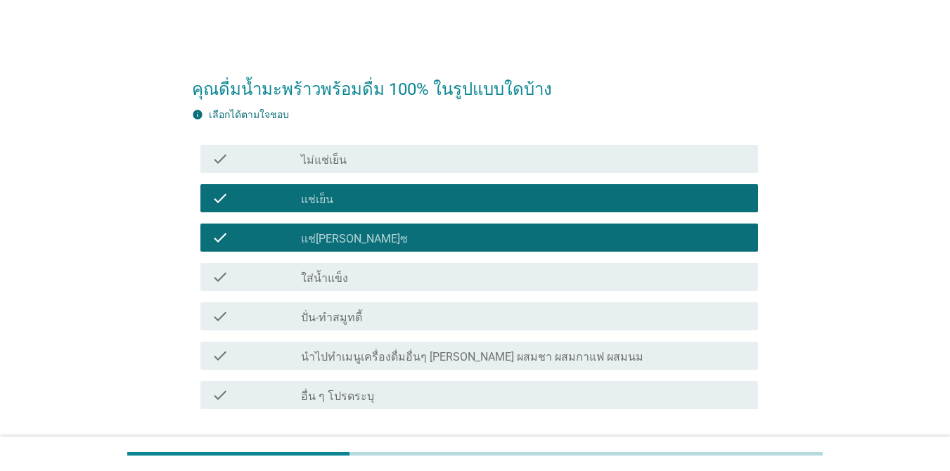
click at [374, 265] on div "check check_box_outline_blank ใส่น้ำแข็ง" at bounding box center [479, 277] width 558 height 28
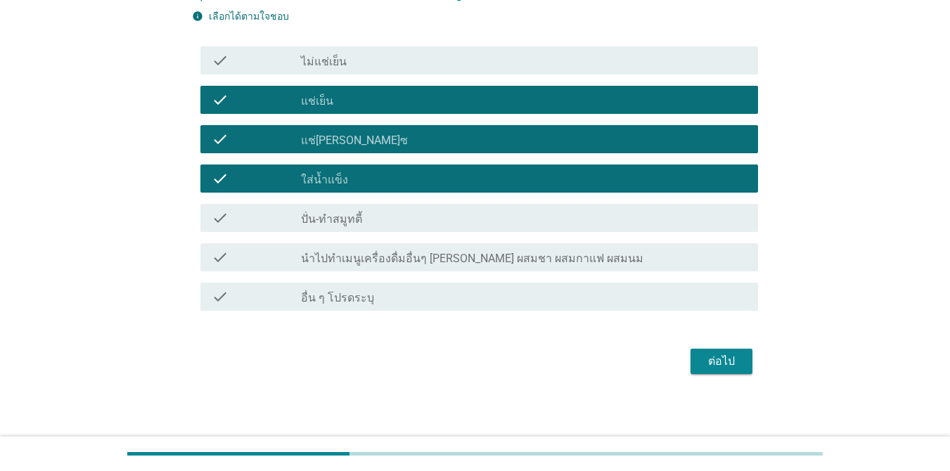
scroll to position [102, 0]
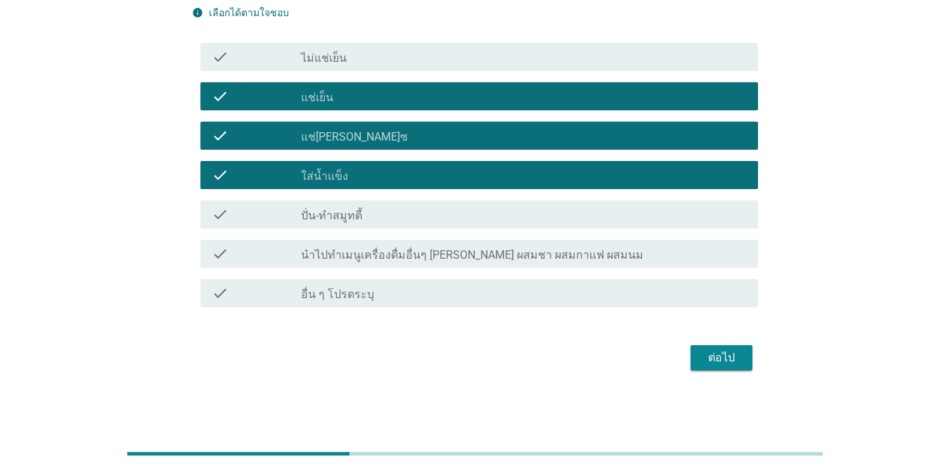
click at [551, 253] on label "นำไปทำเมนูเครื่องดื่มอื่นๆ [PERSON_NAME] ผสมชา ผสมกาแฟ ผสมนม" at bounding box center [472, 255] width 343 height 14
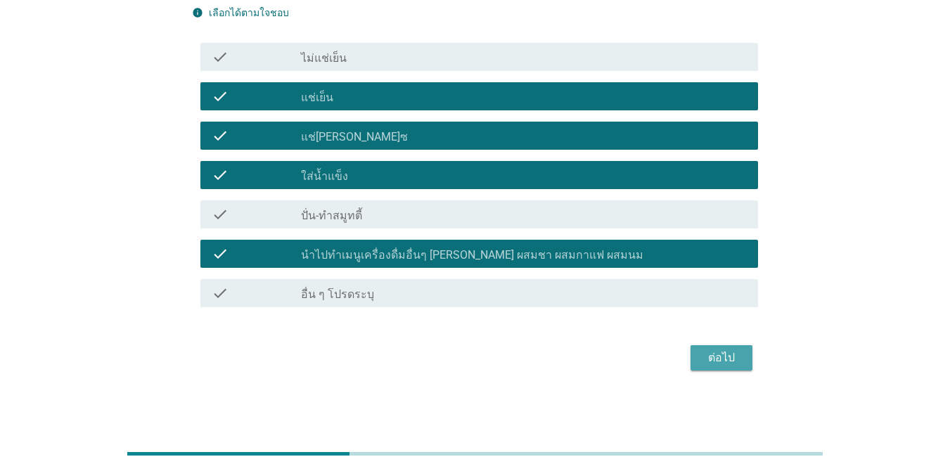
click at [698, 356] on button "ต่อไป" at bounding box center [722, 357] width 62 height 25
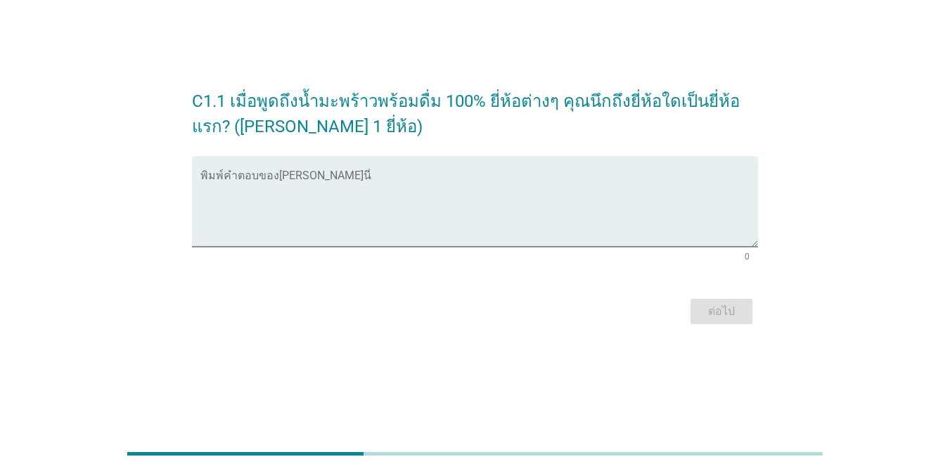
scroll to position [0, 0]
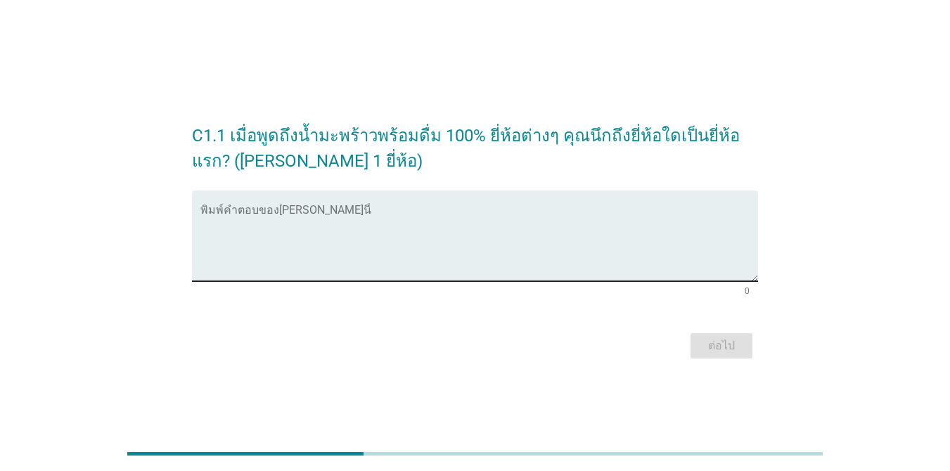
click at [281, 206] on div "พิมพ์คำตอบของ[PERSON_NAME]นี่" at bounding box center [479, 236] width 558 height 91
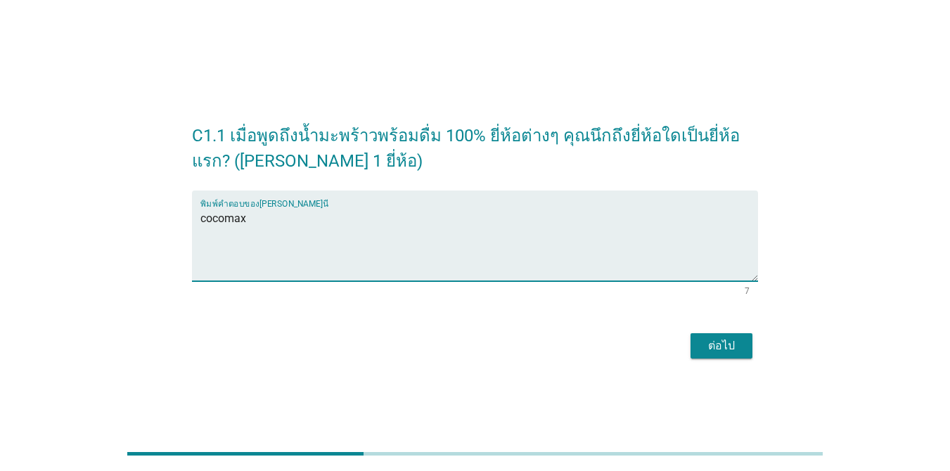
type textarea "cocomax"
click at [721, 343] on div "ต่อไป" at bounding box center [721, 346] width 39 height 17
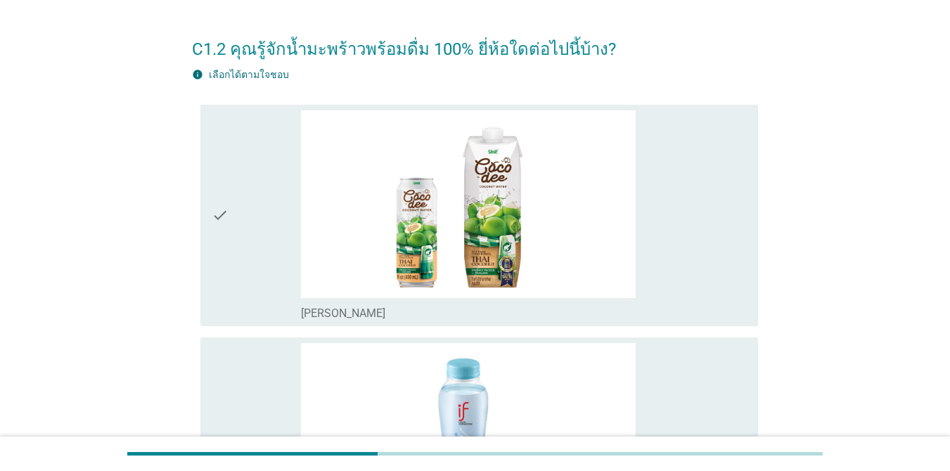
scroll to position [70, 0]
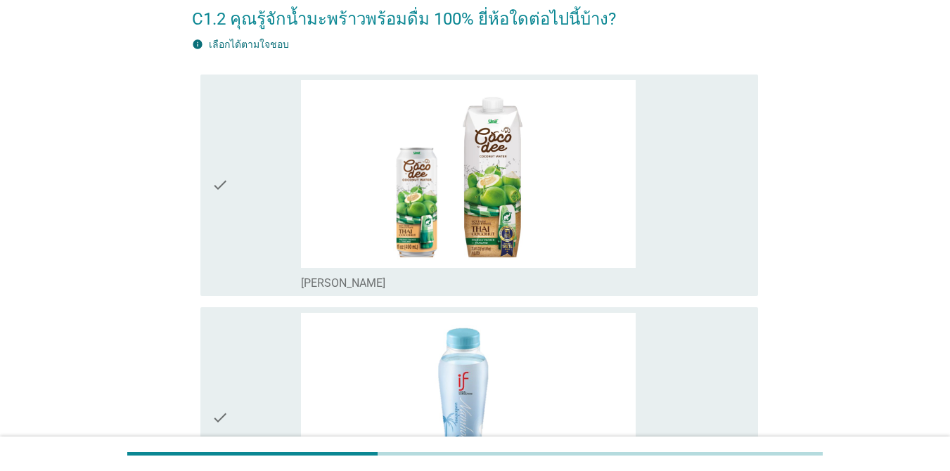
click at [295, 193] on div "check" at bounding box center [256, 185] width 89 height 210
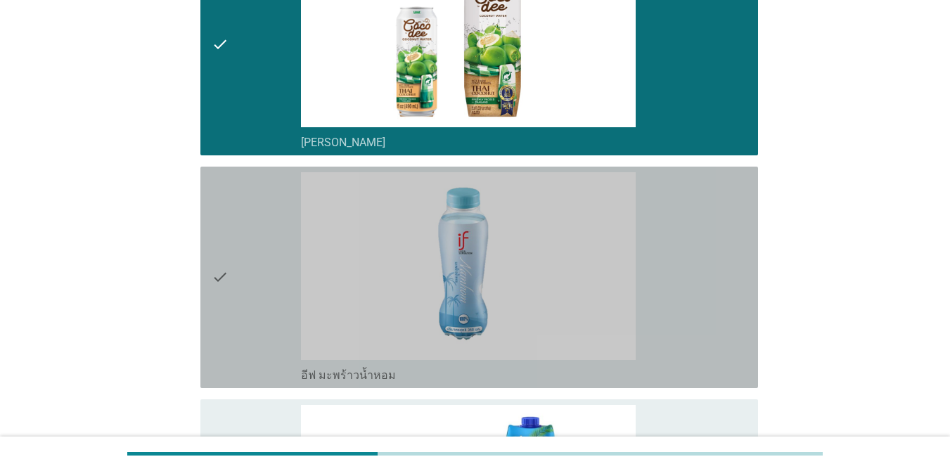
click at [276, 223] on div "check" at bounding box center [256, 277] width 89 height 210
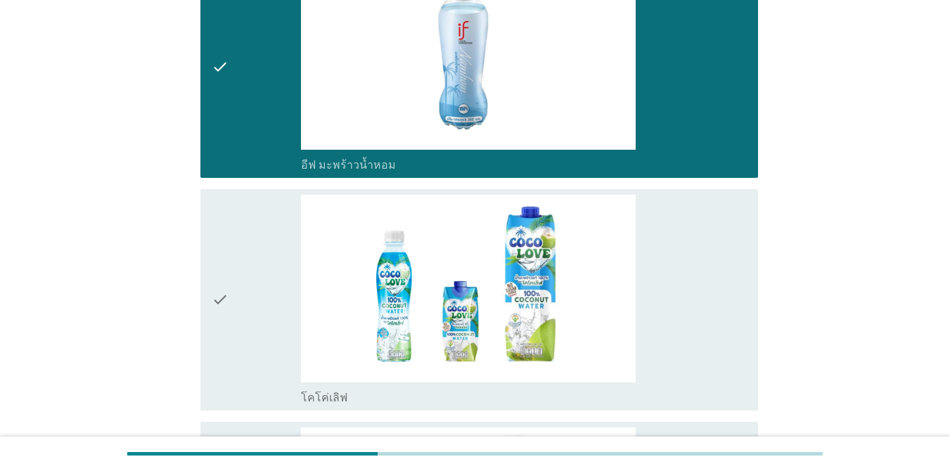
scroll to position [422, 0]
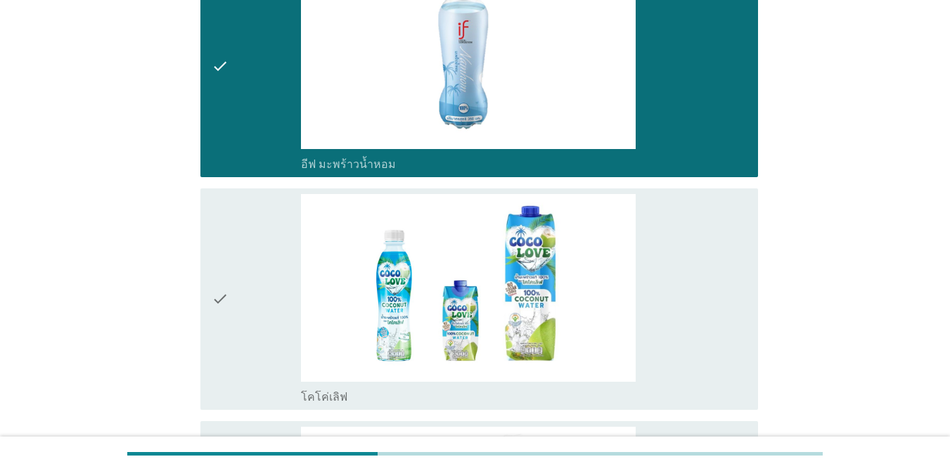
click at [276, 223] on div "check" at bounding box center [256, 299] width 89 height 210
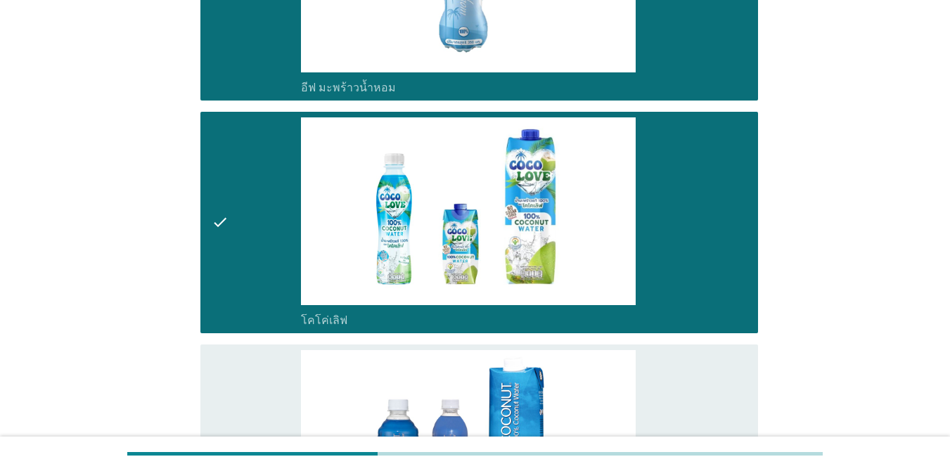
scroll to position [633, 0]
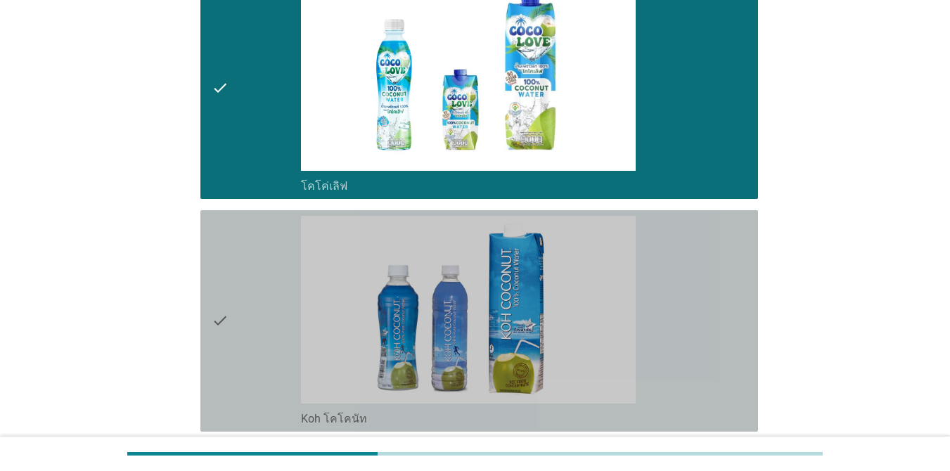
click at [269, 260] on div "check" at bounding box center [256, 321] width 89 height 210
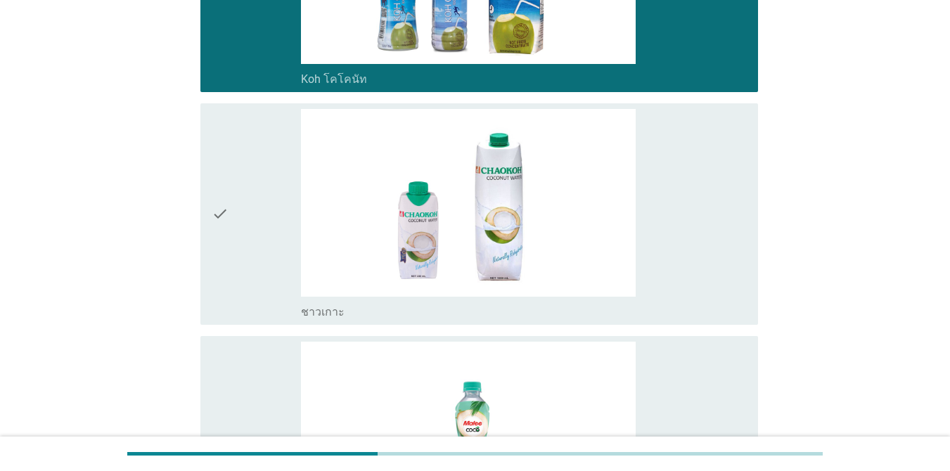
scroll to position [985, 0]
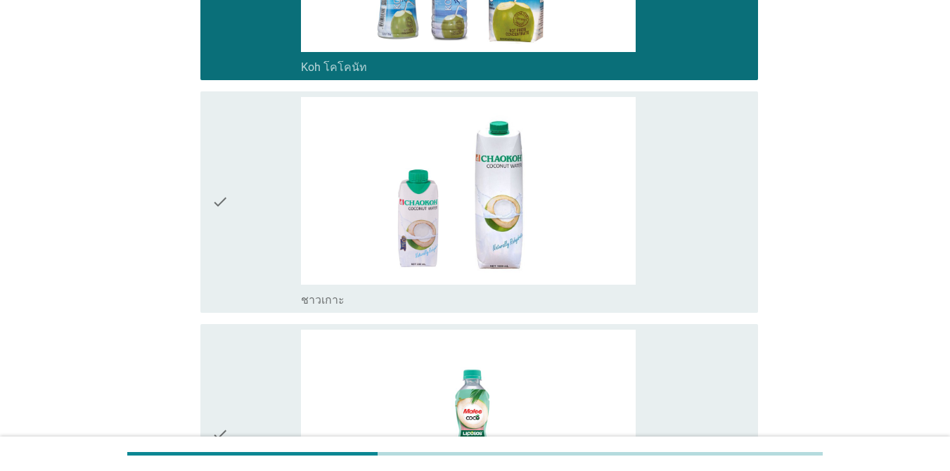
click at [269, 260] on div "check" at bounding box center [256, 202] width 89 height 210
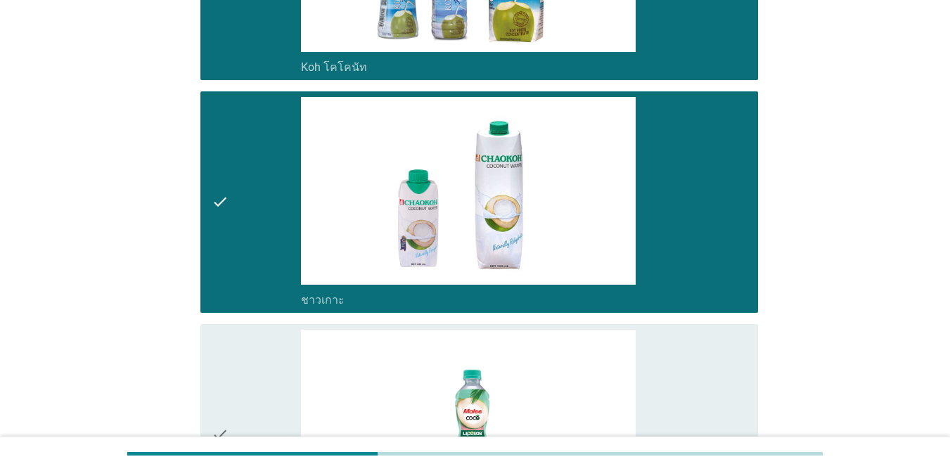
scroll to position [1125, 0]
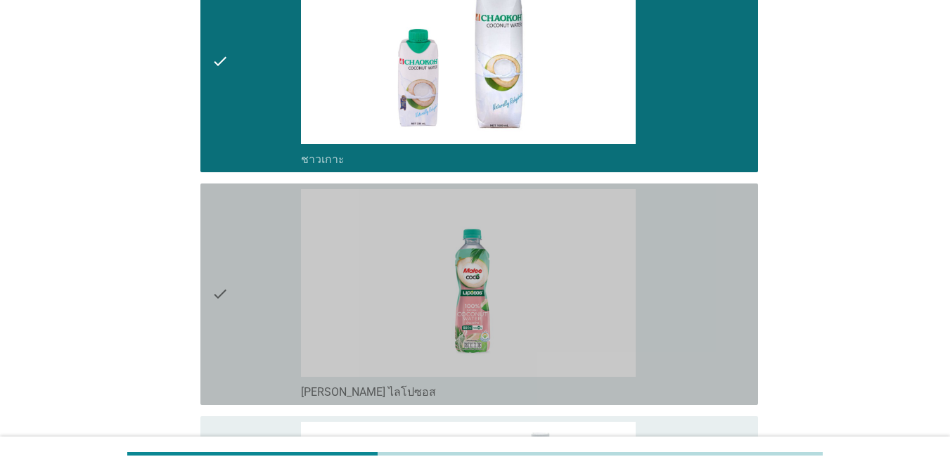
click at [269, 257] on div "check" at bounding box center [256, 294] width 89 height 210
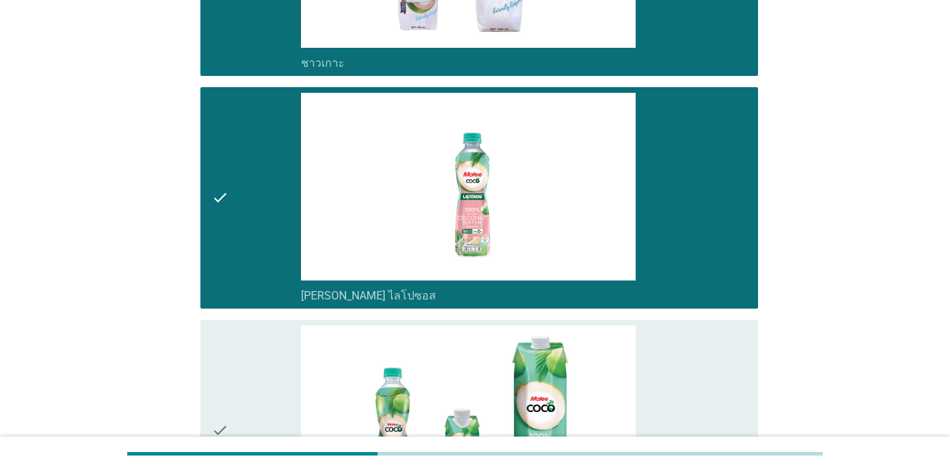
scroll to position [1407, 0]
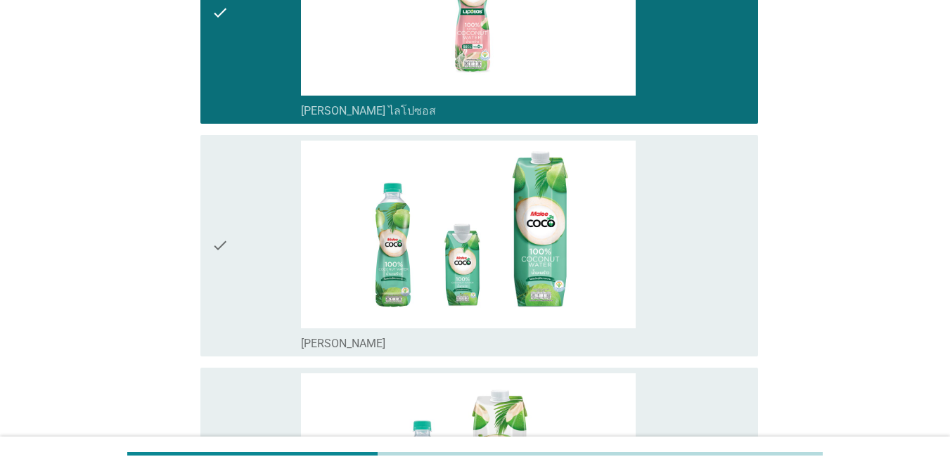
click at [269, 257] on div "check" at bounding box center [256, 246] width 89 height 210
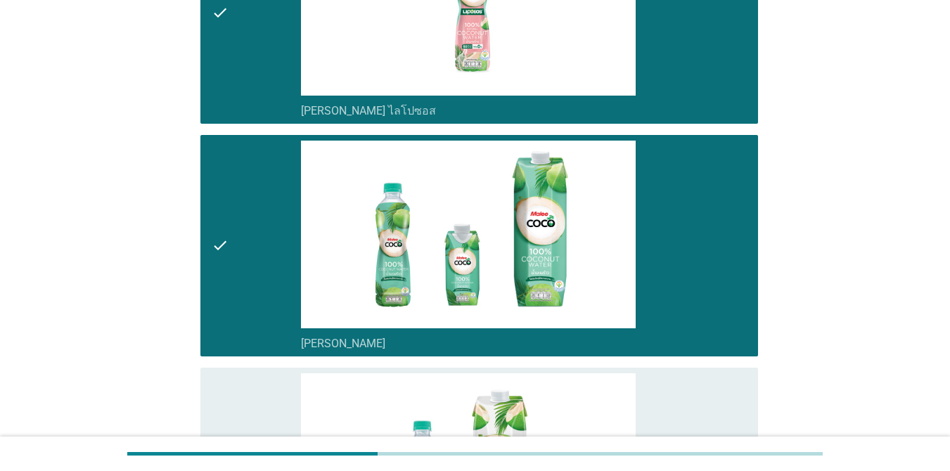
scroll to position [1688, 0]
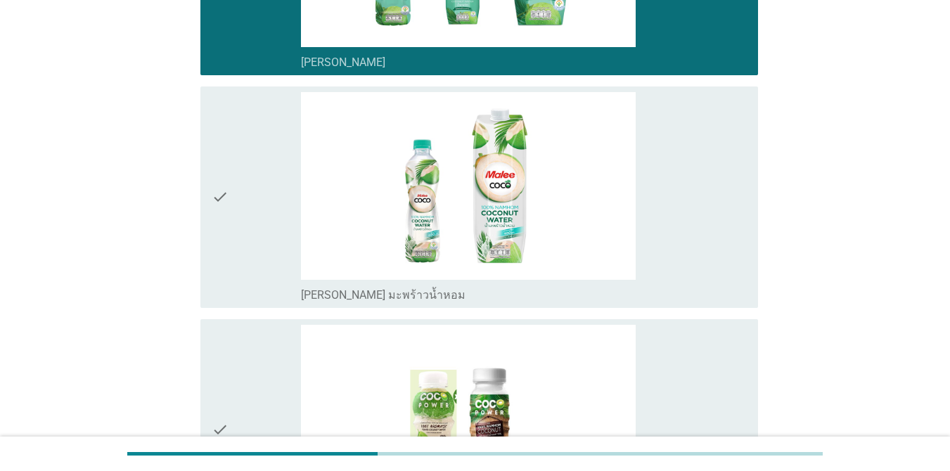
click at [254, 238] on div "check" at bounding box center [256, 197] width 89 height 210
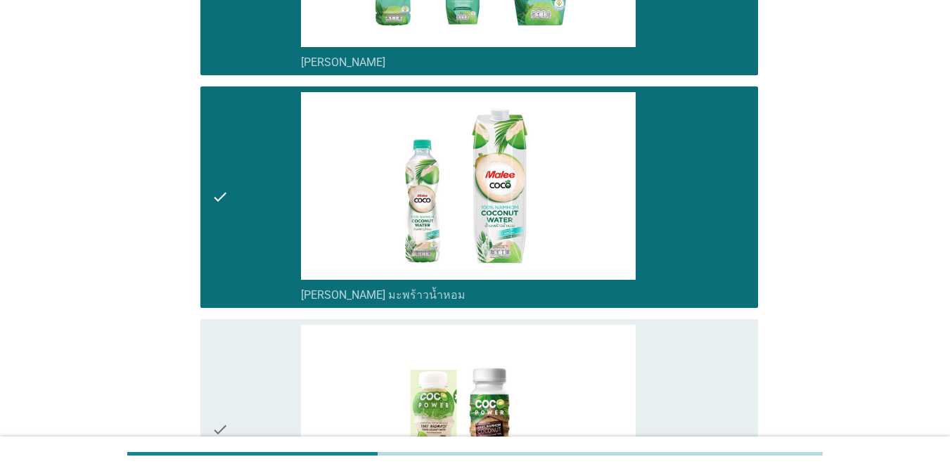
scroll to position [1899, 0]
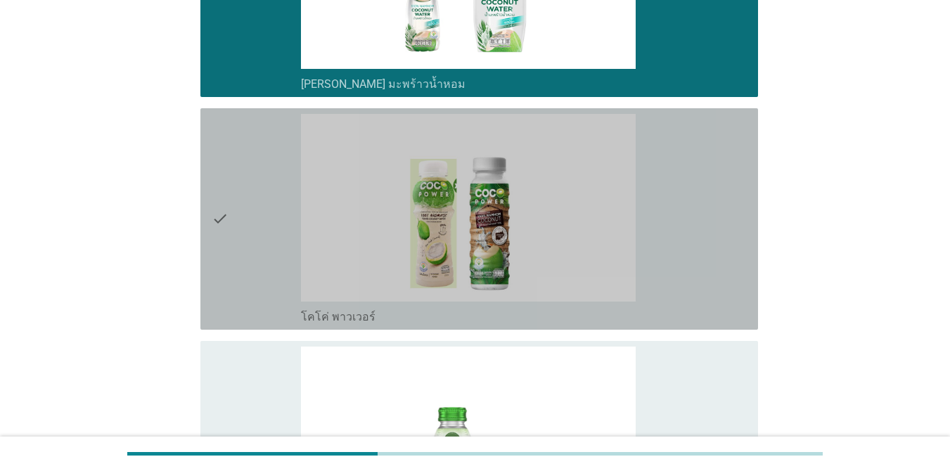
click at [254, 238] on div "check" at bounding box center [256, 219] width 89 height 210
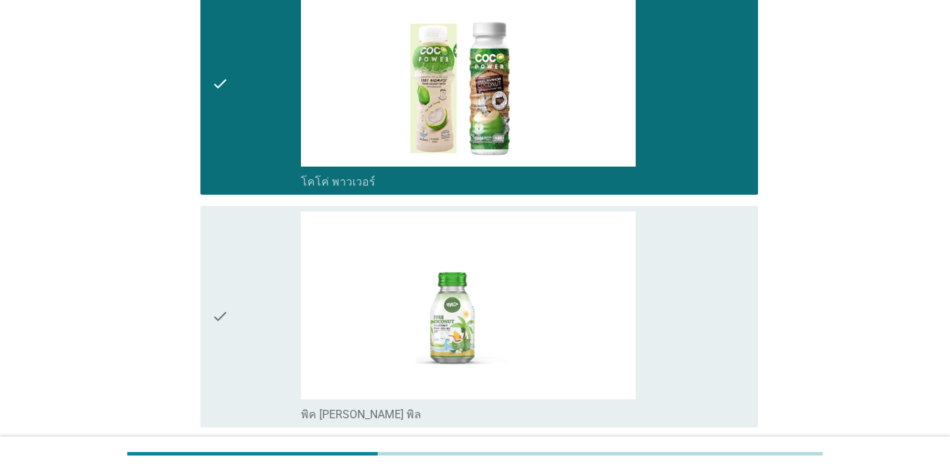
scroll to position [2181, 0]
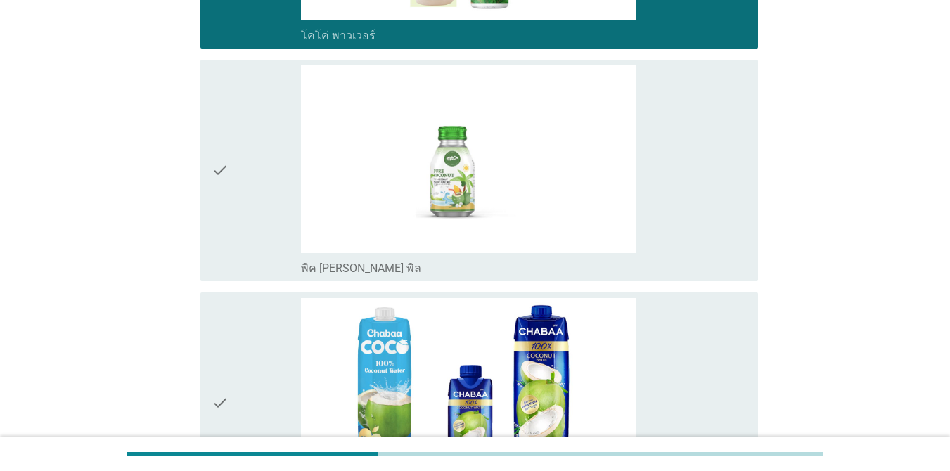
click at [254, 236] on div "check" at bounding box center [256, 170] width 89 height 210
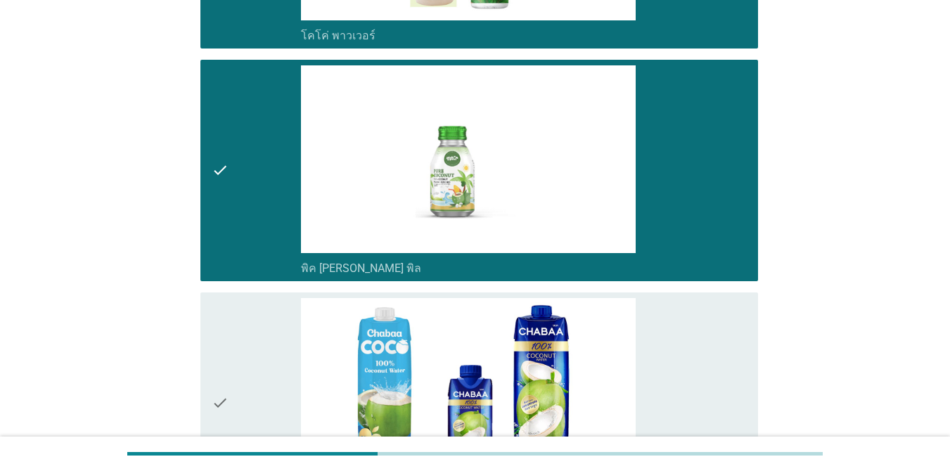
click at [262, 333] on div "check" at bounding box center [256, 403] width 89 height 210
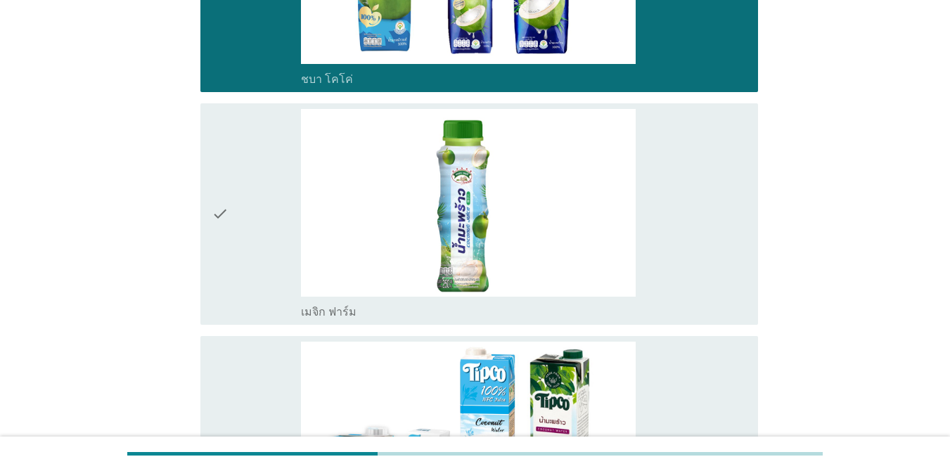
click at [264, 263] on div "check" at bounding box center [256, 214] width 89 height 210
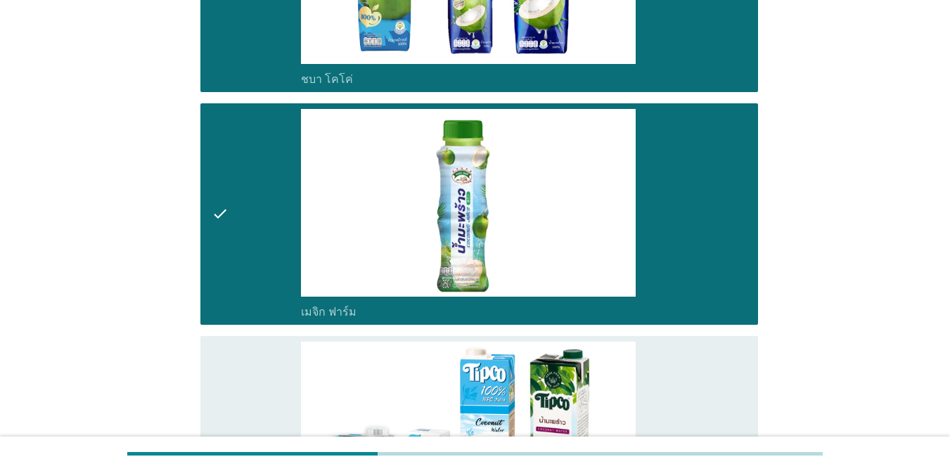
scroll to position [2814, 0]
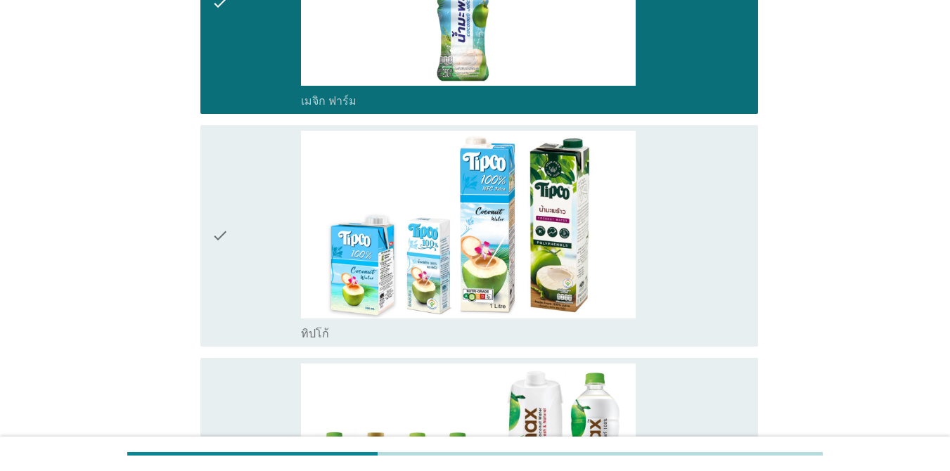
click at [266, 259] on div "check" at bounding box center [256, 236] width 89 height 210
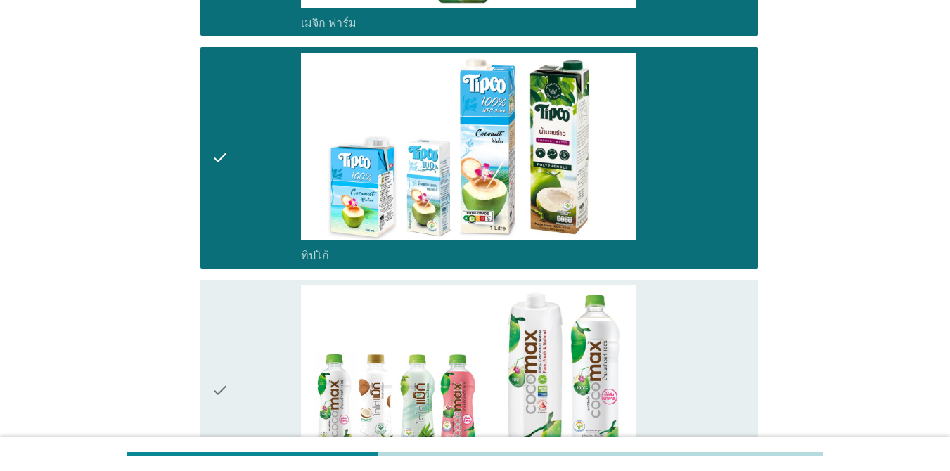
scroll to position [2954, 0]
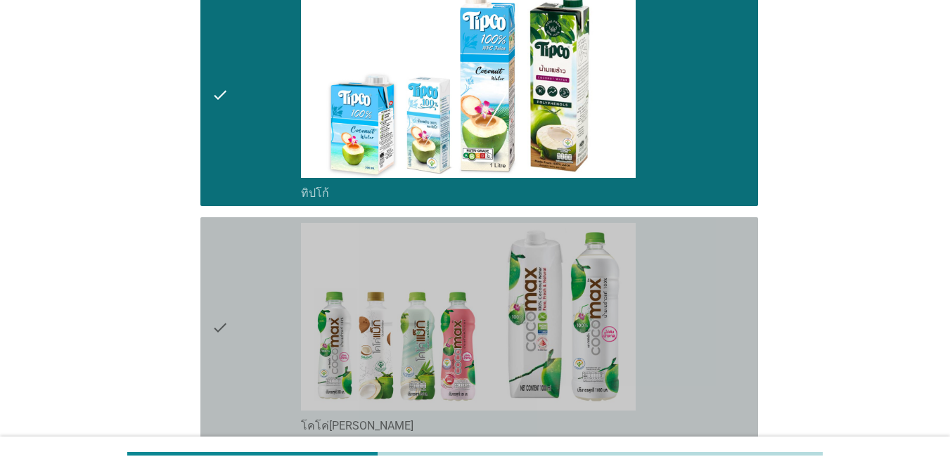
click at [260, 307] on div "check" at bounding box center [256, 328] width 89 height 210
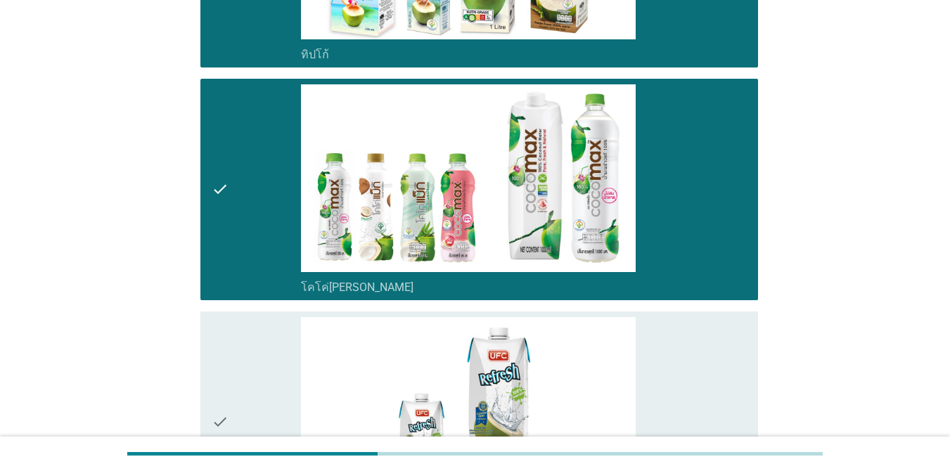
scroll to position [3306, 0]
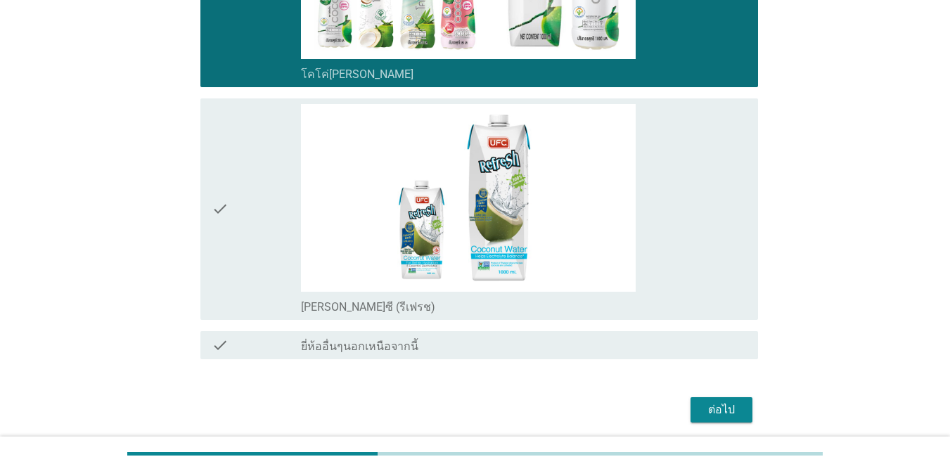
click at [268, 236] on div "check" at bounding box center [256, 209] width 89 height 210
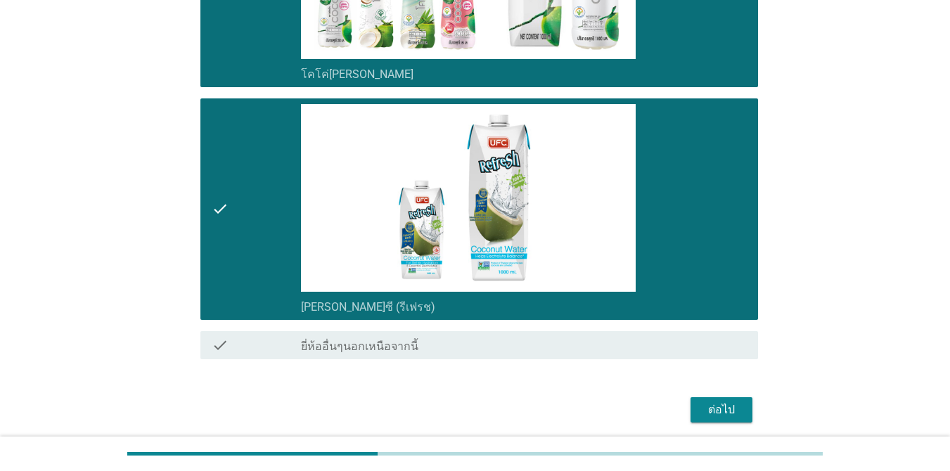
click at [722, 412] on div "ต่อไป" at bounding box center [721, 410] width 39 height 17
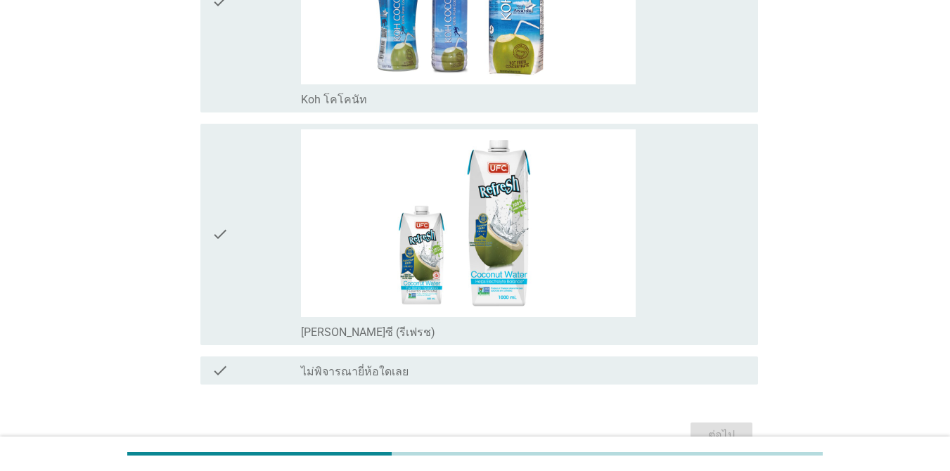
scroll to position [0, 0]
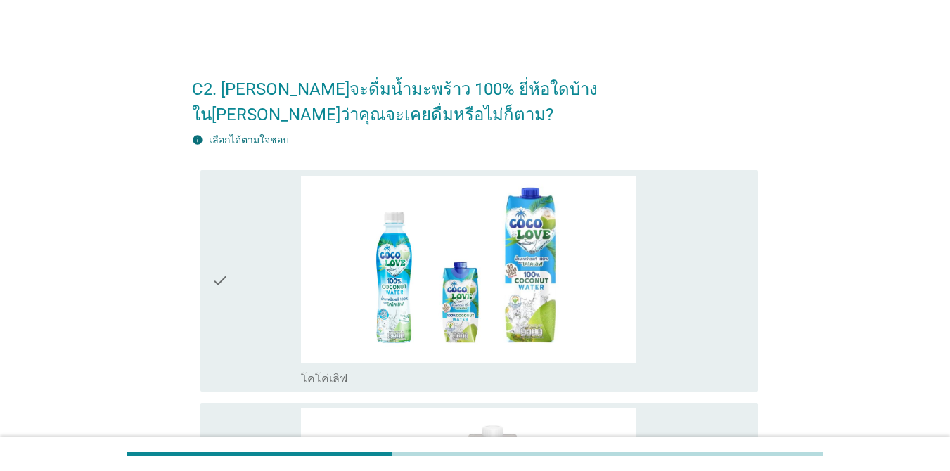
click at [252, 313] on div "check" at bounding box center [256, 281] width 89 height 210
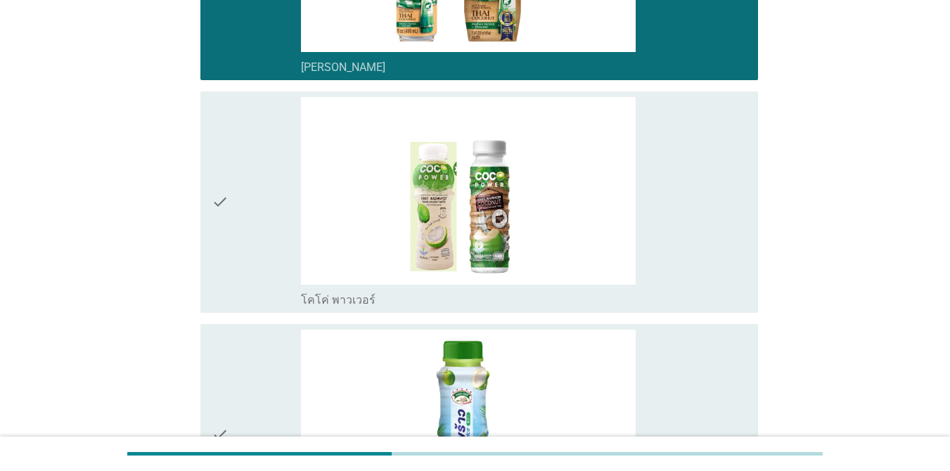
scroll to position [633, 0]
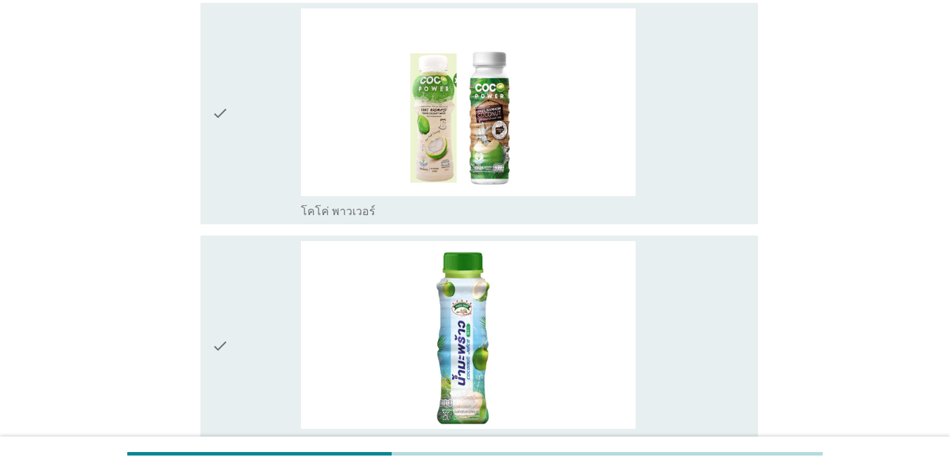
drag, startPoint x: 257, startPoint y: 179, endPoint x: 254, endPoint y: 189, distance: 9.6
click at [257, 179] on div "check" at bounding box center [256, 113] width 89 height 210
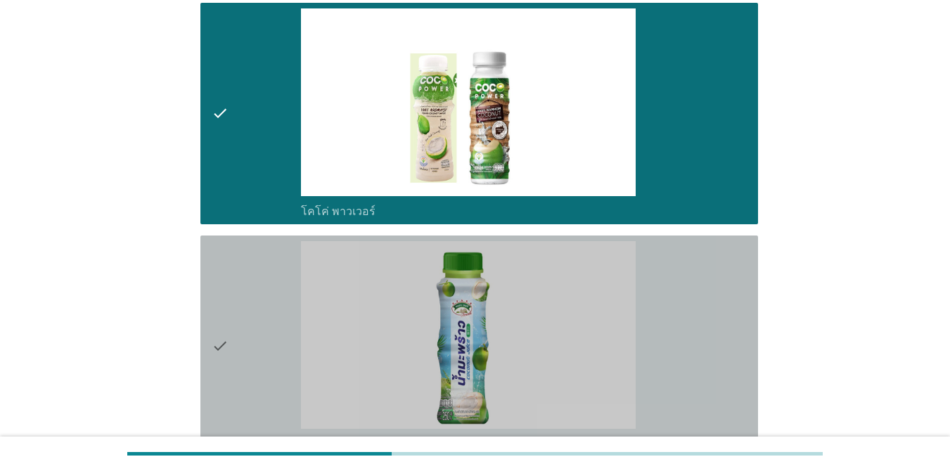
click at [247, 291] on div "check" at bounding box center [256, 346] width 89 height 210
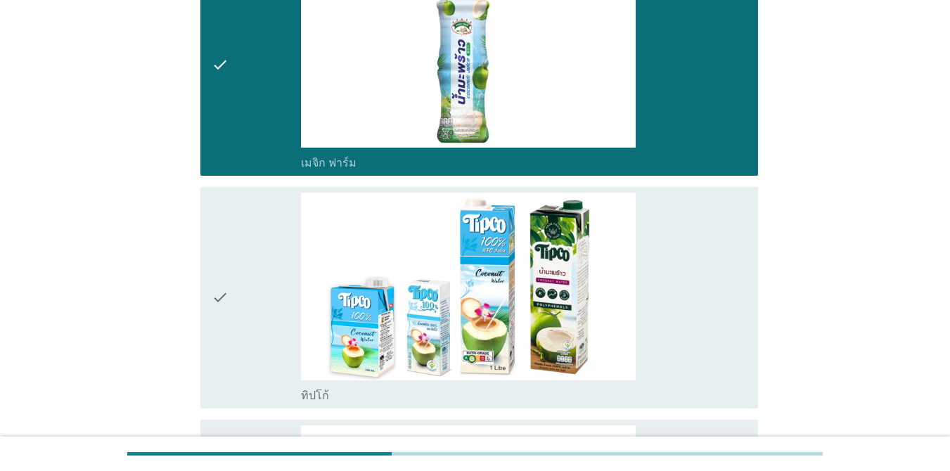
click at [245, 290] on div "check" at bounding box center [256, 298] width 89 height 210
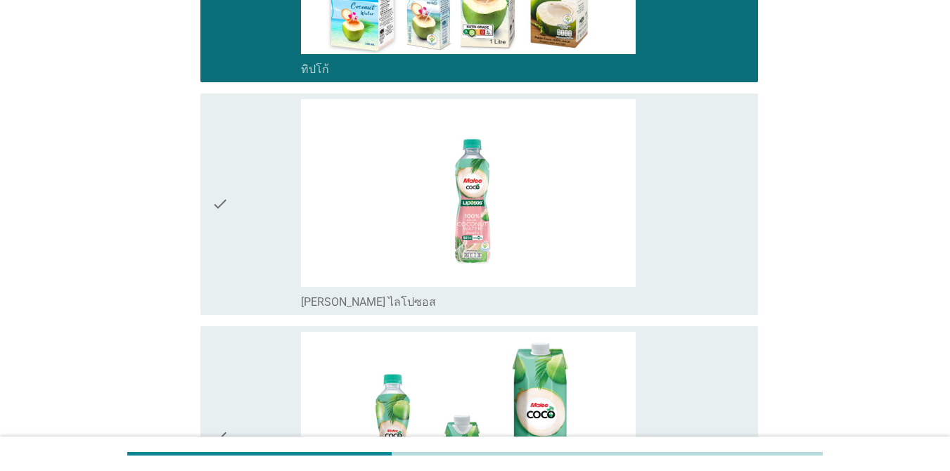
scroll to position [1266, 0]
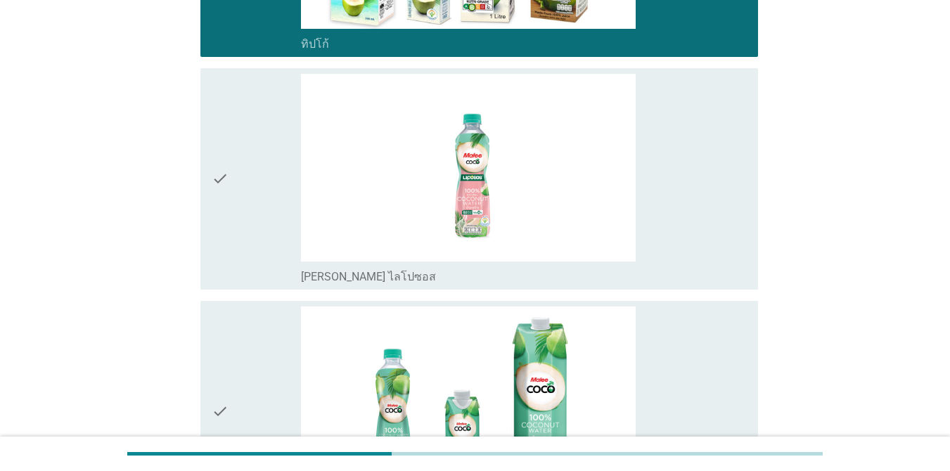
click at [249, 205] on div "check" at bounding box center [256, 179] width 89 height 210
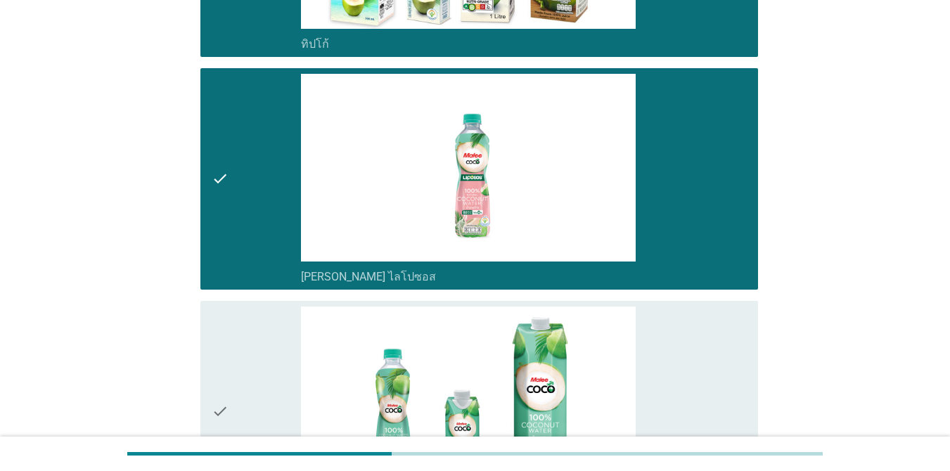
click at [254, 308] on div "check" at bounding box center [256, 412] width 89 height 210
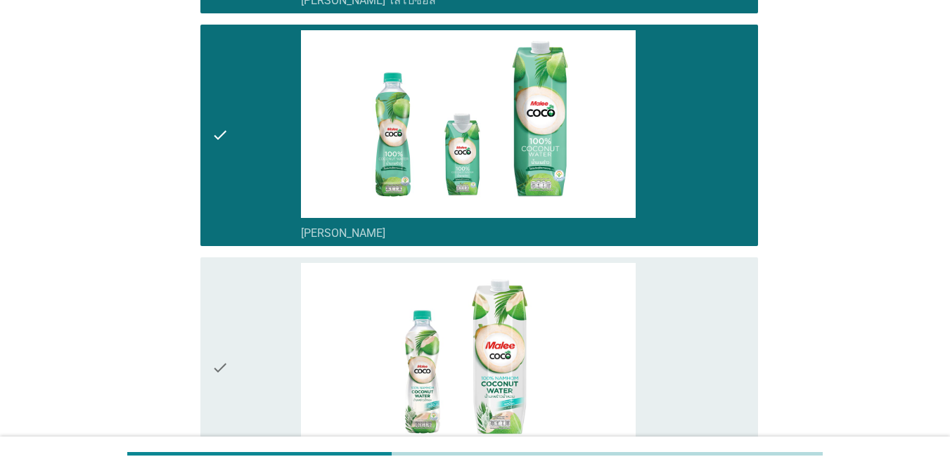
scroll to position [1547, 0]
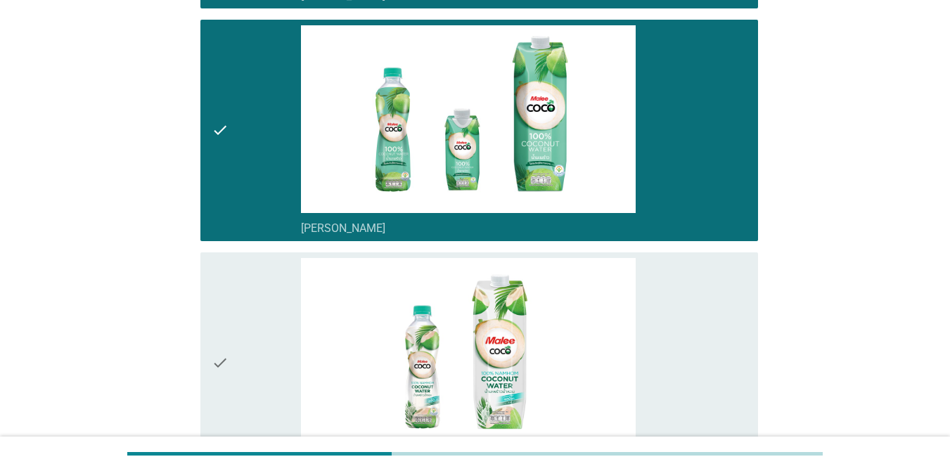
click at [253, 309] on div "check" at bounding box center [256, 363] width 89 height 210
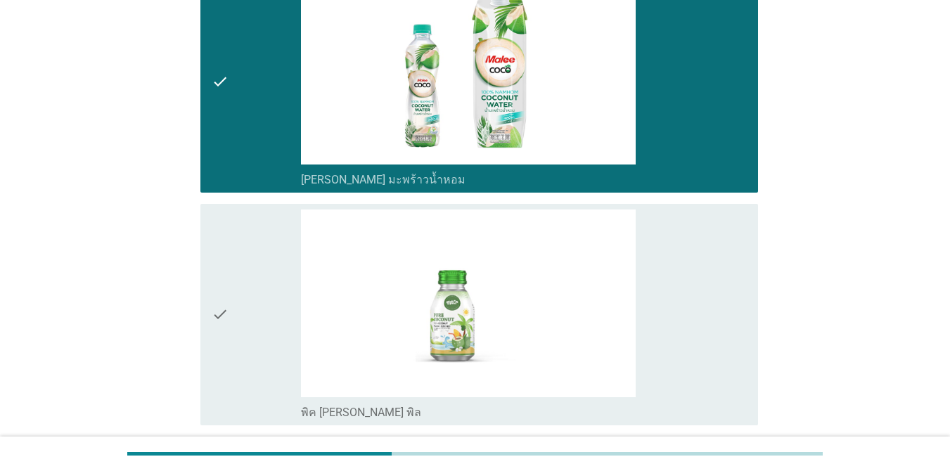
scroll to position [2040, 0]
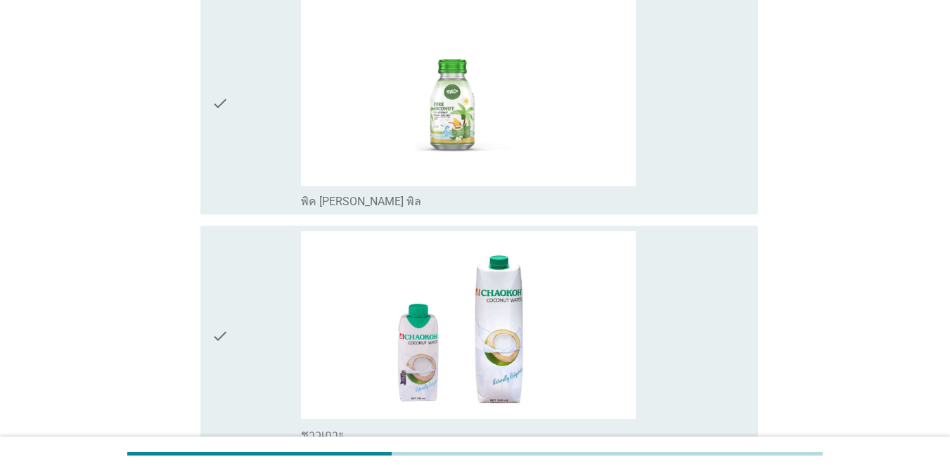
click at [267, 186] on div "check" at bounding box center [256, 104] width 89 height 210
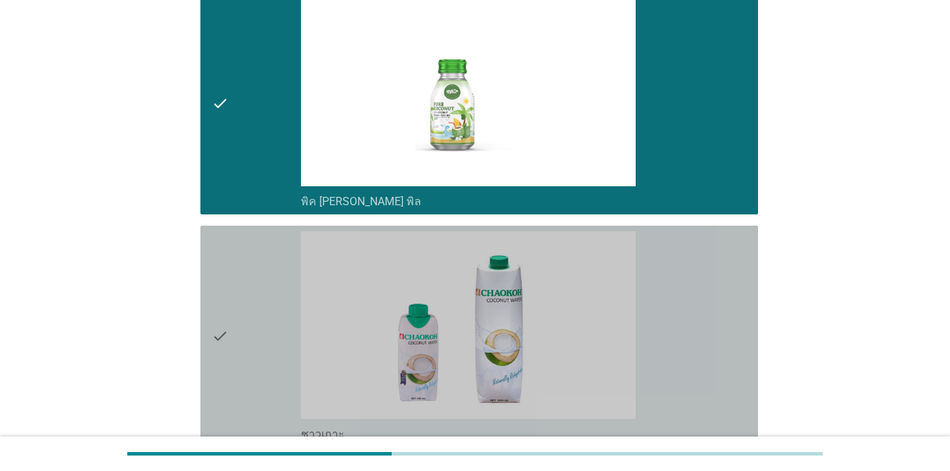
click at [254, 269] on div "check" at bounding box center [256, 336] width 89 height 210
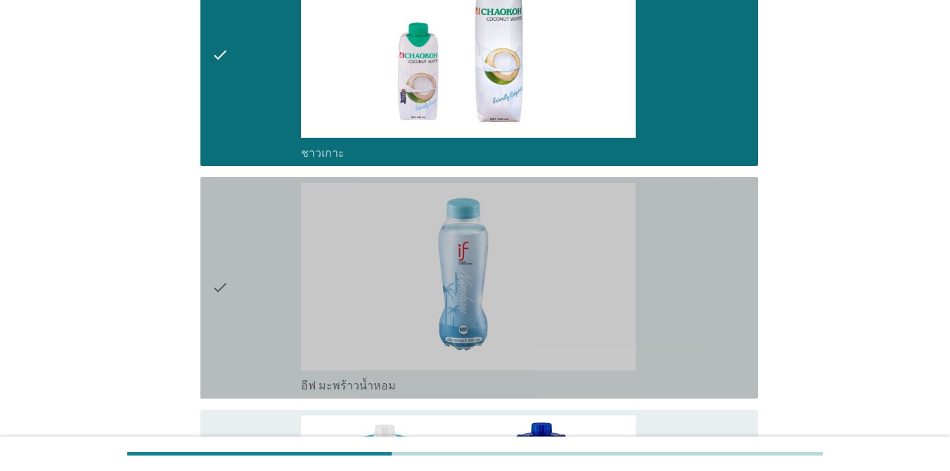
click at [254, 267] on div "check" at bounding box center [256, 288] width 89 height 210
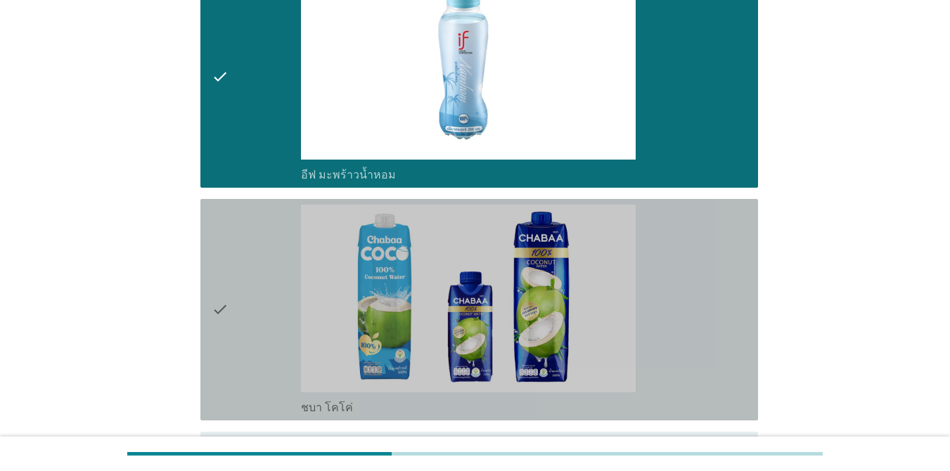
click at [254, 264] on div "check" at bounding box center [256, 310] width 89 height 210
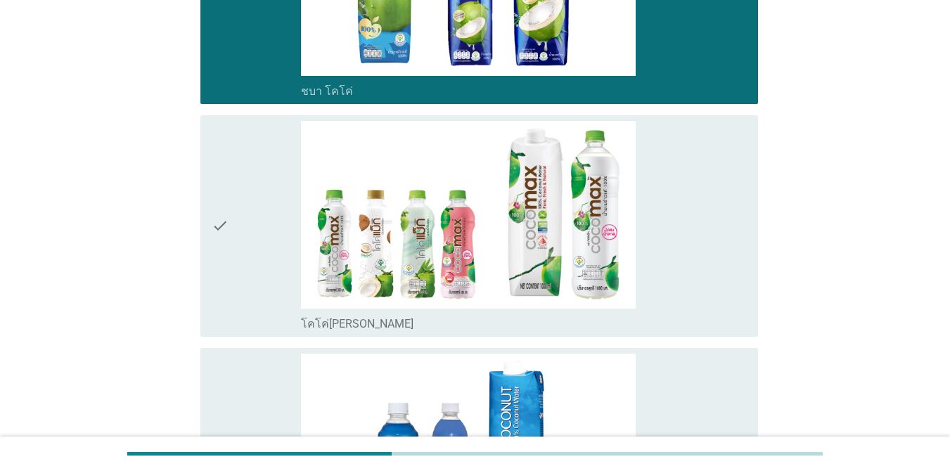
scroll to position [2884, 0]
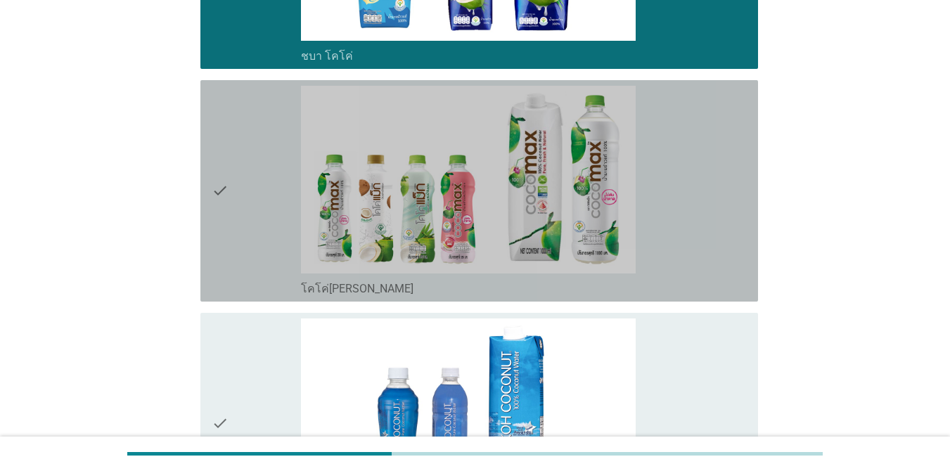
click at [252, 228] on div "check" at bounding box center [256, 191] width 89 height 210
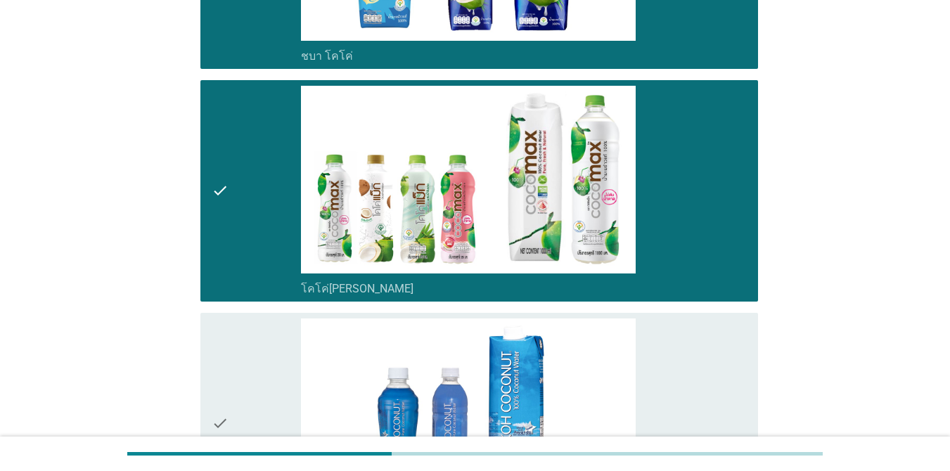
click at [244, 317] on div "check check_box_outline_blank Koh โคโคนัท" at bounding box center [479, 424] width 558 height 222
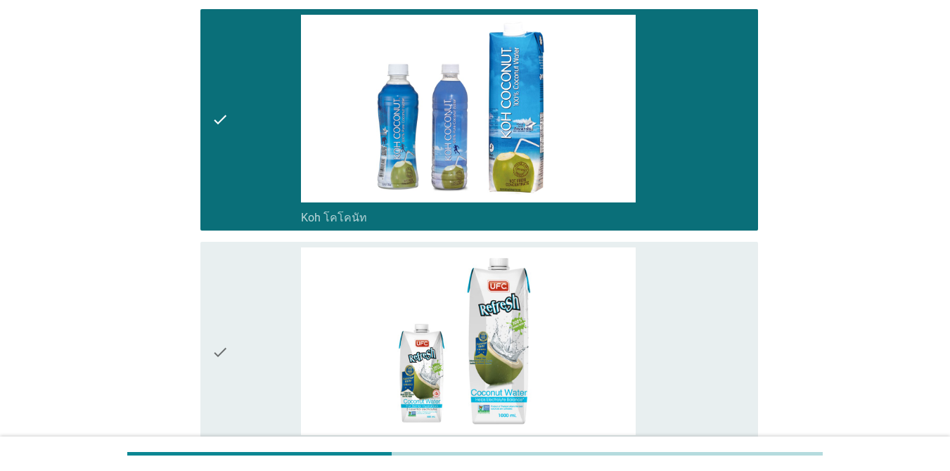
scroll to position [3306, 0]
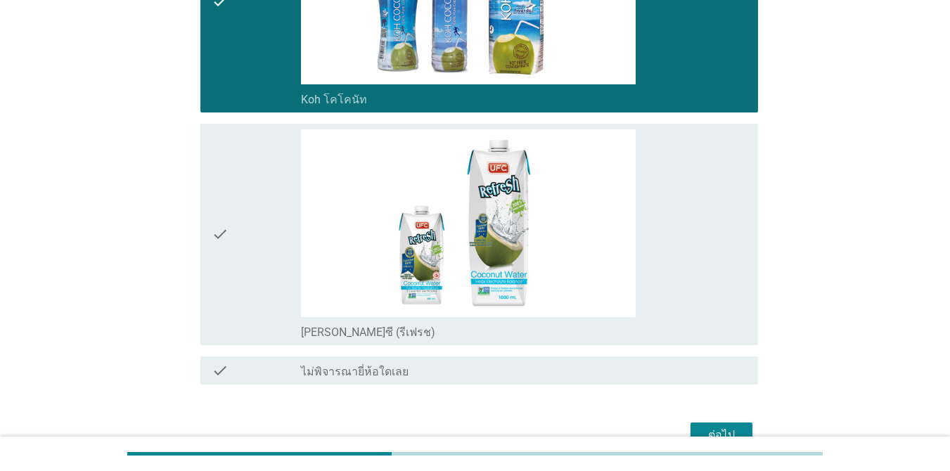
click at [245, 276] on div "check" at bounding box center [256, 234] width 89 height 210
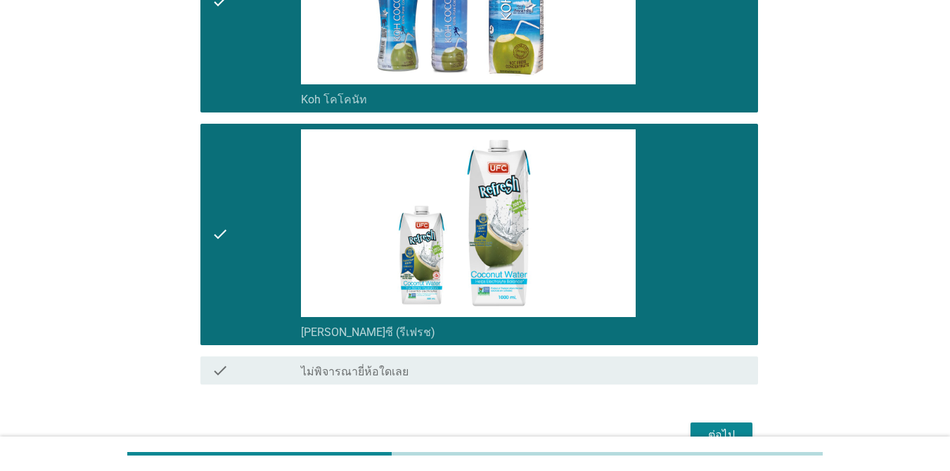
scroll to position [3383, 0]
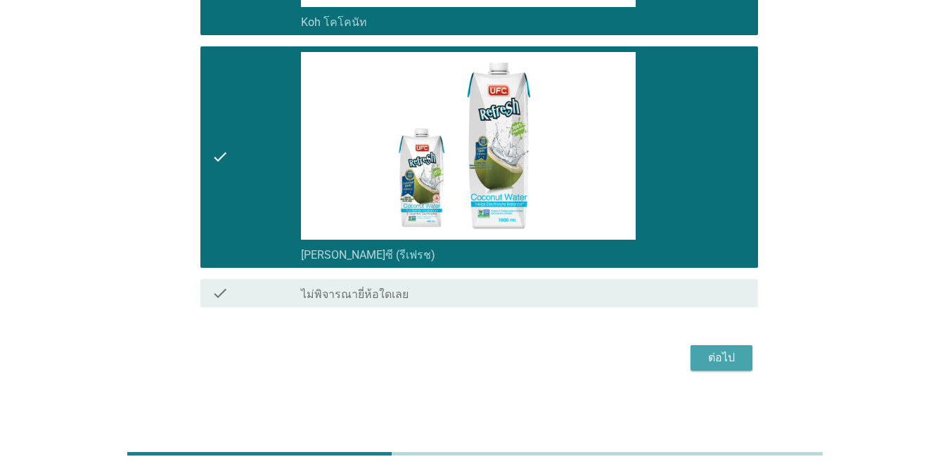
click at [725, 357] on div "ต่อไป" at bounding box center [721, 358] width 39 height 17
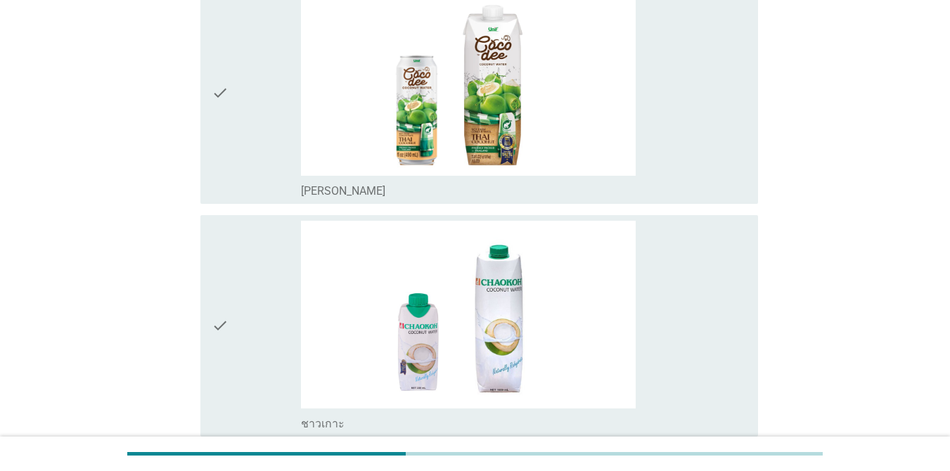
scroll to position [422, 0]
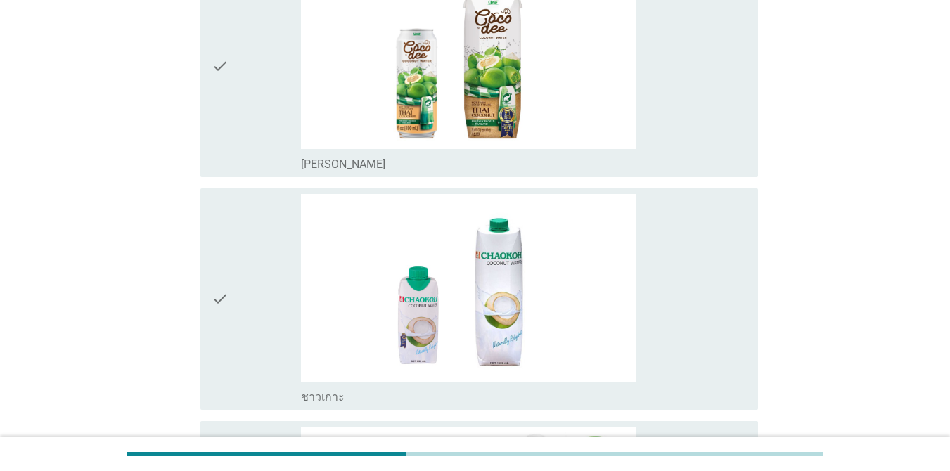
click at [255, 139] on div "check" at bounding box center [256, 66] width 89 height 210
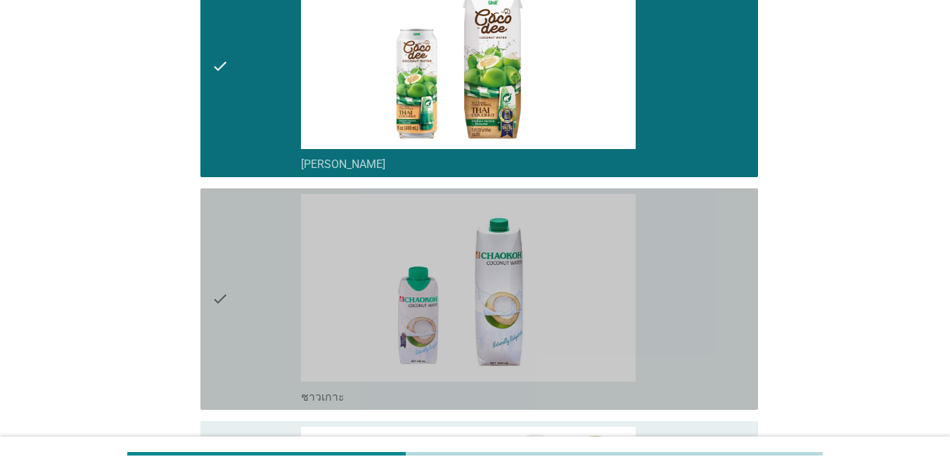
click at [253, 277] on div "check" at bounding box center [256, 299] width 89 height 210
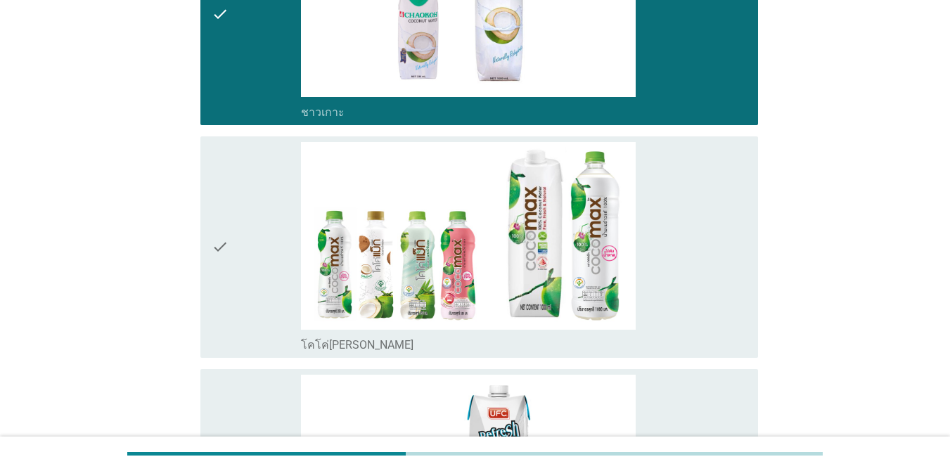
scroll to position [774, 0]
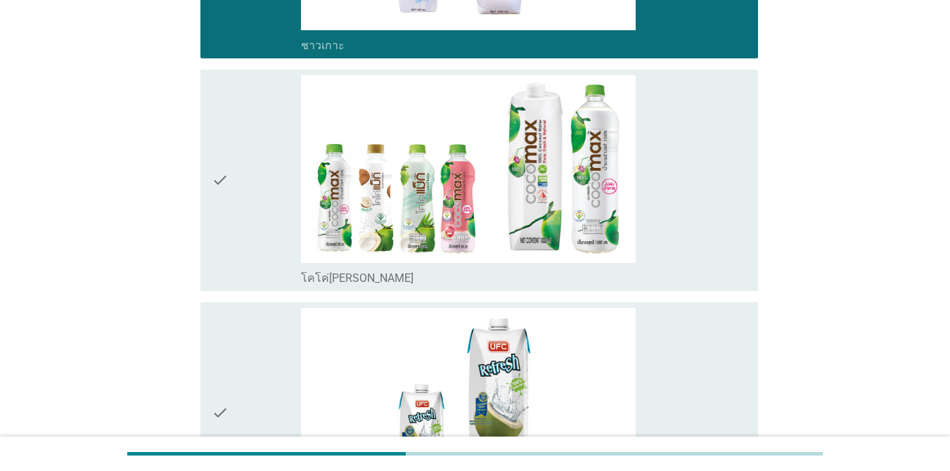
click at [256, 229] on div "check" at bounding box center [256, 180] width 89 height 210
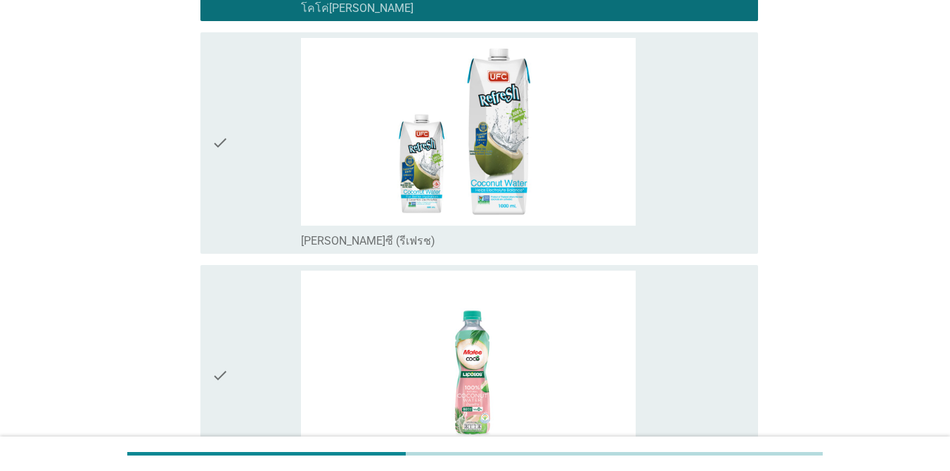
scroll to position [1055, 0]
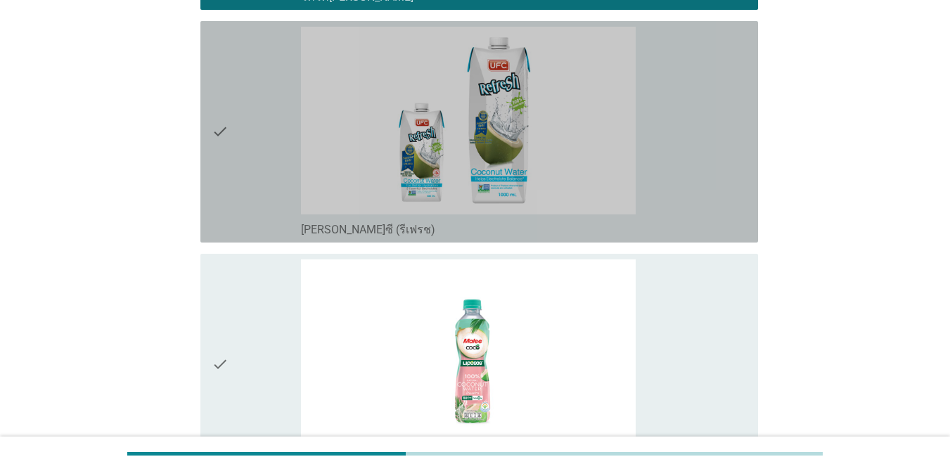
click at [254, 212] on div "check" at bounding box center [256, 132] width 89 height 210
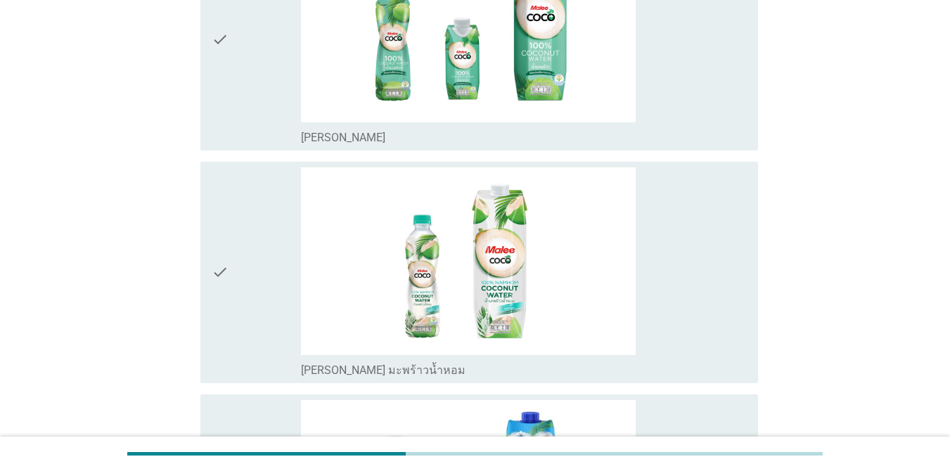
scroll to position [1618, 0]
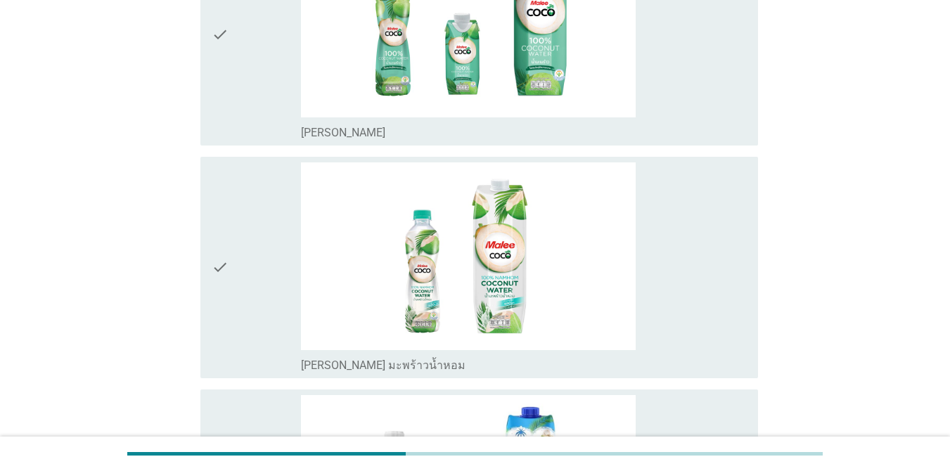
click at [236, 236] on div "check" at bounding box center [256, 267] width 89 height 210
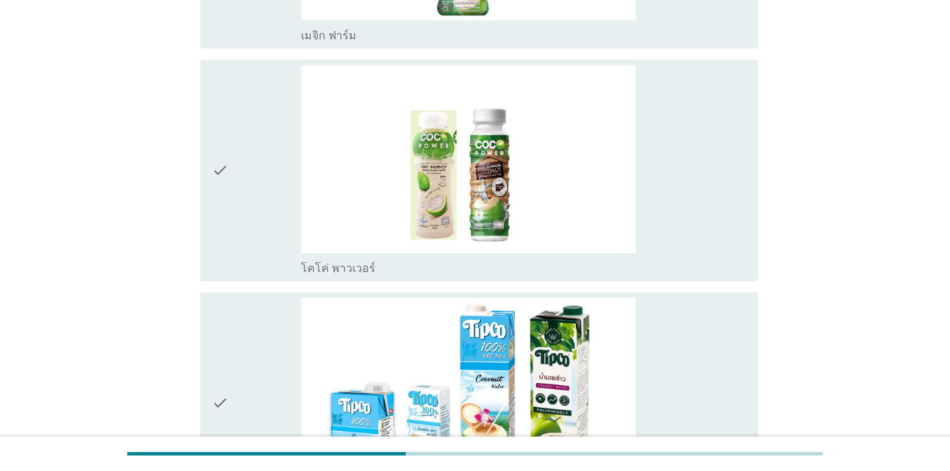
scroll to position [2743, 0]
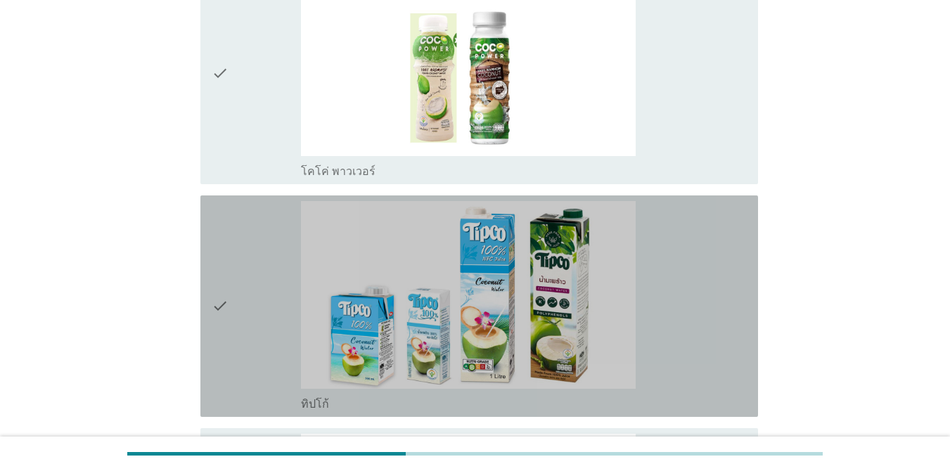
click at [241, 241] on div "check" at bounding box center [256, 306] width 89 height 210
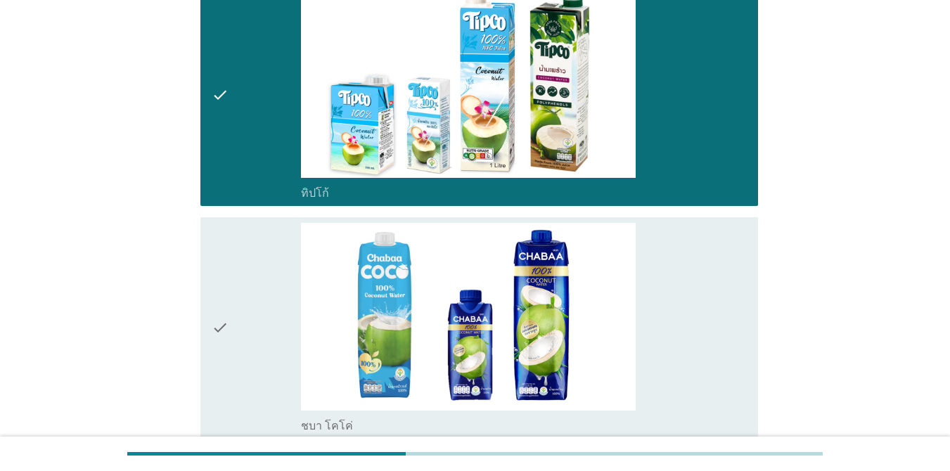
scroll to position [3165, 0]
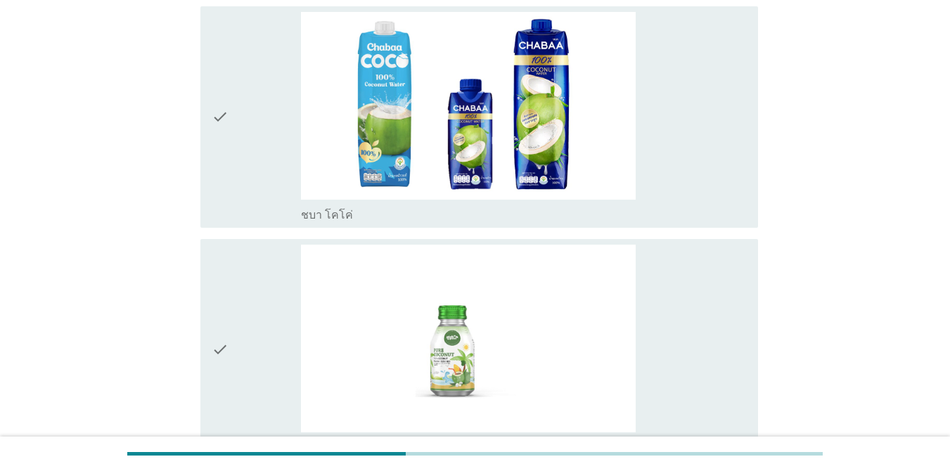
click at [247, 201] on div "check" at bounding box center [256, 117] width 89 height 210
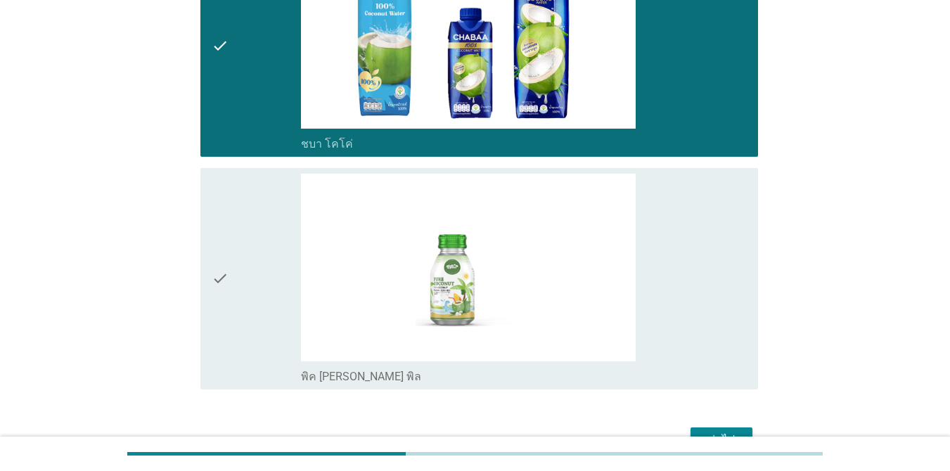
scroll to position [3319, 0]
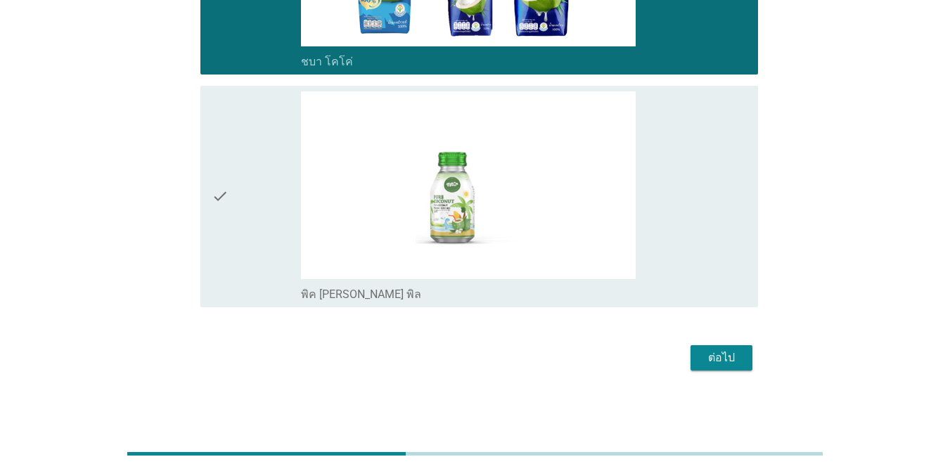
click at [708, 369] on button "ต่อไป" at bounding box center [722, 357] width 62 height 25
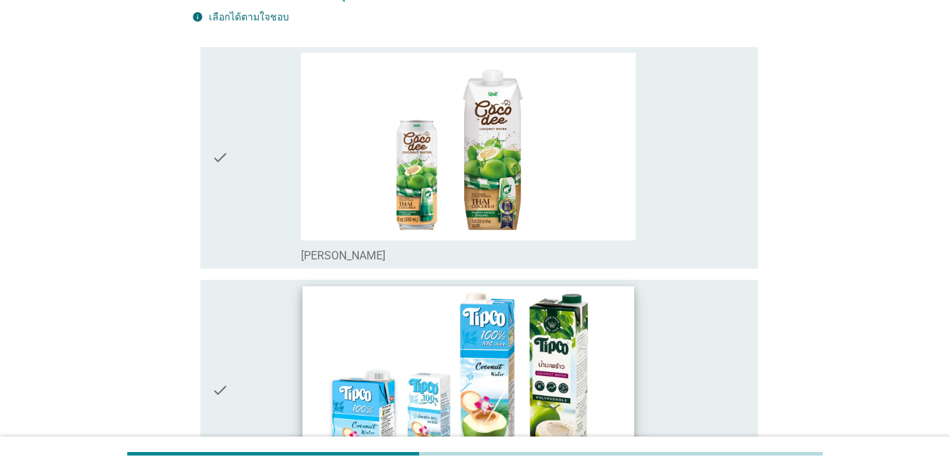
scroll to position [211, 0]
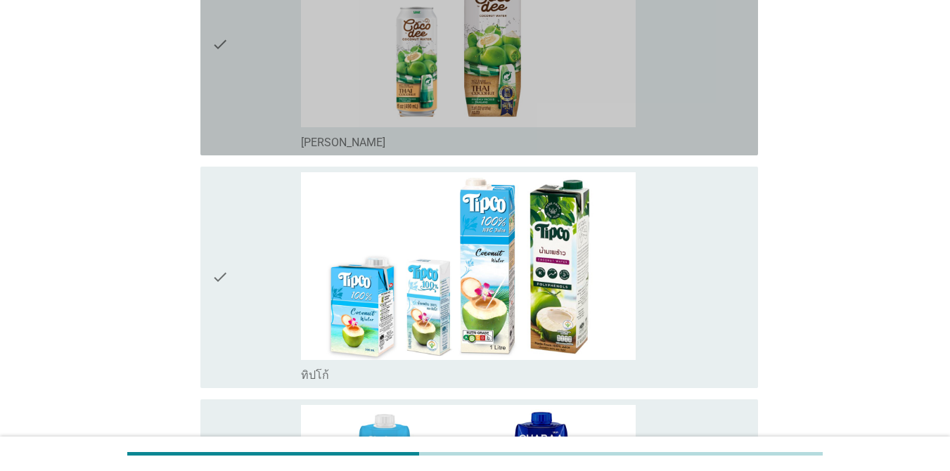
click at [267, 106] on div "check" at bounding box center [256, 45] width 89 height 210
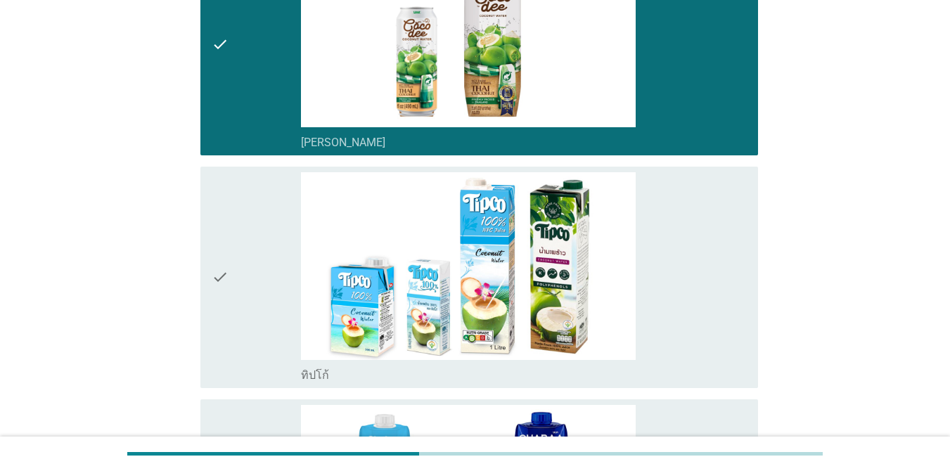
click at [264, 219] on div "check" at bounding box center [256, 277] width 89 height 210
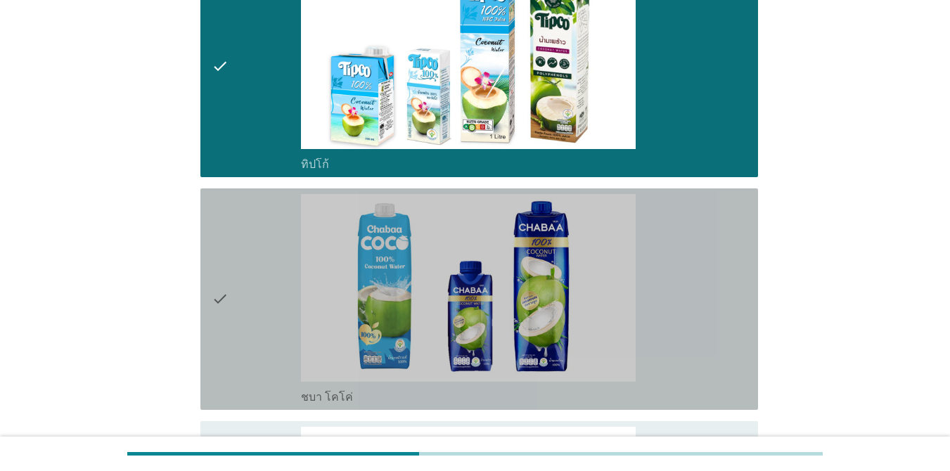
click at [264, 245] on div "check" at bounding box center [256, 299] width 89 height 210
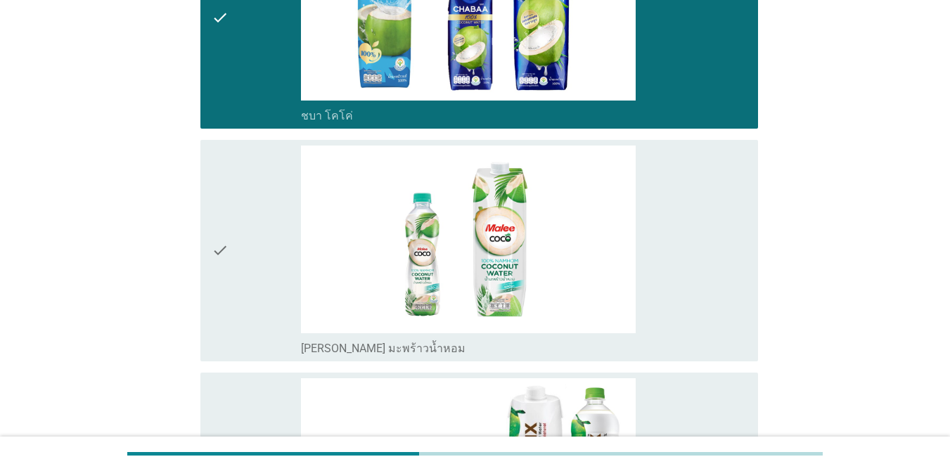
click at [263, 250] on div "check" at bounding box center [256, 251] width 89 height 210
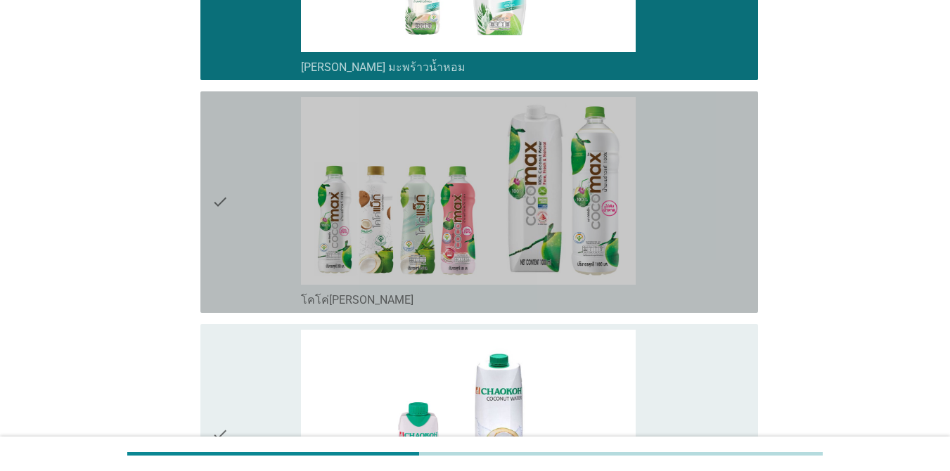
click at [260, 255] on div "check" at bounding box center [256, 202] width 89 height 210
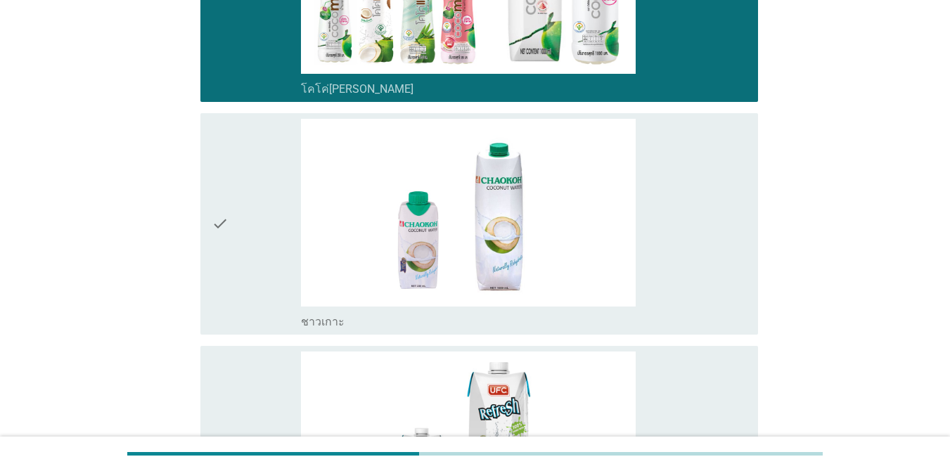
click at [260, 255] on div "check" at bounding box center [256, 224] width 89 height 210
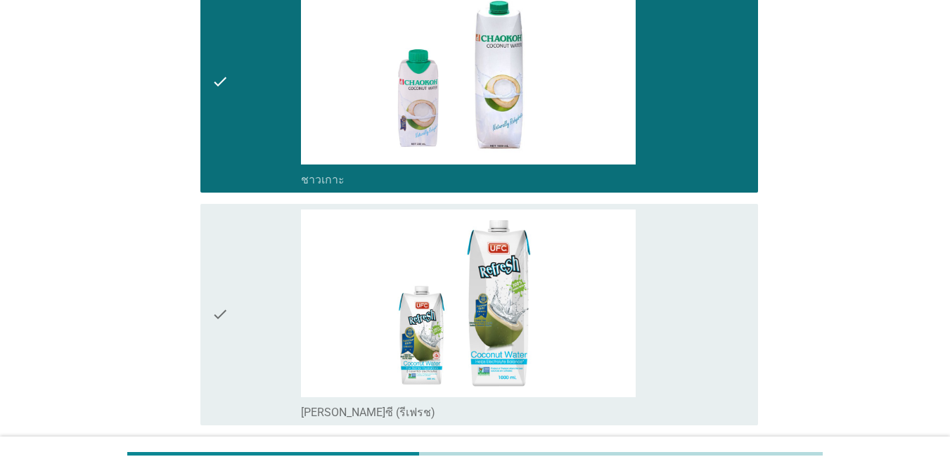
scroll to position [1456, 0]
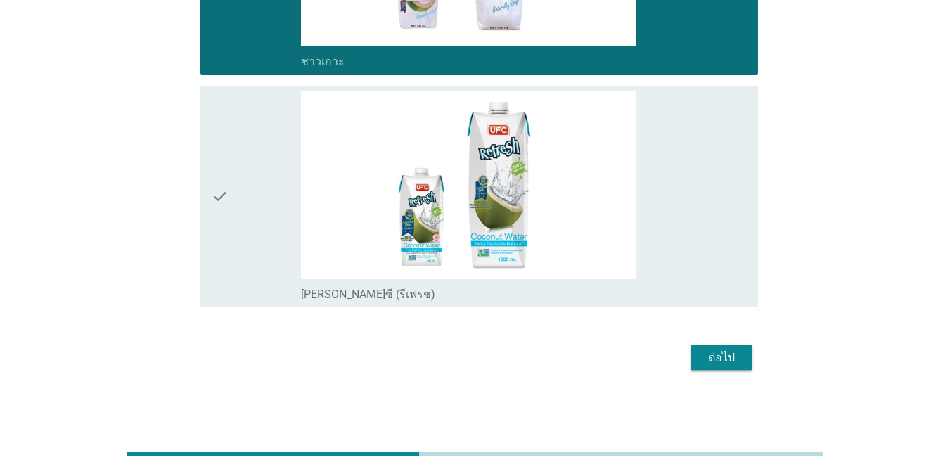
click at [260, 254] on div "check" at bounding box center [256, 196] width 89 height 210
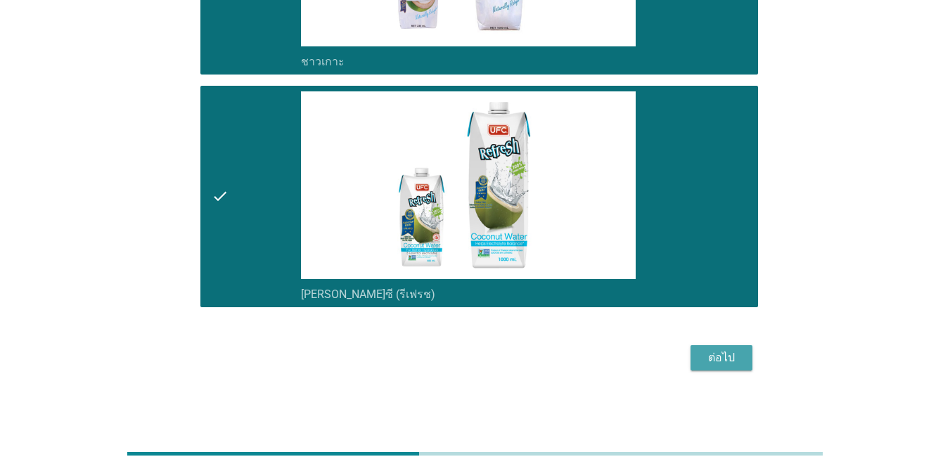
click at [708, 364] on div "ต่อไป" at bounding box center [721, 358] width 39 height 17
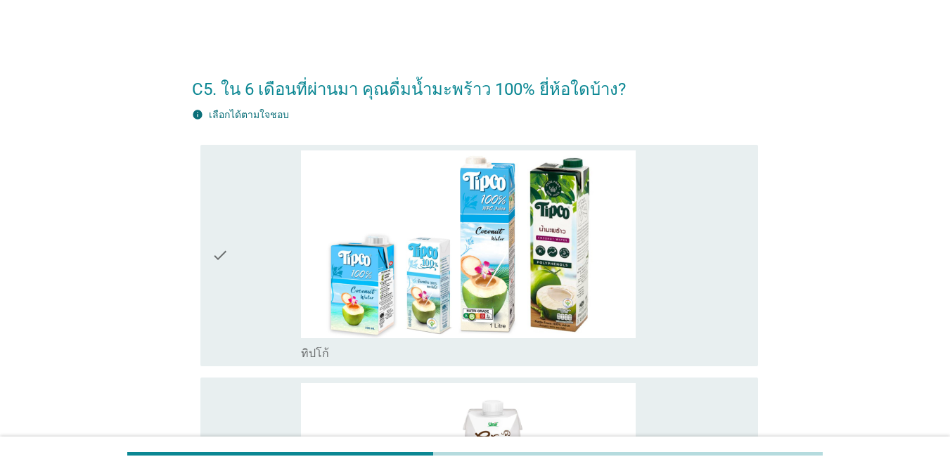
scroll to position [141, 0]
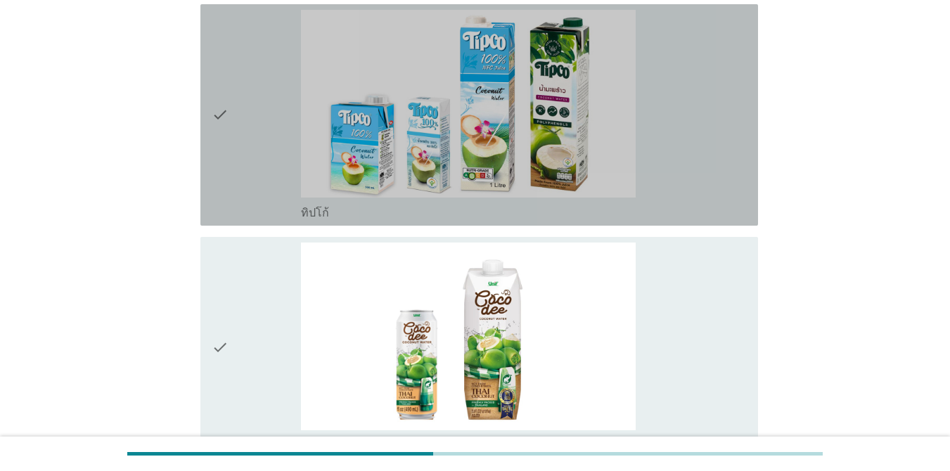
click at [286, 180] on div "check" at bounding box center [256, 115] width 89 height 210
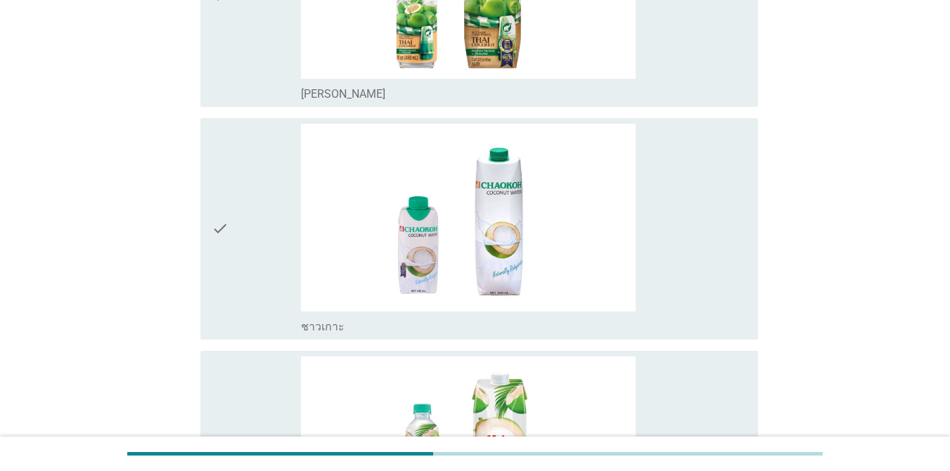
click at [270, 203] on div "check" at bounding box center [256, 229] width 89 height 210
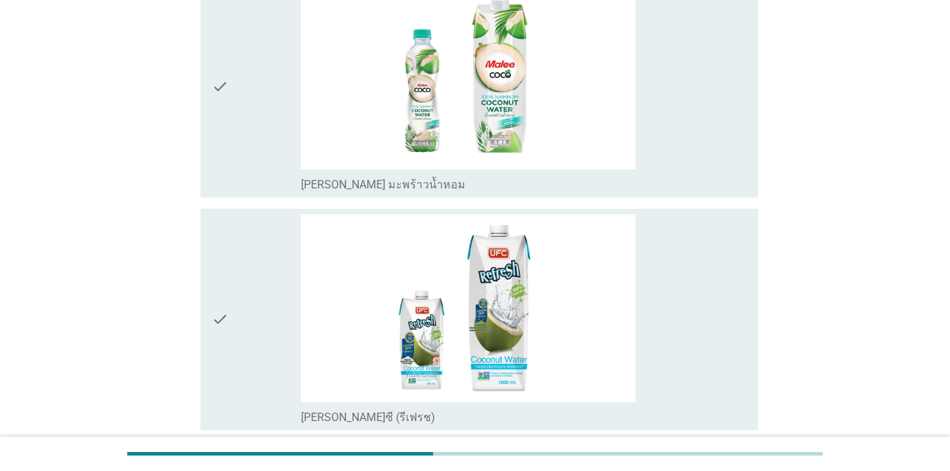
scroll to position [914, 0]
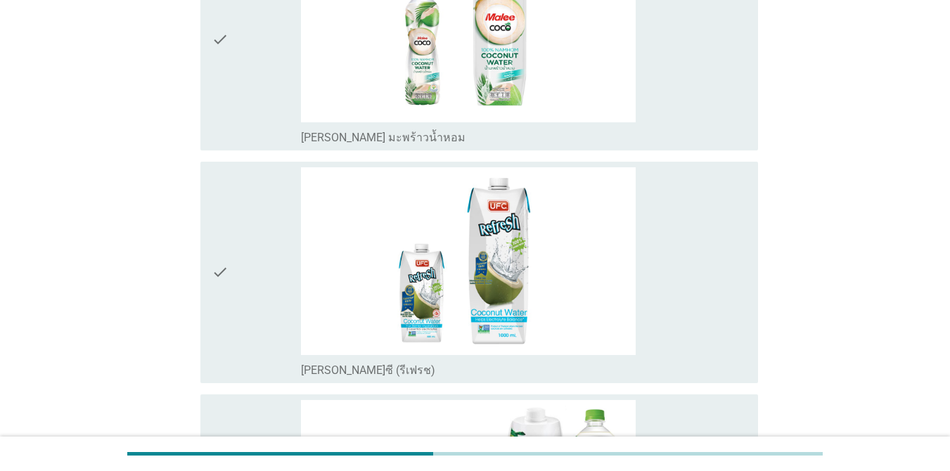
click at [253, 136] on div "check" at bounding box center [256, 40] width 89 height 210
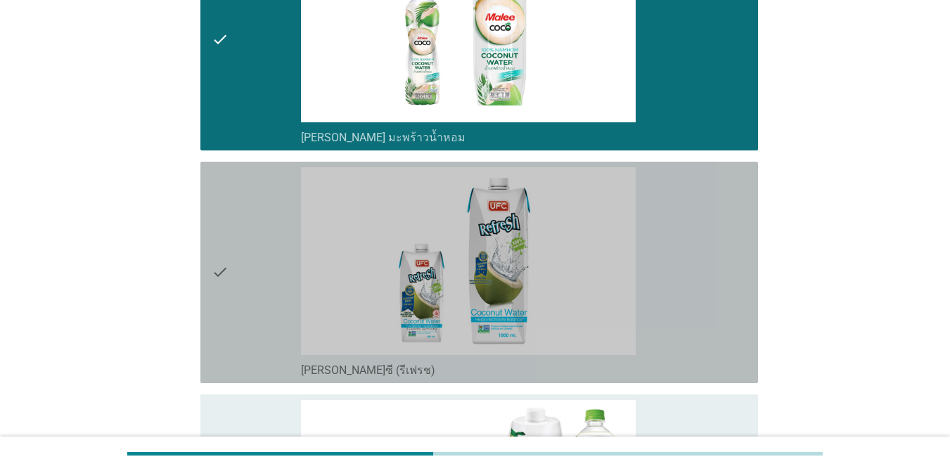
click at [251, 257] on div "check" at bounding box center [256, 272] width 89 height 210
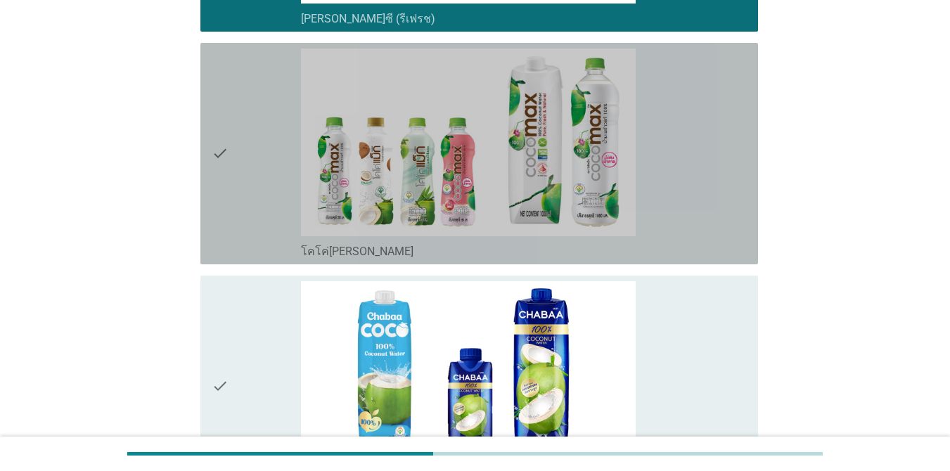
click at [255, 208] on div "check" at bounding box center [256, 154] width 89 height 210
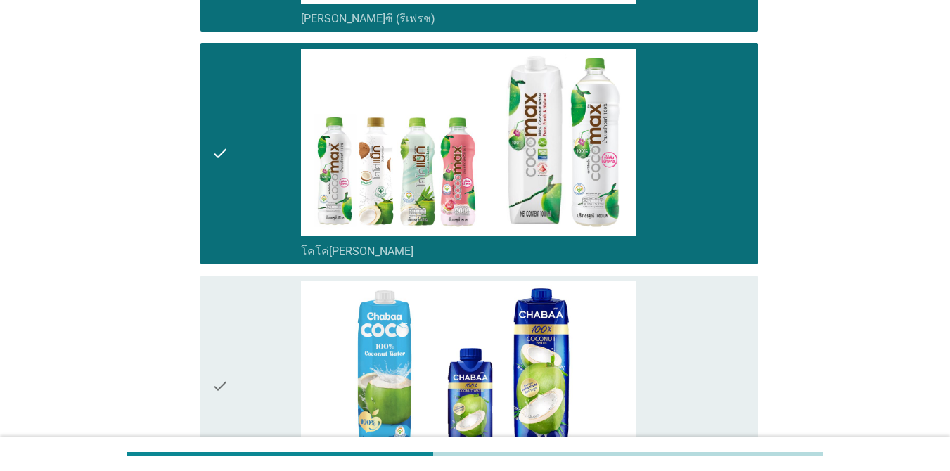
scroll to position [1407, 0]
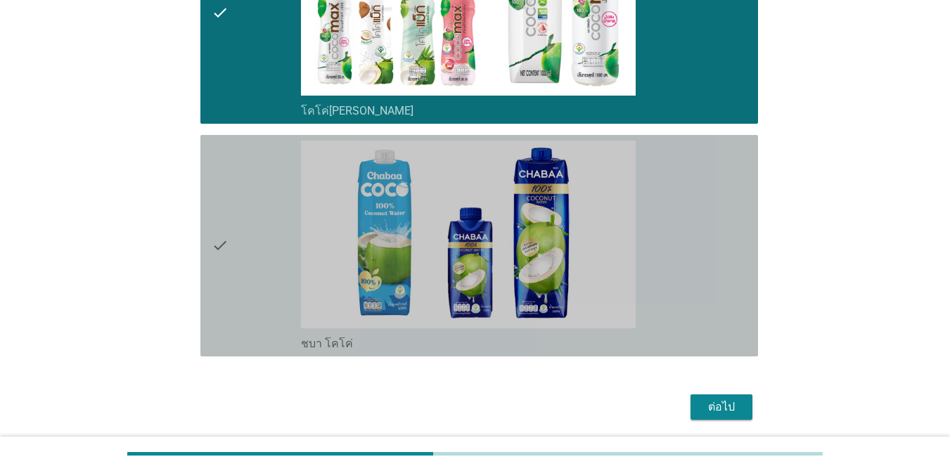
click at [255, 208] on div "check" at bounding box center [256, 246] width 89 height 210
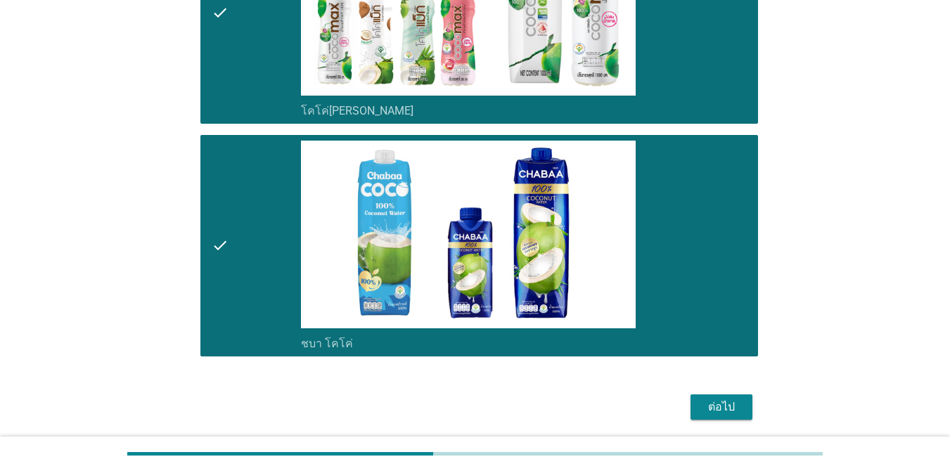
click at [702, 403] on div "ต่อไป" at bounding box center [721, 407] width 39 height 17
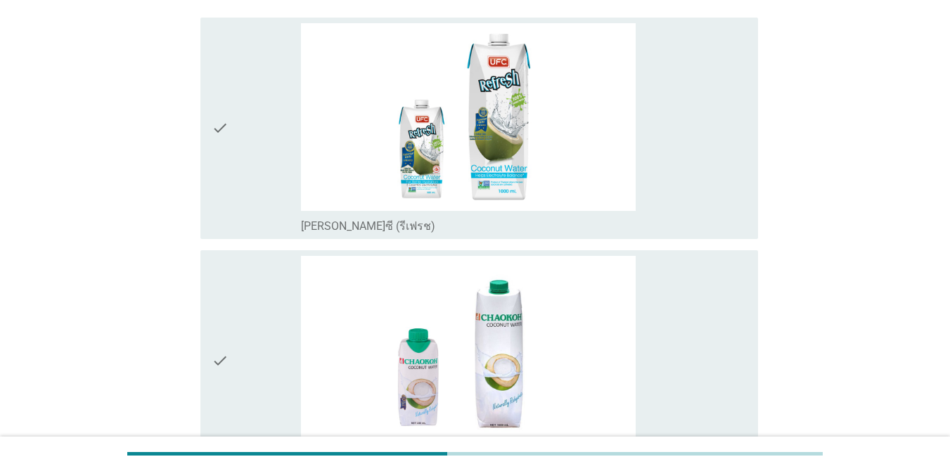
scroll to position [141, 0]
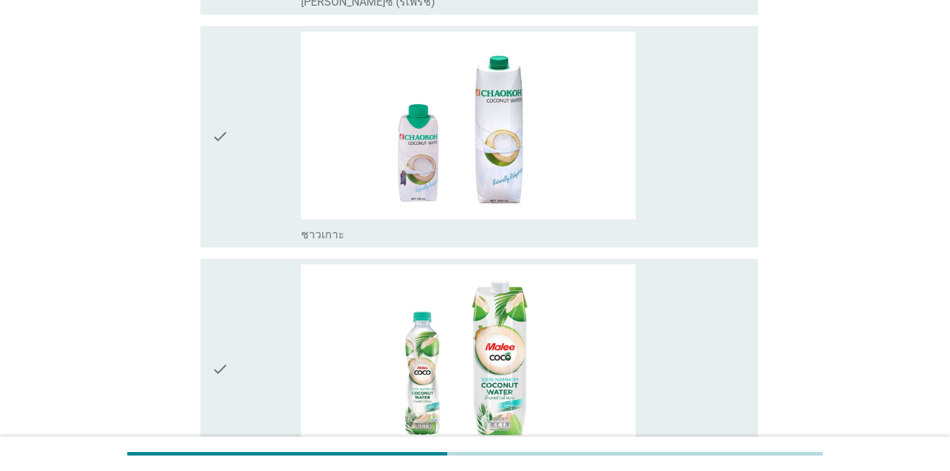
click at [243, 228] on div "check" at bounding box center [256, 137] width 89 height 210
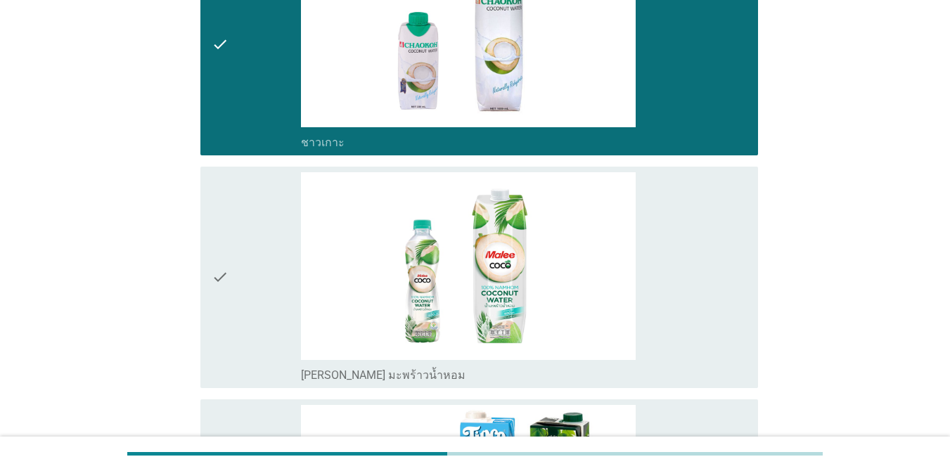
scroll to position [633, 0]
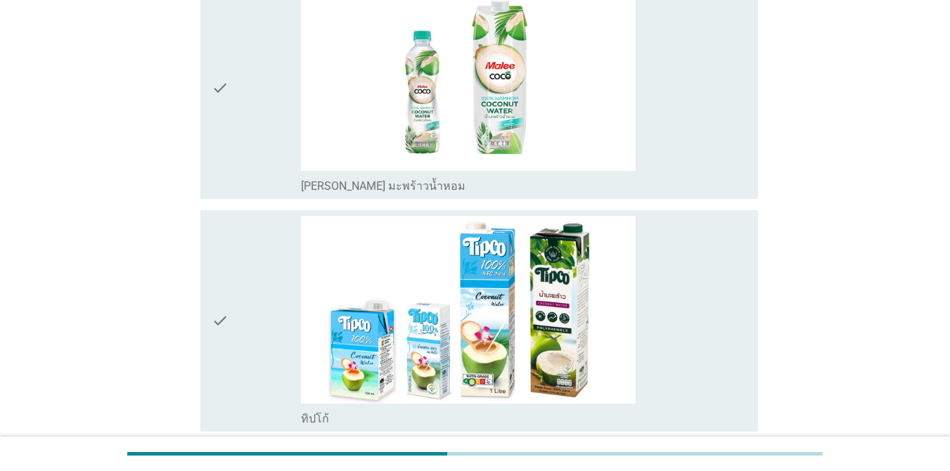
click at [257, 264] on div "check" at bounding box center [256, 321] width 89 height 210
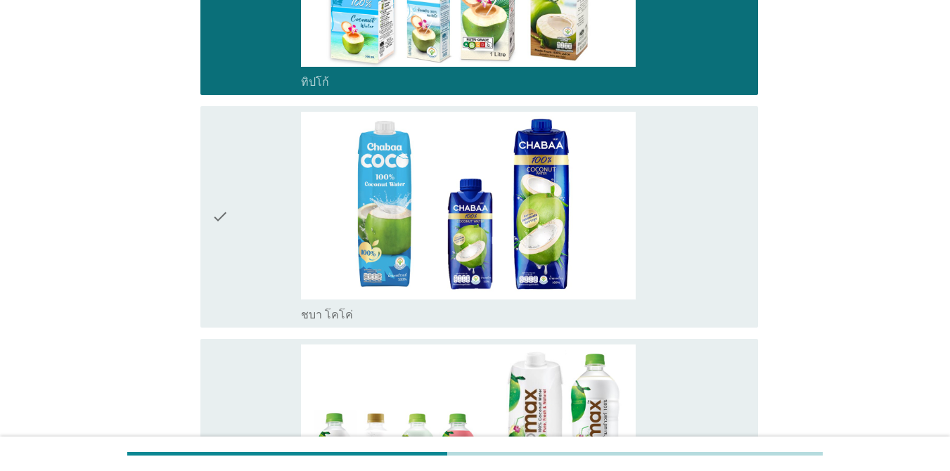
scroll to position [1055, 0]
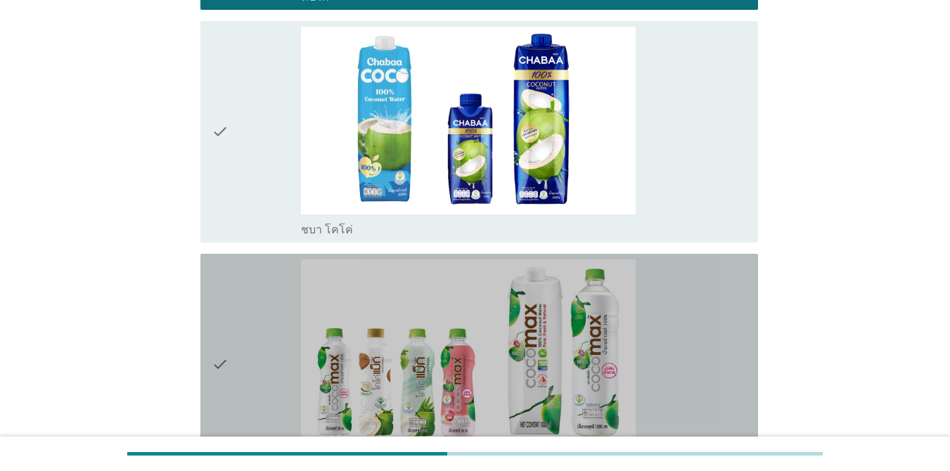
click at [255, 299] on div "check" at bounding box center [256, 365] width 89 height 210
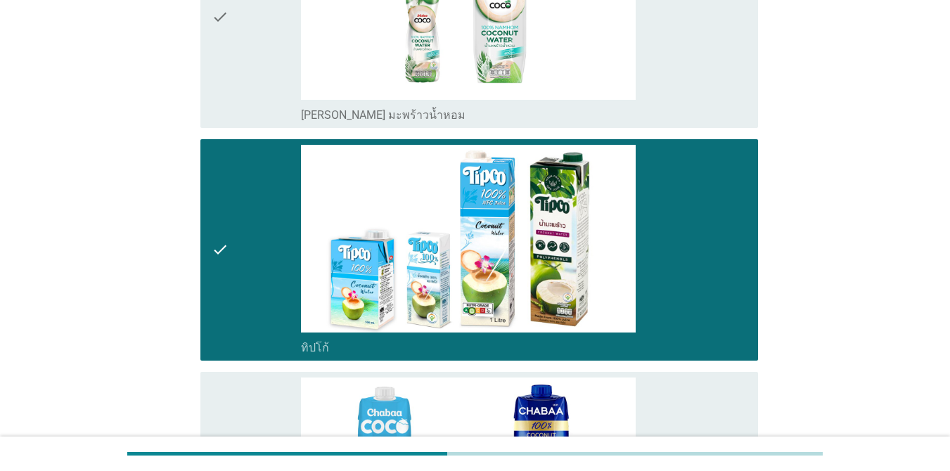
scroll to position [520, 0]
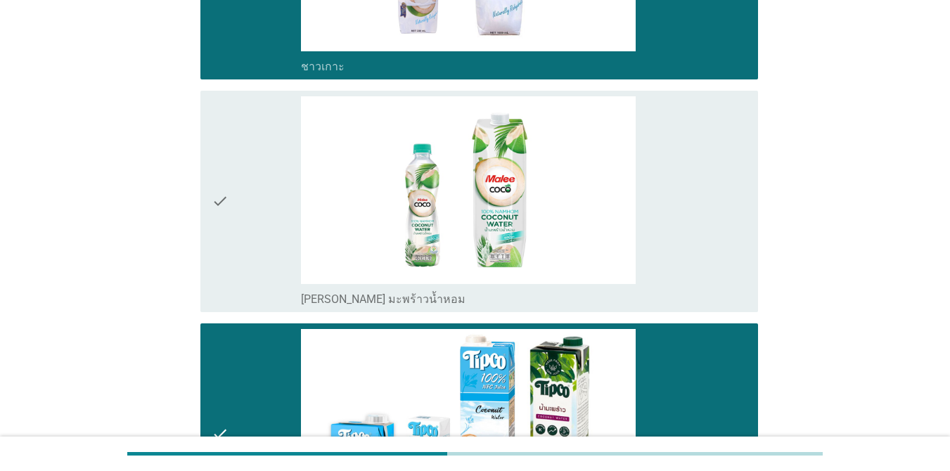
click at [255, 194] on div "check" at bounding box center [256, 201] width 89 height 210
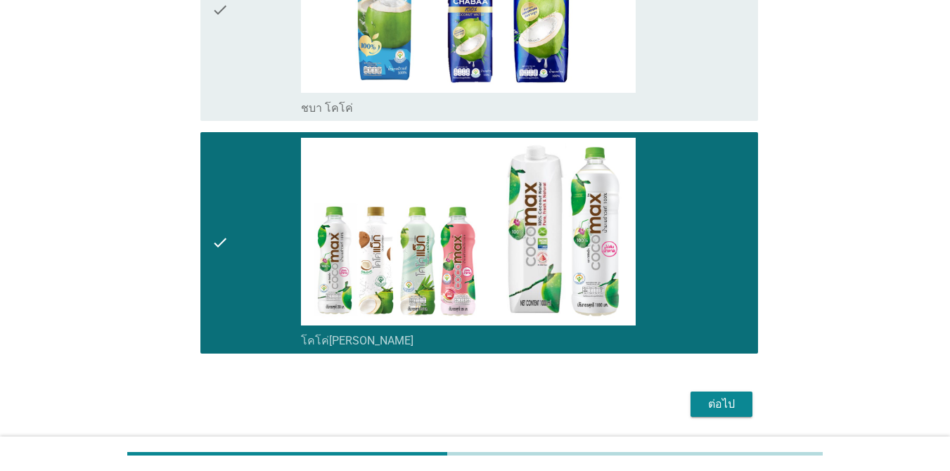
scroll to position [1223, 0]
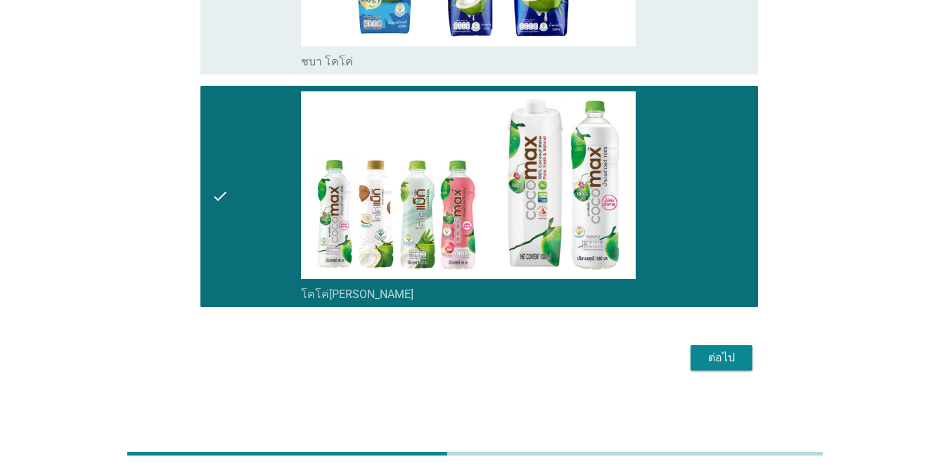
click at [732, 369] on button "ต่อไป" at bounding box center [722, 357] width 62 height 25
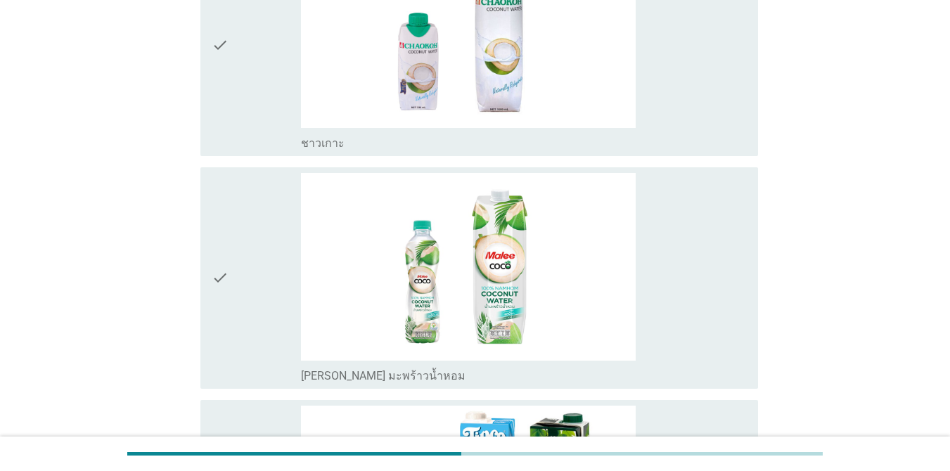
scroll to position [211, 0]
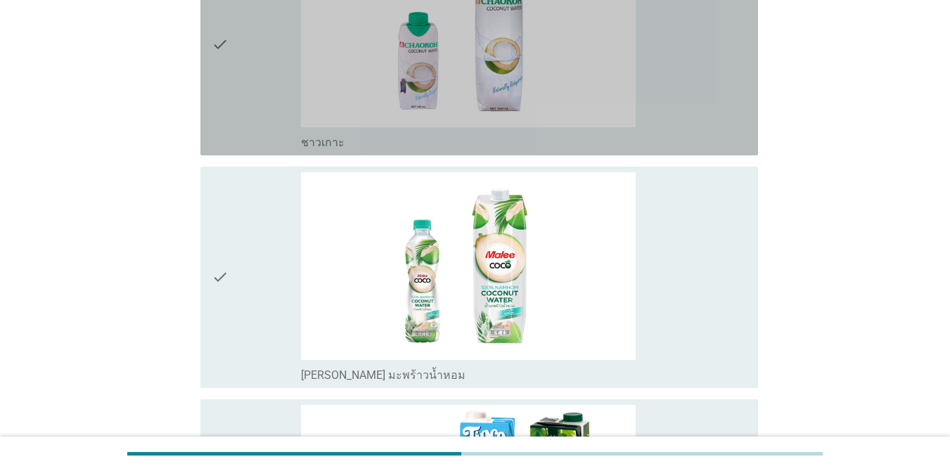
click at [241, 104] on div "check" at bounding box center [256, 45] width 89 height 210
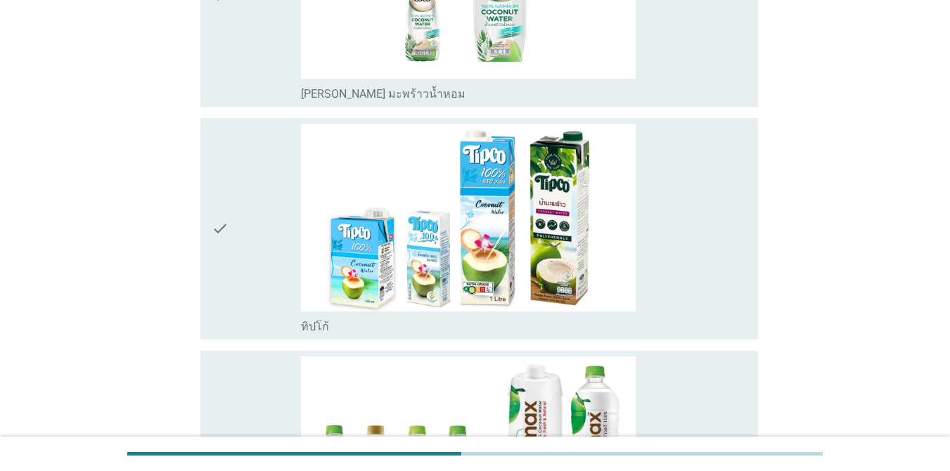
click at [262, 243] on div "check" at bounding box center [256, 229] width 89 height 210
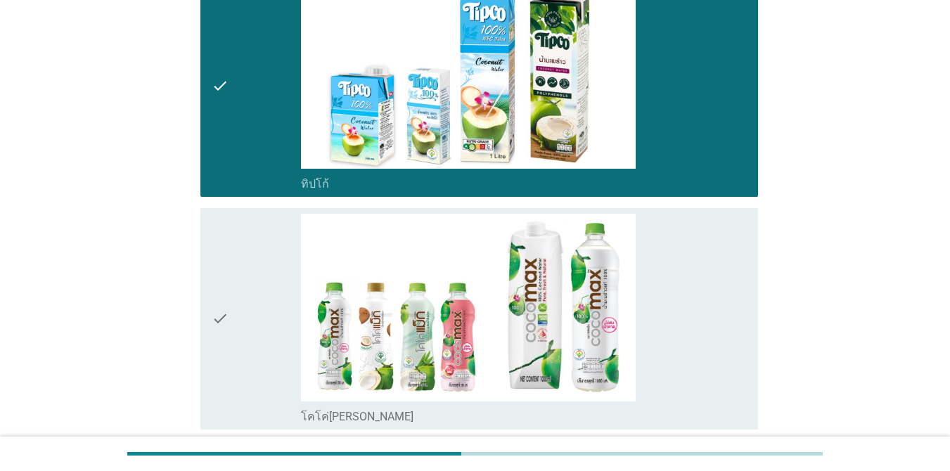
scroll to position [774, 0]
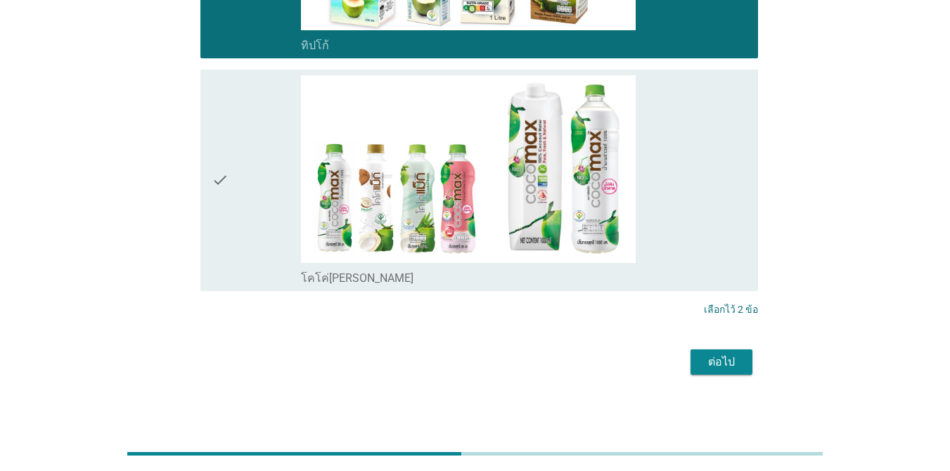
click at [262, 239] on div "check" at bounding box center [256, 180] width 89 height 210
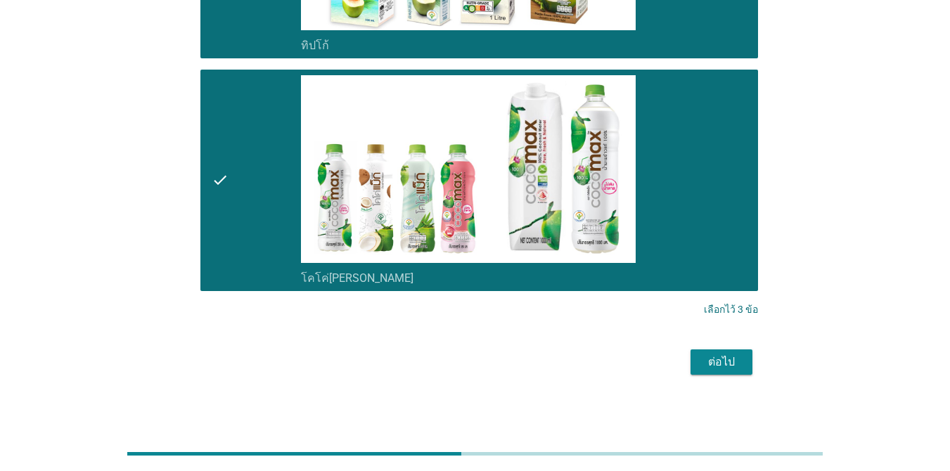
click at [718, 356] on div "ต่อไป" at bounding box center [721, 362] width 39 height 17
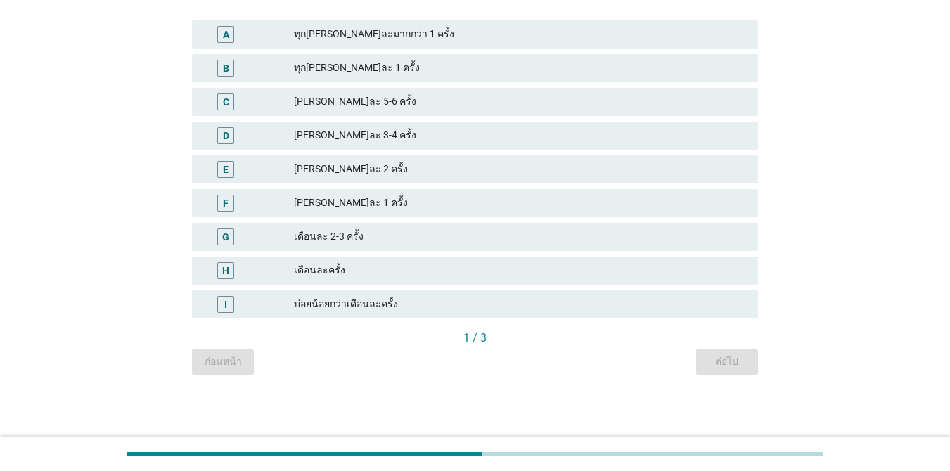
scroll to position [0, 0]
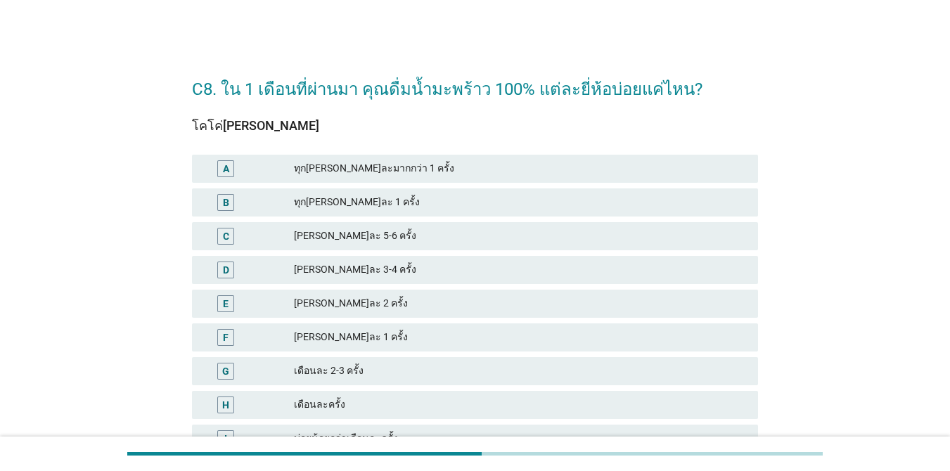
click at [335, 307] on div "[PERSON_NAME]ละ 2 ครั้ง" at bounding box center [520, 303] width 453 height 17
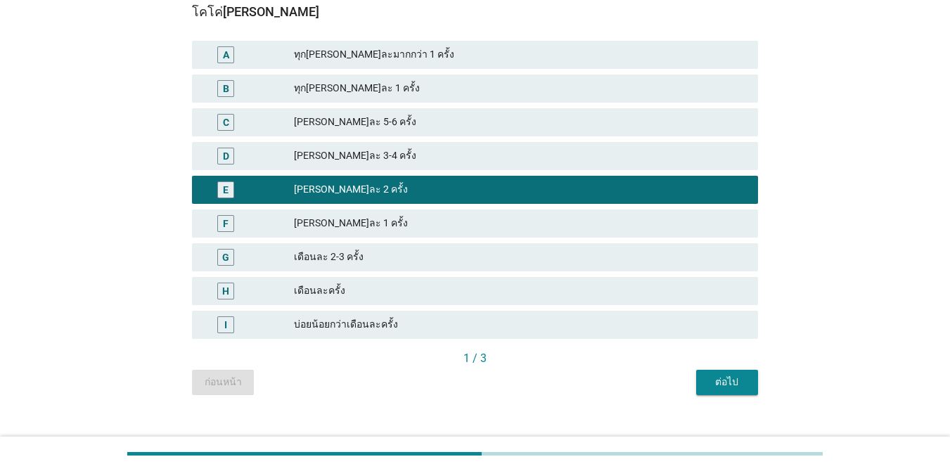
scroll to position [134, 0]
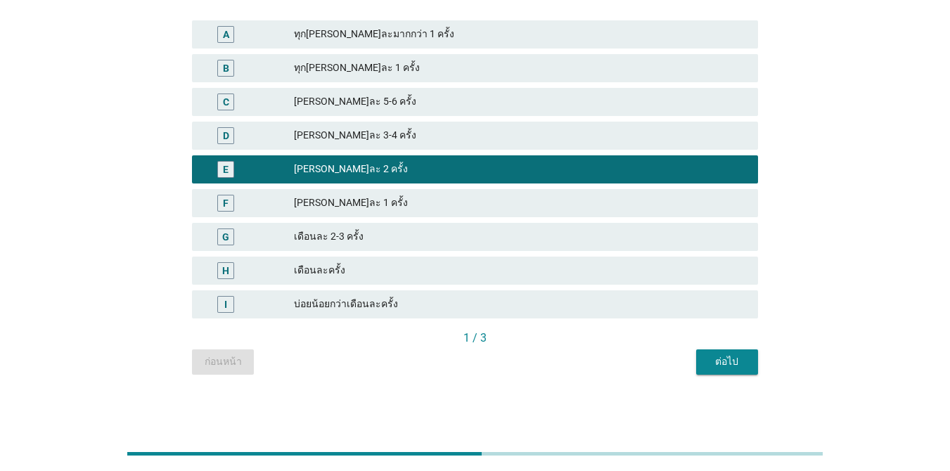
click at [743, 370] on button "ต่อไป" at bounding box center [727, 362] width 62 height 25
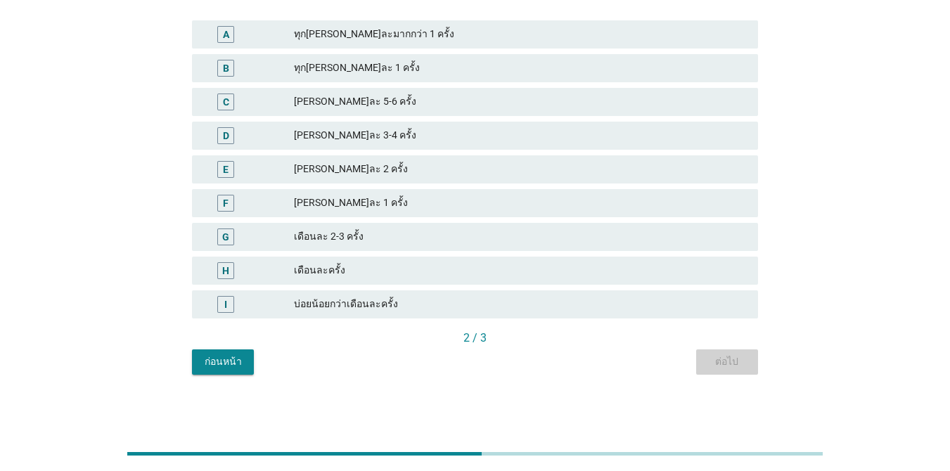
scroll to position [0, 0]
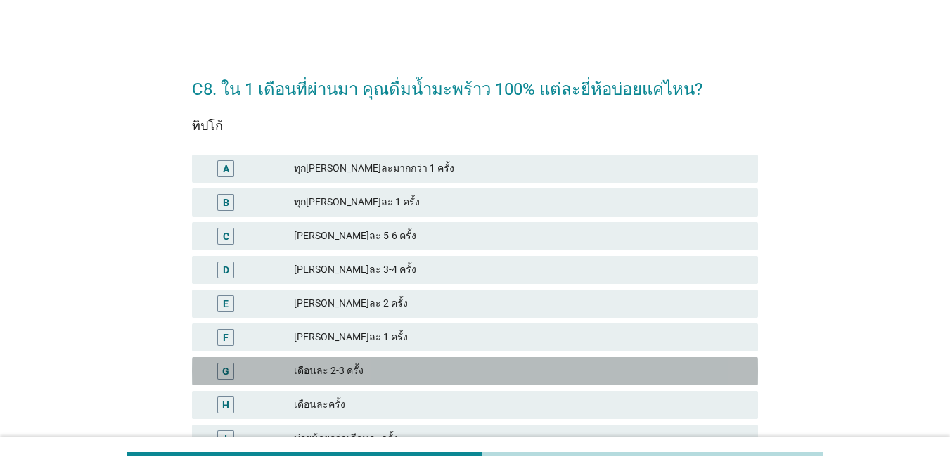
click at [336, 362] on div "G เดือนละ 2-3 ครั้ง" at bounding box center [475, 371] width 566 height 28
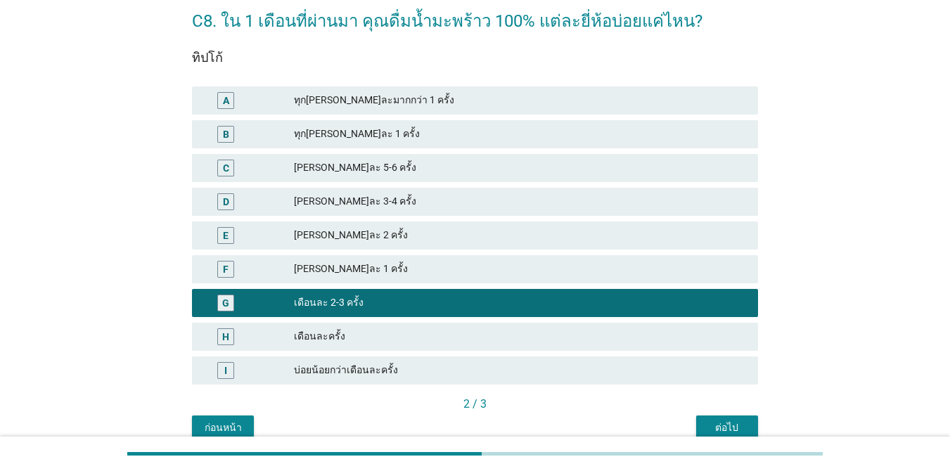
scroll to position [134, 0]
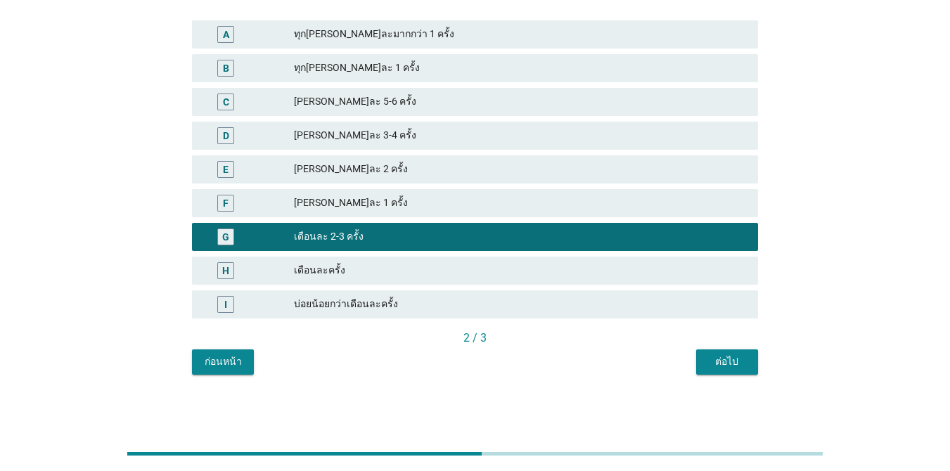
click at [698, 358] on button "ต่อไป" at bounding box center [727, 362] width 62 height 25
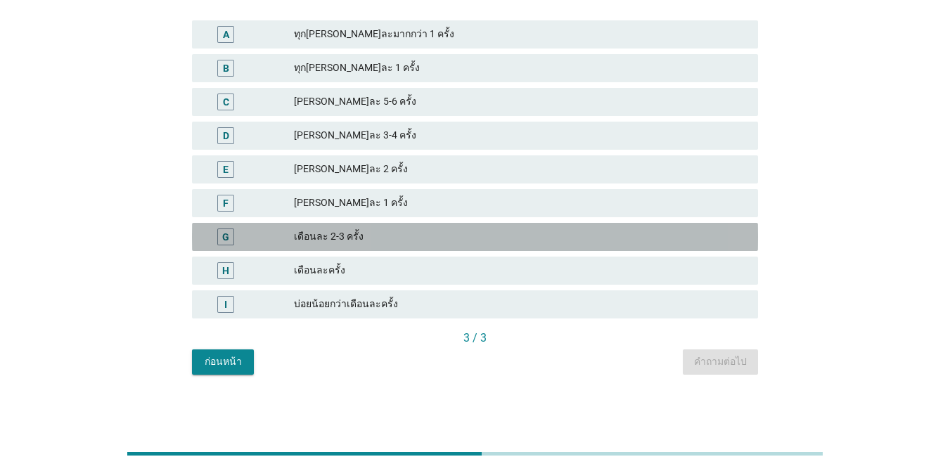
click at [350, 226] on div "G เดือนละ 2-3 ครั้ง" at bounding box center [475, 237] width 566 height 28
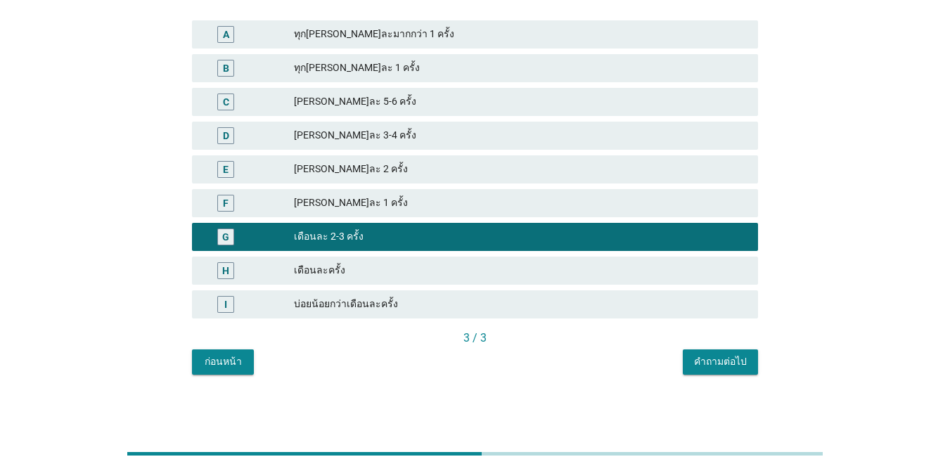
click at [743, 369] on div "คำถามต่อไป" at bounding box center [720, 362] width 53 height 15
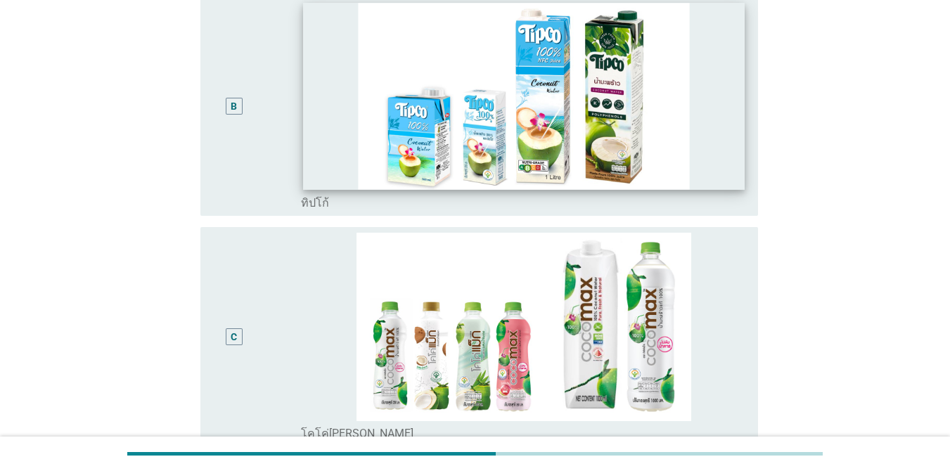
scroll to position [422, 0]
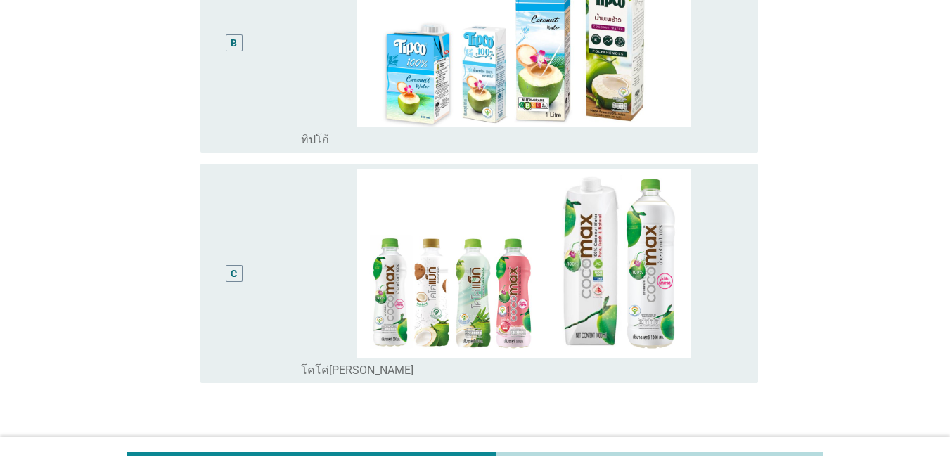
click at [261, 259] on div "C" at bounding box center [256, 274] width 89 height 208
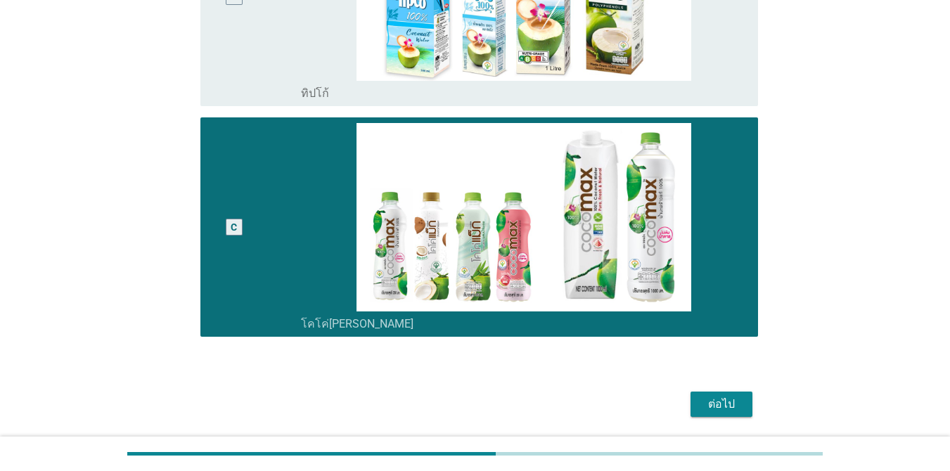
scroll to position [515, 0]
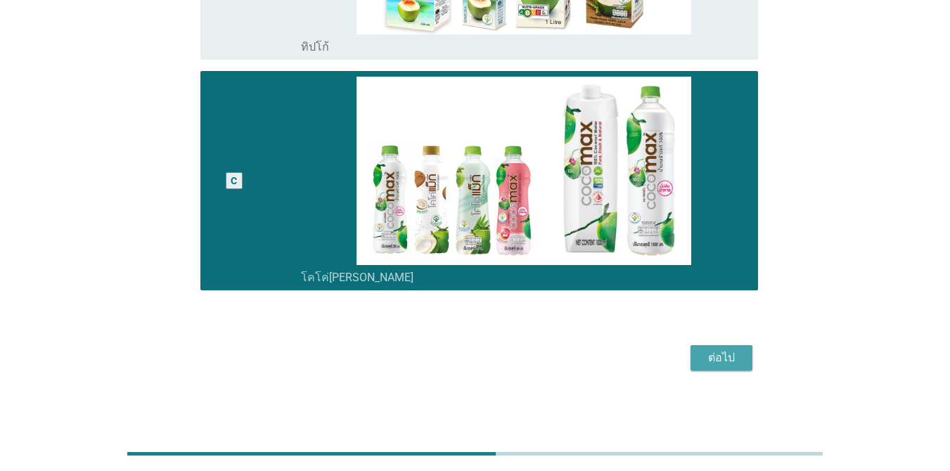
click at [726, 350] on div "ต่อไป" at bounding box center [721, 358] width 39 height 17
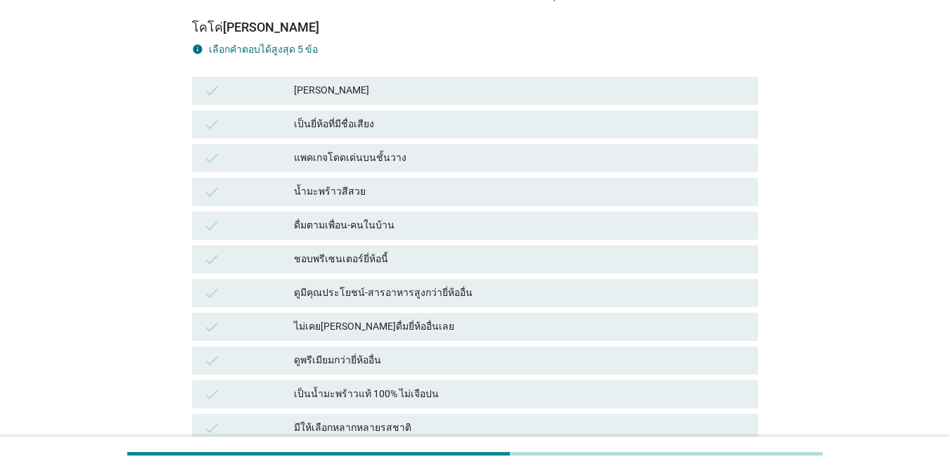
scroll to position [70, 0]
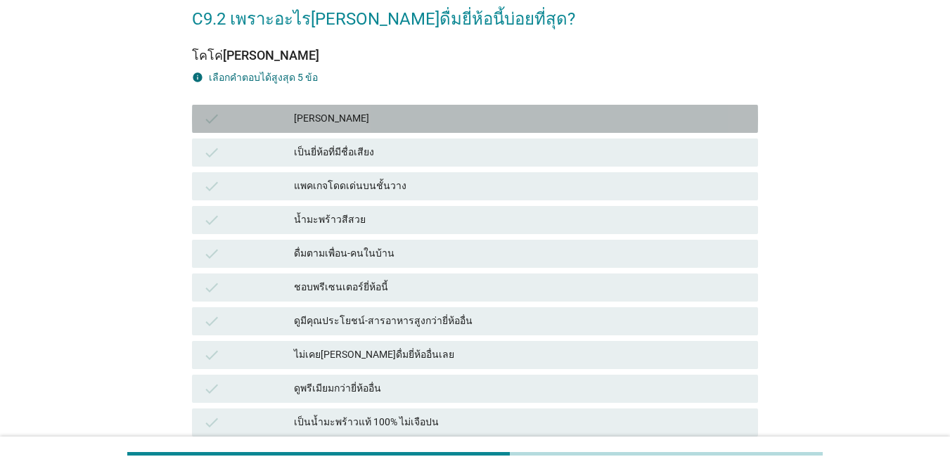
click at [357, 118] on div "[PERSON_NAME]" at bounding box center [520, 118] width 453 height 17
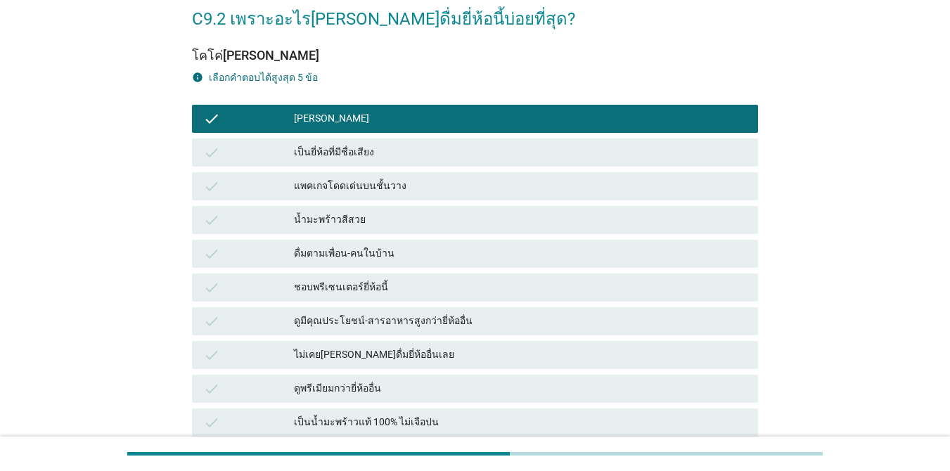
click at [360, 144] on div "เป็นยี่ห้อที่มีชื่อเสียง" at bounding box center [520, 152] width 453 height 17
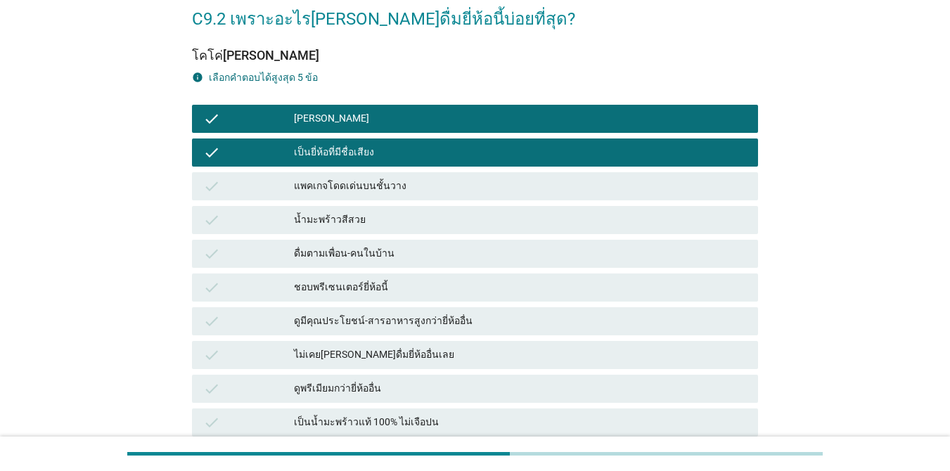
click at [359, 178] on div "แพคเกจโดดเด่นบนชั้นวาง" at bounding box center [520, 186] width 453 height 17
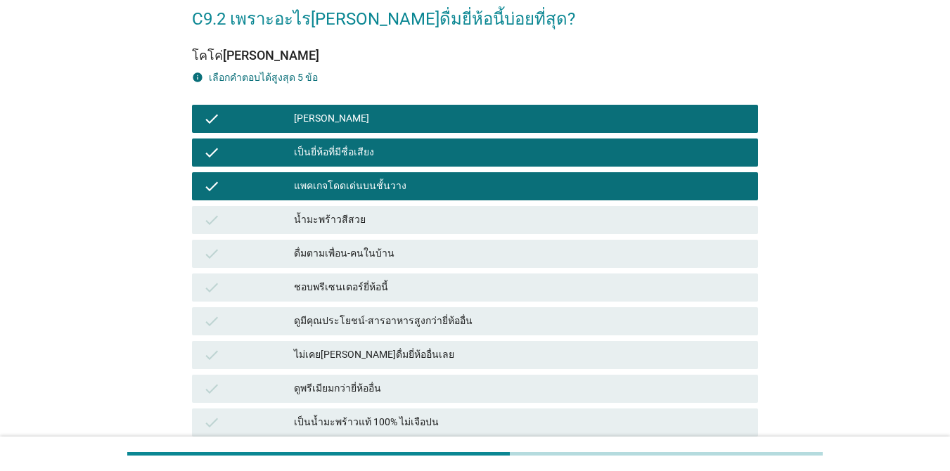
click at [358, 212] on div "น้ำมะพร้าวสีสวย" at bounding box center [520, 220] width 453 height 17
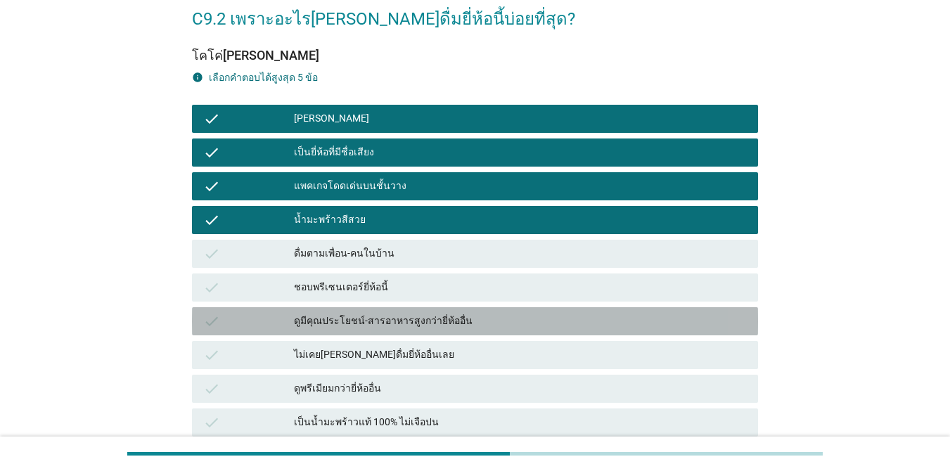
click at [454, 317] on div "ดูมีคุณประโยชน์-สารอาหารสูงกว่ายี่ห้ออื่น" at bounding box center [520, 321] width 453 height 17
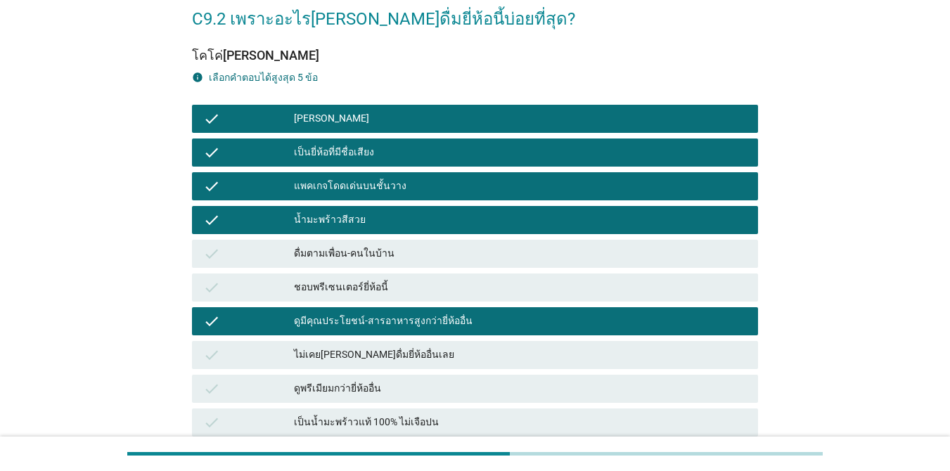
click at [421, 388] on div "ดูพรีเมียมกว่ายี่ห้ออื่น" at bounding box center [520, 389] width 453 height 17
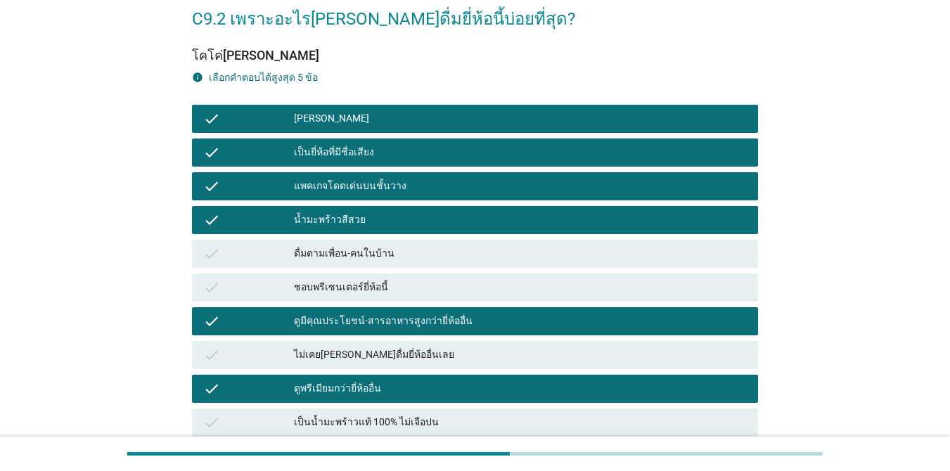
scroll to position [211, 0]
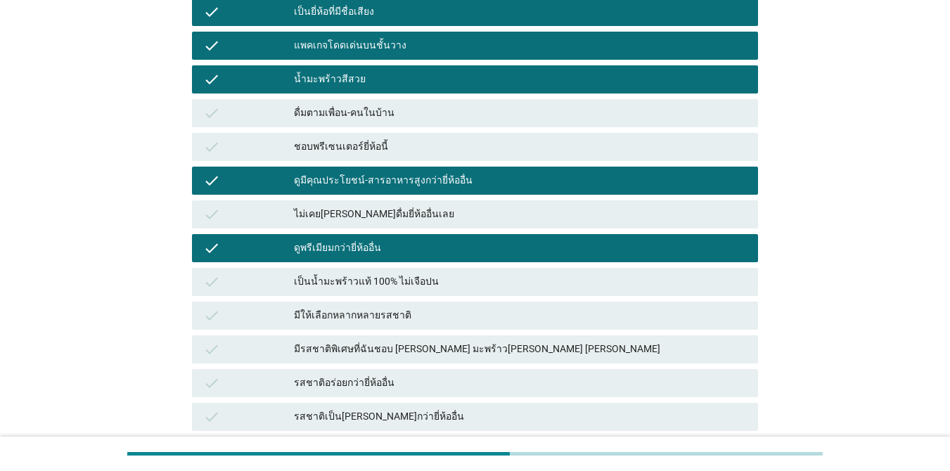
click at [413, 283] on div "เป็นน้ำมะพร้าวแท้ 100% ไม่เจือปน" at bounding box center [520, 282] width 453 height 17
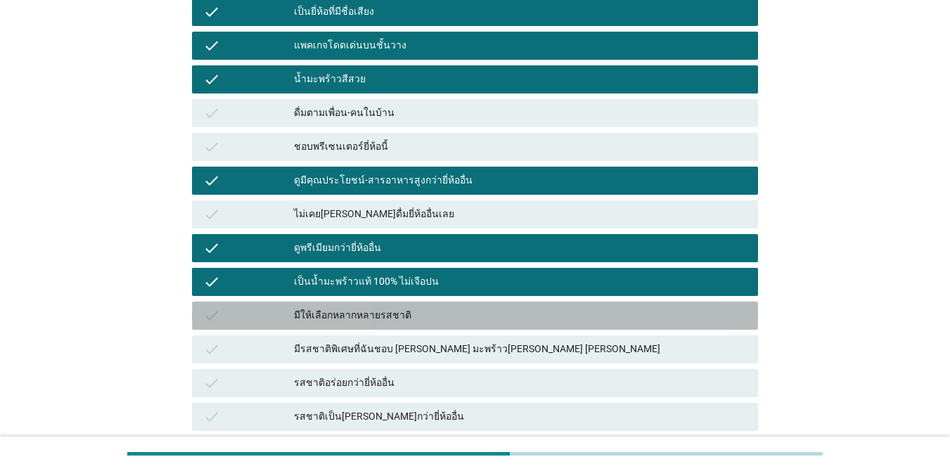
click at [411, 309] on div "มีให้เลือกหลากหลายรสชาติ" at bounding box center [520, 315] width 453 height 17
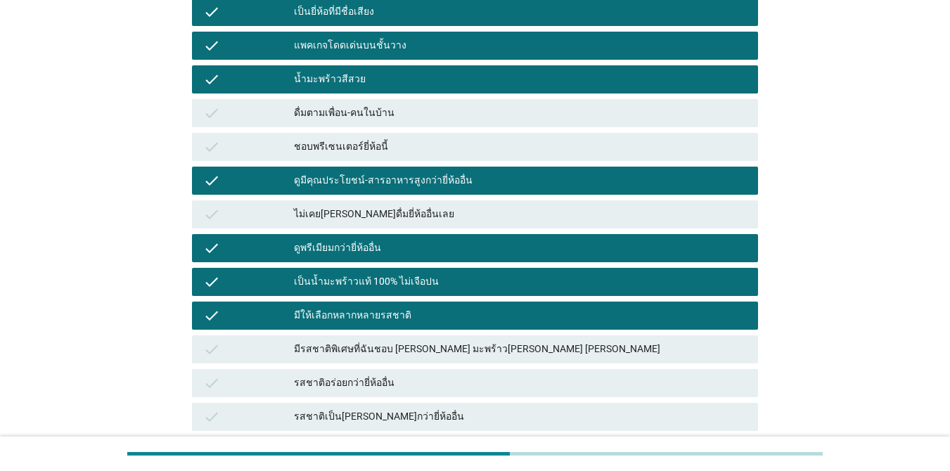
click at [415, 352] on div "มีรสชาติพิเศษที่ฉันชอบ [PERSON_NAME] มะพร้าว[PERSON_NAME] [PERSON_NAME]" at bounding box center [520, 349] width 453 height 17
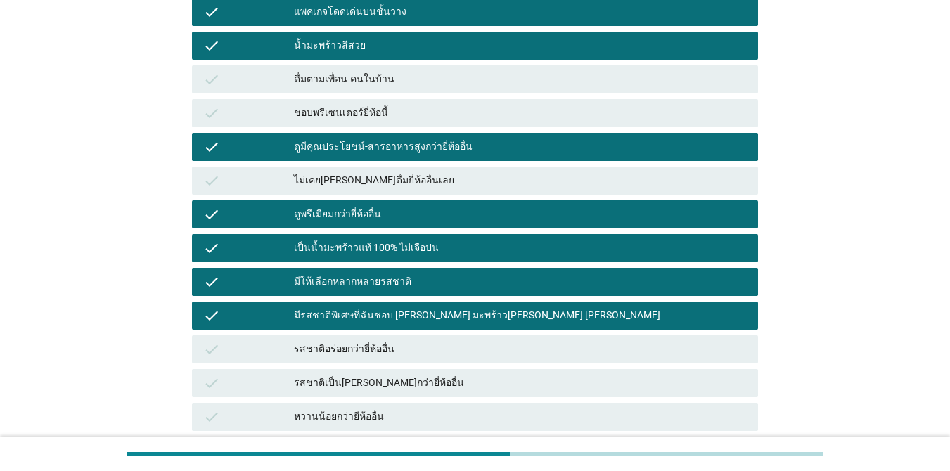
scroll to position [281, 0]
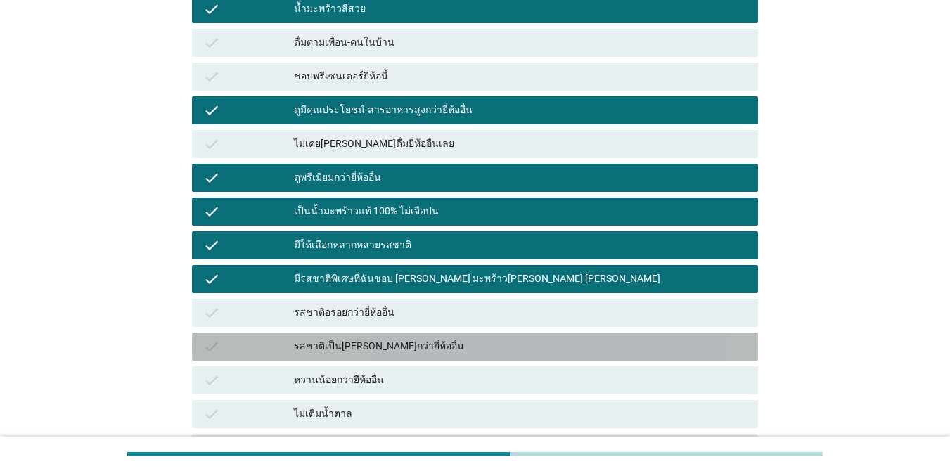
click at [411, 345] on div "รสชาติเป็น[PERSON_NAME]กว่ายี่ห้ออื่น" at bounding box center [520, 346] width 453 height 17
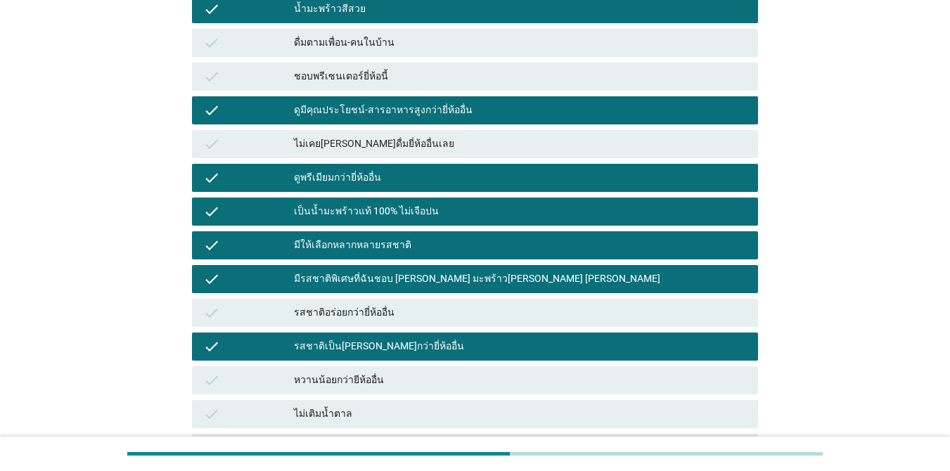
click at [414, 321] on div "check รสชาติอร่อยกว่ายี่ห้ออื่น" at bounding box center [475, 313] width 566 height 28
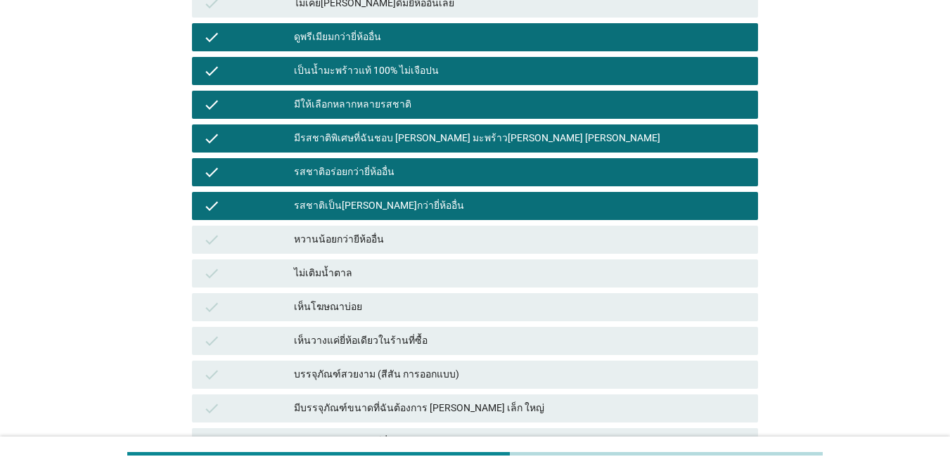
scroll to position [563, 0]
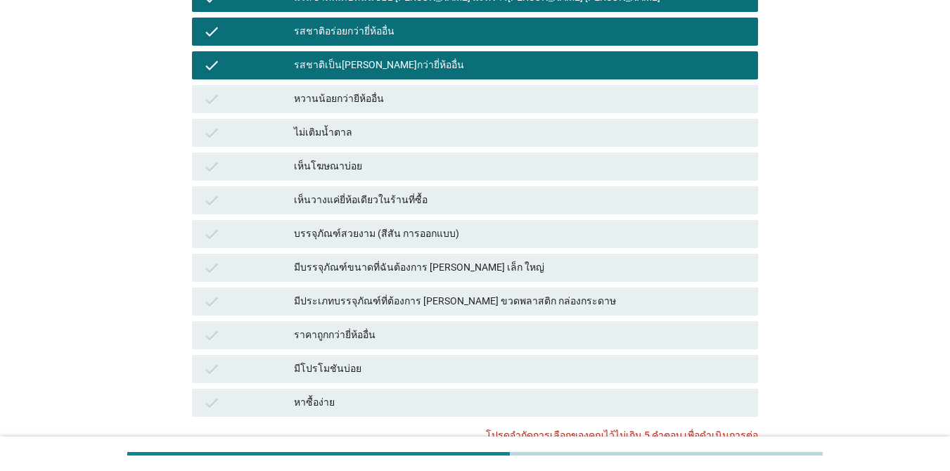
click at [416, 167] on div "เห็นโฆษณาบ่อย" at bounding box center [520, 166] width 453 height 17
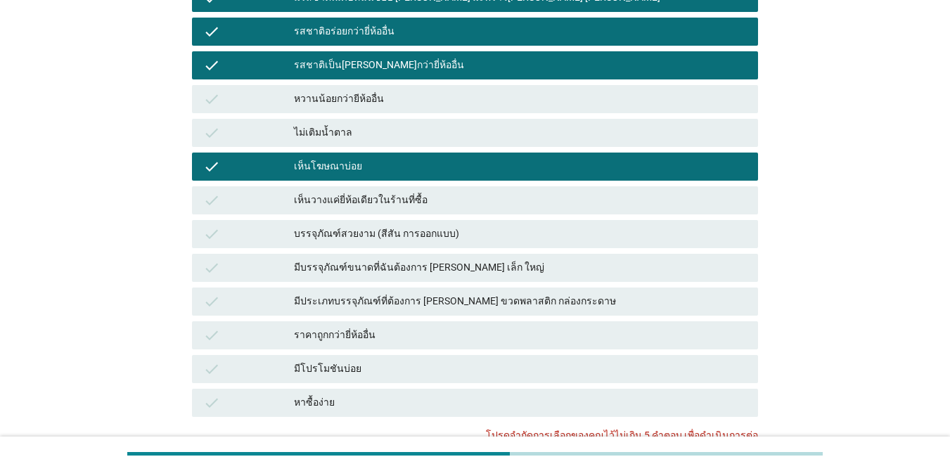
click at [457, 236] on div "บรรจุภัณฑ์สวยงาม (สีสัน การออกแบบ)" at bounding box center [520, 234] width 453 height 17
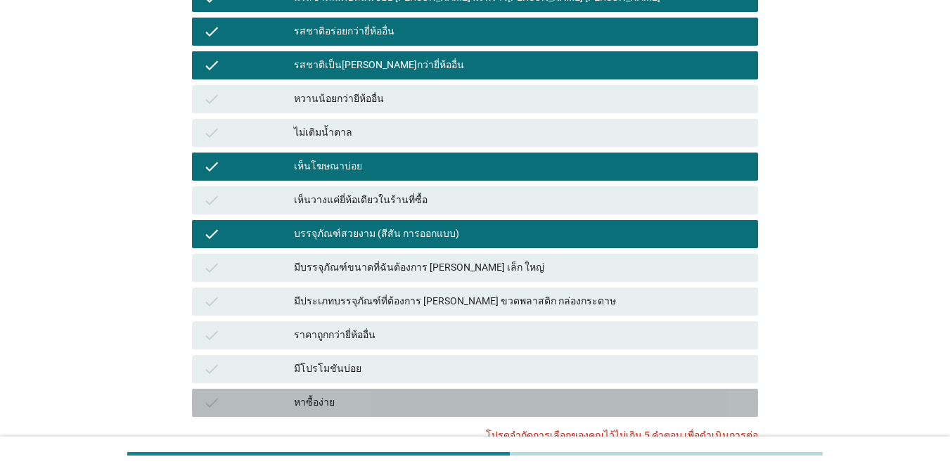
click at [378, 396] on div "หาซื้อง่าย" at bounding box center [520, 403] width 453 height 17
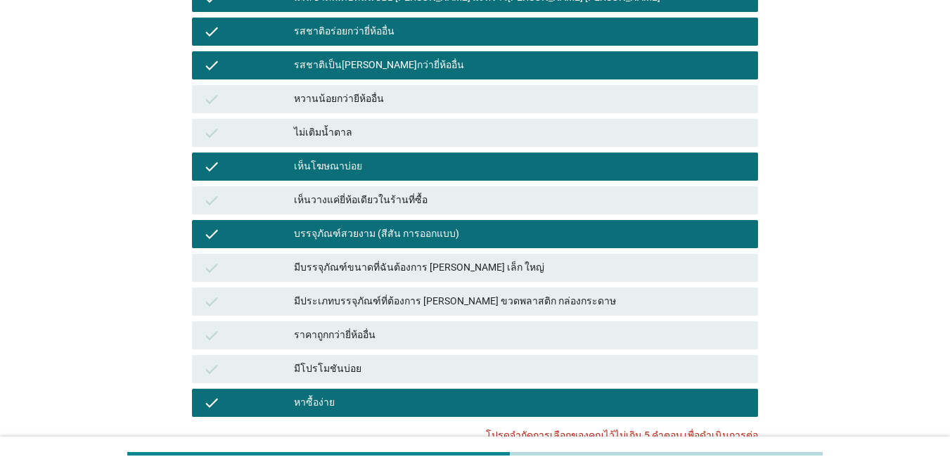
click at [392, 288] on div "check มีประเภทบรรจุภัณฑ์ที่ต้องการ [PERSON_NAME] ขวดพลาสติก กล่องกระดาษ" at bounding box center [475, 302] width 566 height 28
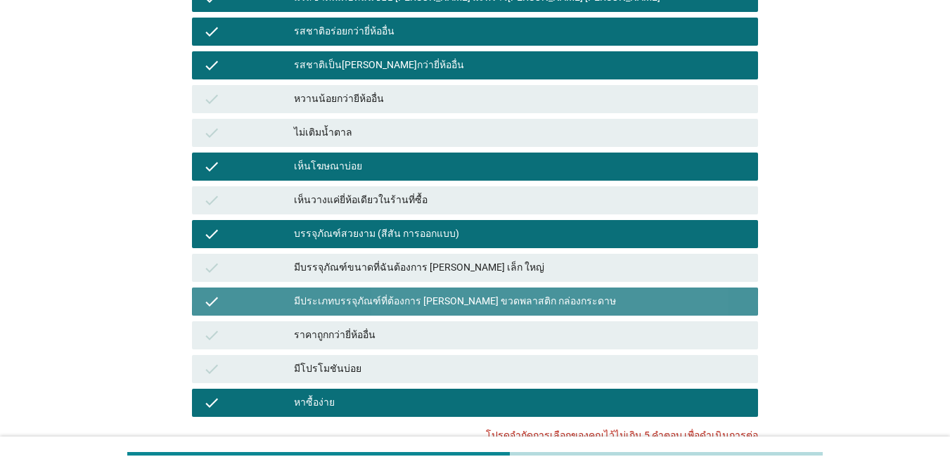
click at [400, 267] on div "มีบรรจุภัณฑ์ขนาดที่ฉันต้องการ [PERSON_NAME] เล็ก ใหญ่" at bounding box center [520, 268] width 453 height 17
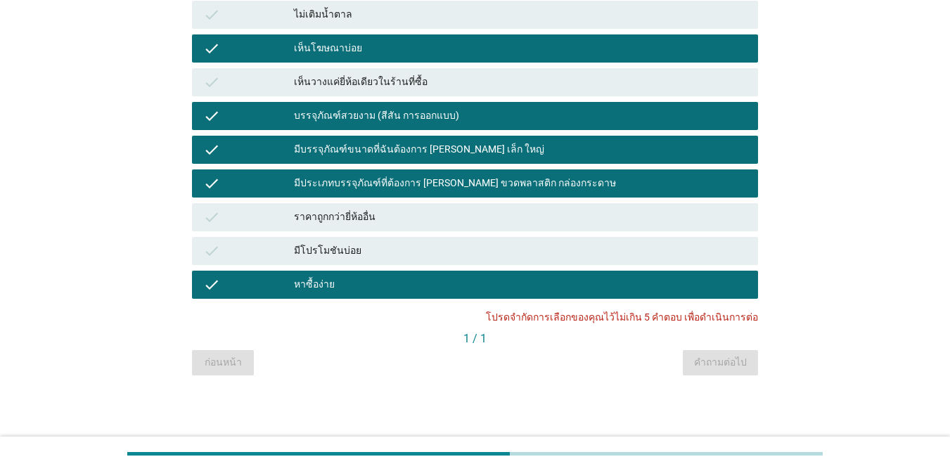
scroll to position [682, 0]
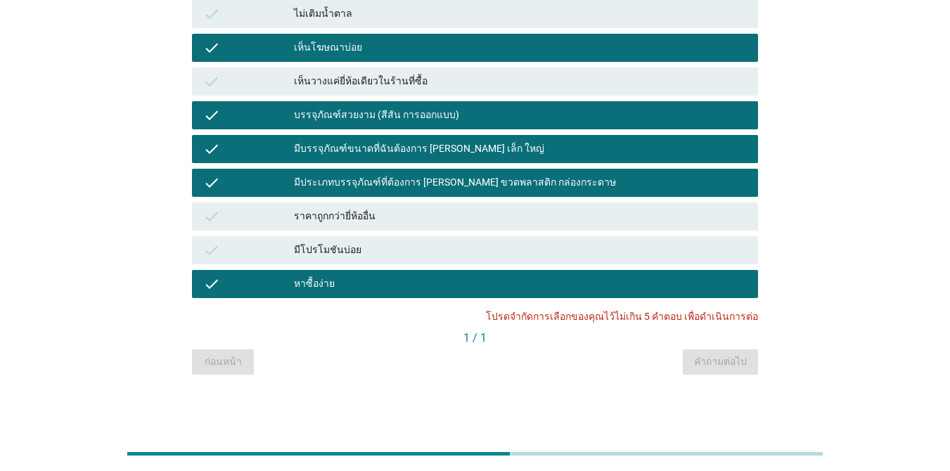
click at [381, 281] on div "หาซื้อง่าย" at bounding box center [520, 284] width 453 height 17
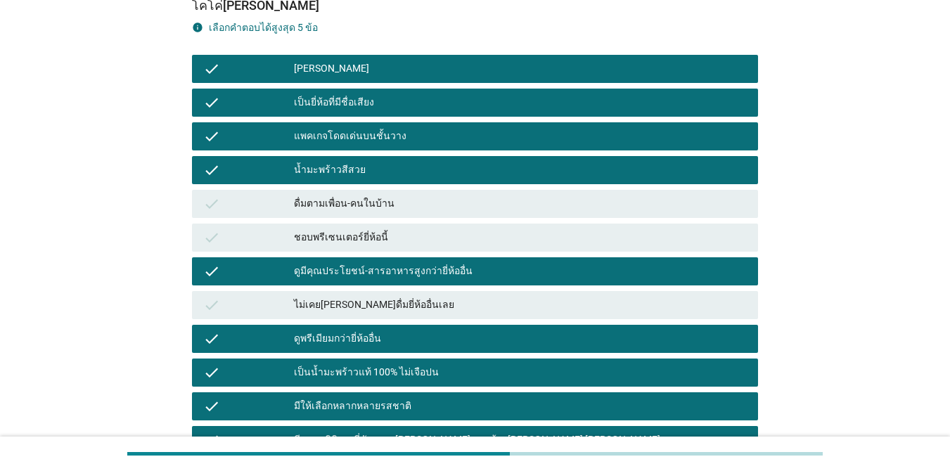
scroll to position [119, 0]
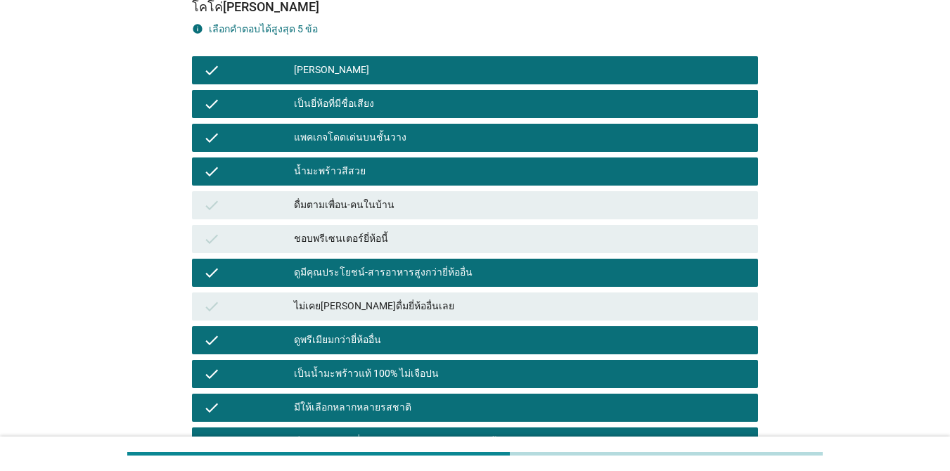
click at [414, 103] on div "เป็นยี่ห้อที่มีชื่อเสียง" at bounding box center [520, 104] width 453 height 17
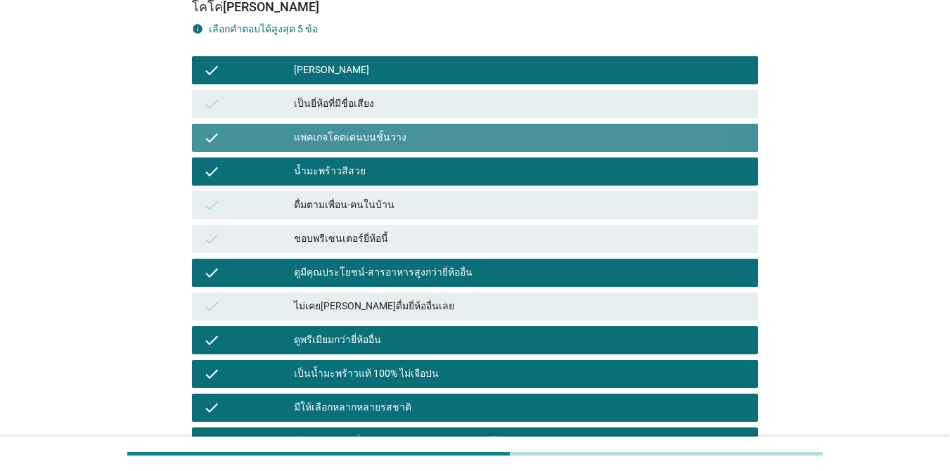
click at [404, 136] on div "แพคเกจโดดเด่นบนชั้นวาง" at bounding box center [520, 137] width 453 height 17
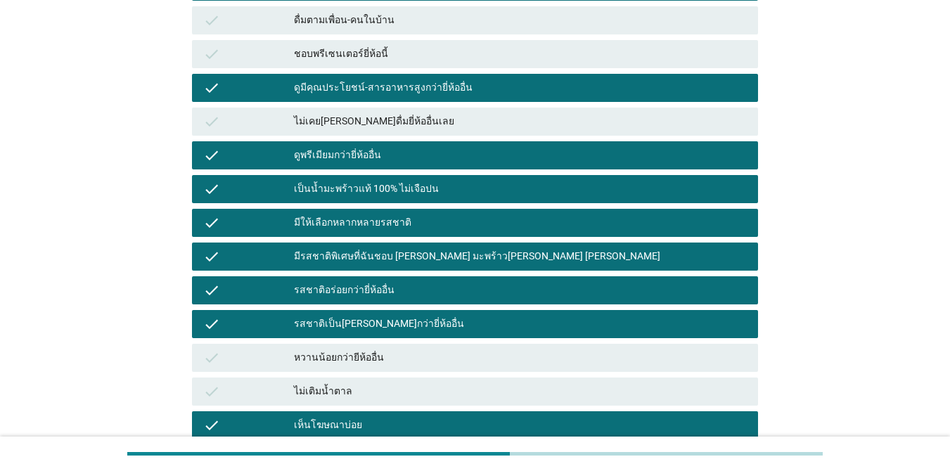
scroll to position [330, 0]
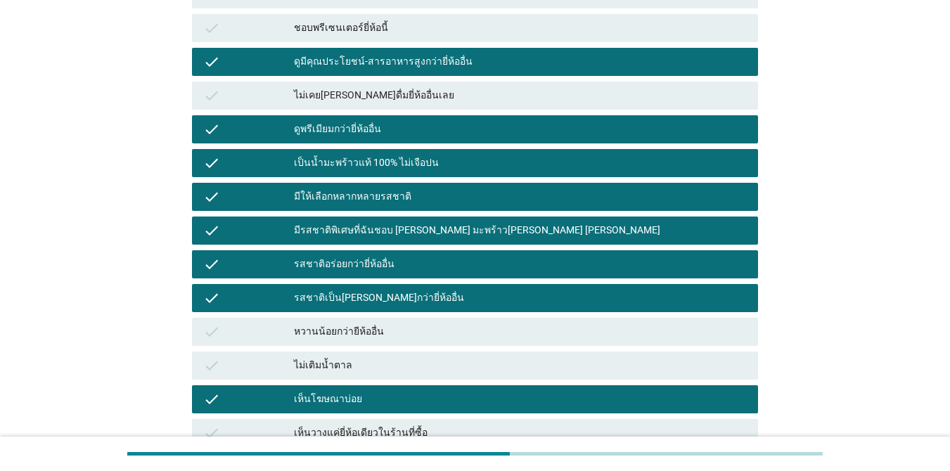
click at [423, 196] on div "มีให้เลือกหลากหลายรสชาติ" at bounding box center [520, 197] width 453 height 17
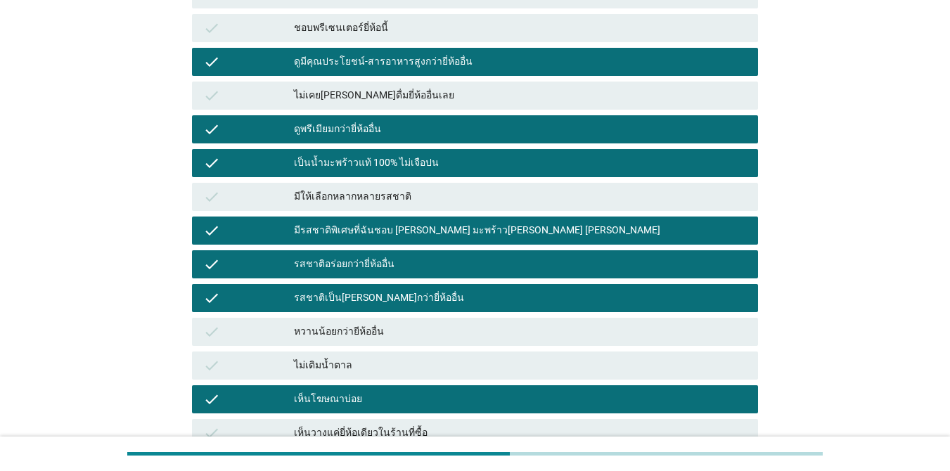
click at [403, 187] on div "check มีให้เลือกหลากหลายรสชาติ" at bounding box center [475, 197] width 566 height 28
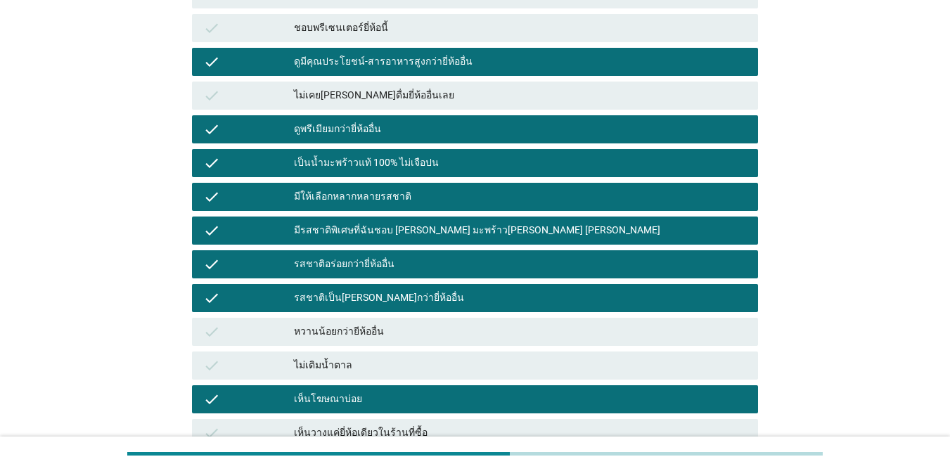
click at [409, 229] on div "มีรสชาติพิเศษที่ฉันชอบ [PERSON_NAME] มะพร้าว[PERSON_NAME] [PERSON_NAME]" at bounding box center [520, 230] width 453 height 17
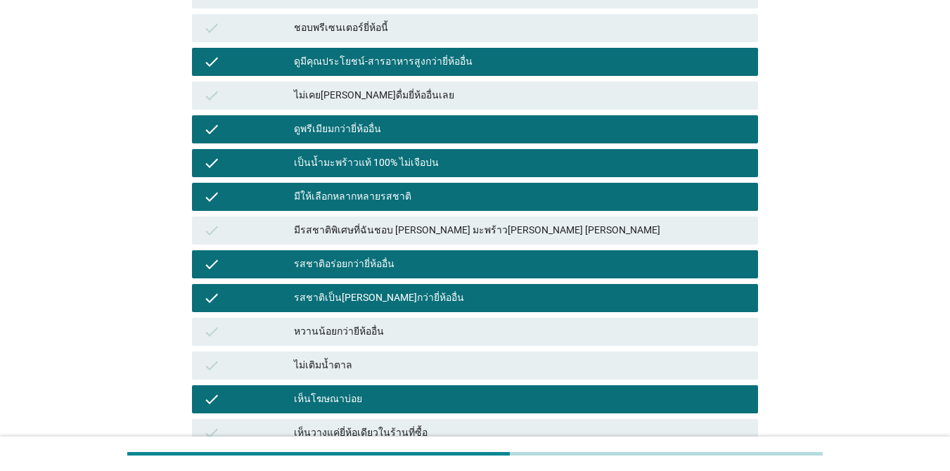
click at [406, 255] on div "check รสชาติอร่อยกว่ายี่ห้ออื่น" at bounding box center [475, 264] width 566 height 28
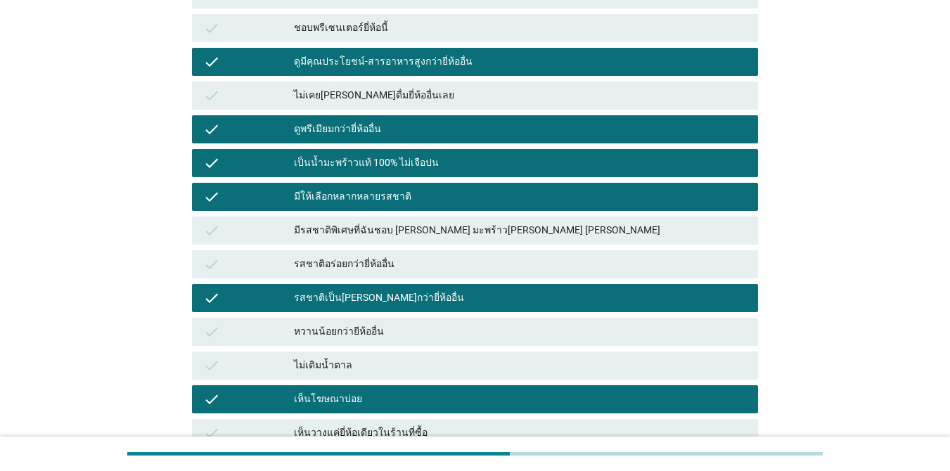
click at [420, 295] on div "รสชาติเป็น[PERSON_NAME]กว่ายี่ห้ออื่น" at bounding box center [520, 298] width 453 height 17
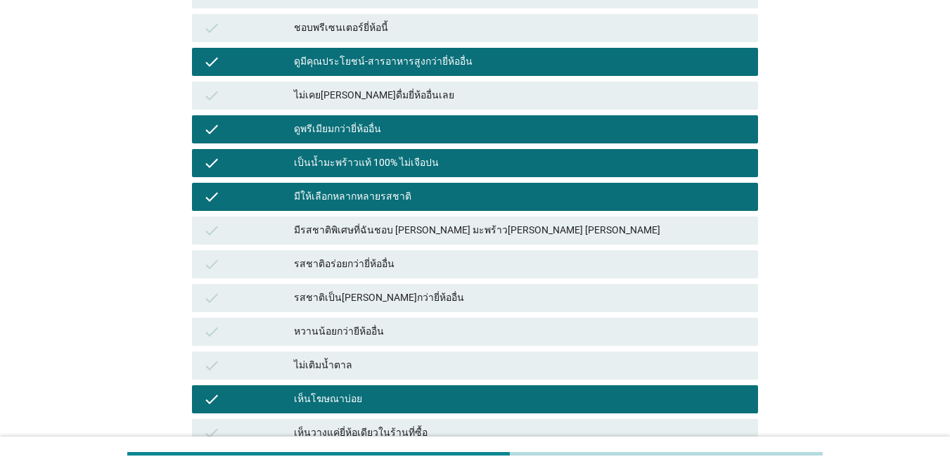
click at [473, 388] on div "check เห็นโฆษณาบ่อย" at bounding box center [475, 399] width 566 height 28
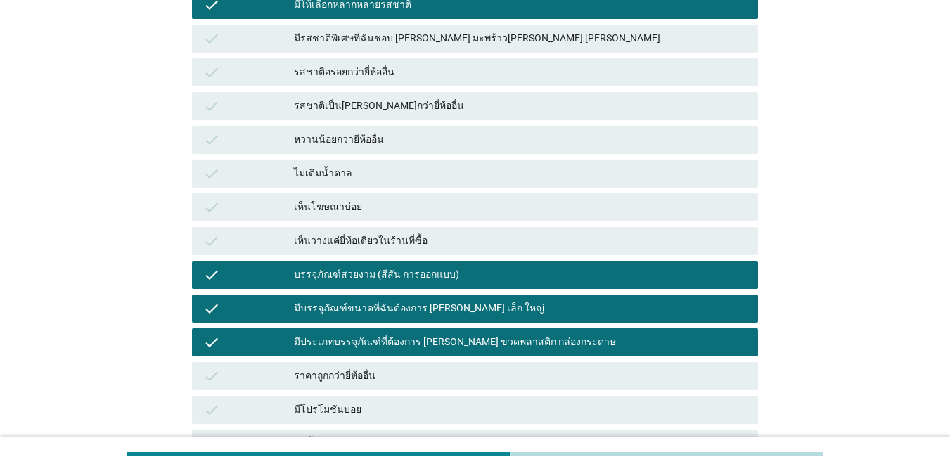
scroll to position [611, 0]
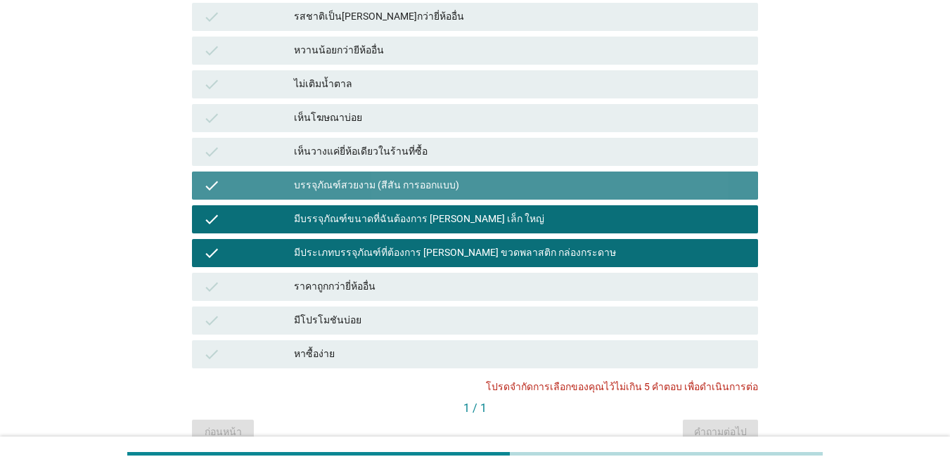
click at [331, 182] on div "บรรจุภัณฑ์สวยงาม (สีสัน การออกแบบ)" at bounding box center [520, 185] width 453 height 17
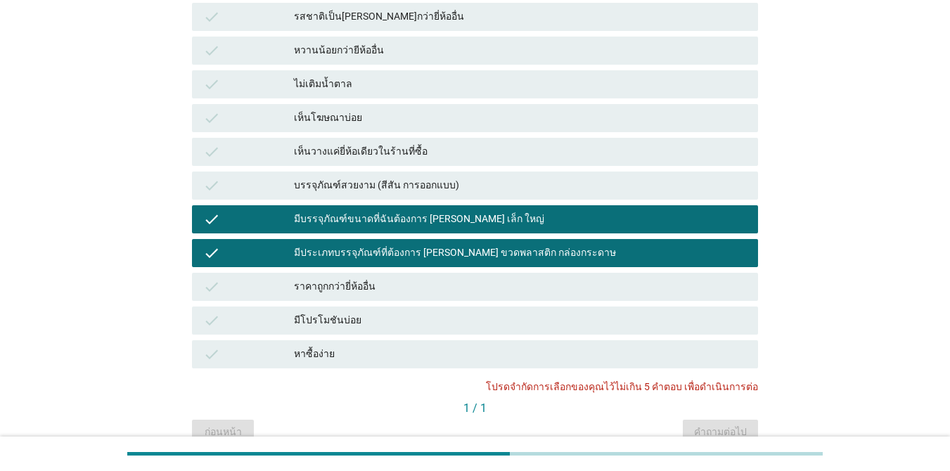
click at [331, 204] on div "check มีบรรจุภัณฑ์ขนาดที่ฉันต้องการ [PERSON_NAME] เล็ก ใหญ่" at bounding box center [475, 220] width 572 height 34
click at [345, 248] on div "มีประเภทบรรจุภัณฑ์ที่ต้องการ [PERSON_NAME] ขวดพลาสติก กล่องกระดาษ" at bounding box center [520, 253] width 453 height 17
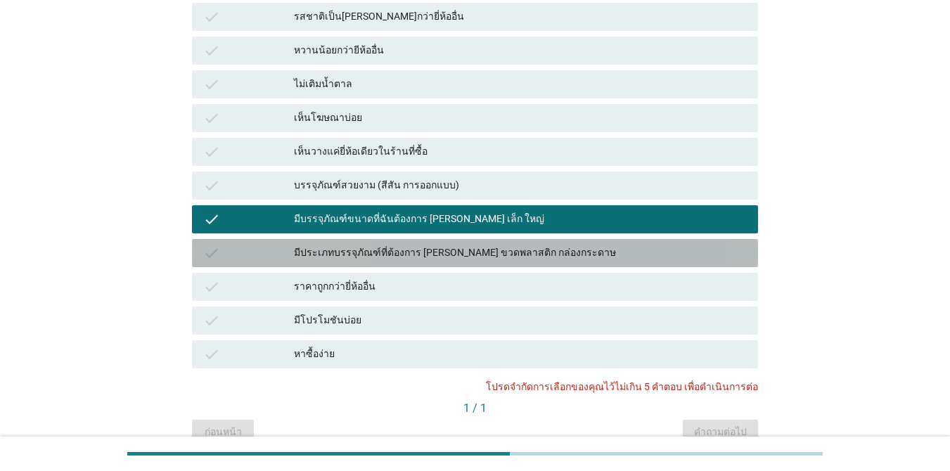
drag, startPoint x: 348, startPoint y: 226, endPoint x: 378, endPoint y: 221, distance: 30.6
click at [348, 225] on div "มีบรรจุภัณฑ์ขนาดที่ฉันต้องการ [PERSON_NAME] เล็ก ใหญ่" at bounding box center [520, 219] width 453 height 17
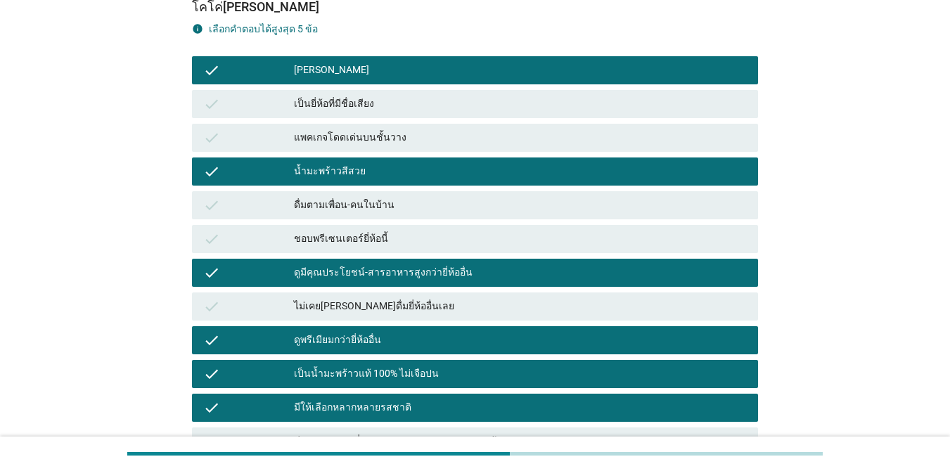
scroll to position [189, 0]
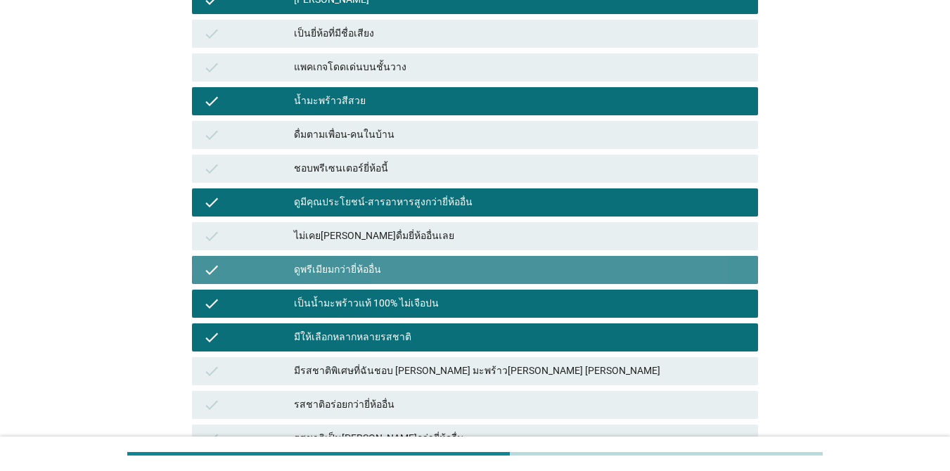
click at [394, 265] on div "ดูพรีเมียมกว่ายี่ห้ออื่น" at bounding box center [520, 270] width 453 height 17
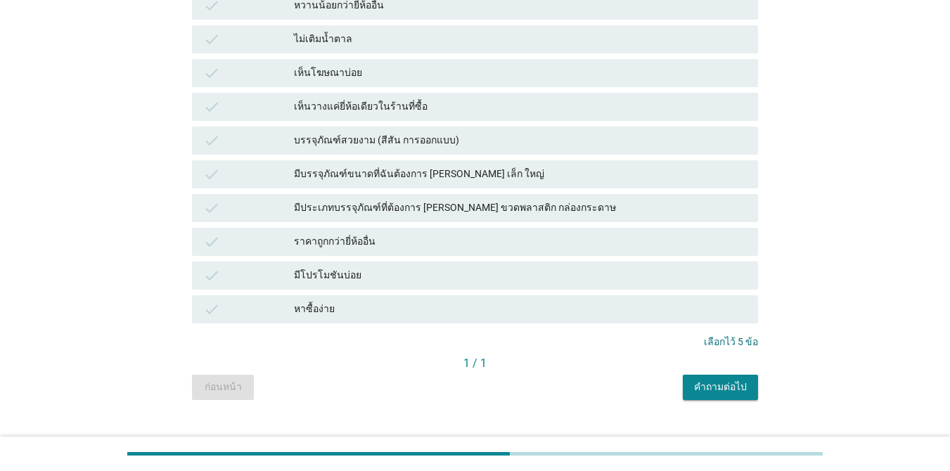
scroll to position [682, 0]
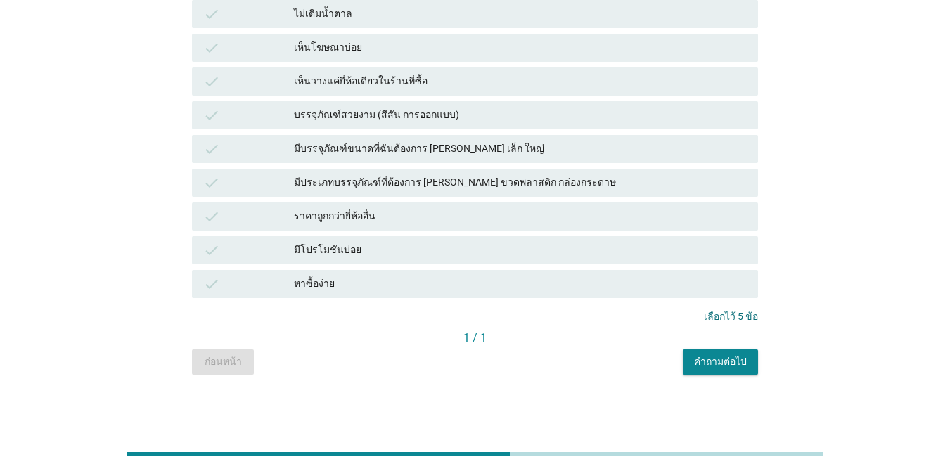
click at [735, 360] on div "คำถามต่อไป" at bounding box center [720, 362] width 53 height 15
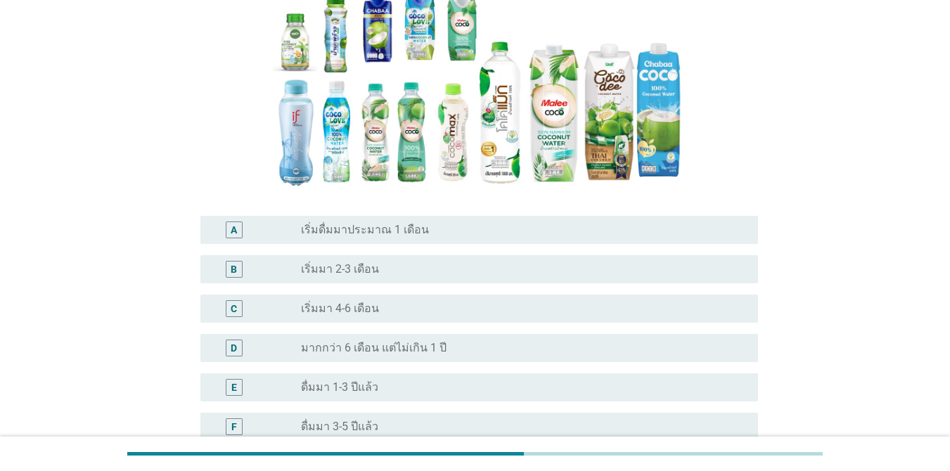
scroll to position [211, 0]
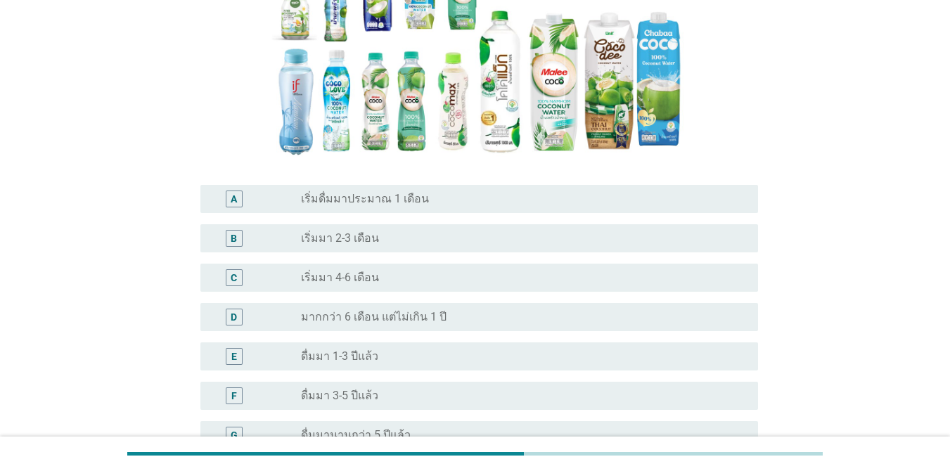
click at [334, 357] on label "ดื่มมา 1-3 ปีแล้ว" at bounding box center [339, 357] width 77 height 14
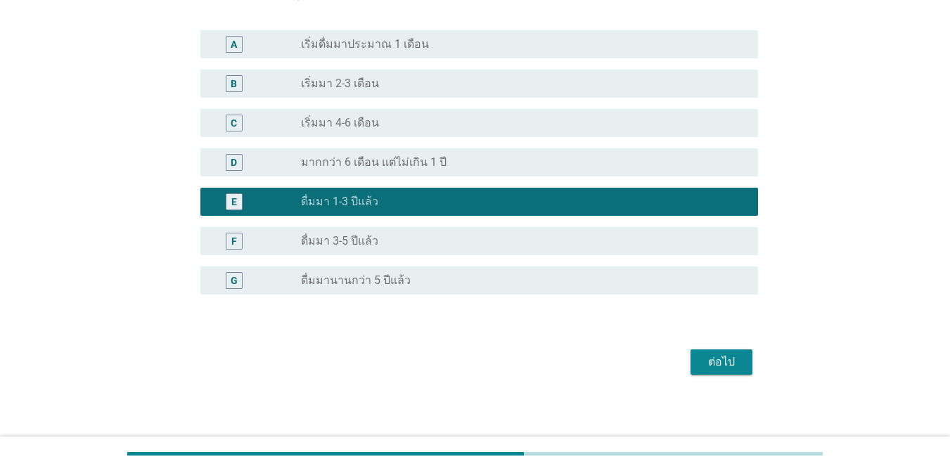
scroll to position [371, 0]
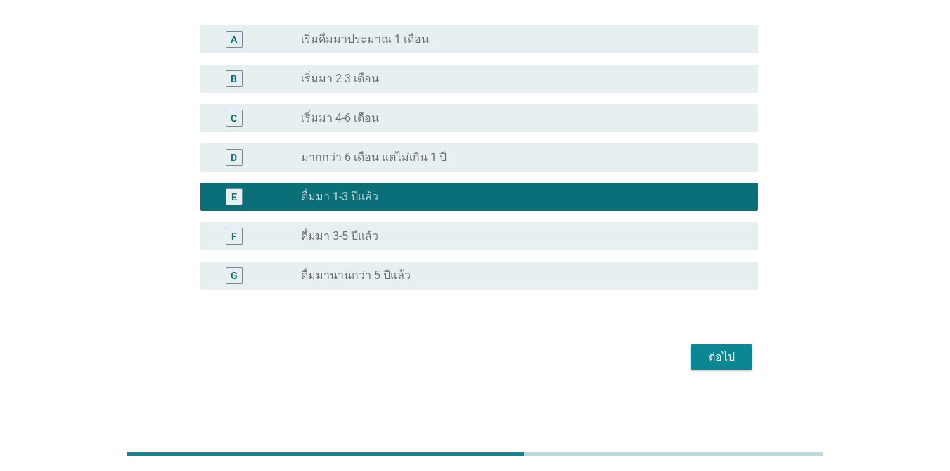
click at [738, 363] on div "ต่อไป" at bounding box center [721, 357] width 39 height 17
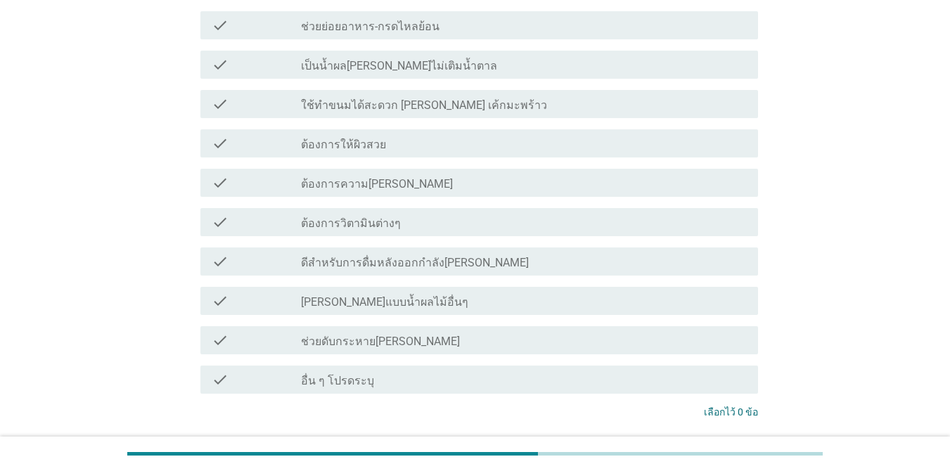
scroll to position [1055, 0]
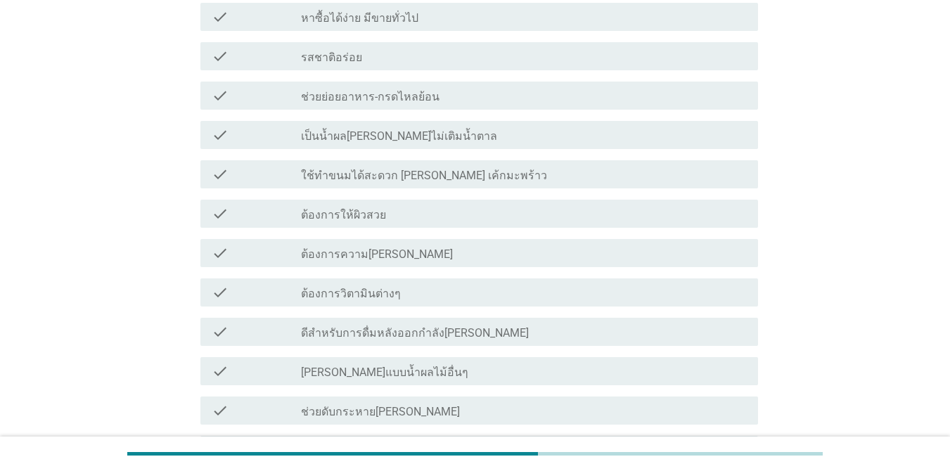
click at [486, 372] on div "check_box_outline_blank [PERSON_NAME]แบบน้ำผลไม้อื่นๆ" at bounding box center [524, 371] width 446 height 17
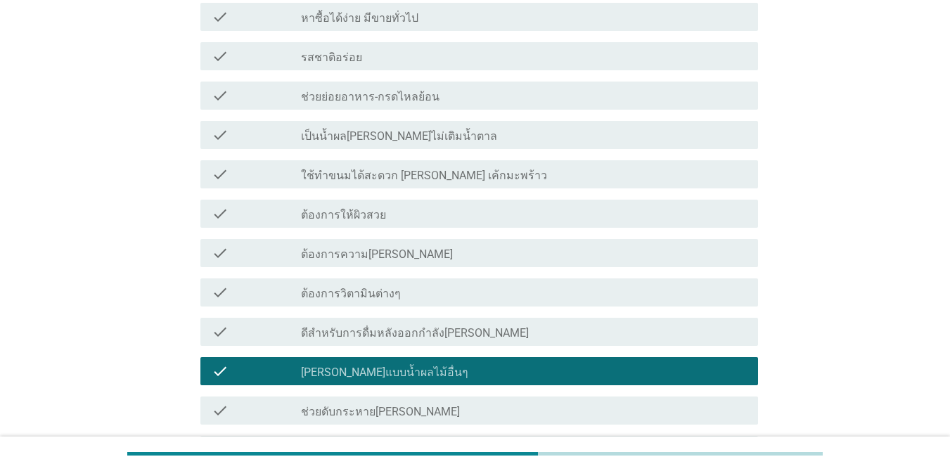
click at [481, 212] on div "check_box_outline_blank ต้องการให้ผิวสวย" at bounding box center [524, 213] width 446 height 17
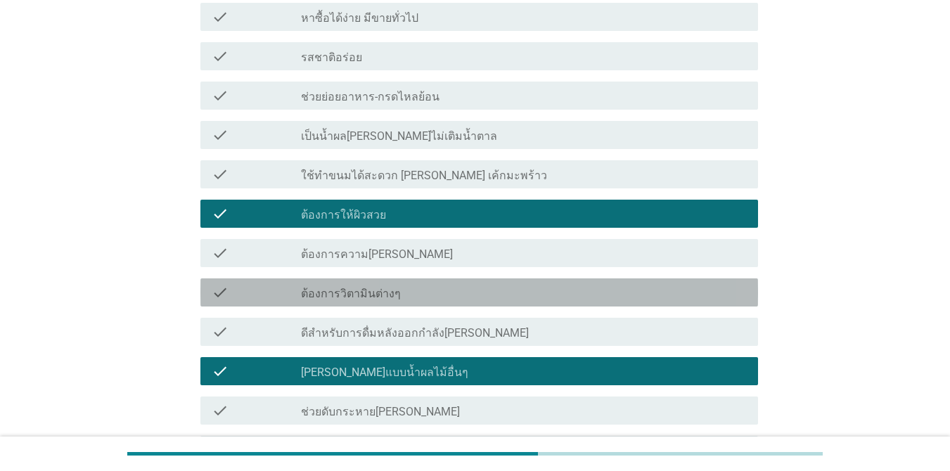
click at [464, 286] on div "check_box_outline_blank ต้องการวิตามินต่างๆ" at bounding box center [524, 292] width 446 height 17
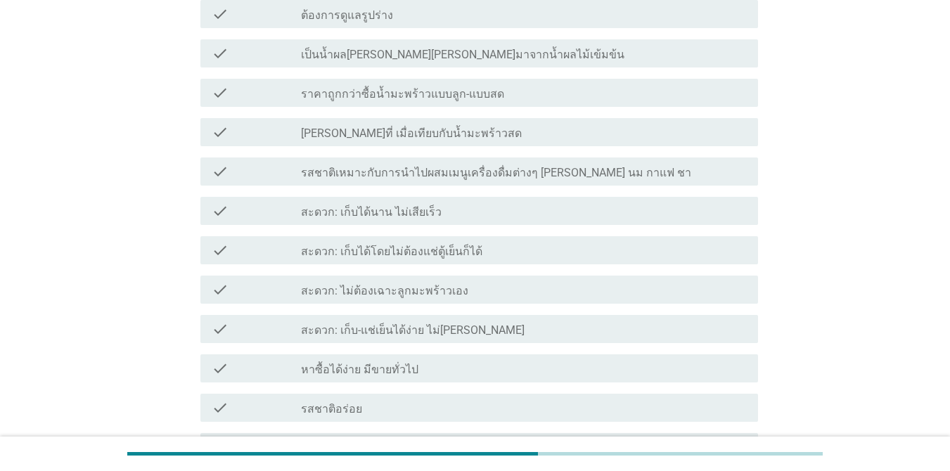
scroll to position [774, 0]
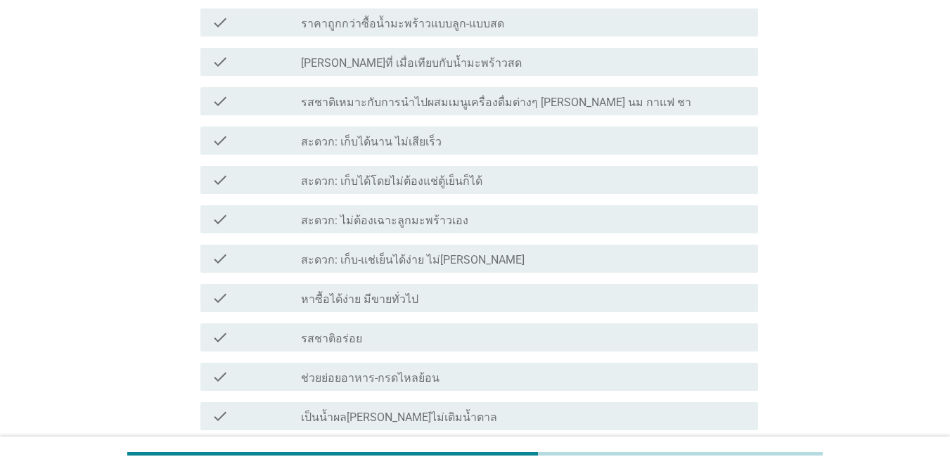
click at [501, 222] on div "check_box_outline_blank สะดวก: ไม่ต้องเฉาะลูกมะพร้าวเอง" at bounding box center [524, 219] width 446 height 17
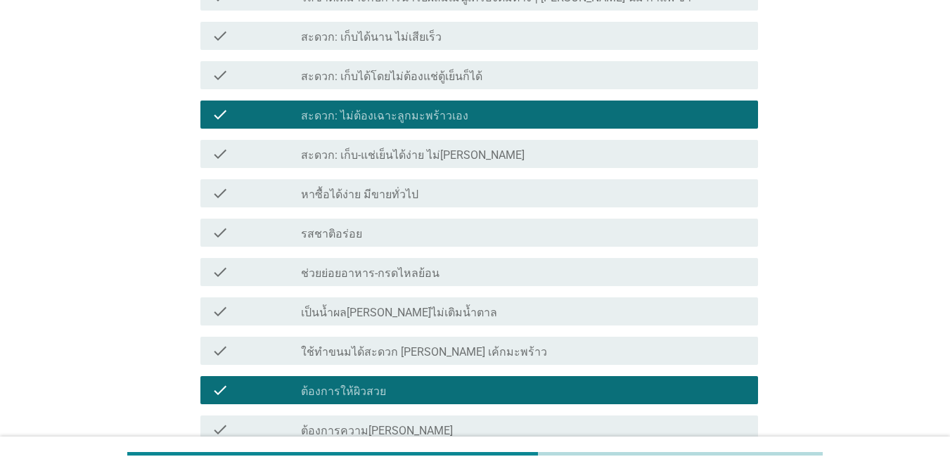
scroll to position [914, 0]
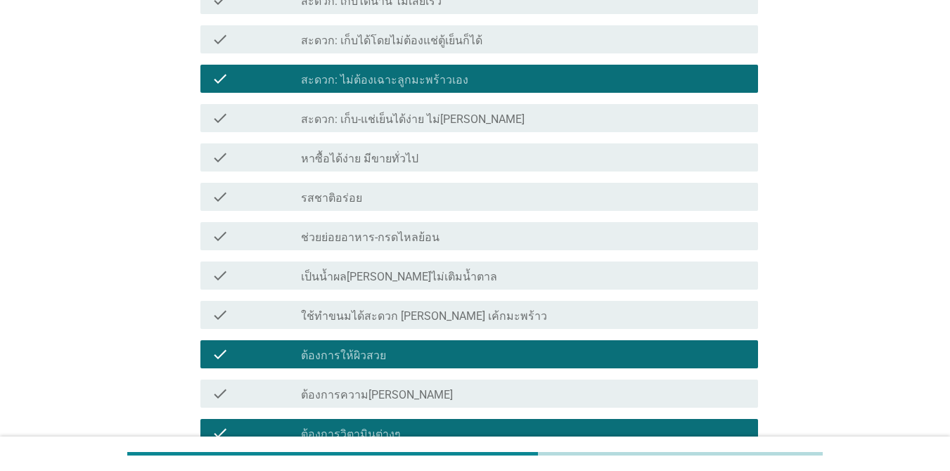
click at [449, 196] on div "check_box_outline_blank รสชาติอร่อย" at bounding box center [524, 197] width 446 height 17
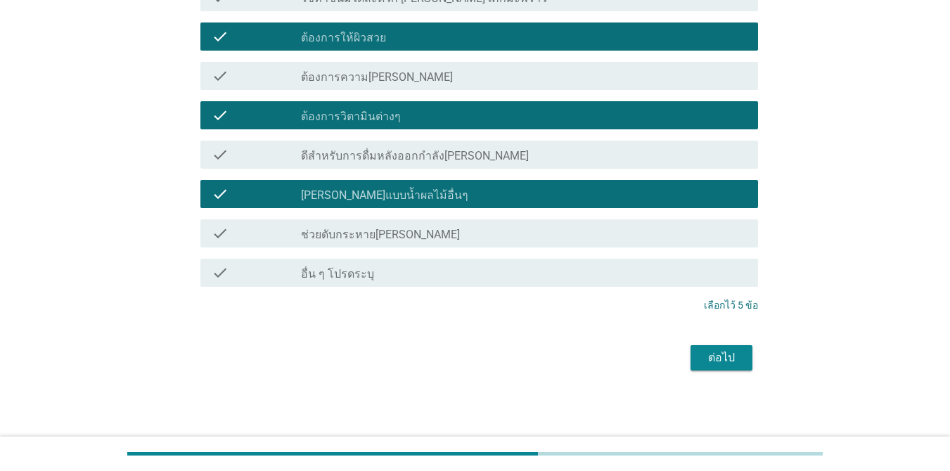
scroll to position [1233, 0]
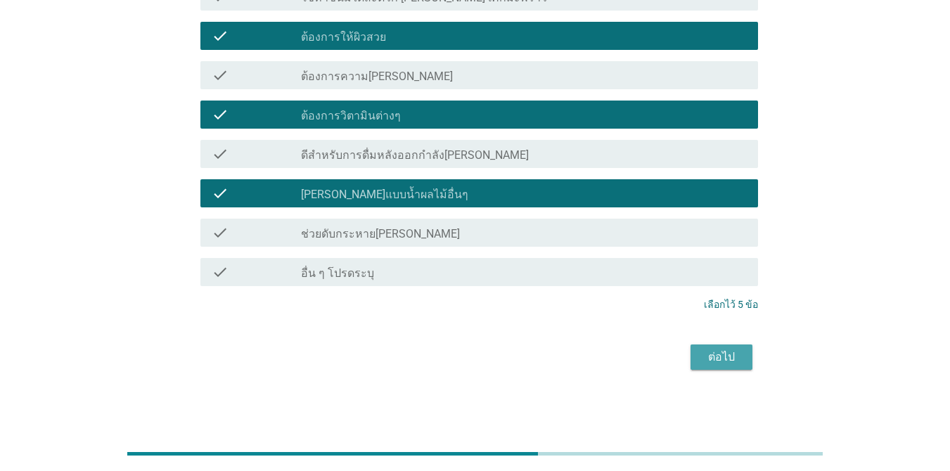
click at [731, 362] on div "ต่อไป" at bounding box center [721, 357] width 39 height 17
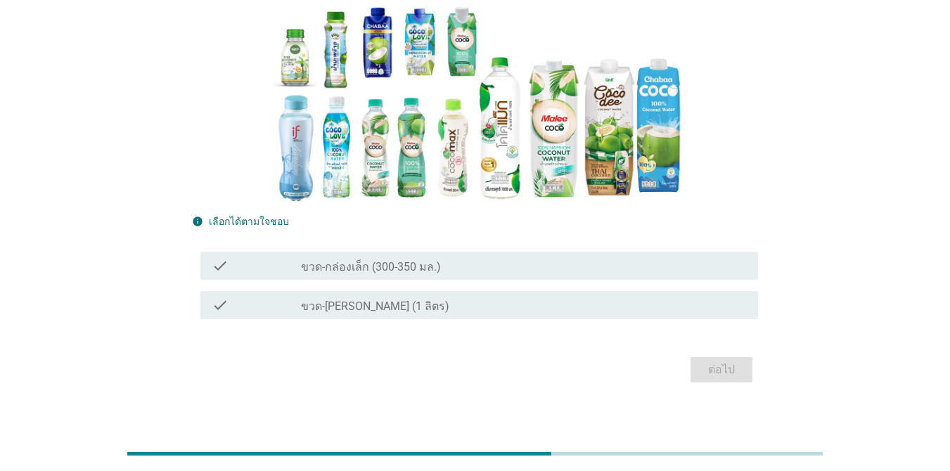
scroll to position [141, 0]
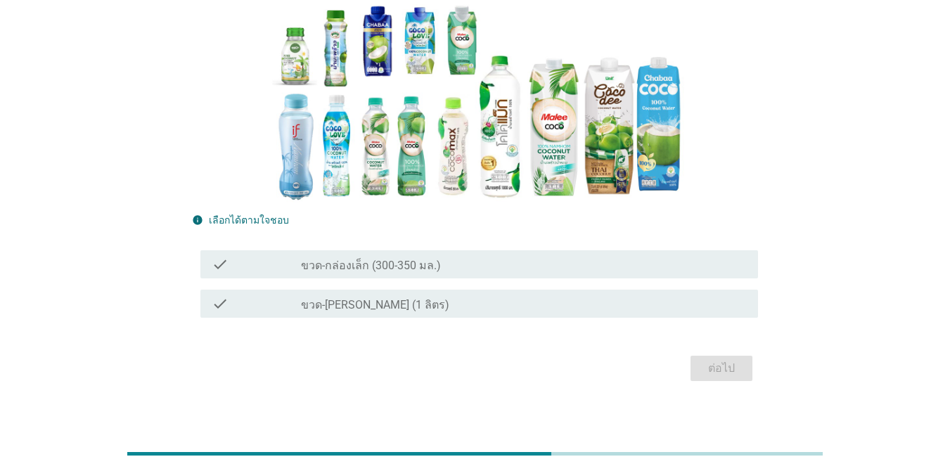
click at [440, 302] on div "check_box_outline_blank ขวด-[PERSON_NAME] (1 ลิตร)" at bounding box center [524, 303] width 446 height 17
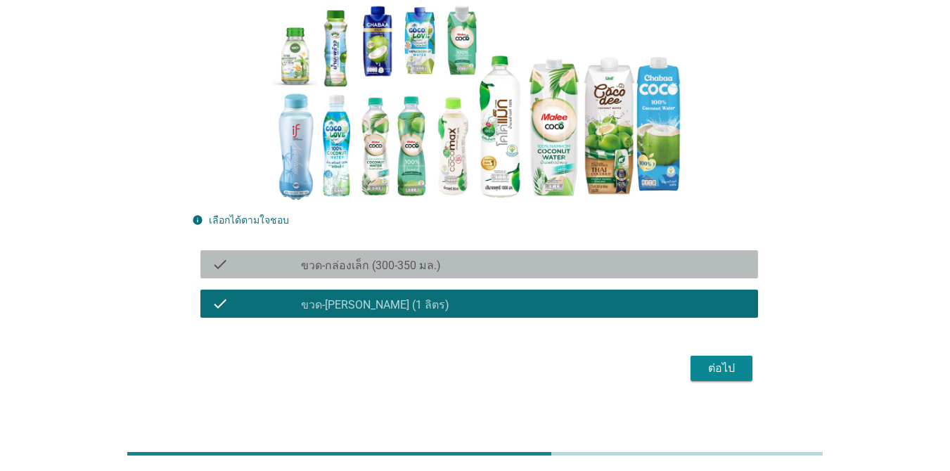
click at [440, 267] on div "check_box_outline_blank ขวด-กล่องเล็ก (300-350 มล.)" at bounding box center [524, 264] width 446 height 17
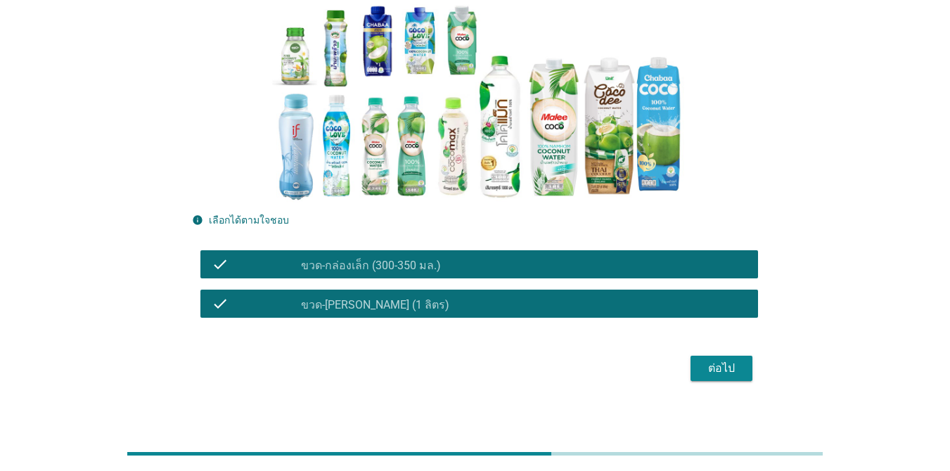
click at [746, 365] on button "ต่อไป" at bounding box center [722, 368] width 62 height 25
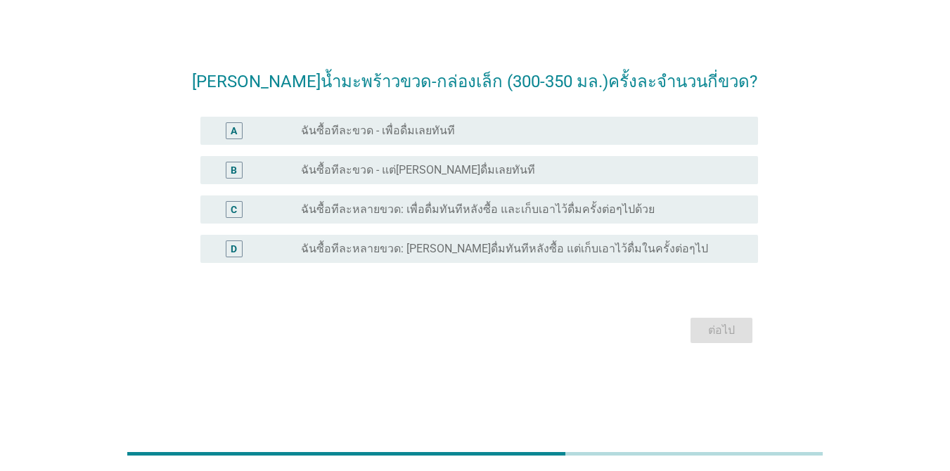
scroll to position [0, 0]
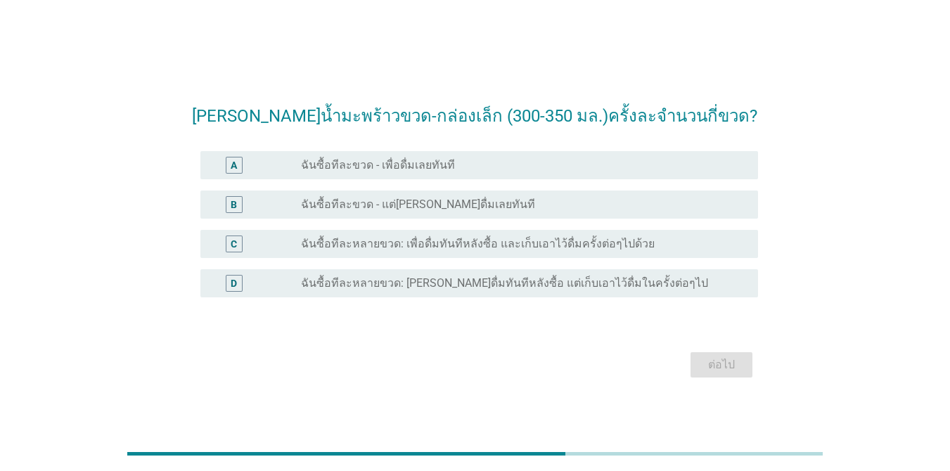
click at [491, 290] on label "ฉันซื้อทีละหลายขวด: [PERSON_NAME]ดื่มทันทีหลังซื้อ แต่เก็บเอาไว้ดื่มในครั้งต่อๆ…" at bounding box center [504, 283] width 407 height 14
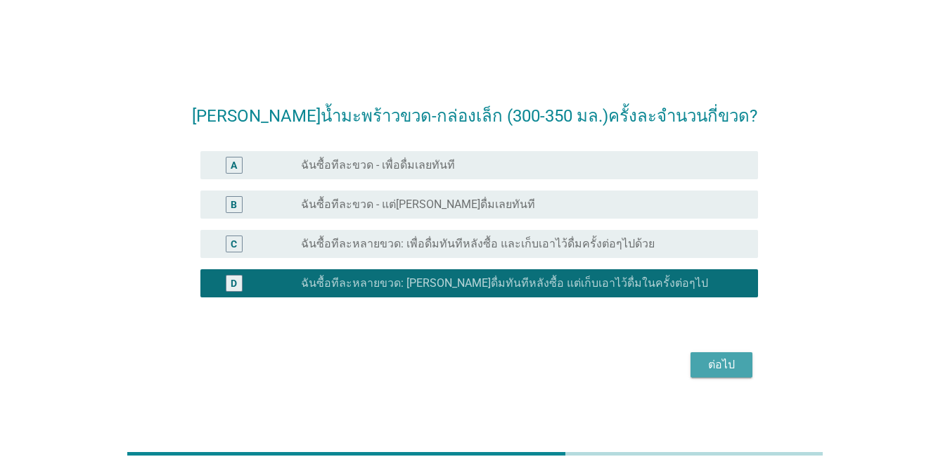
click at [721, 359] on div "ต่อไป" at bounding box center [721, 365] width 39 height 17
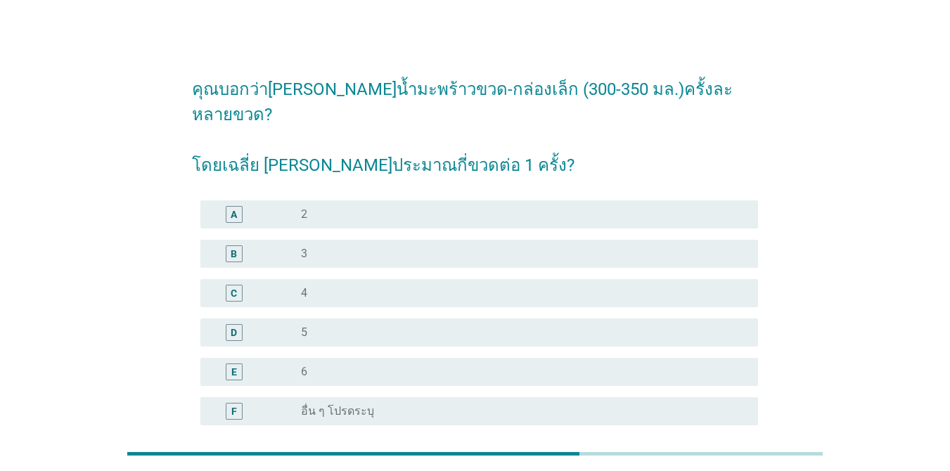
click at [320, 365] on div "radio_button_unchecked 6" at bounding box center [518, 372] width 435 height 14
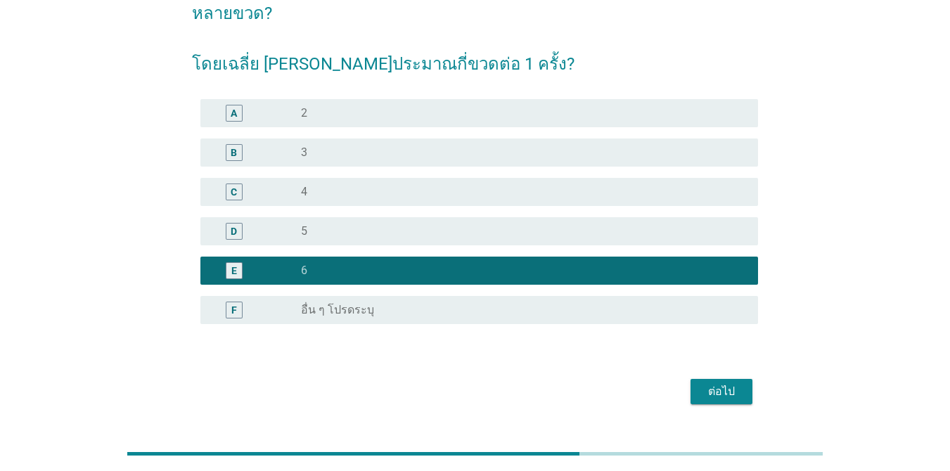
scroll to position [110, 0]
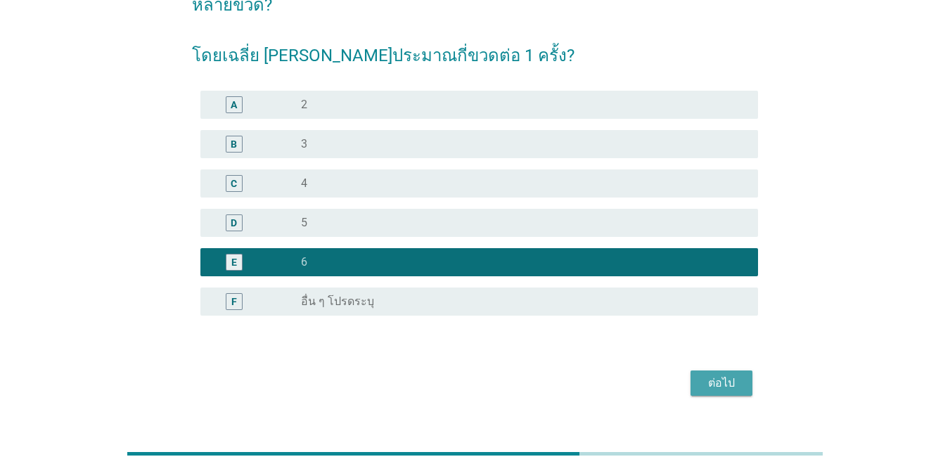
click at [734, 375] on div "ต่อไป" at bounding box center [721, 383] width 39 height 17
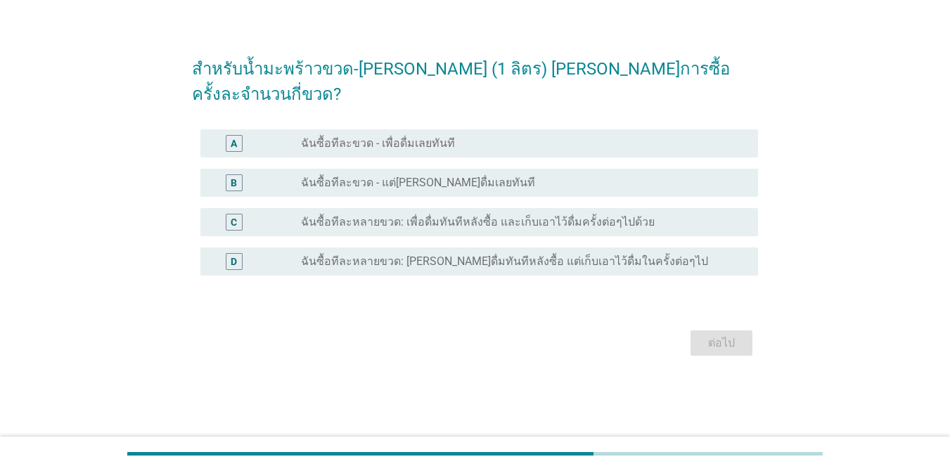
scroll to position [0, 0]
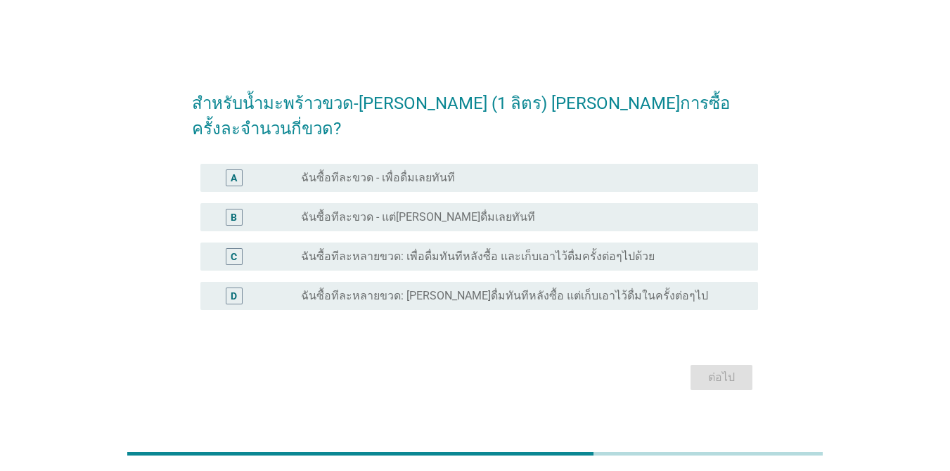
click at [464, 289] on label "ฉันซื้อทีละหลายขวด: [PERSON_NAME]ดื่มทันทีหลังซื้อ แต่เก็บเอาไว้ดื่มในครั้งต่อๆ…" at bounding box center [504, 296] width 407 height 14
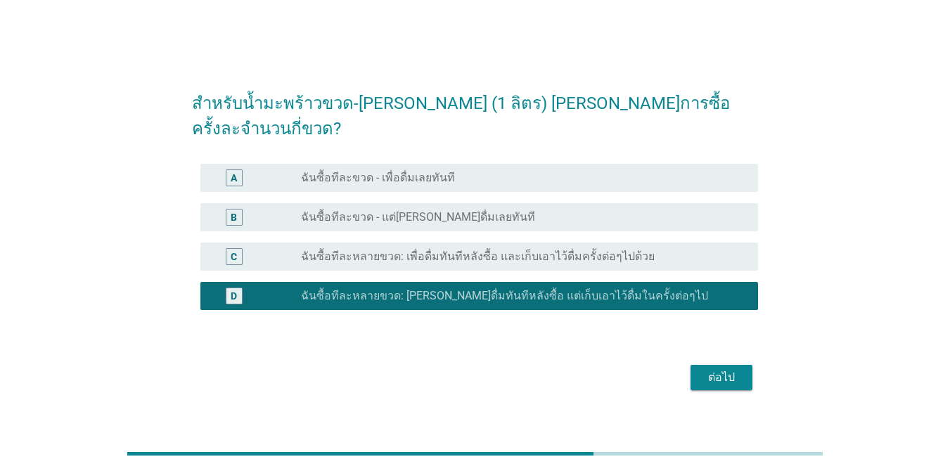
click at [739, 369] on div "ต่อไป" at bounding box center [721, 377] width 39 height 17
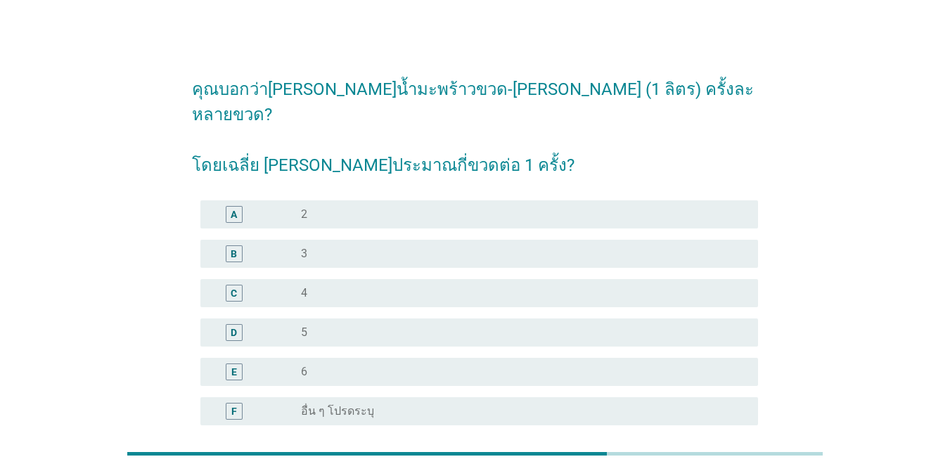
click at [316, 247] on div "radio_button_unchecked 3" at bounding box center [518, 254] width 435 height 14
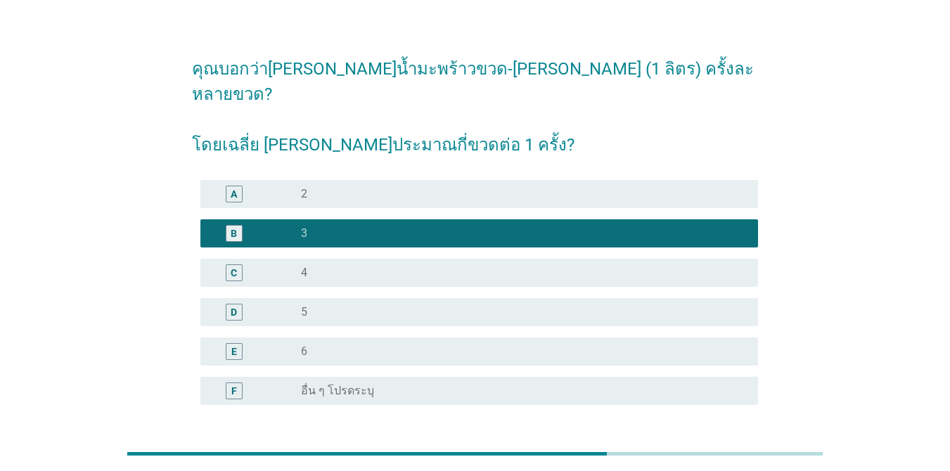
scroll to position [110, 0]
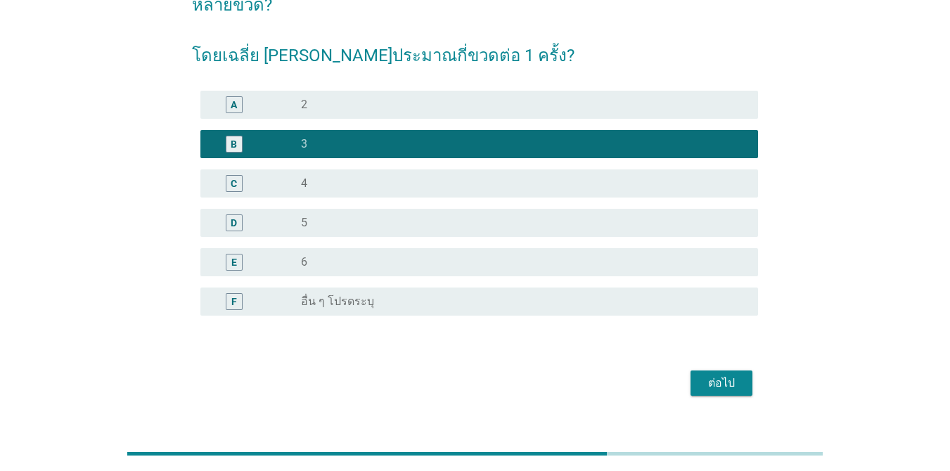
click at [726, 375] on div "ต่อไป" at bounding box center [721, 383] width 39 height 17
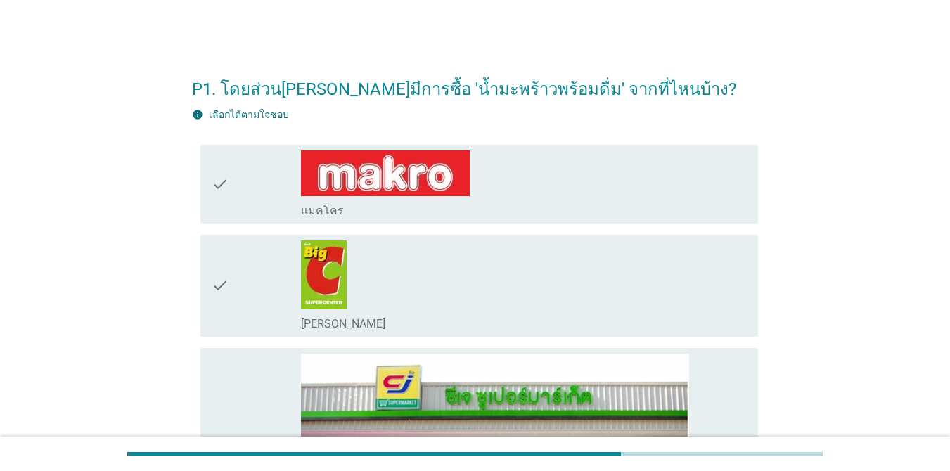
click at [440, 254] on div "check_box_outline_blank [PERSON_NAME]" at bounding box center [524, 286] width 446 height 91
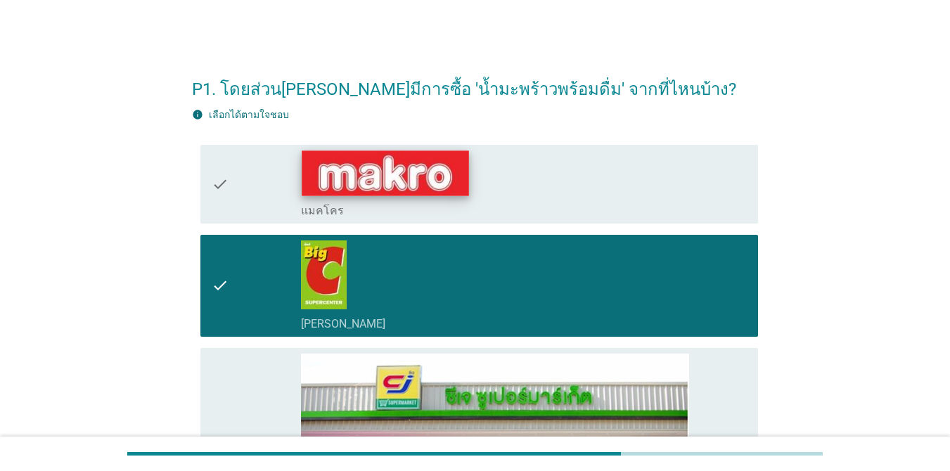
click at [440, 170] on img at bounding box center [385, 173] width 167 height 45
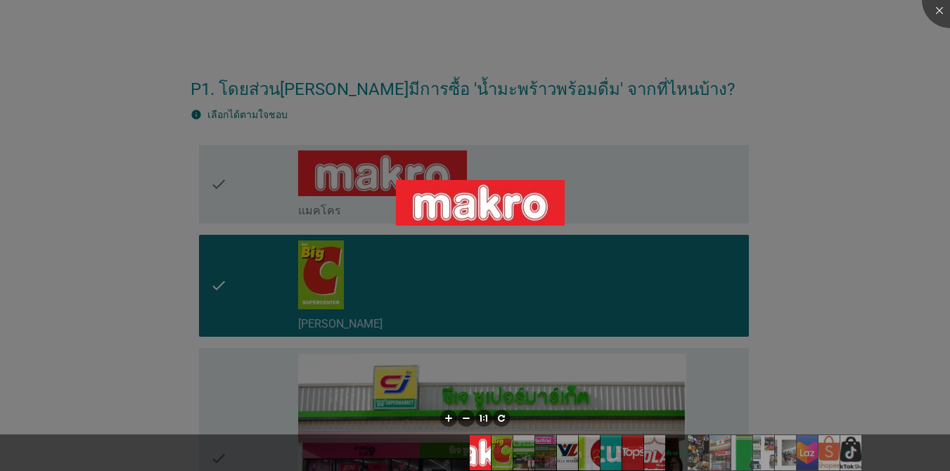
click at [520, 266] on div at bounding box center [475, 235] width 950 height 471
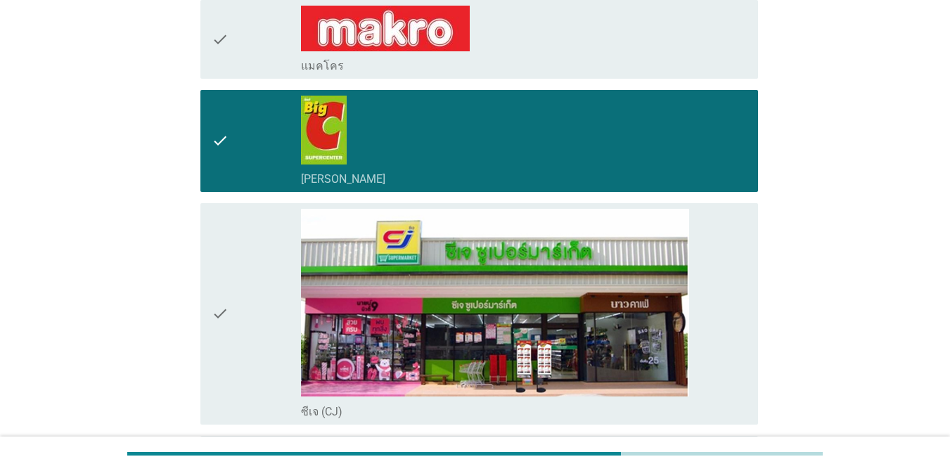
scroll to position [141, 0]
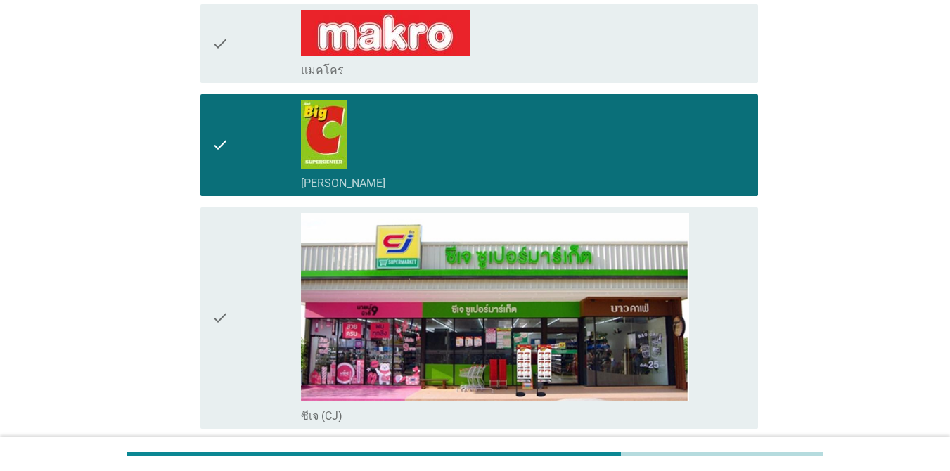
click at [229, 288] on div "check" at bounding box center [256, 318] width 89 height 210
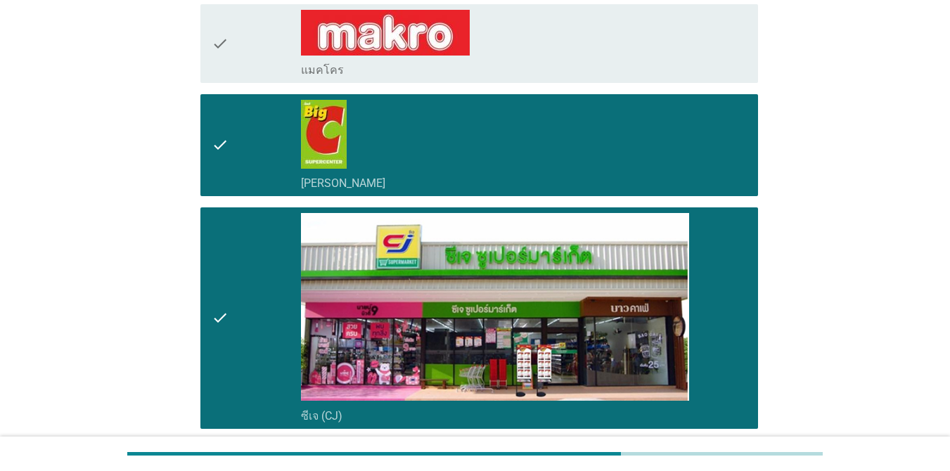
click at [229, 288] on div "check" at bounding box center [256, 318] width 89 height 210
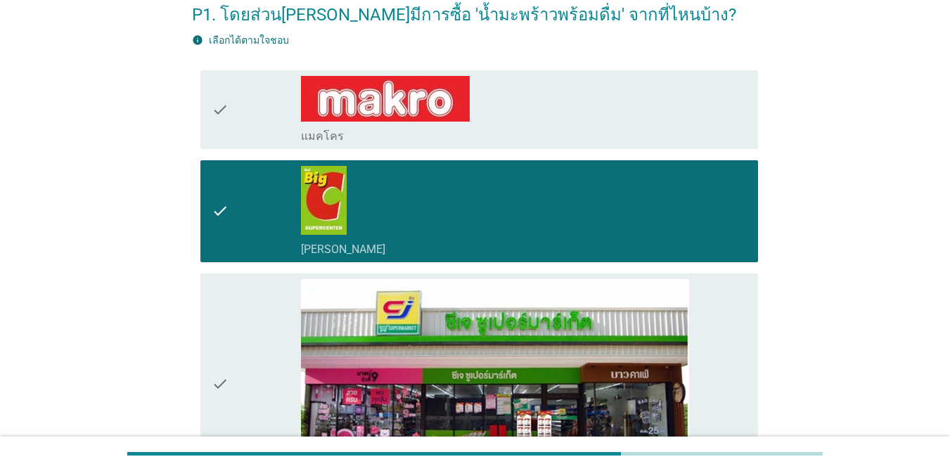
scroll to position [70, 0]
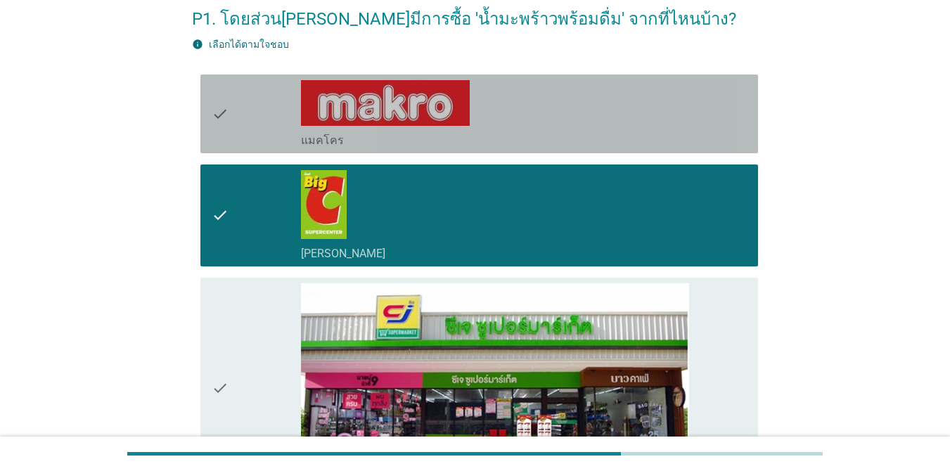
click at [260, 134] on div "check" at bounding box center [256, 114] width 89 height 68
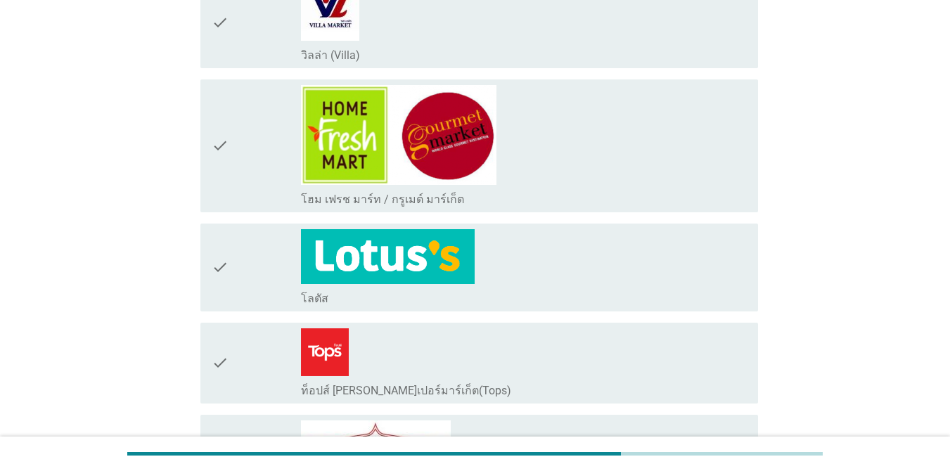
scroll to position [844, 0]
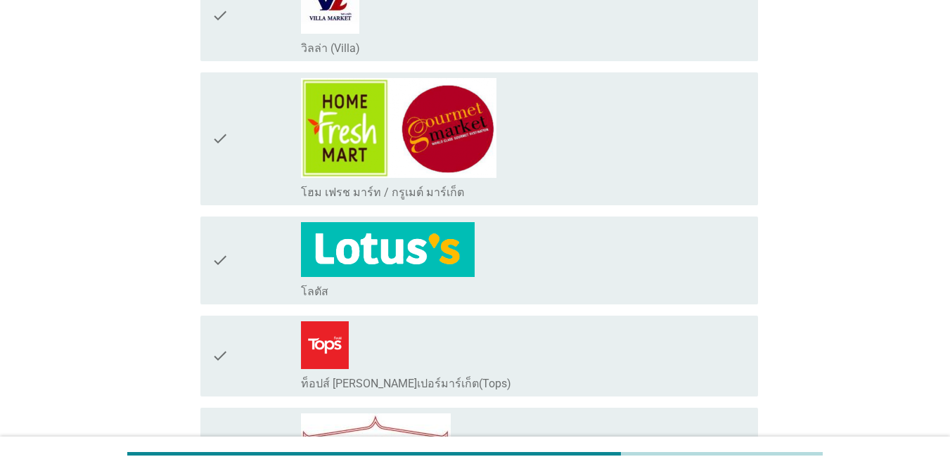
click at [245, 259] on div "check" at bounding box center [256, 260] width 89 height 77
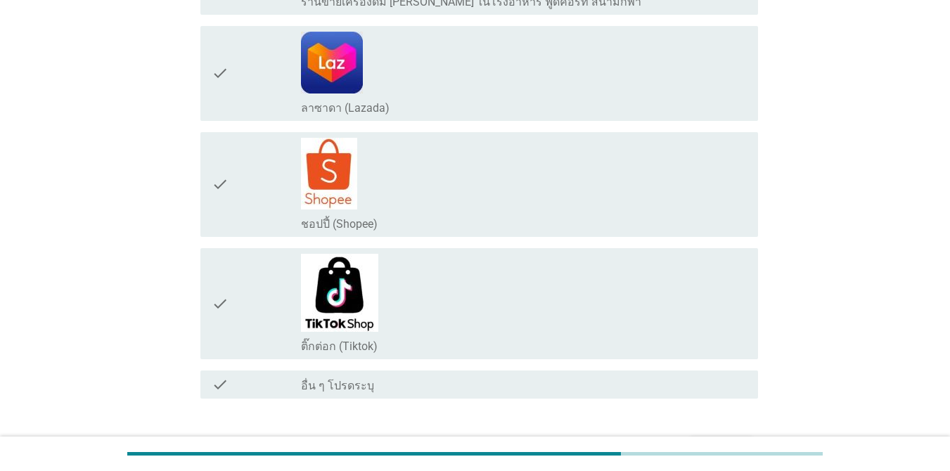
scroll to position [2814, 0]
click at [717, 436] on button "ต่อไป" at bounding box center [722, 448] width 62 height 25
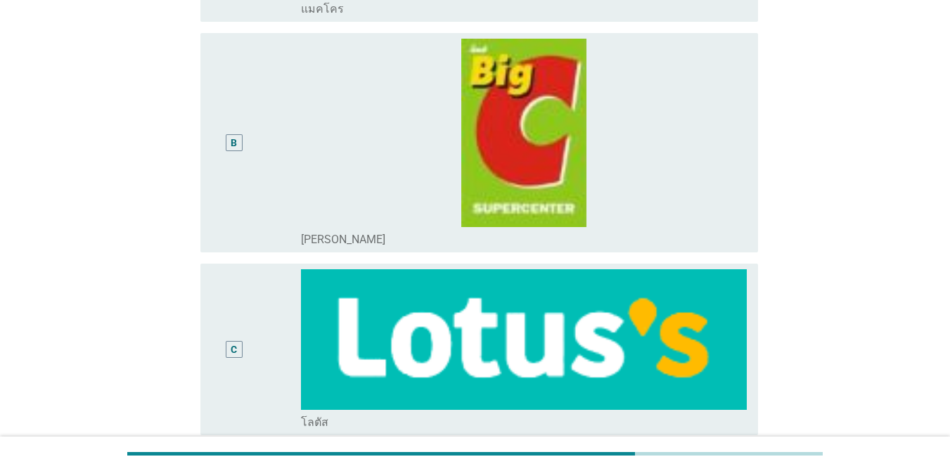
scroll to position [281, 0]
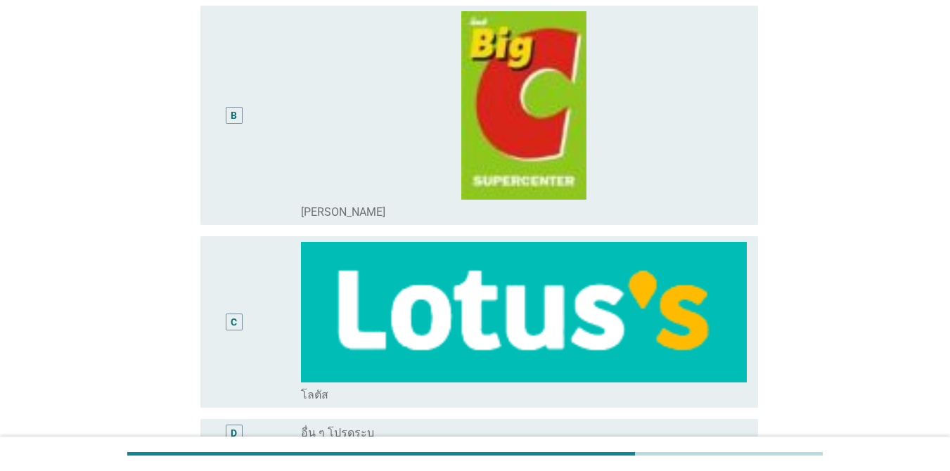
click at [248, 291] on div "C" at bounding box center [234, 322] width 44 height 160
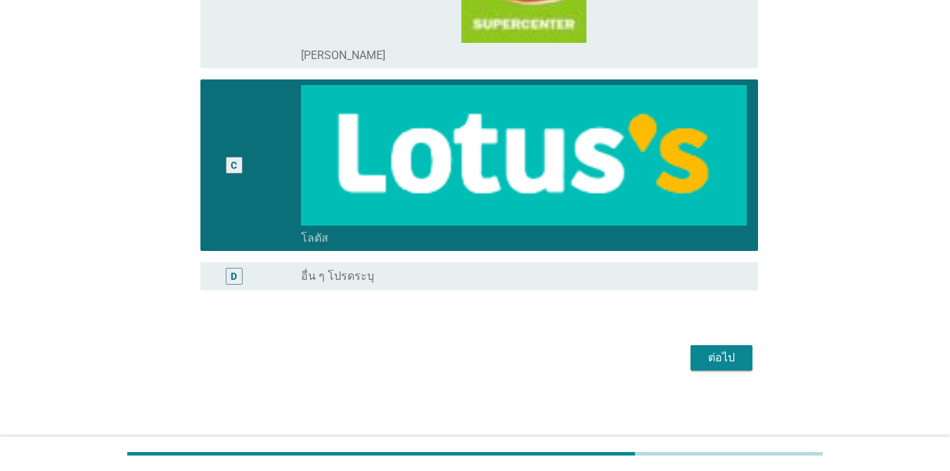
scroll to position [439, 0]
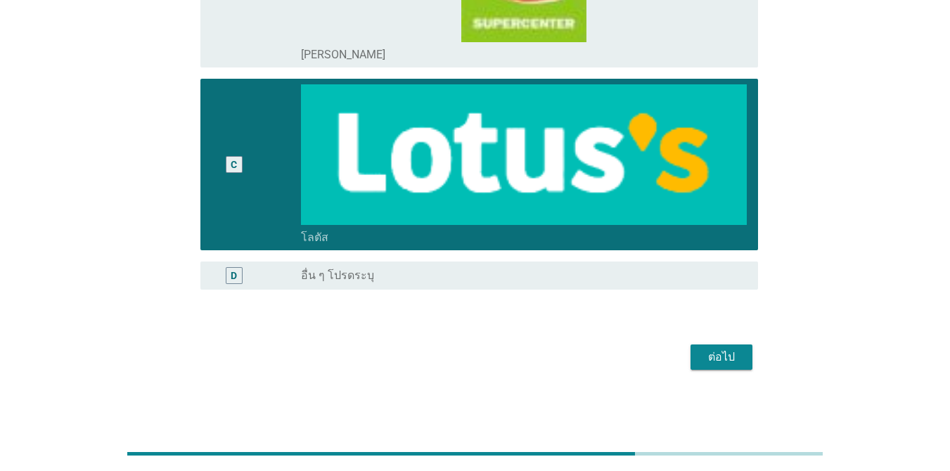
click at [732, 361] on div "ต่อไป" at bounding box center [721, 357] width 39 height 17
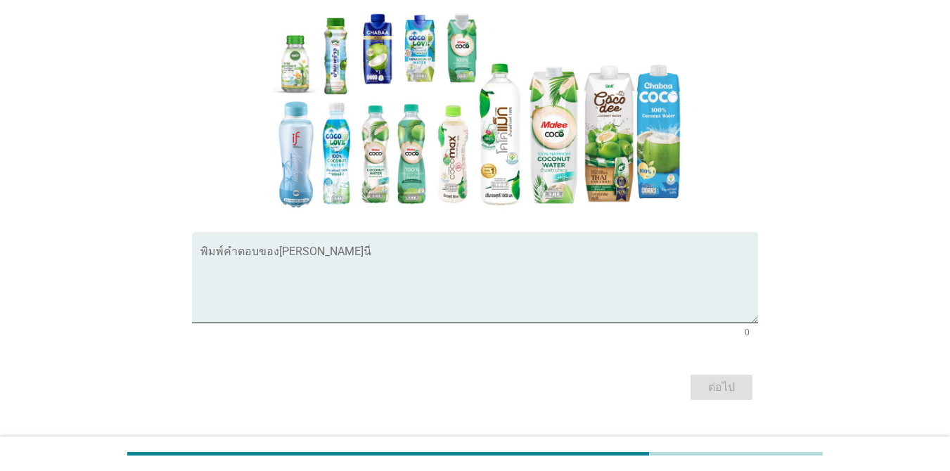
scroll to position [239, 0]
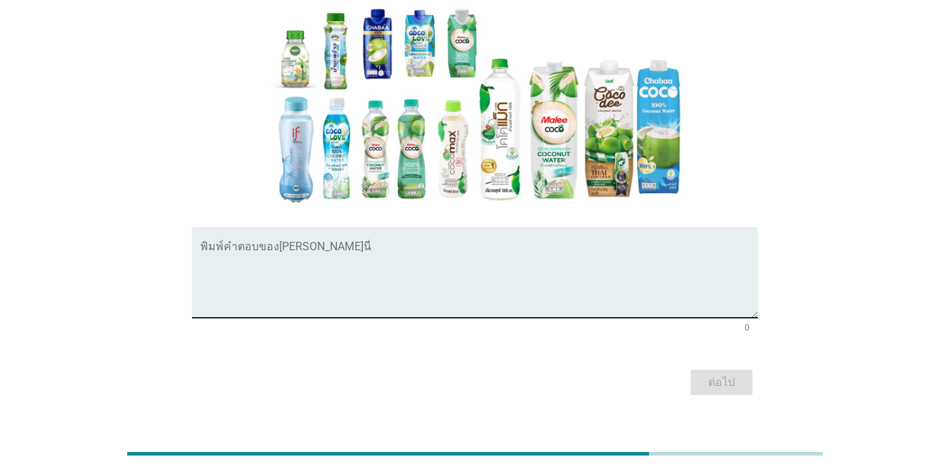
click at [277, 244] on textarea "พิมพ์คำตอบของคุณ ที่นี่" at bounding box center [479, 281] width 558 height 74
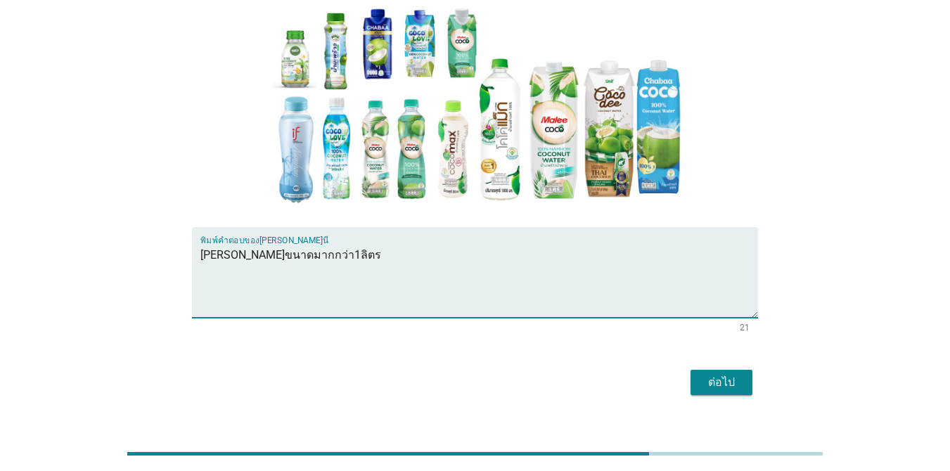
type textarea "[PERSON_NAME]ขนาดมากกว่า1ลิตร"
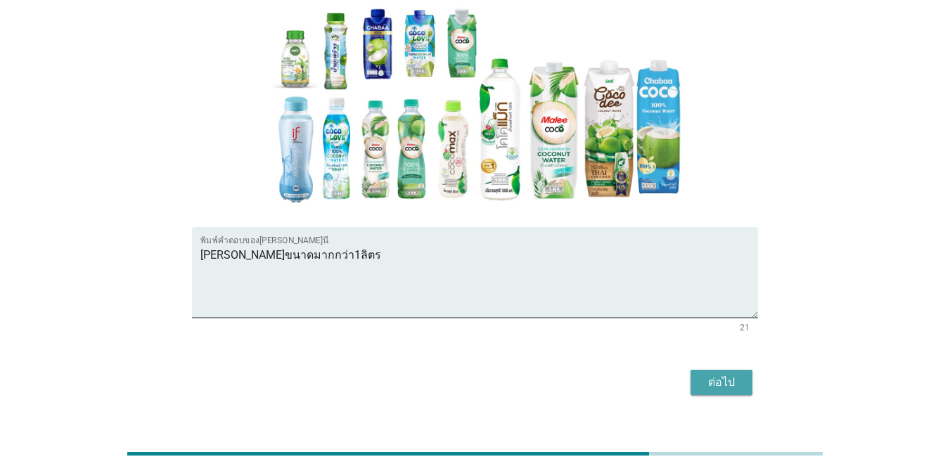
click at [732, 374] on div "ต่อไป" at bounding box center [721, 382] width 39 height 17
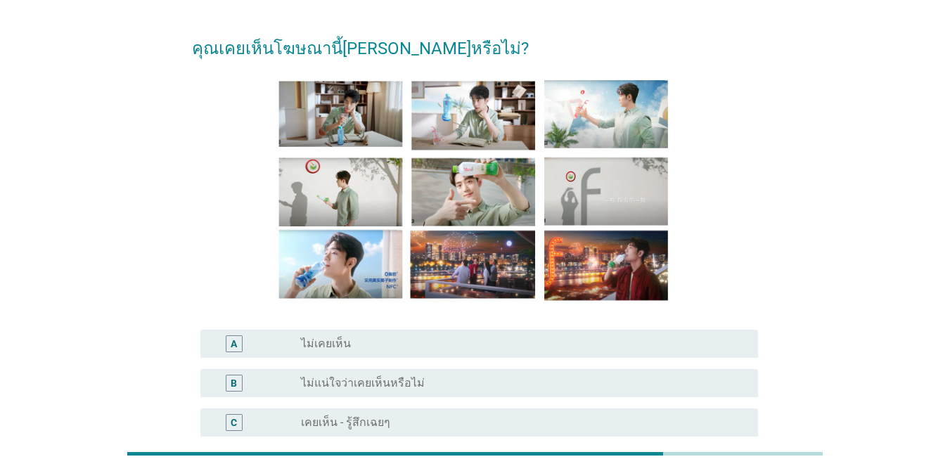
scroll to position [70, 0]
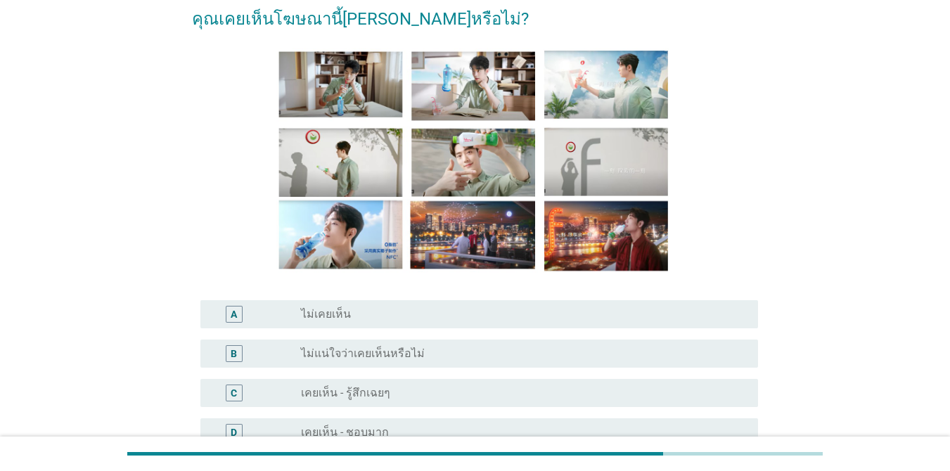
click at [428, 359] on div "radio_button_unchecked ไม่แน่ใจว่าเคยเห็นหรือไม่" at bounding box center [518, 354] width 435 height 14
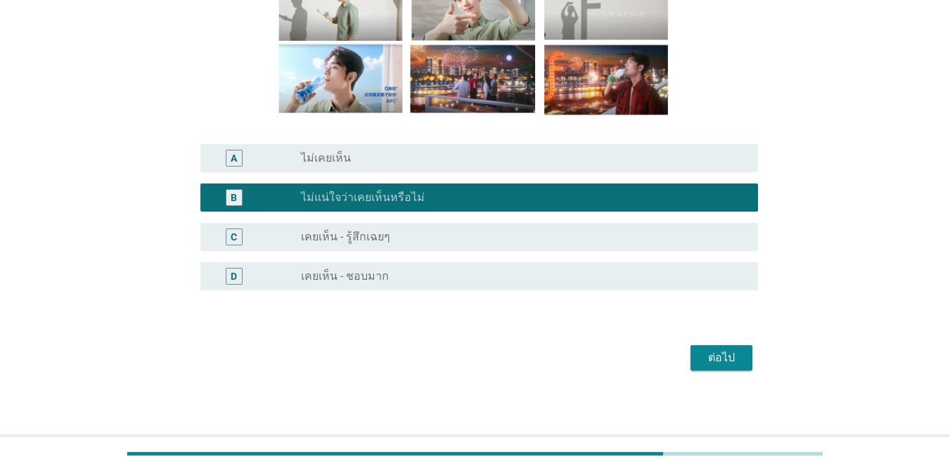
scroll to position [227, 0]
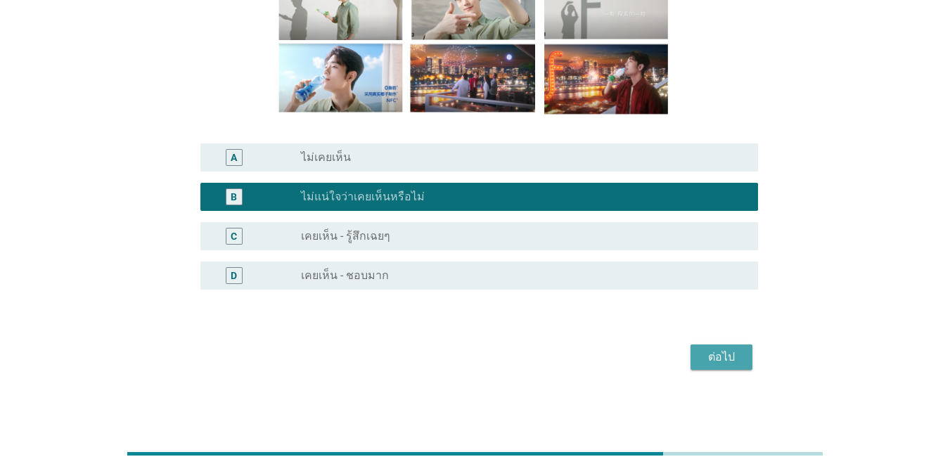
click at [741, 362] on button "ต่อไป" at bounding box center [722, 357] width 62 height 25
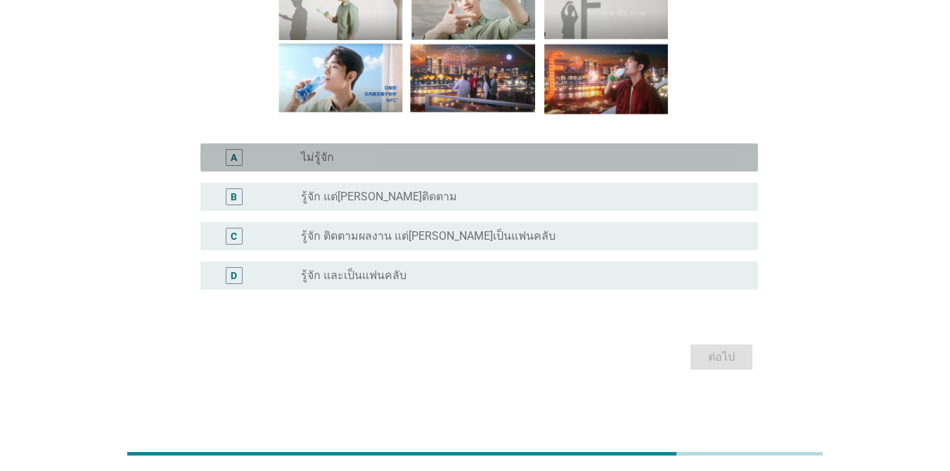
click at [397, 162] on div "radio_button_unchecked ไม่รู้จัก" at bounding box center [518, 158] width 435 height 14
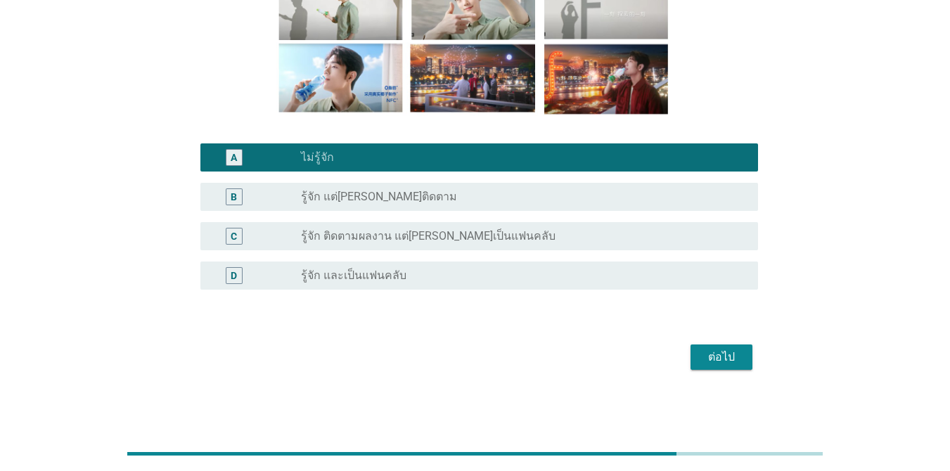
click at [727, 357] on div "ต่อไป" at bounding box center [721, 357] width 39 height 17
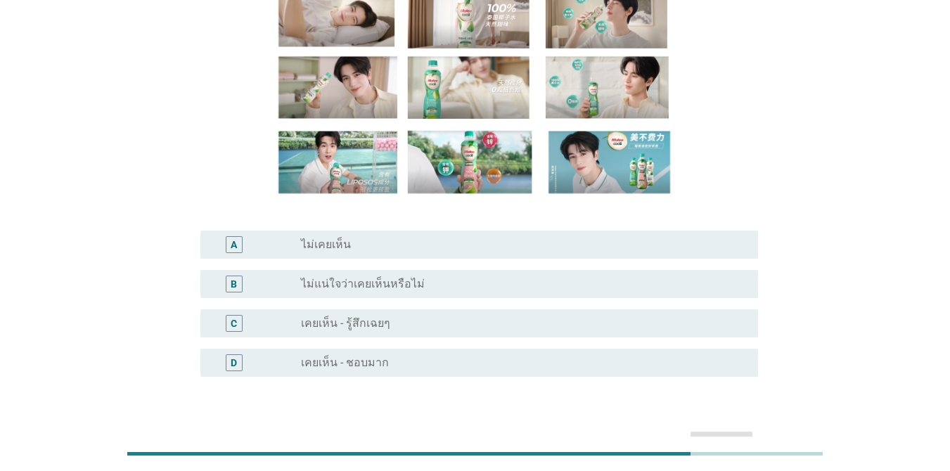
scroll to position [141, 0]
click at [425, 278] on div "radio_button_unchecked ไม่แน่ใจว่าเคยเห็นหรือไม่" at bounding box center [518, 283] width 435 height 14
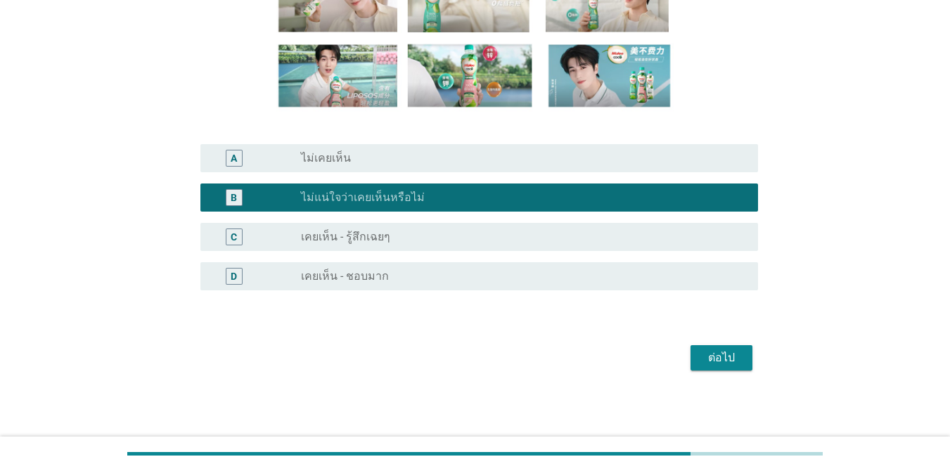
scroll to position [227, 0]
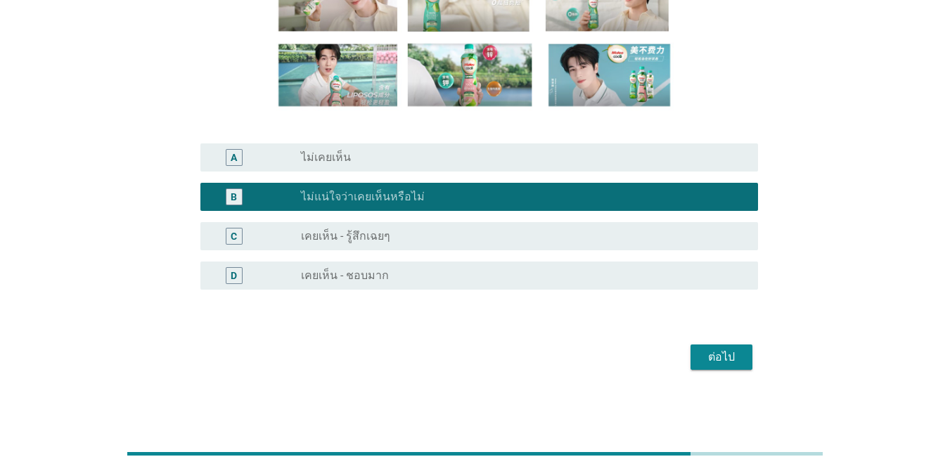
click at [733, 362] on div "ต่อไป" at bounding box center [721, 357] width 39 height 17
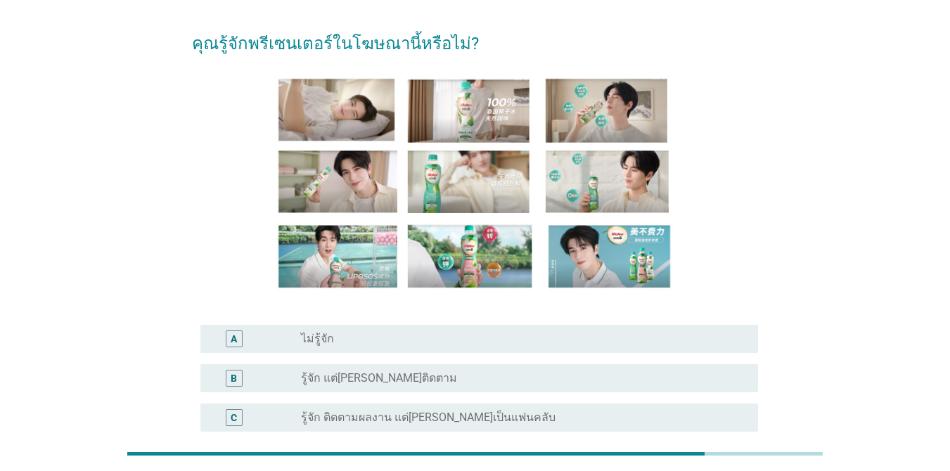
scroll to position [70, 0]
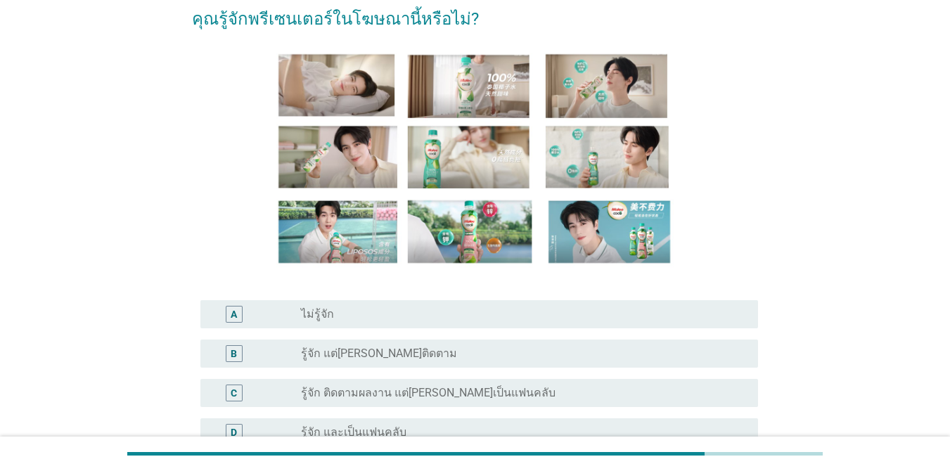
click at [463, 315] on div "radio_button_unchecked ไม่รู้จัก" at bounding box center [518, 314] width 435 height 14
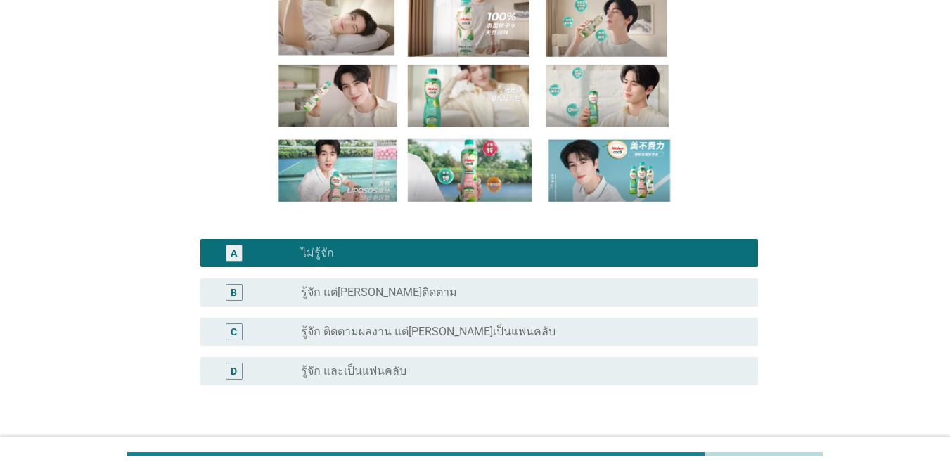
scroll to position [227, 0]
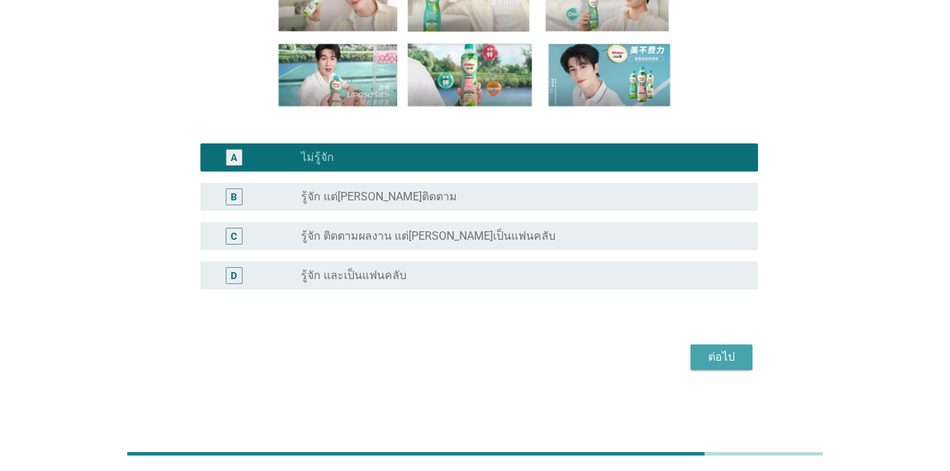
click at [695, 355] on button "ต่อไป" at bounding box center [722, 357] width 62 height 25
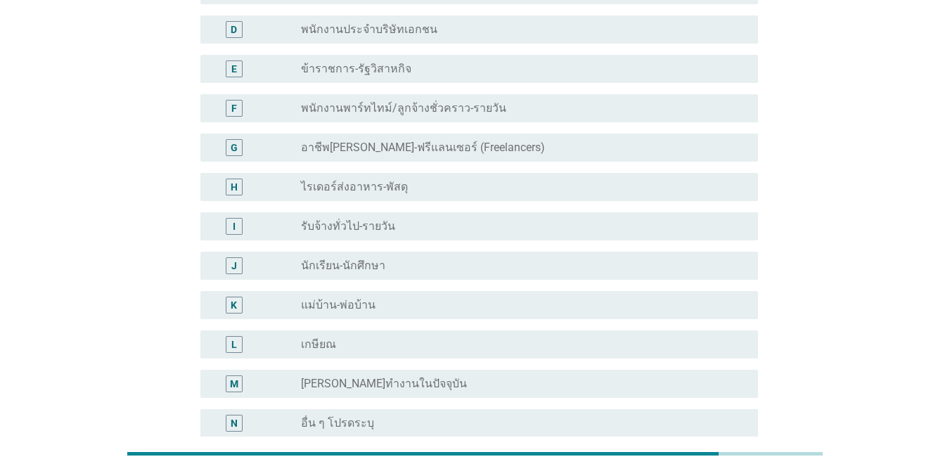
scroll to position [0, 0]
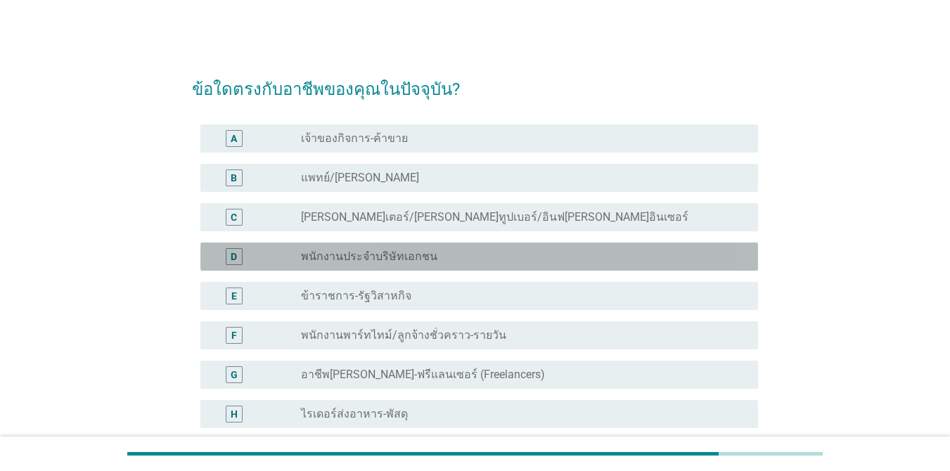
click at [403, 250] on label "พนักงานประจำบริษัทเอกชน" at bounding box center [369, 257] width 136 height 14
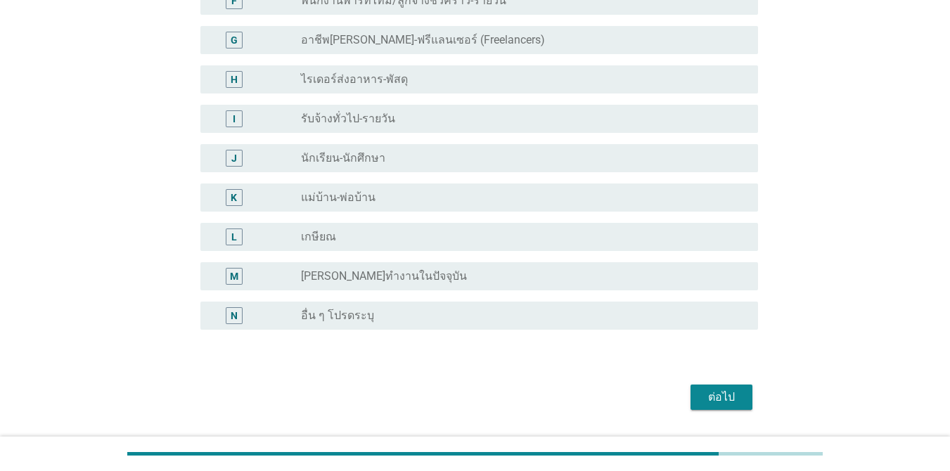
scroll to position [352, 0]
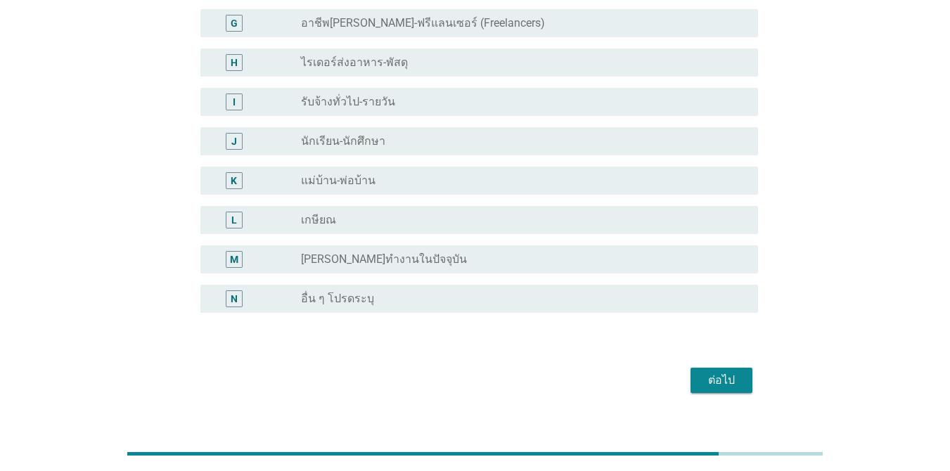
click at [718, 385] on div "ต่อไป" at bounding box center [721, 380] width 39 height 17
